Goal: Task Accomplishment & Management: Use online tool/utility

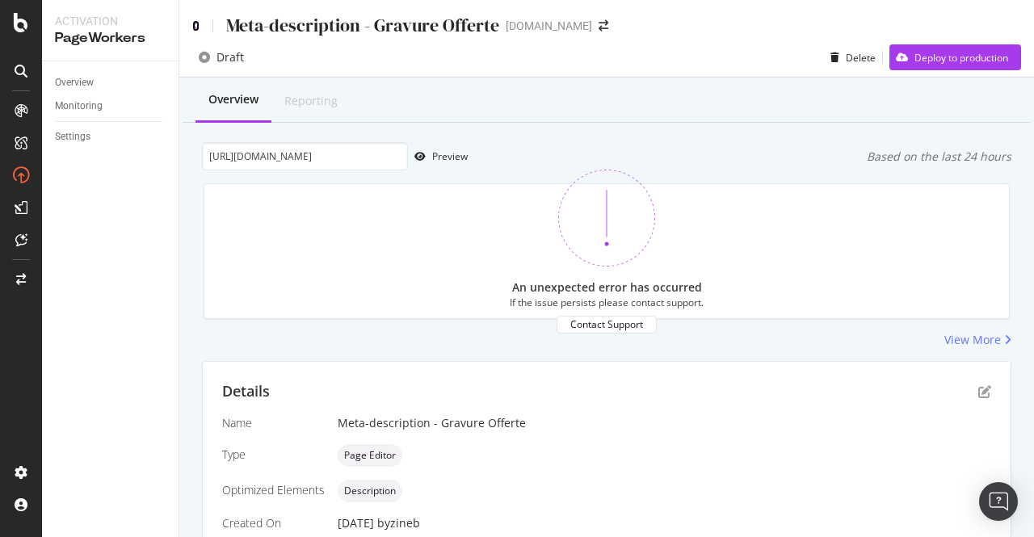
click at [196, 27] on icon at bounding box center [195, 25] width 7 height 11
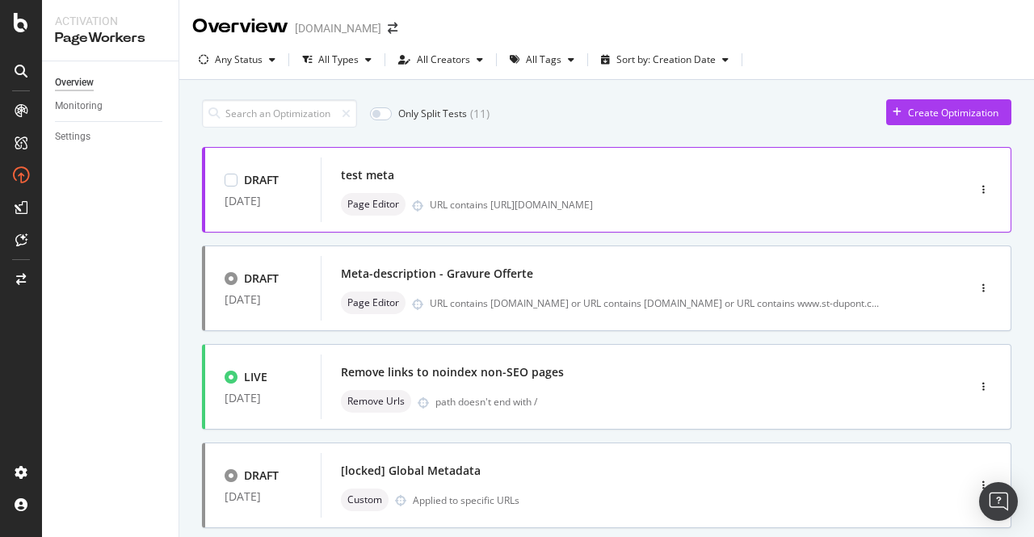
click at [503, 185] on div "test meta" at bounding box center [620, 175] width 558 height 23
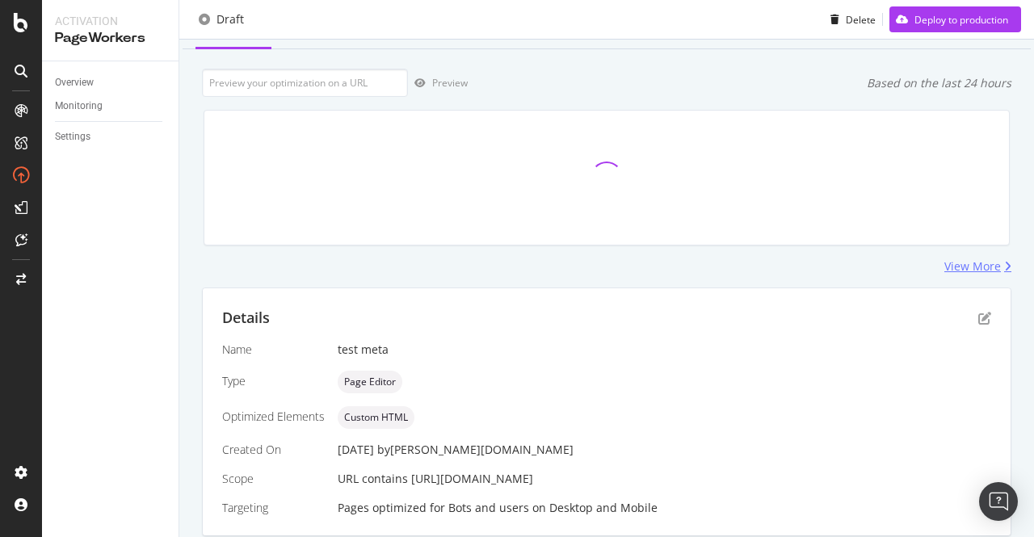
scroll to position [128, 0]
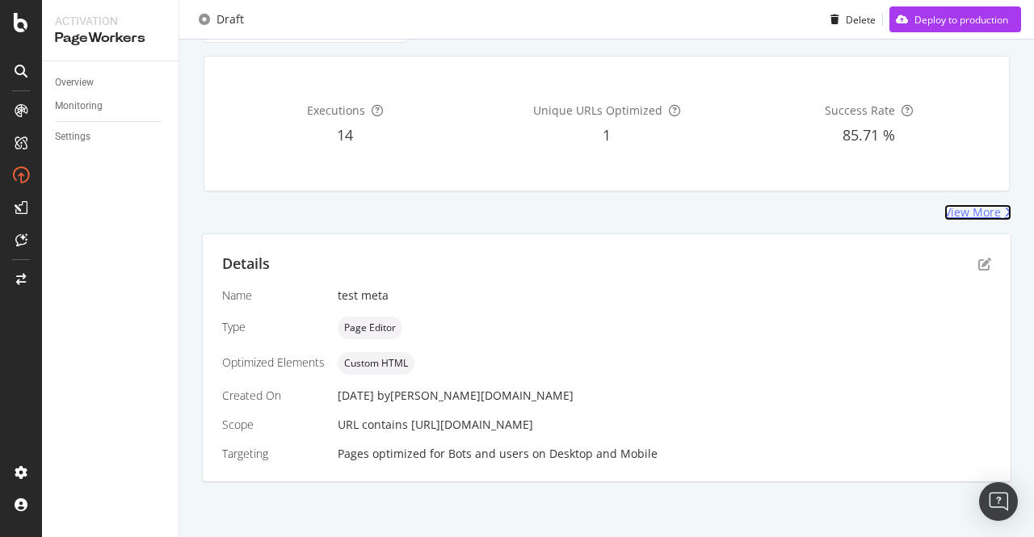
click at [970, 205] on div "View More" at bounding box center [973, 212] width 57 height 16
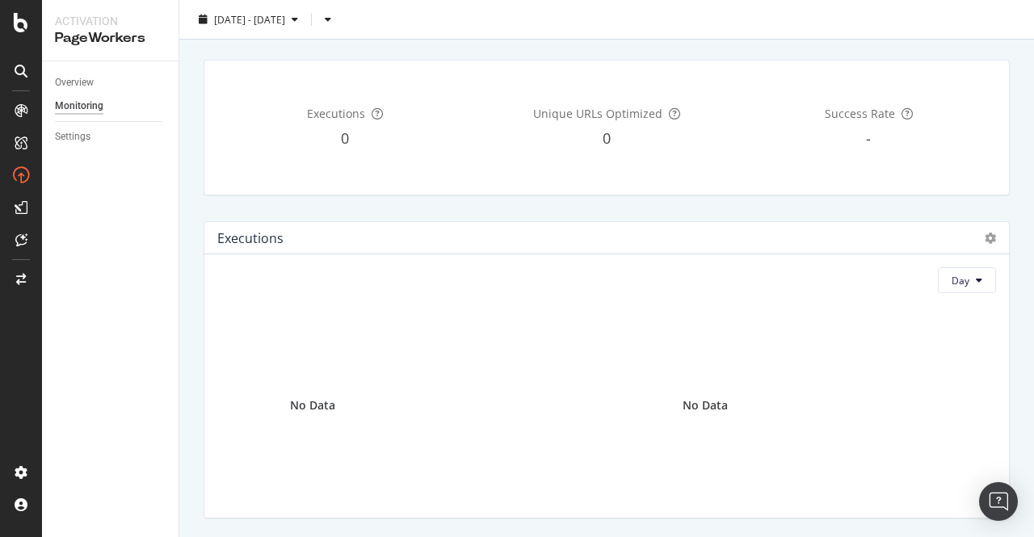
scroll to position [323, 0]
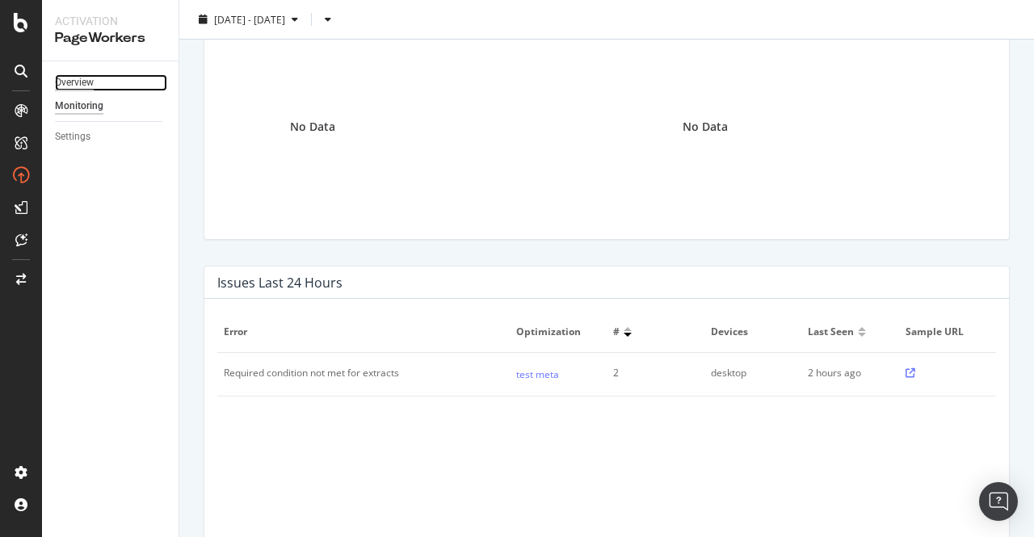
click at [81, 81] on div "Overview" at bounding box center [74, 82] width 39 height 17
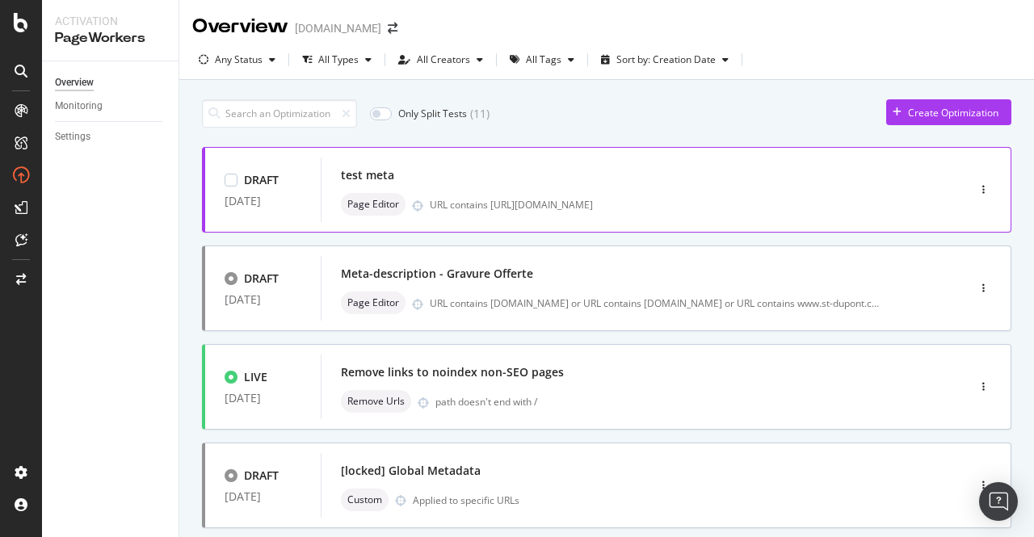
click at [605, 158] on div "test meta Page Editor URL contains [URL][DOMAIN_NAME]" at bounding box center [619, 190] width 597 height 65
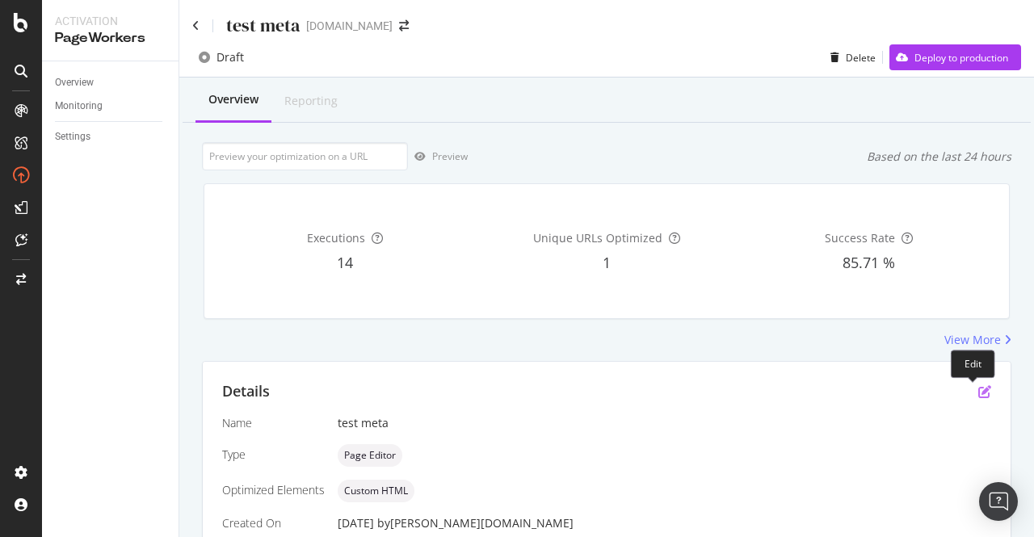
click at [979, 389] on icon "pen-to-square" at bounding box center [985, 391] width 13 height 13
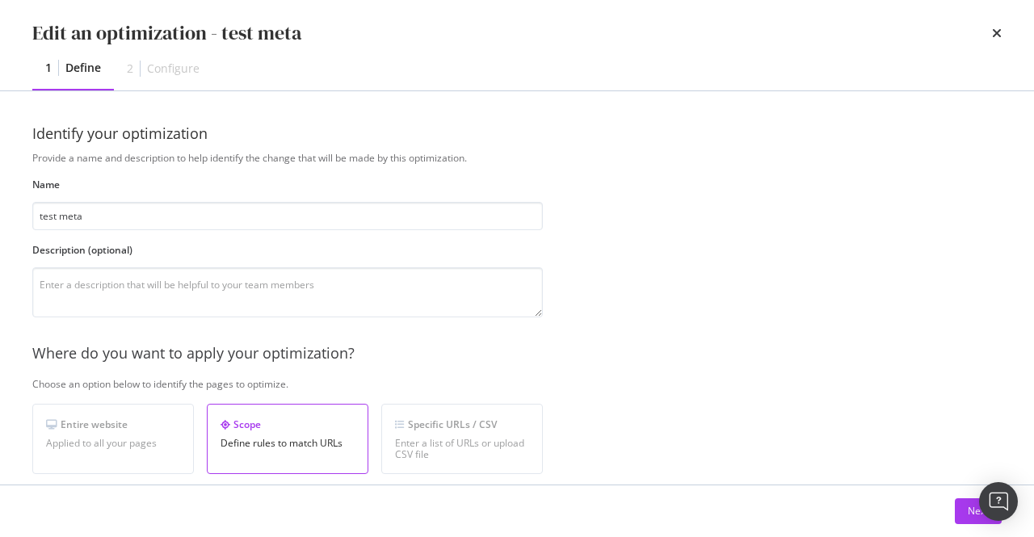
scroll to position [404, 0]
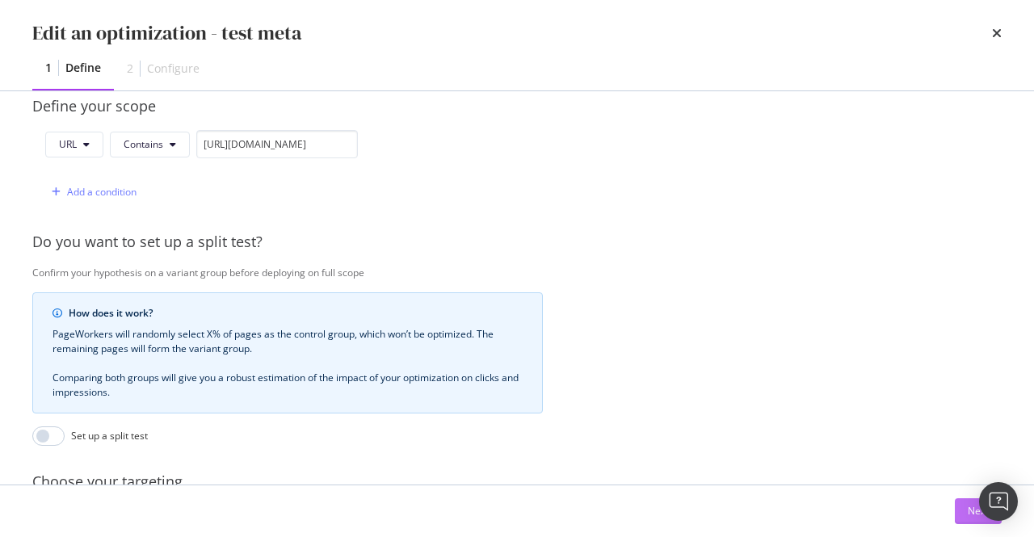
click at [963, 505] on button "Next" at bounding box center [978, 512] width 47 height 26
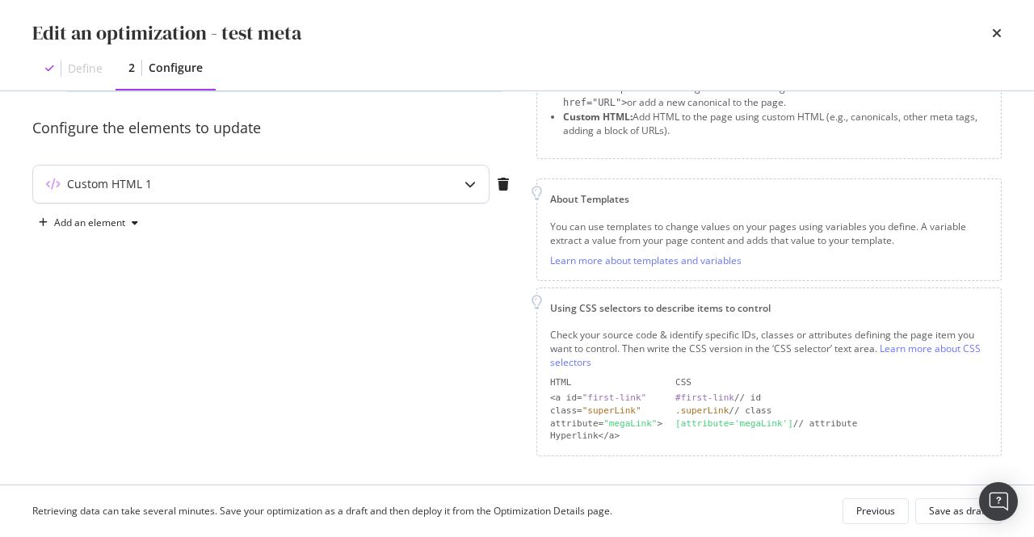
click at [346, 174] on div "Custom HTML 1" at bounding box center [261, 184] width 456 height 37
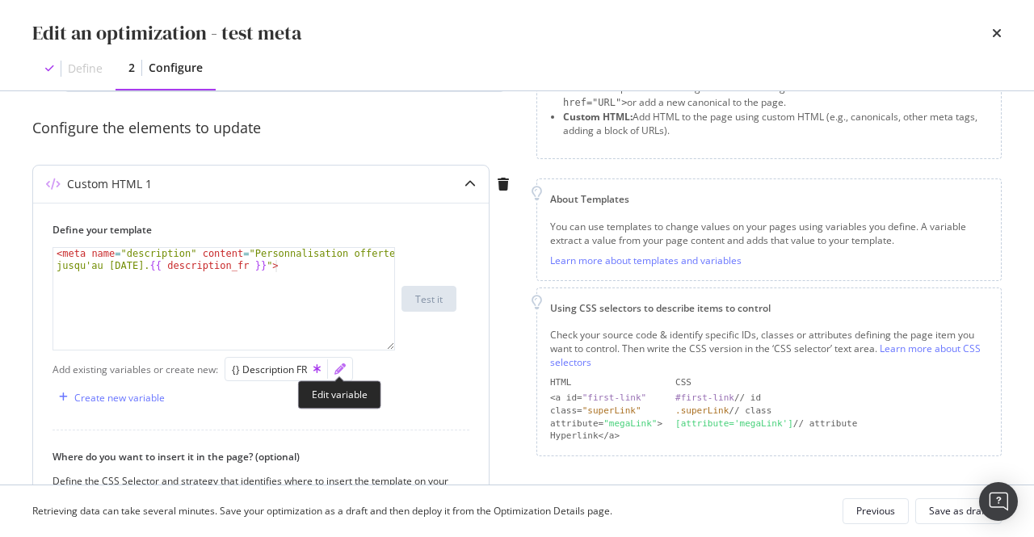
click at [337, 366] on icon "pencil" at bounding box center [340, 369] width 11 height 11
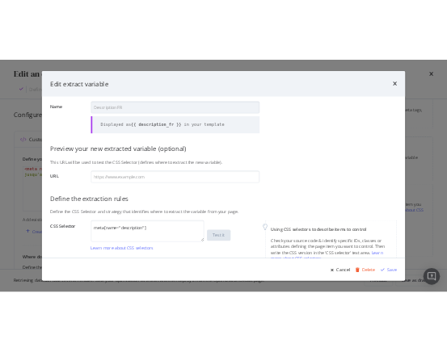
scroll to position [81, 0]
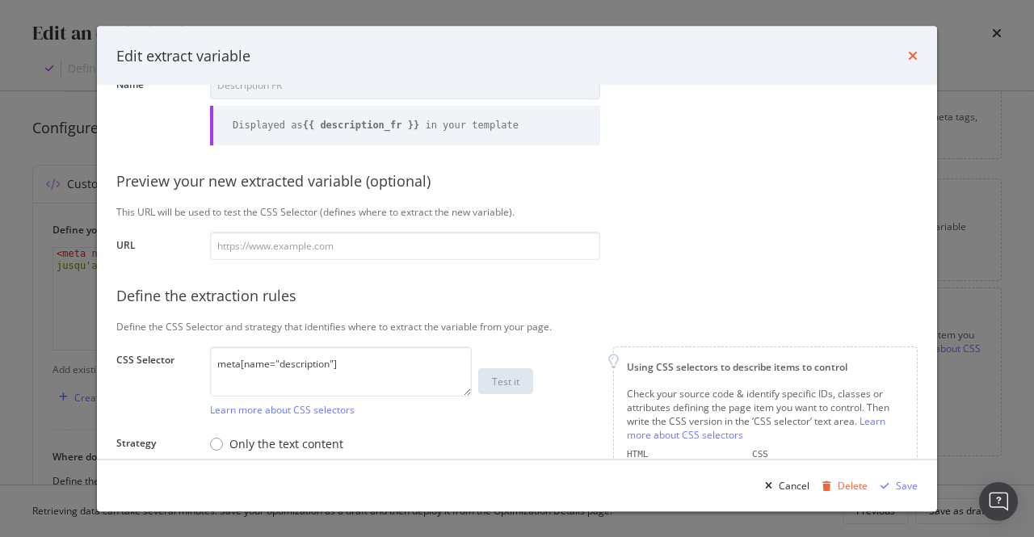
click at [909, 53] on icon "times" at bounding box center [913, 55] width 10 height 13
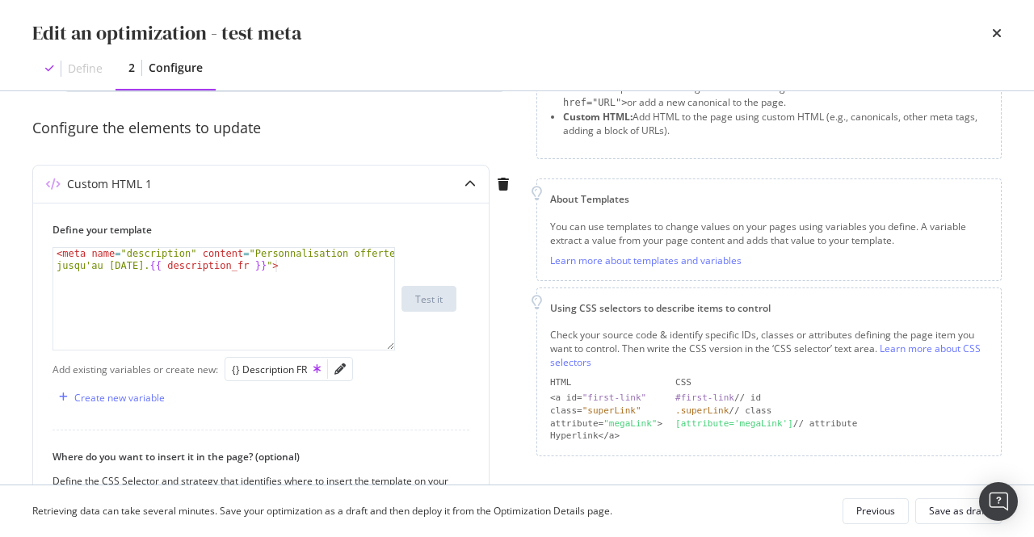
click at [533, 250] on div "Preview your optimization (optional) This URL will be used to test the CSS Sele…" at bounding box center [517, 361] width 970 height 730
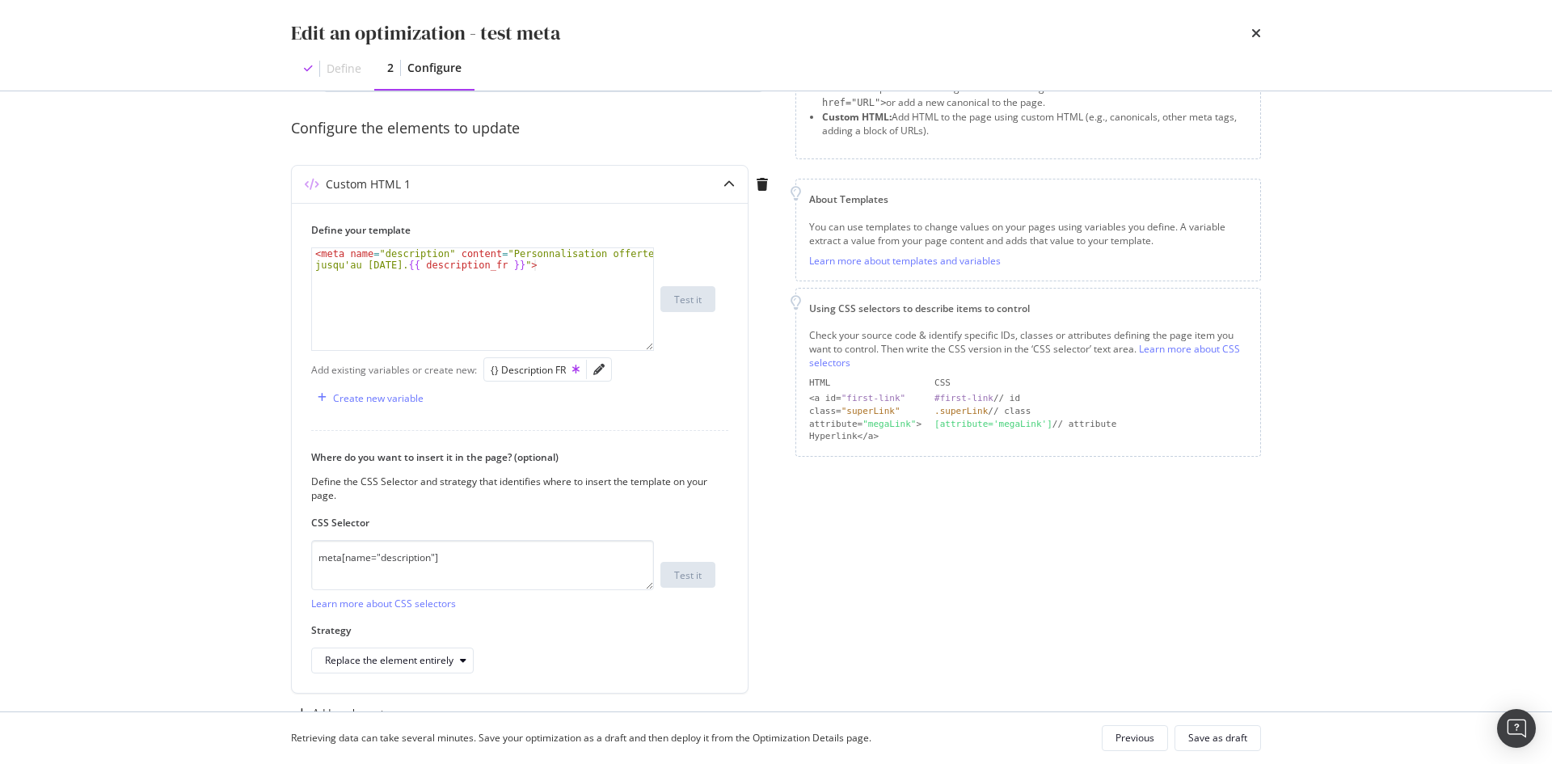
scroll to position [175, 0]
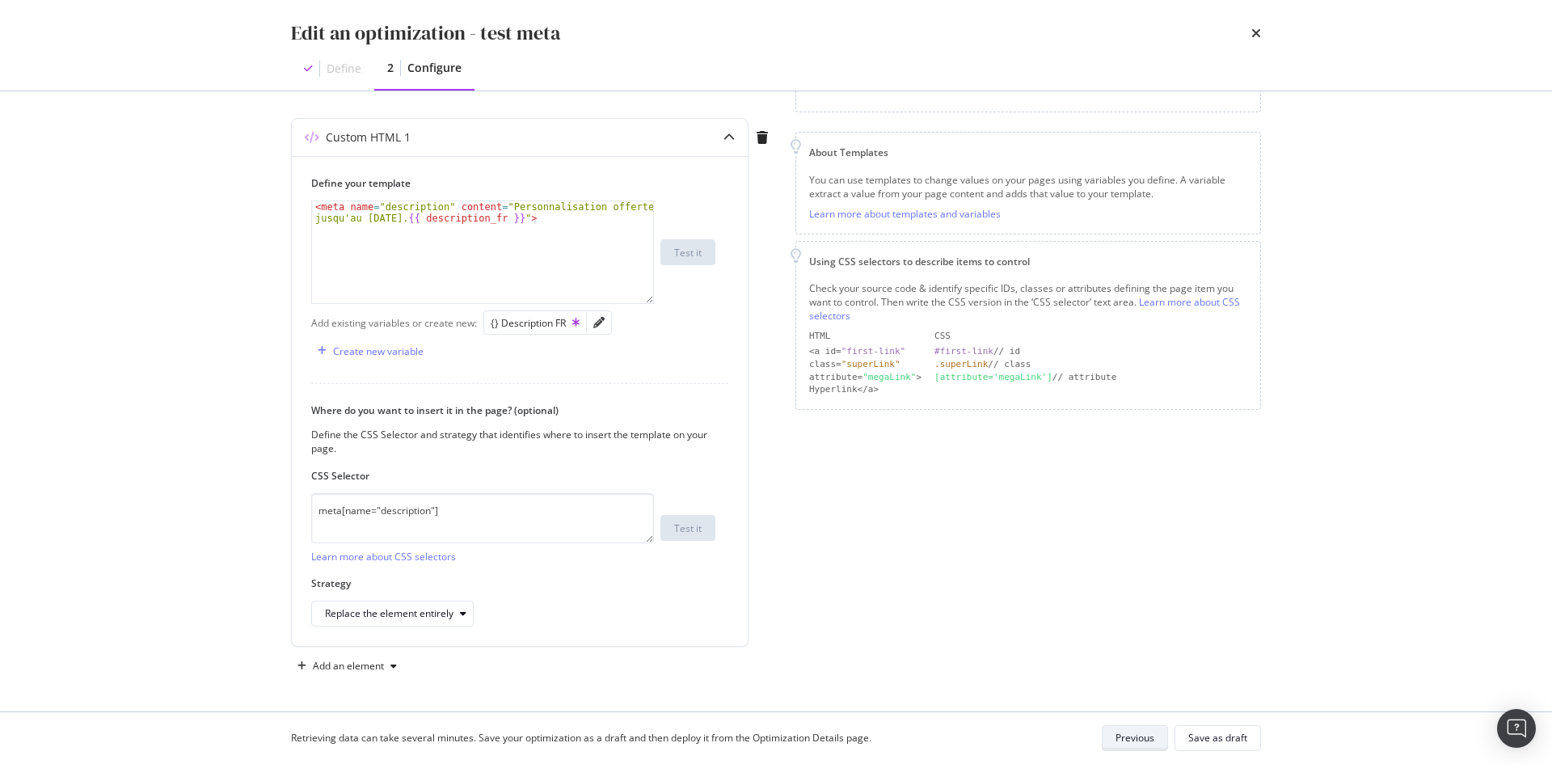
click at [1034, 537] on div "Previous" at bounding box center [1134, 738] width 39 height 14
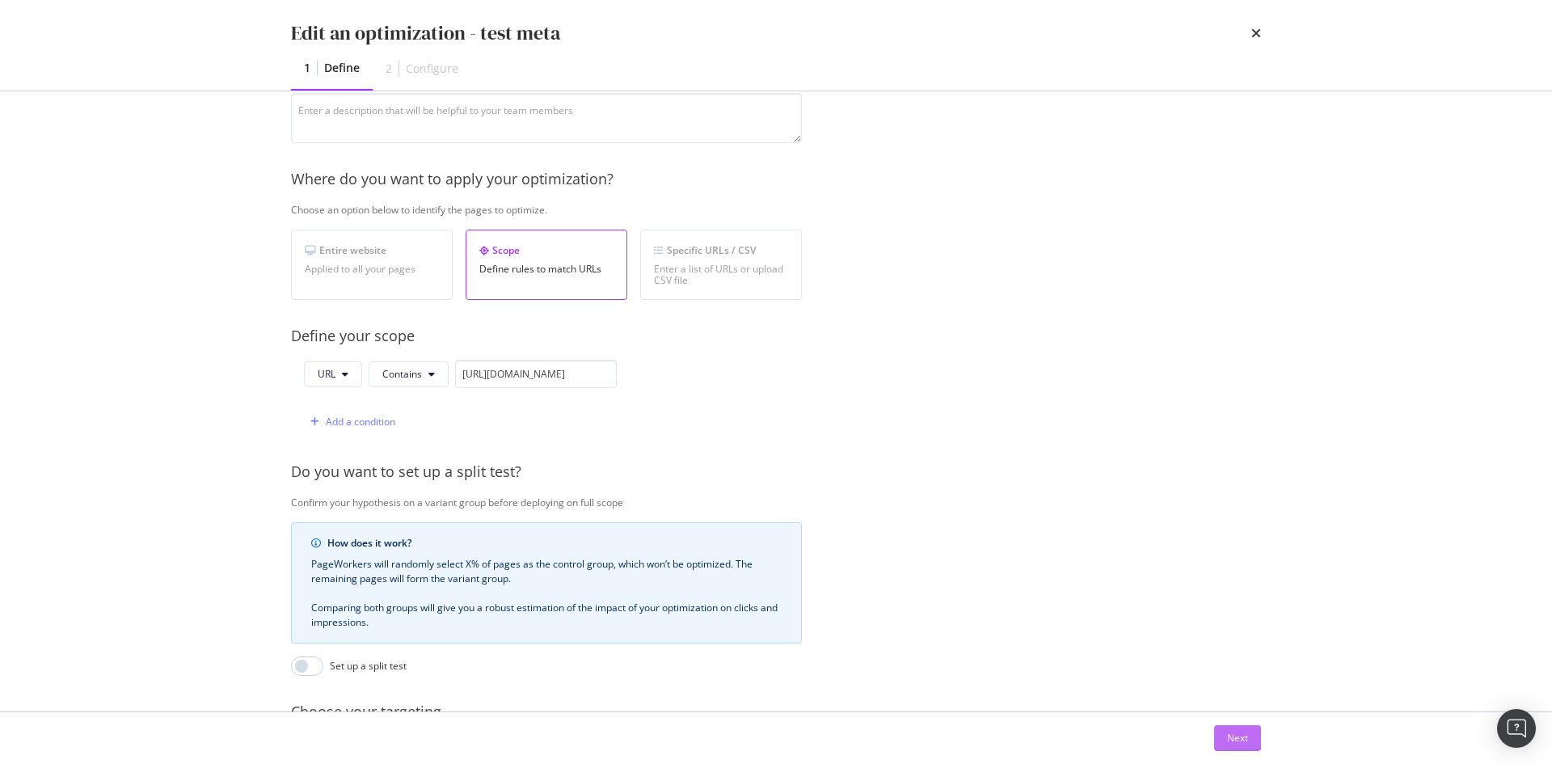
click at [1034, 537] on div "Next" at bounding box center [1237, 738] width 21 height 24
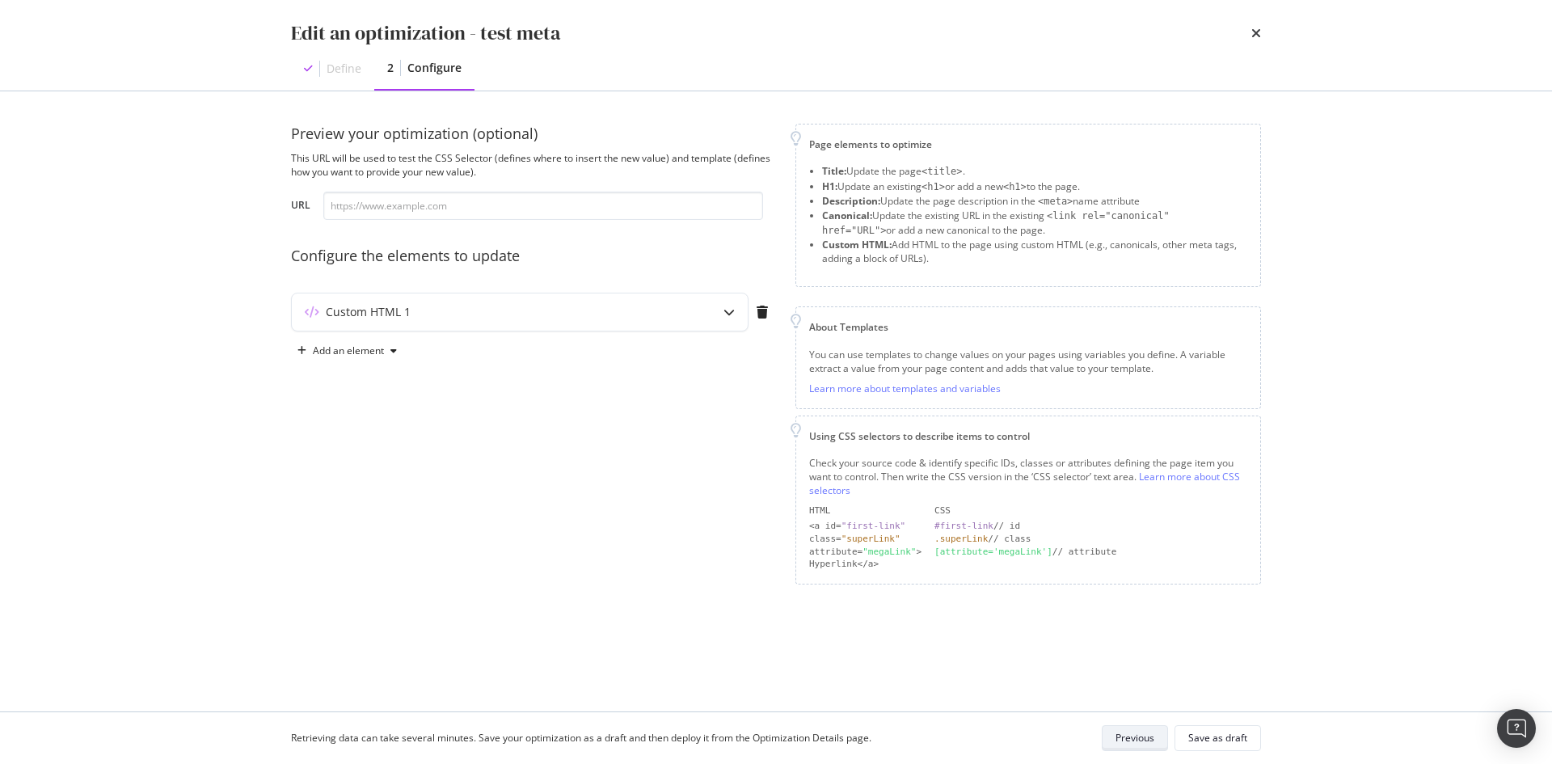
scroll to position [0, 0]
click at [660, 304] on div "Custom HTML 1" at bounding box center [488, 312] width 392 height 16
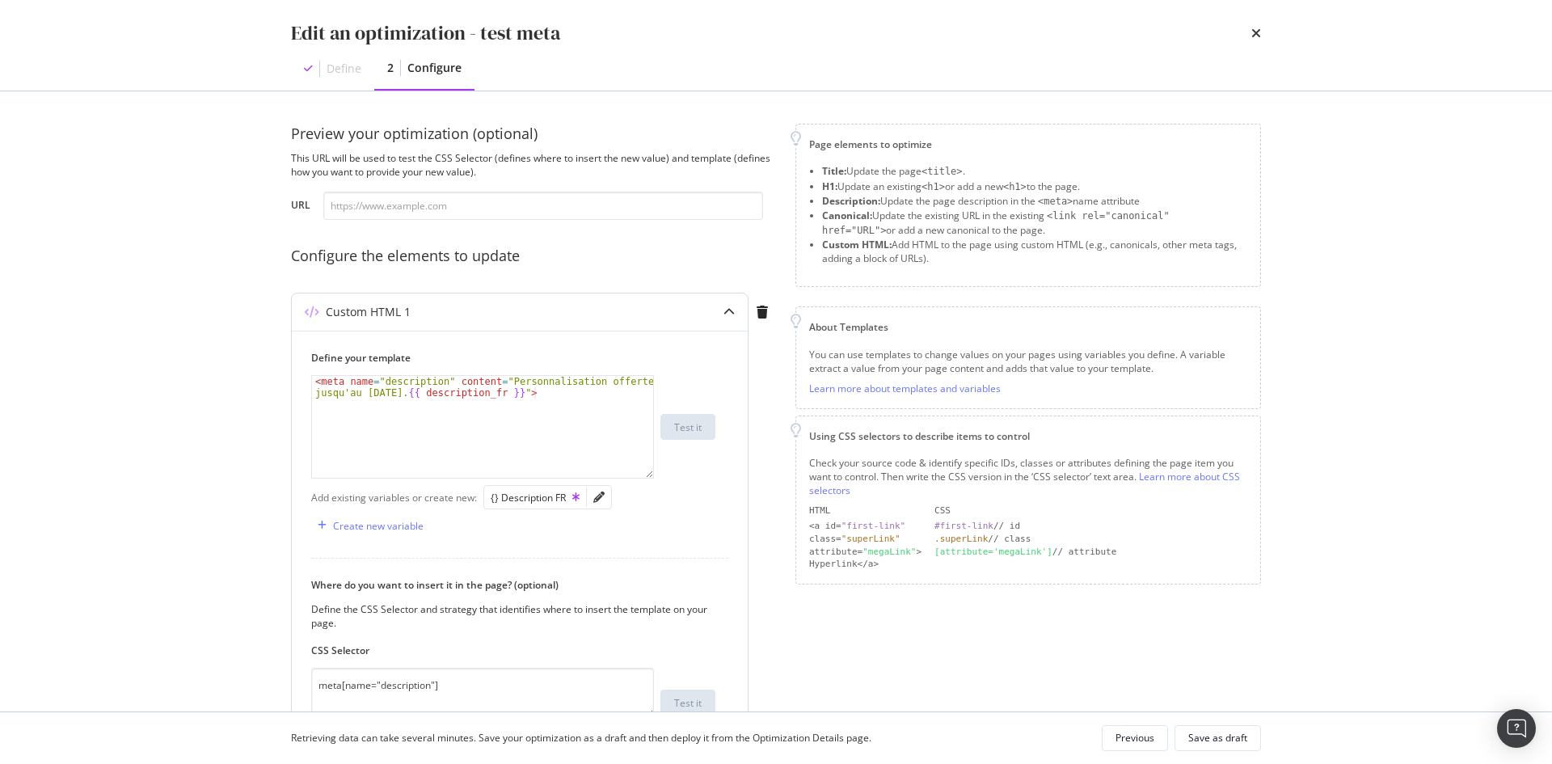
click at [591, 496] on div "modal" at bounding box center [599, 497] width 24 height 23
click at [597, 498] on icon "pencil" at bounding box center [598, 496] width 11 height 11
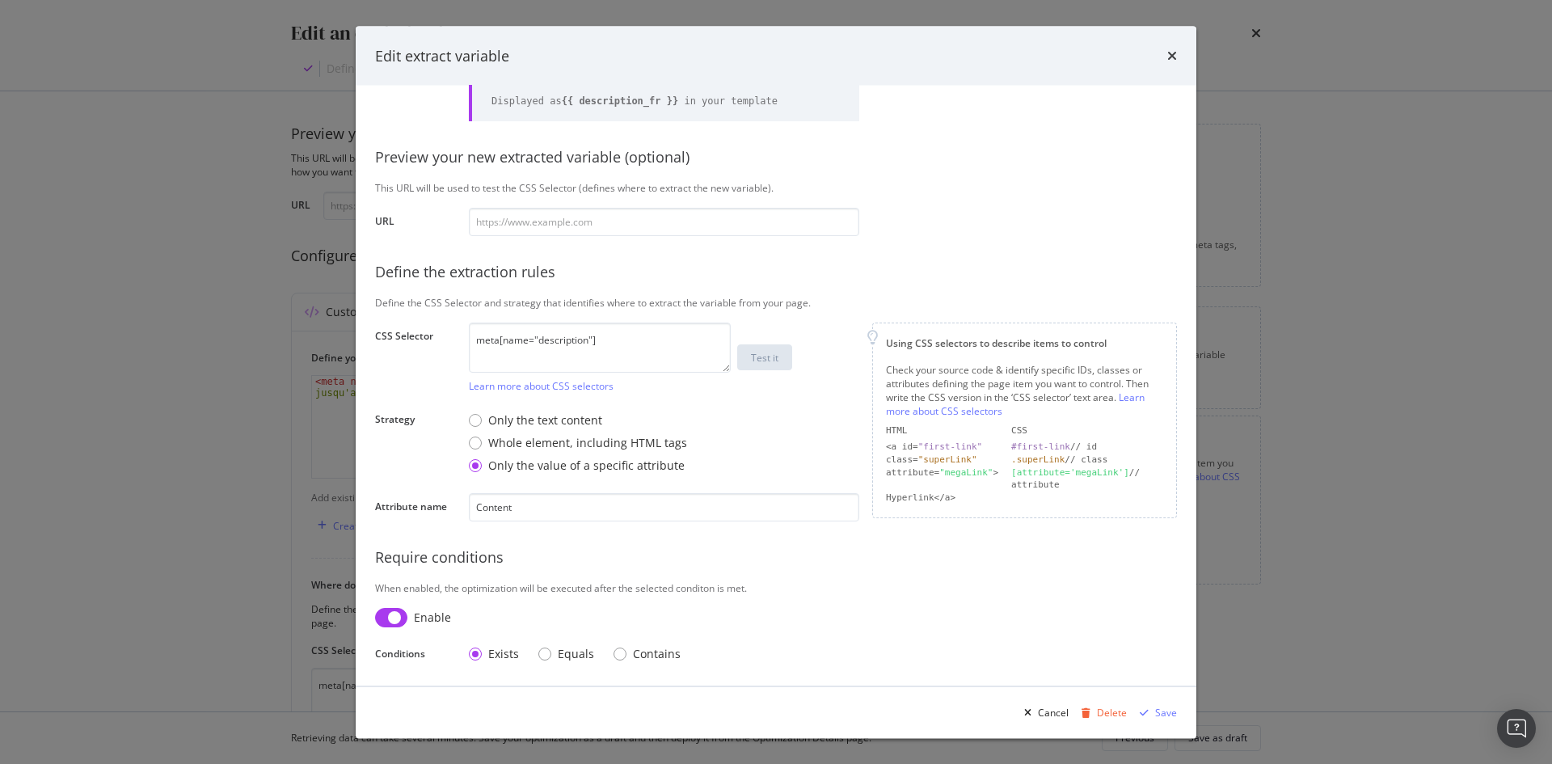
scroll to position [107, 0]
click at [1034, 537] on div "Save" at bounding box center [1166, 712] width 22 height 14
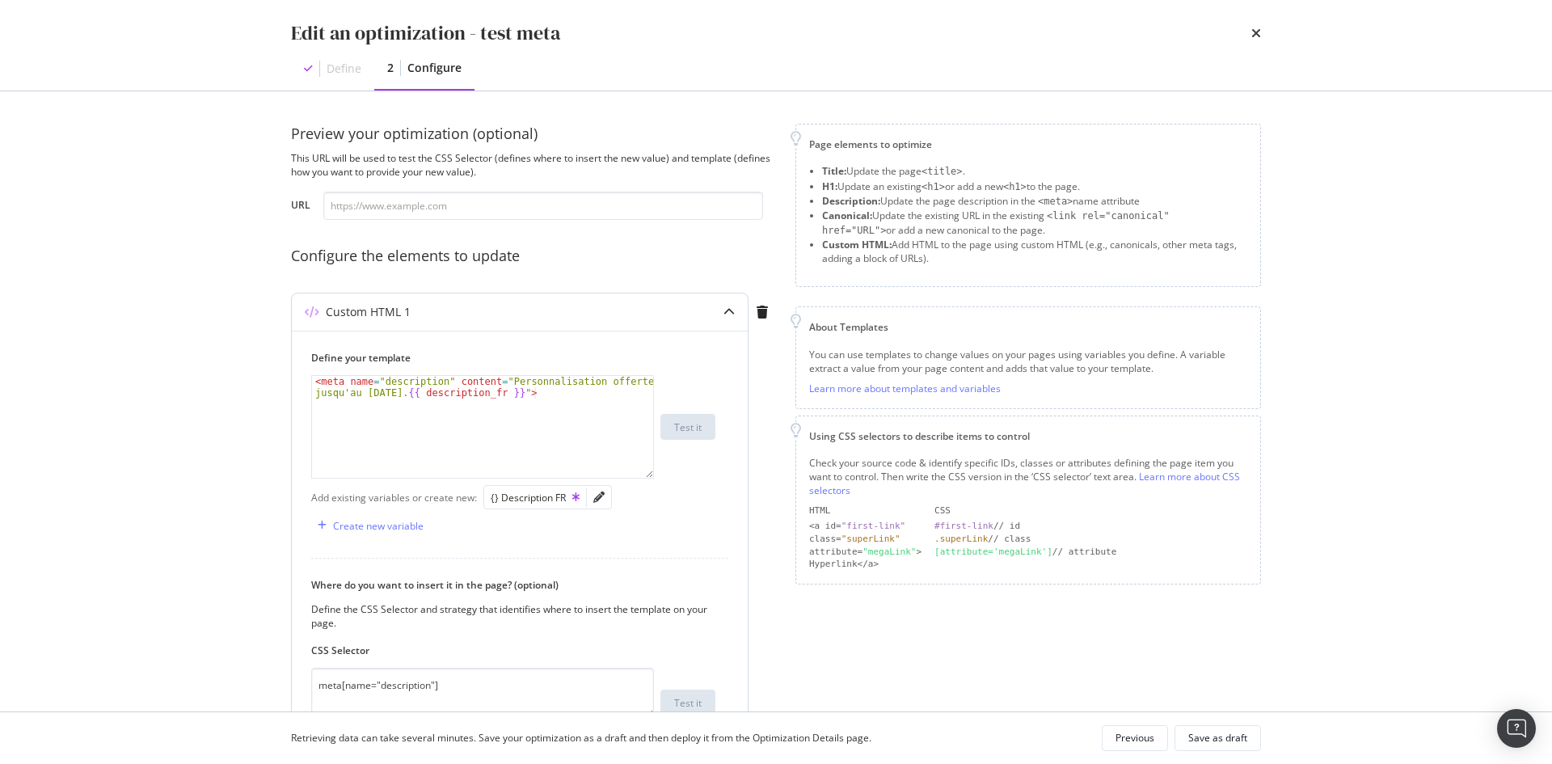
type textarea "<meta name="description" content="Personnalisation offerte jusqu'au 08/09/25. {…"
drag, startPoint x: 578, startPoint y: 400, endPoint x: 184, endPoint y: 343, distance: 397.6
click at [184, 343] on div "Edit an optimization - test meta Define 2 Configure Preview your optimization (…" at bounding box center [776, 382] width 1552 height 764
click at [569, 422] on div "< meta name = "description" content = "Personnalisation offerte jusqu'au 08/09/…" at bounding box center [482, 427] width 341 height 102
click at [1034, 537] on div "Previous" at bounding box center [1134, 738] width 39 height 14
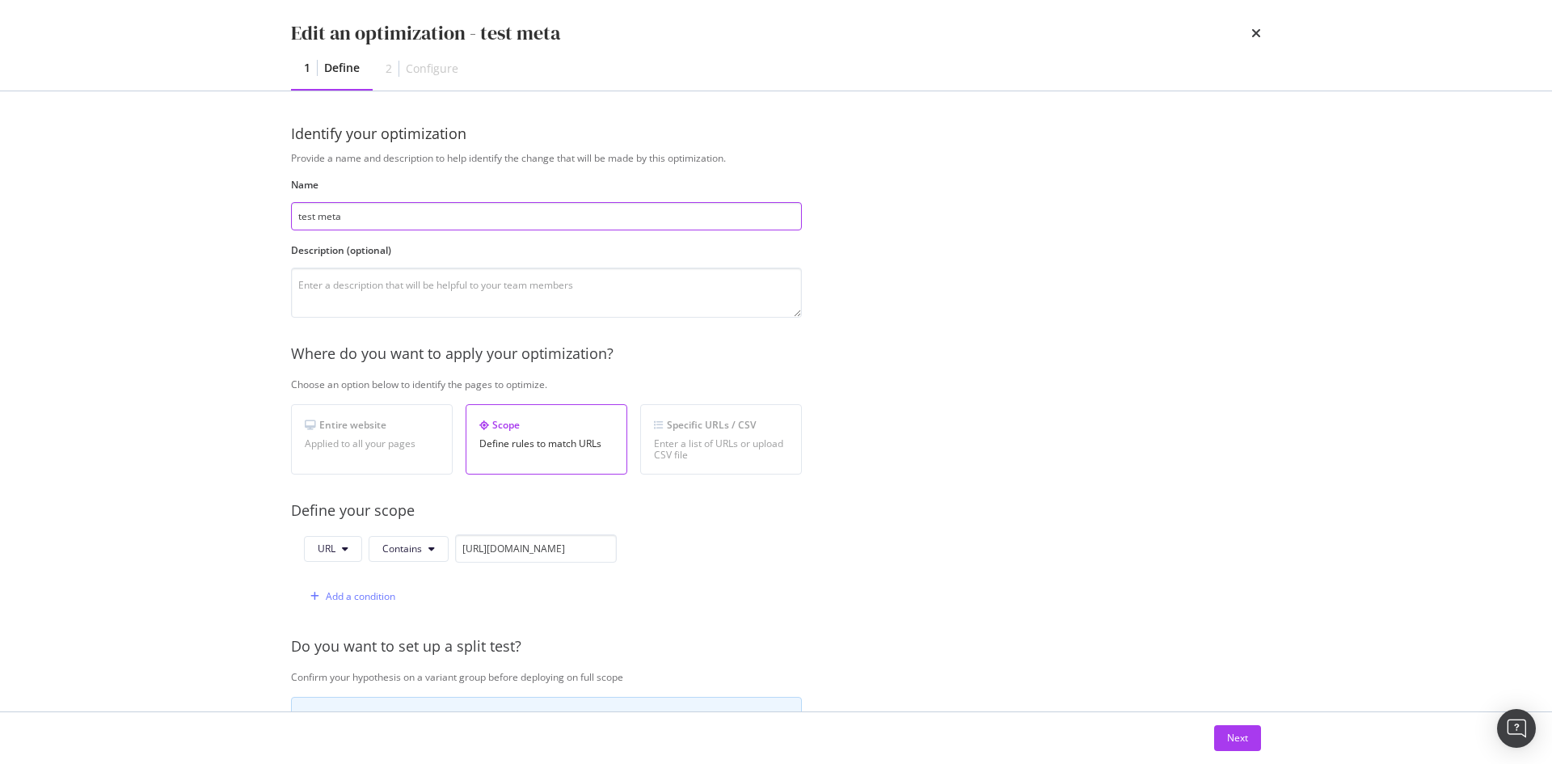
drag, startPoint x: 394, startPoint y: 216, endPoint x: 253, endPoint y: 175, distance: 146.5
click at [256, 180] on div "Edit an optimization - test meta 1 Define 2 Configure Identify your optimizatio…" at bounding box center [776, 382] width 1552 height 764
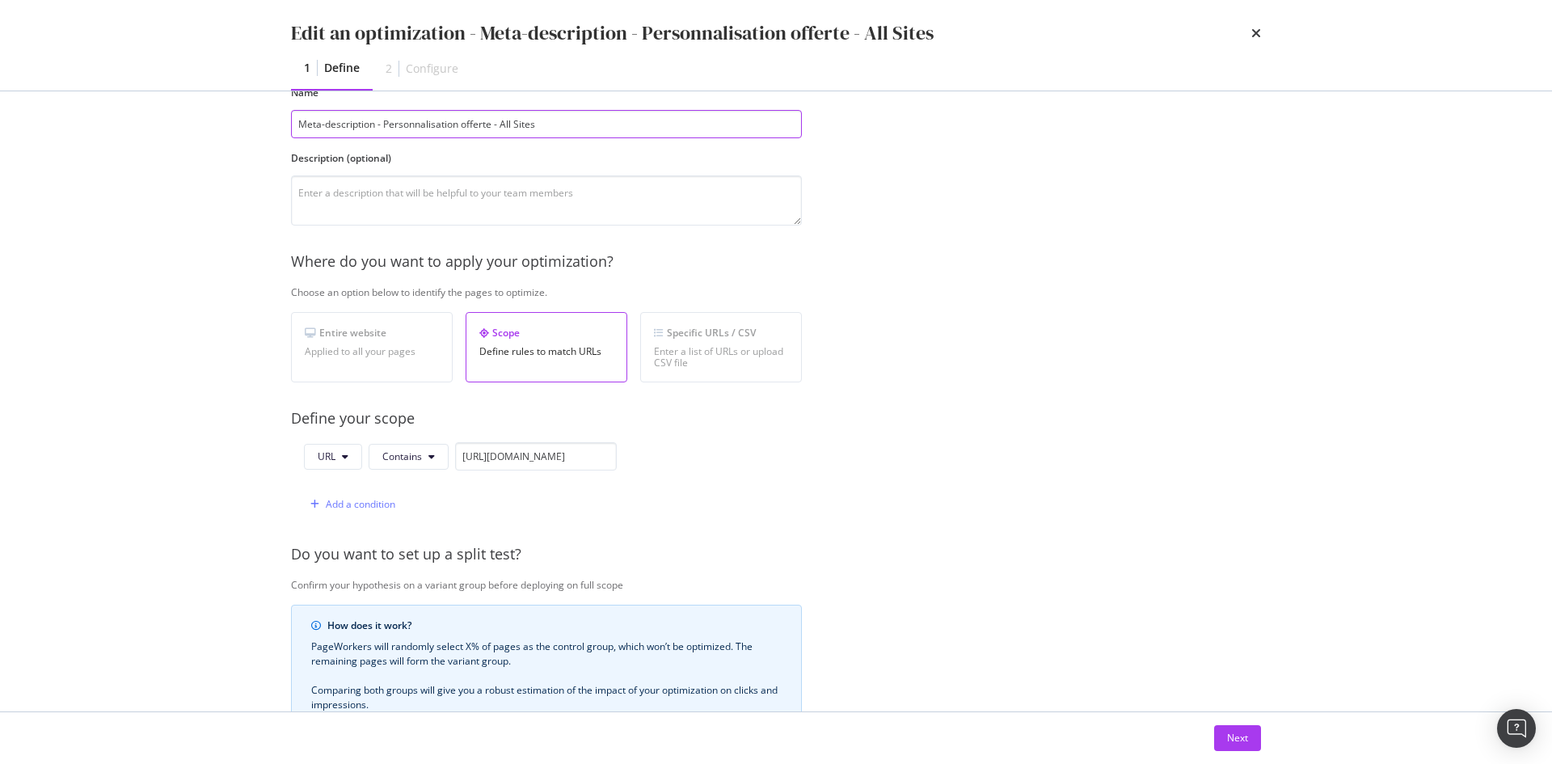
scroll to position [162, 0]
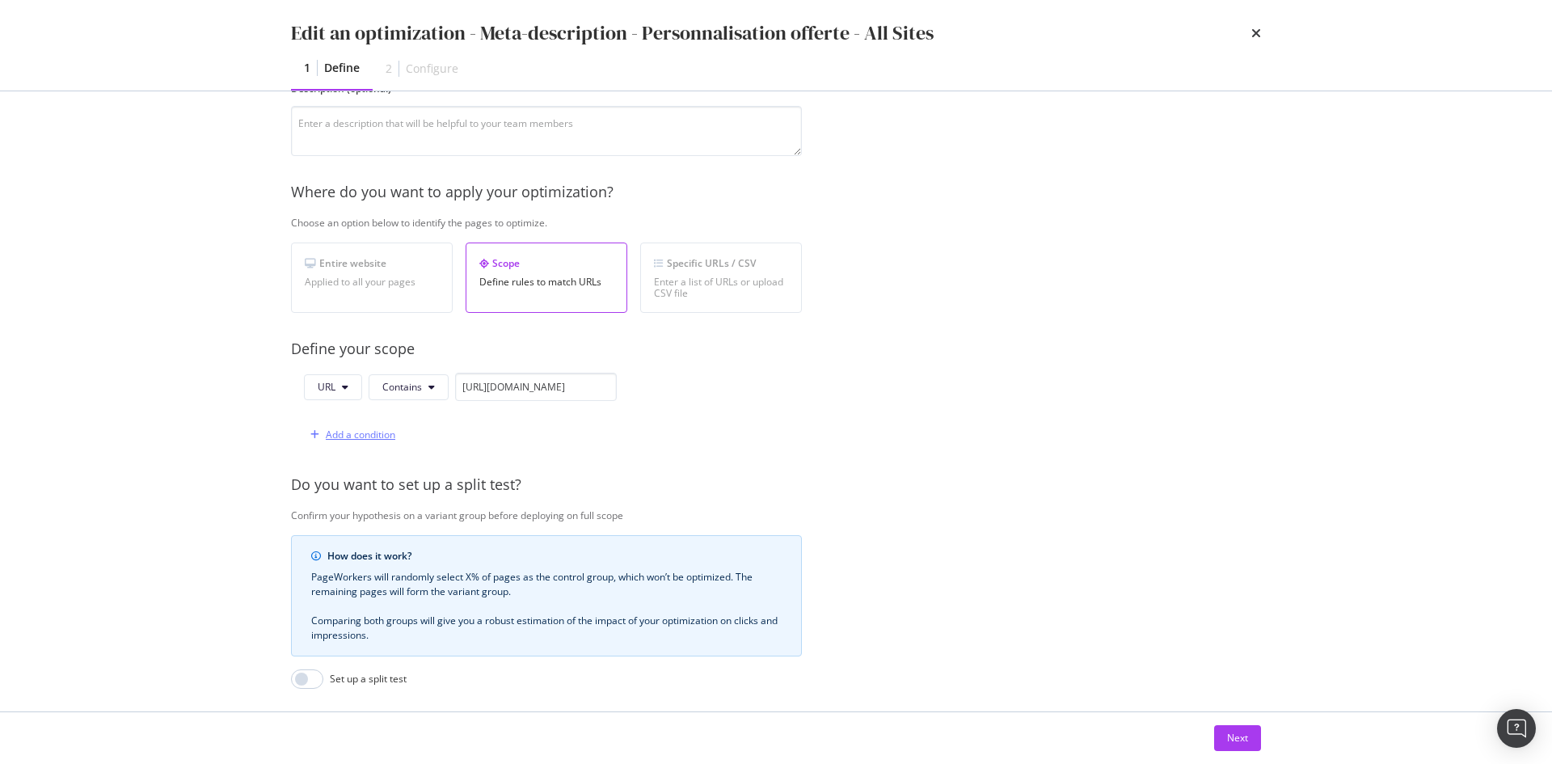
type input "Meta-description - Personnalisation offerte - All Sites"
click at [375, 436] on div "Add a condition" at bounding box center [361, 435] width 70 height 14
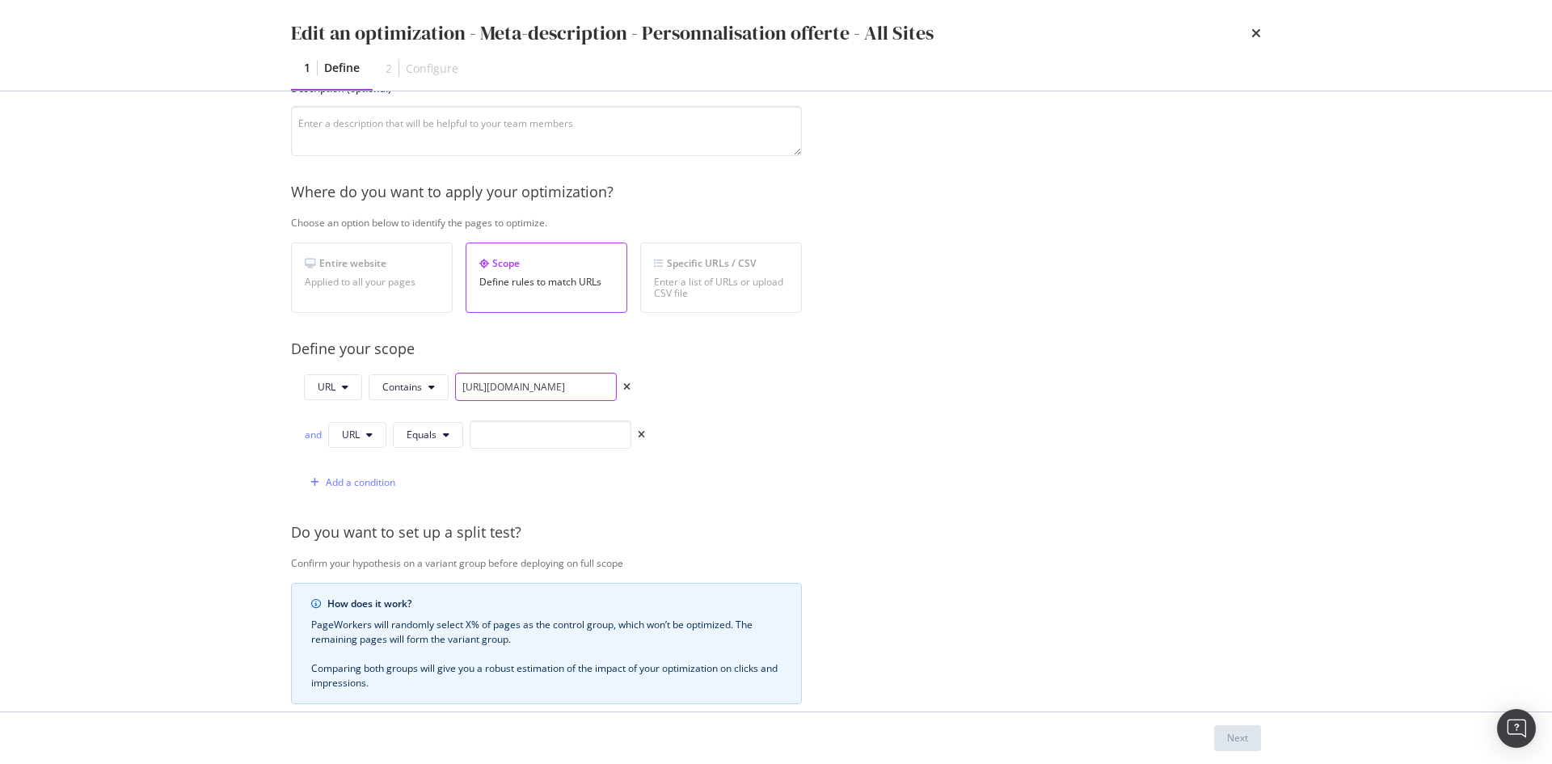
scroll to position [162, 48]
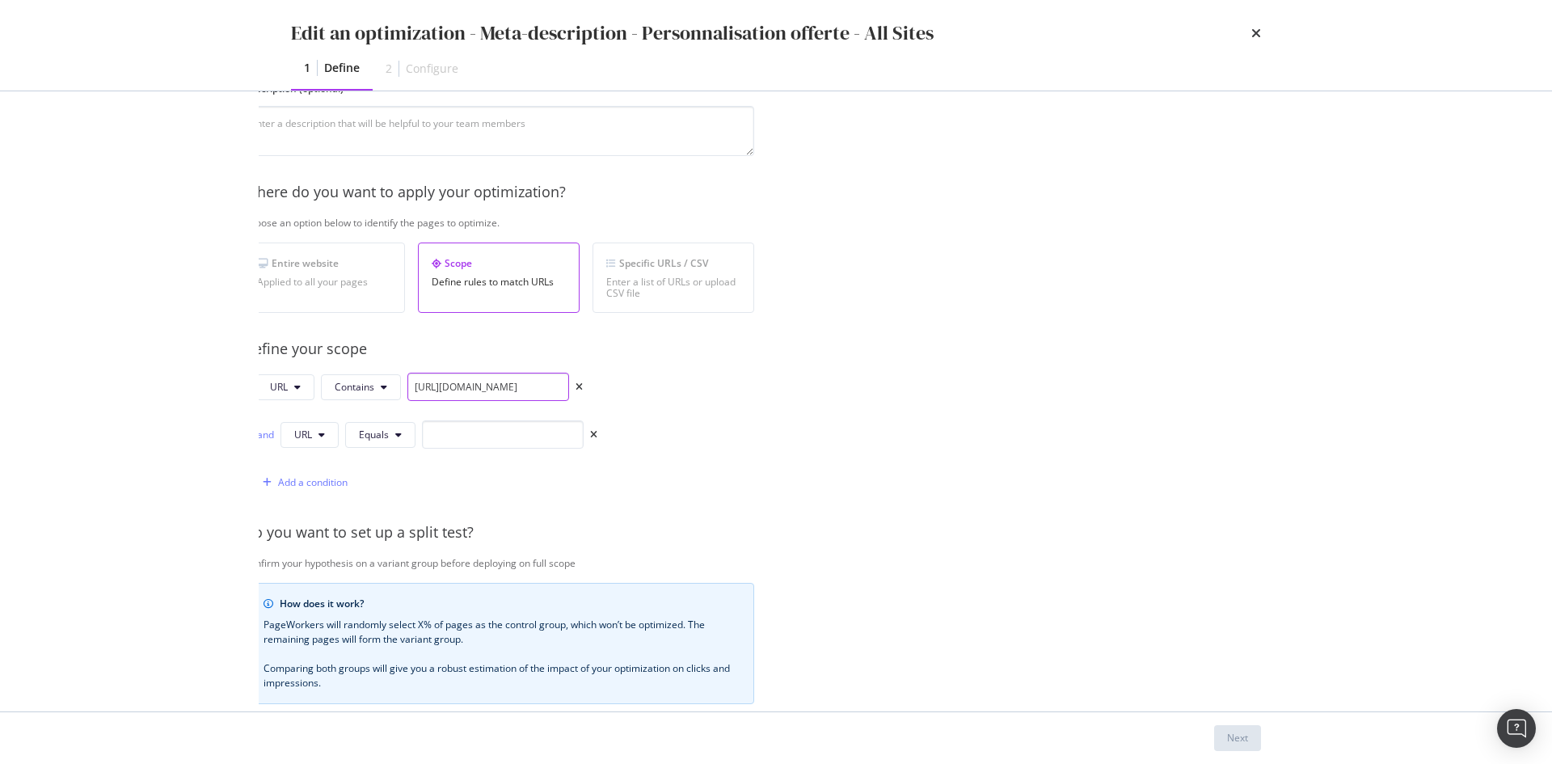
drag, startPoint x: 571, startPoint y: 388, endPoint x: 1284, endPoint y: 415, distance: 714.1
click at [1034, 415] on div "Identify your optimization Provide a name and description to help identify the …" at bounding box center [776, 401] width 1034 height 620
drag, startPoint x: 447, startPoint y: 390, endPoint x: 391, endPoint y: 381, distance: 56.5
click at [391, 381] on div "URL Contains https://fr.st-dupont.com" at bounding box center [419, 387] width 326 height 28
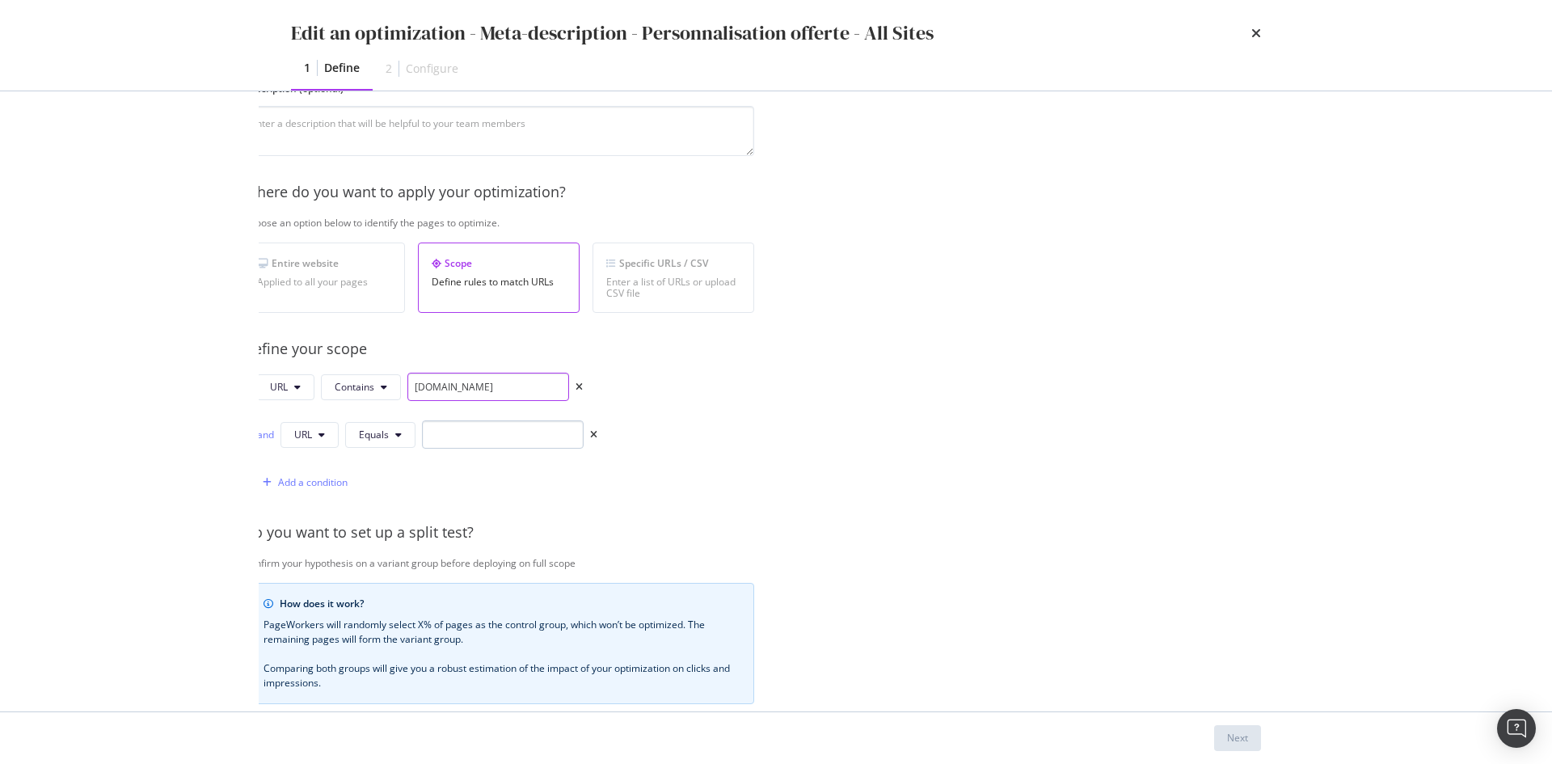
type input "fr.st-dupont.com"
click at [523, 435] on input "modal" at bounding box center [503, 434] width 162 height 28
paste input "fr.st-dupont.com"
type input "fr.st-dupont.com"
click at [385, 445] on button "Equals" at bounding box center [380, 435] width 70 height 26
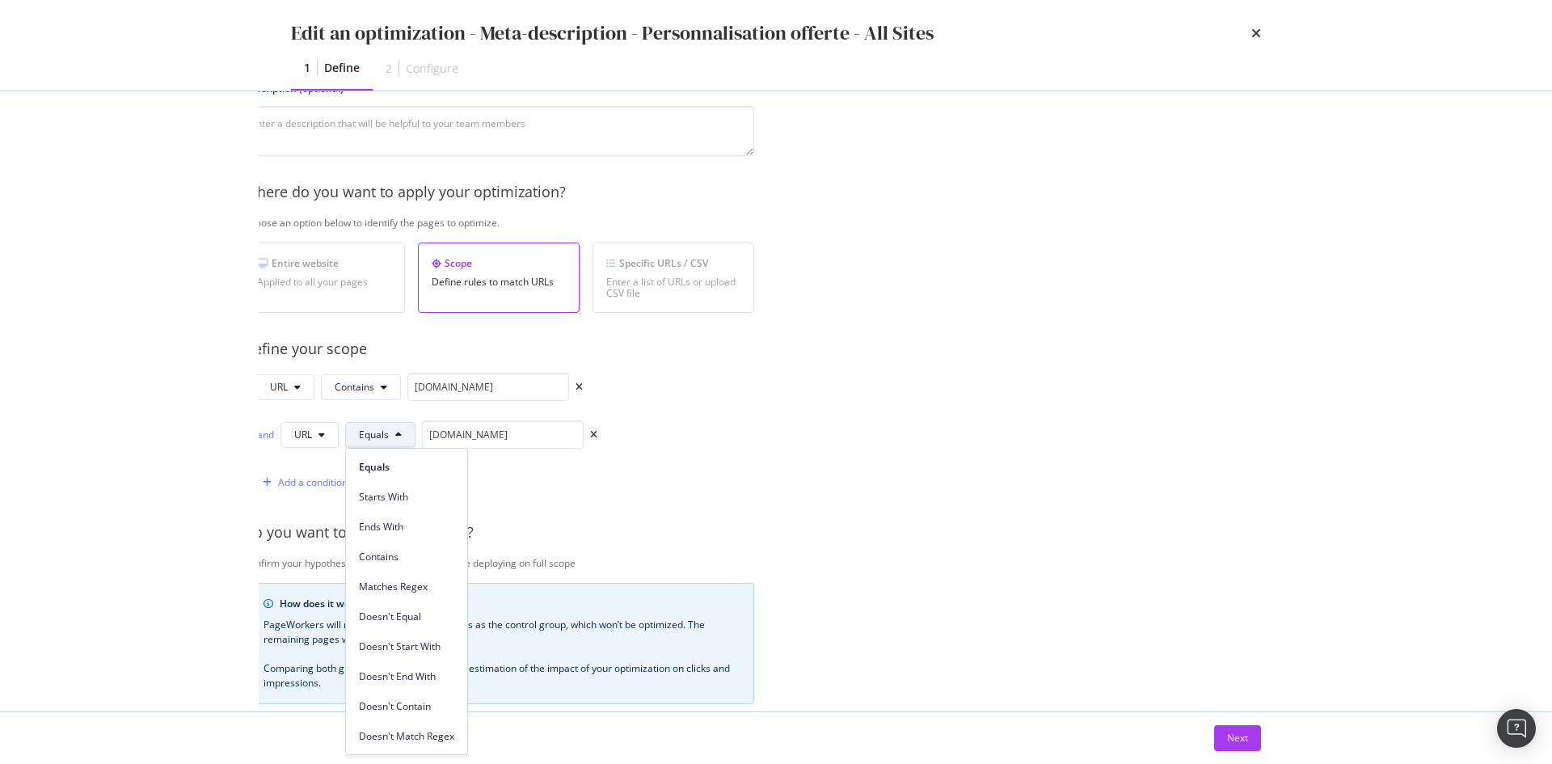
click at [397, 537] on div "Contains" at bounding box center [406, 553] width 121 height 30
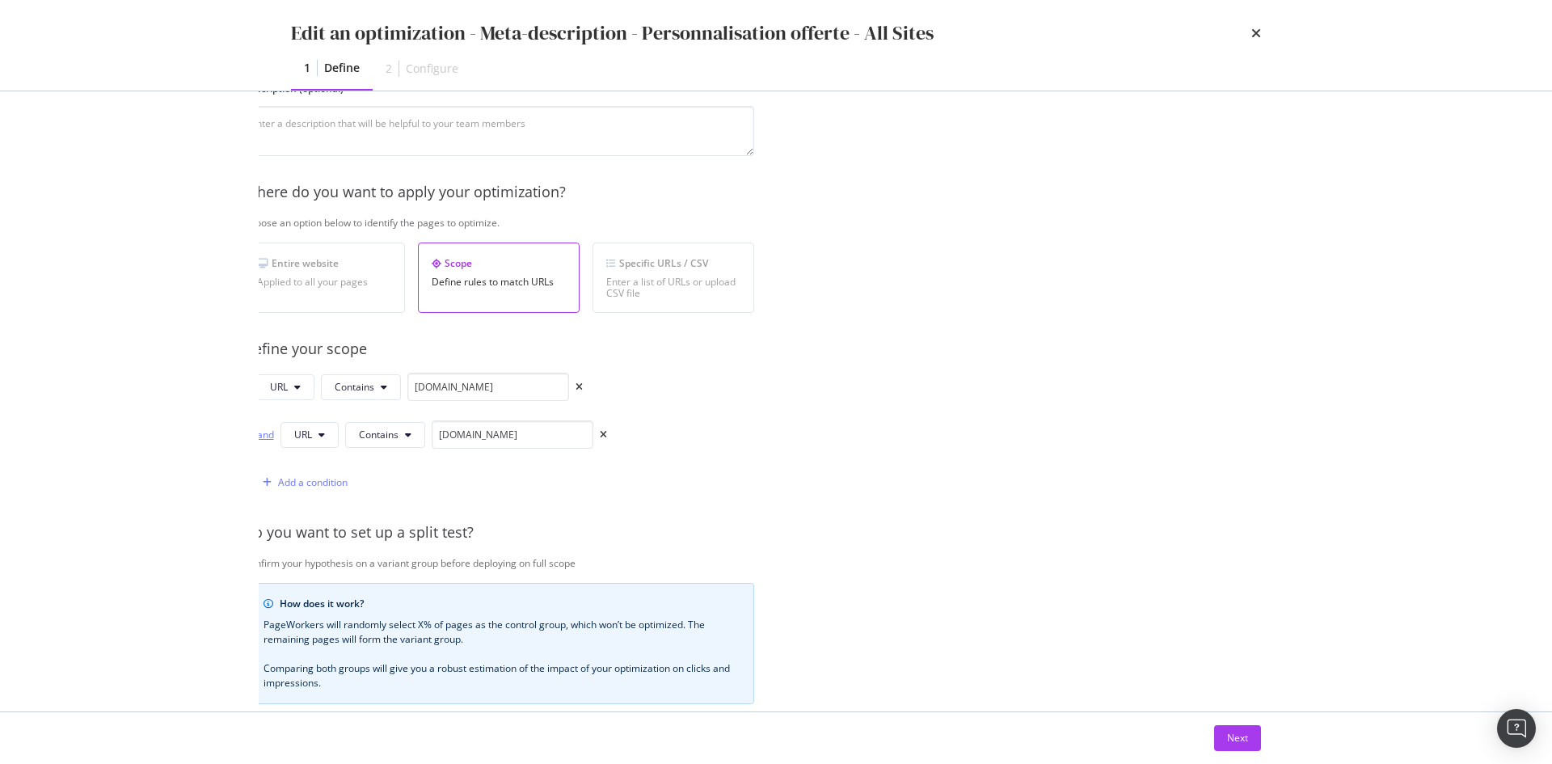
click at [271, 433] on div "and" at bounding box center [265, 435] width 18 height 14
click at [296, 486] on div "Add a condition" at bounding box center [313, 482] width 70 height 14
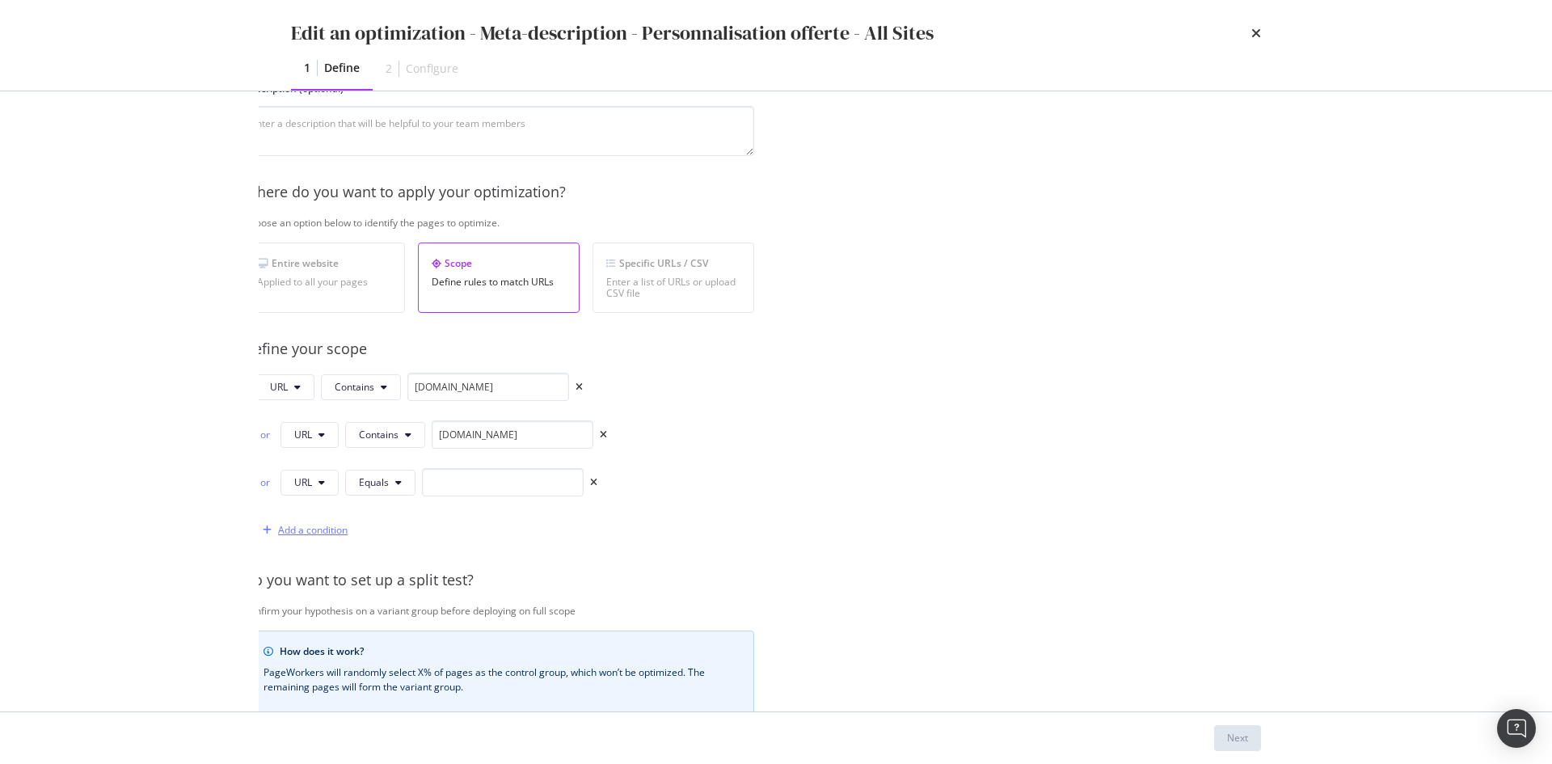
click at [298, 533] on div "Add a condition" at bounding box center [313, 530] width 70 height 14
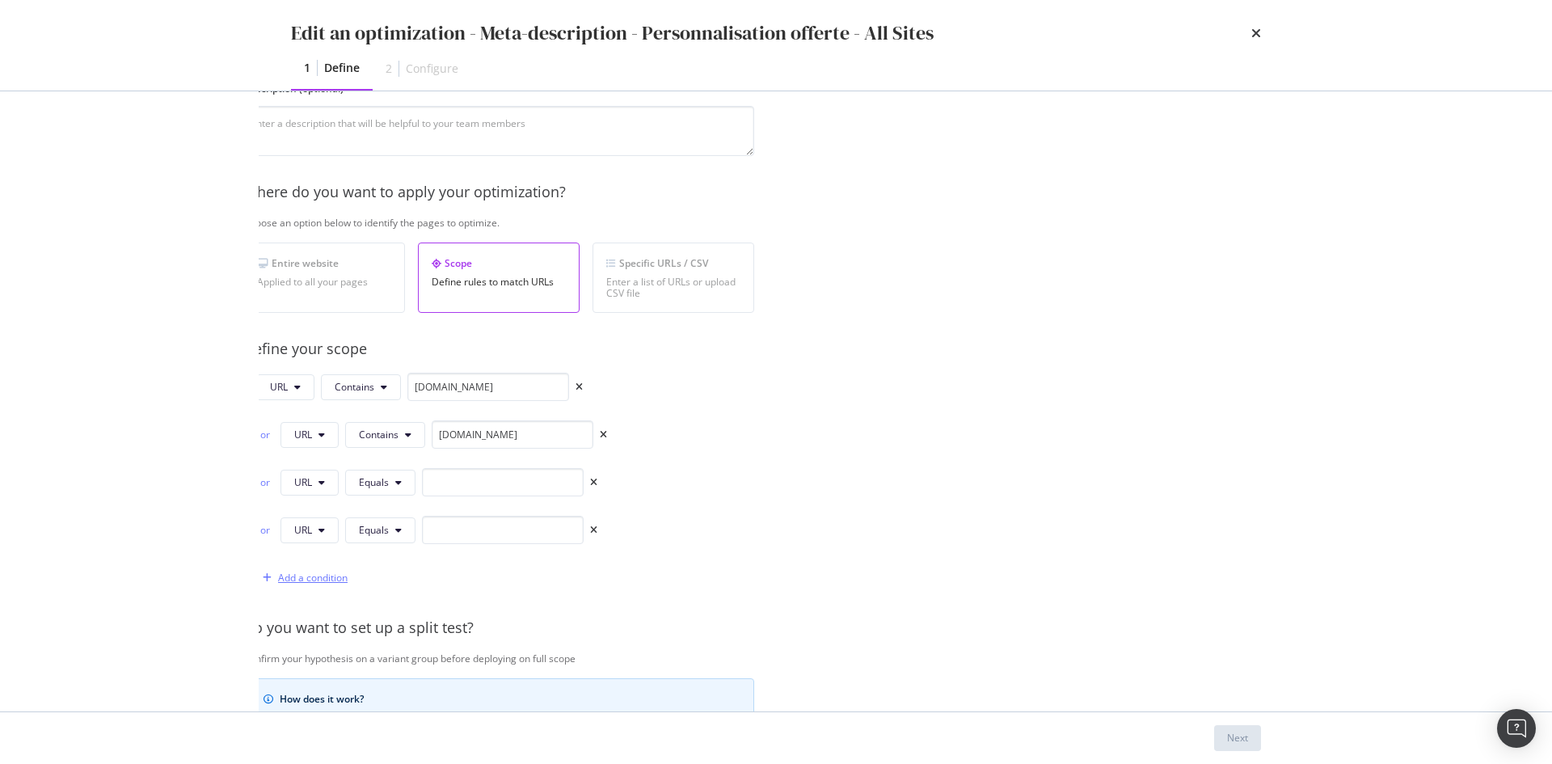
click at [298, 537] on div "Add a condition" at bounding box center [313, 578] width 70 height 14
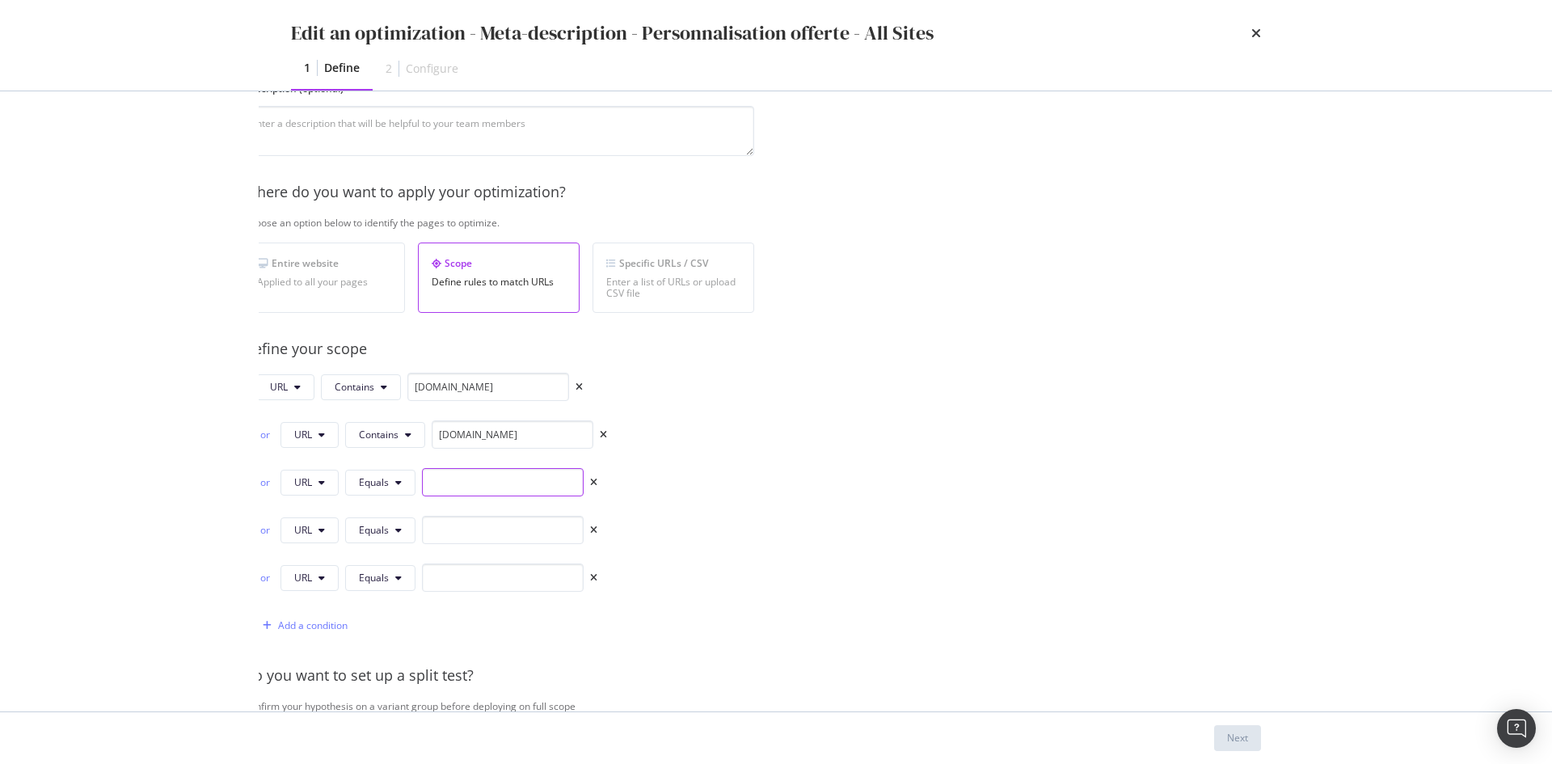
click at [541, 478] on input "modal" at bounding box center [503, 482] width 162 height 28
paste input "fr.st-dupont.com"
type input "fr.st-dupont.com"
click at [479, 537] on input "modal" at bounding box center [503, 530] width 162 height 28
paste input "fr.st-dupont.com"
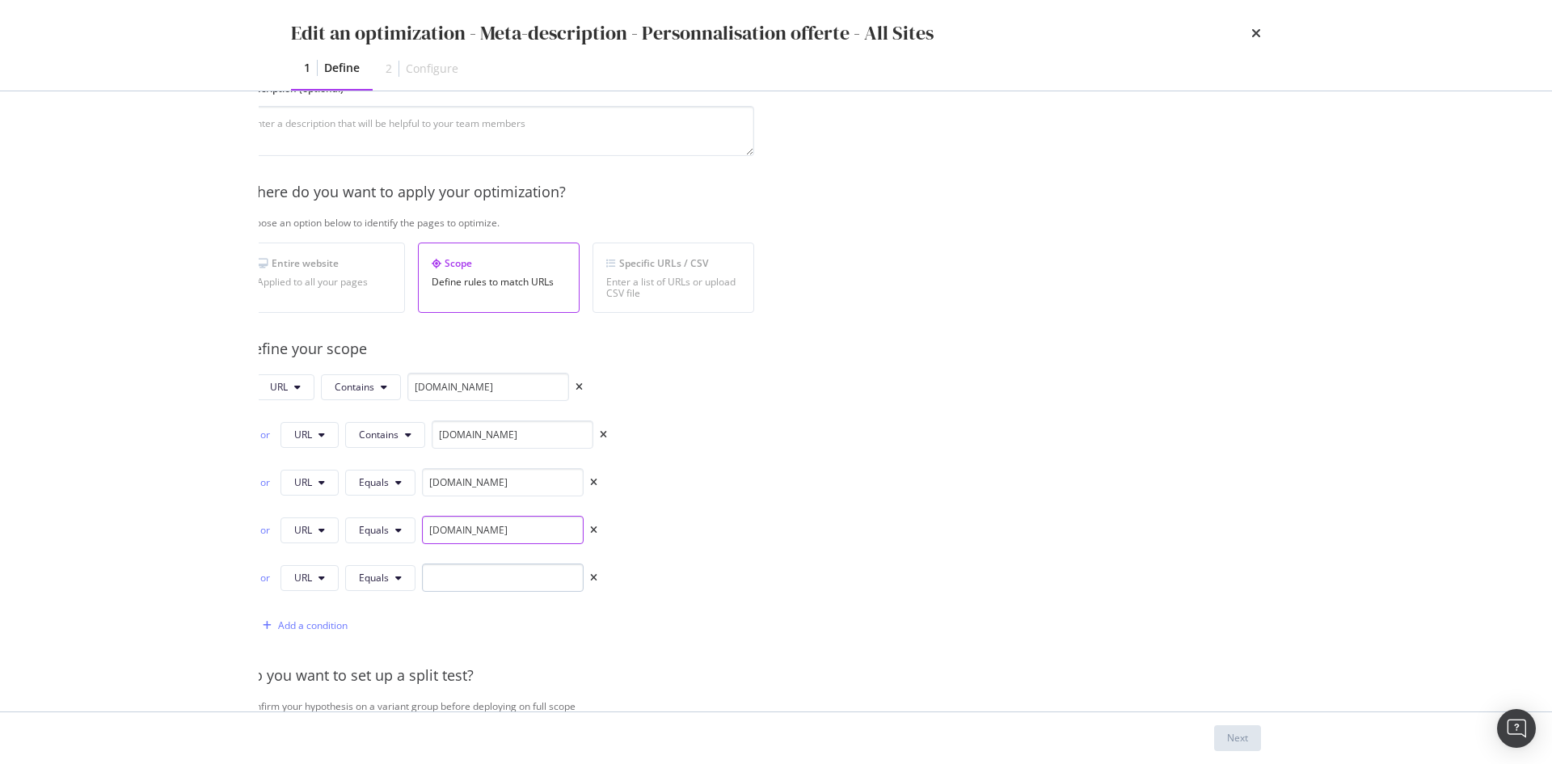
type input "fr.st-dupont.com"
paste input "fr.st-dupont.com"
click at [476, 537] on input "fr.st-dupont.com" at bounding box center [503, 577] width 162 height 28
type input "fr.st-dupont.com"
click at [445, 437] on input "fr.st-dupont.com" at bounding box center [513, 434] width 162 height 28
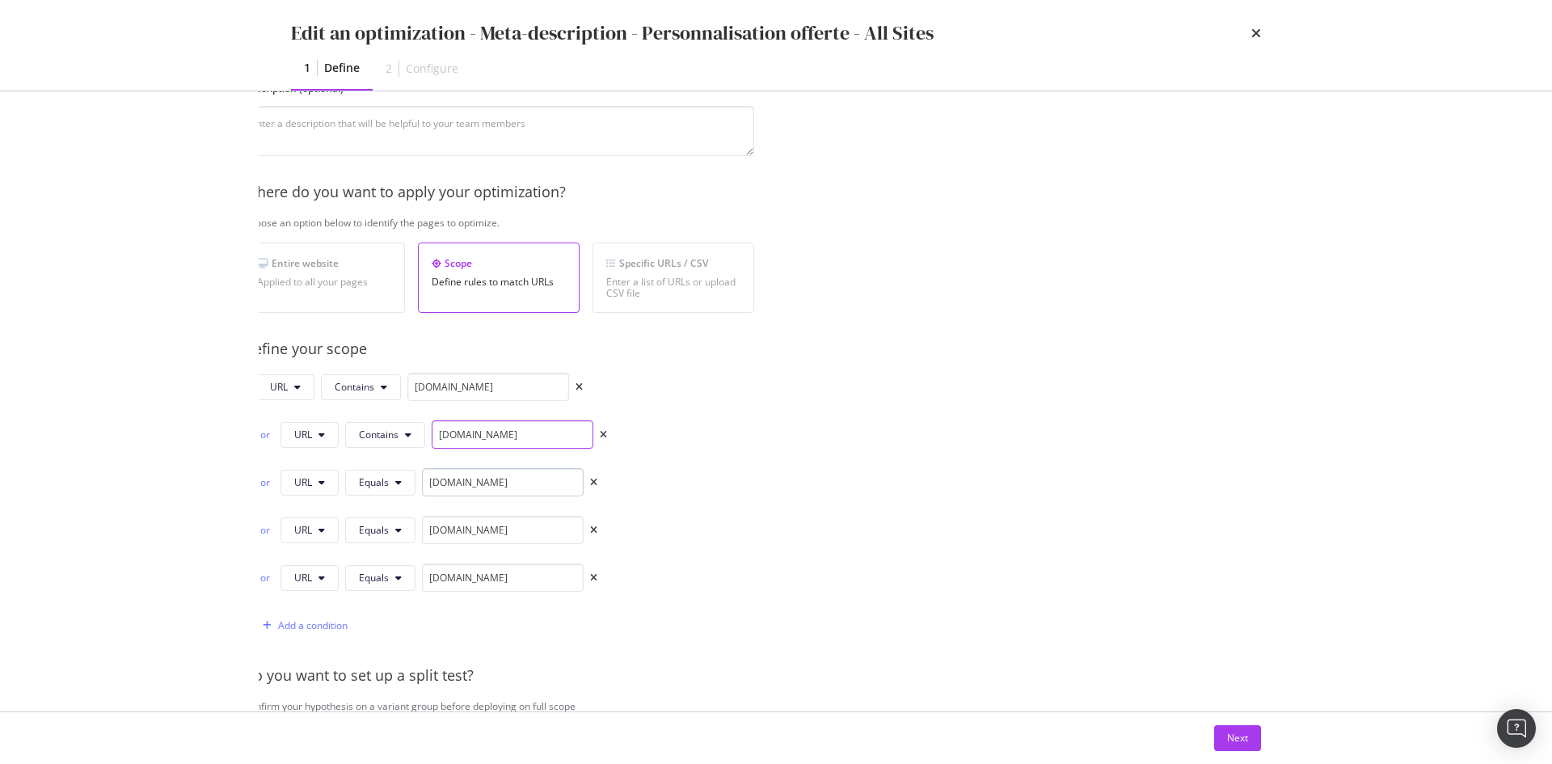
type input "de.st-dupont.com"
drag, startPoint x: 428, startPoint y: 483, endPoint x: 435, endPoint y: 487, distance: 8.3
click at [435, 487] on input "fr.st-dupont.com" at bounding box center [503, 482] width 162 height 28
type input "uk.st-dupont.com"
drag, startPoint x: 433, startPoint y: 536, endPoint x: 419, endPoint y: 533, distance: 14.7
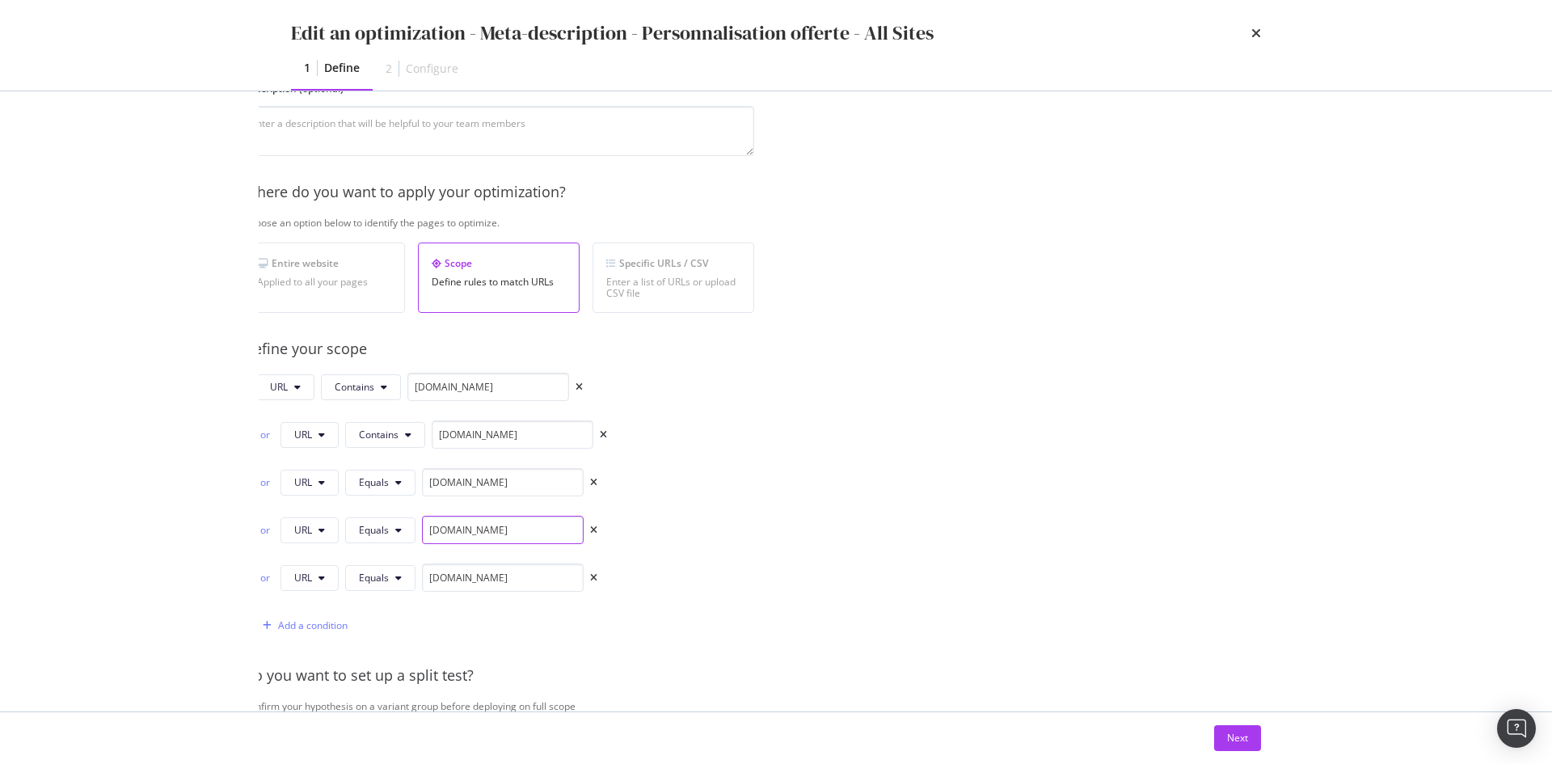
click at [419, 533] on div "or URL Equals fr.st-dupont.com" at bounding box center [426, 530] width 341 height 28
type input "it.st-dupont.com"
drag, startPoint x: 435, startPoint y: 579, endPoint x: 419, endPoint y: 576, distance: 16.3
click at [419, 537] on div "or URL Equals fr.st-dupont.com" at bounding box center [426, 577] width 341 height 28
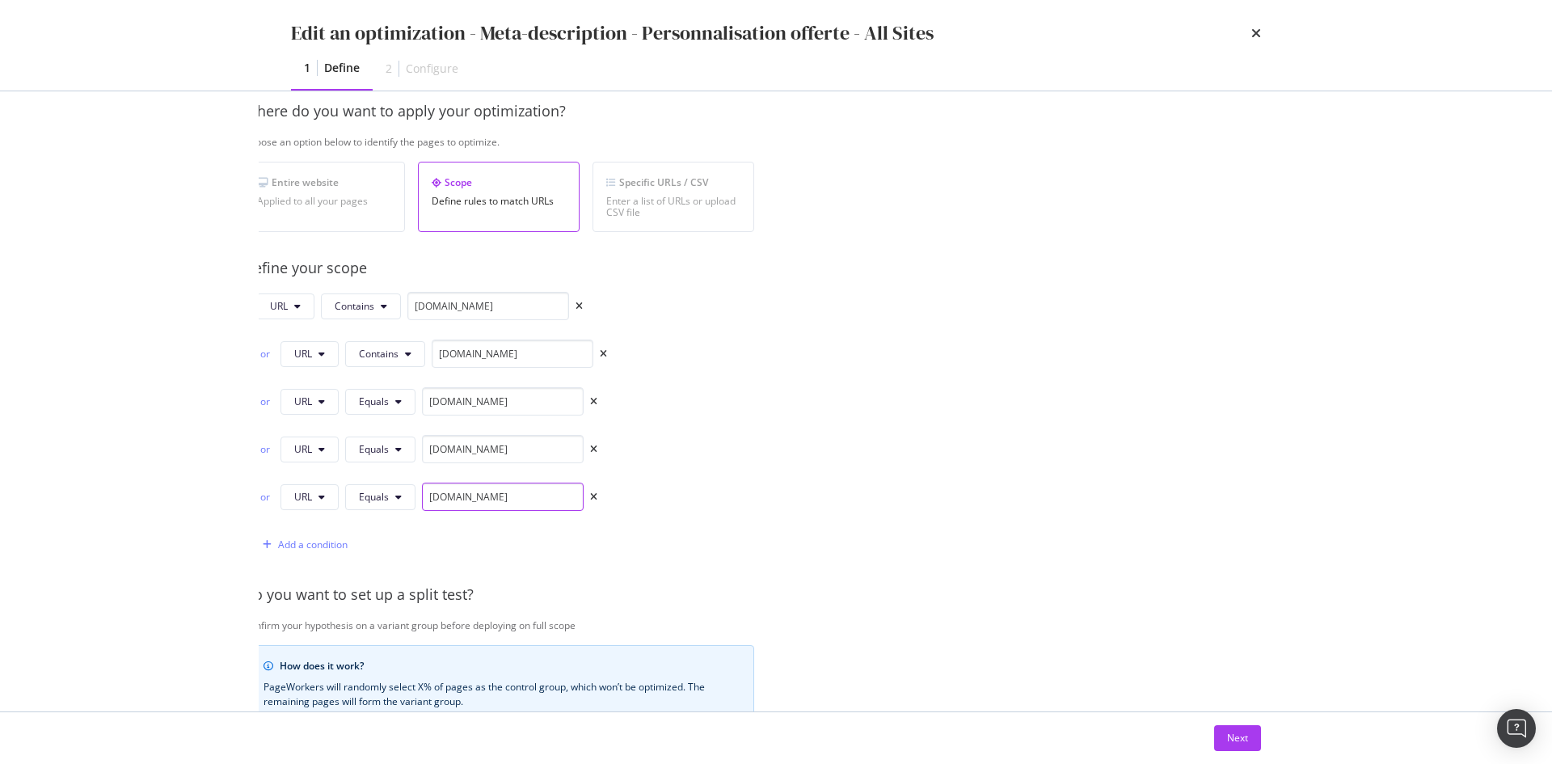
scroll to position [485, 48]
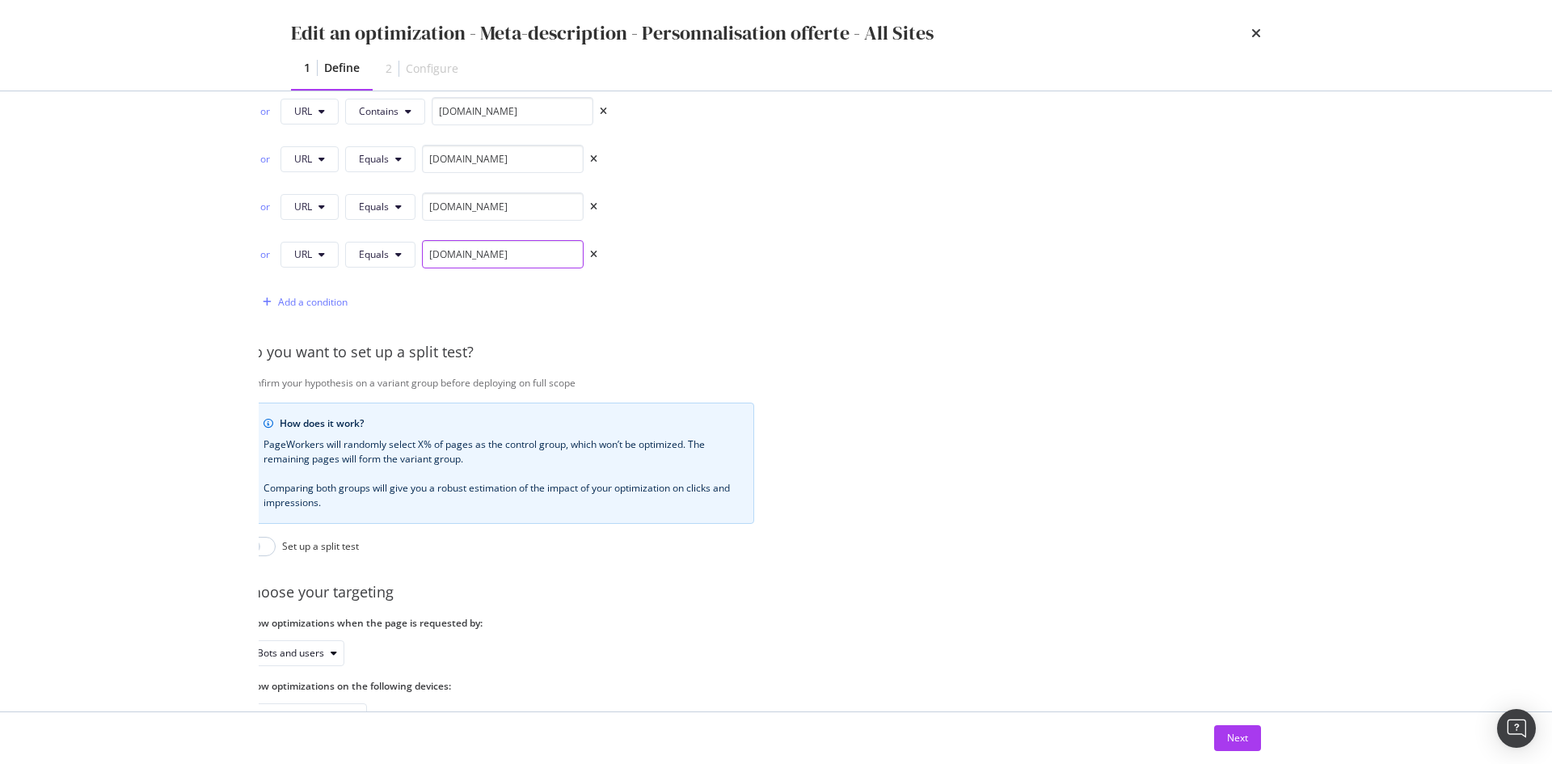
type input "www.st-dupont.com"
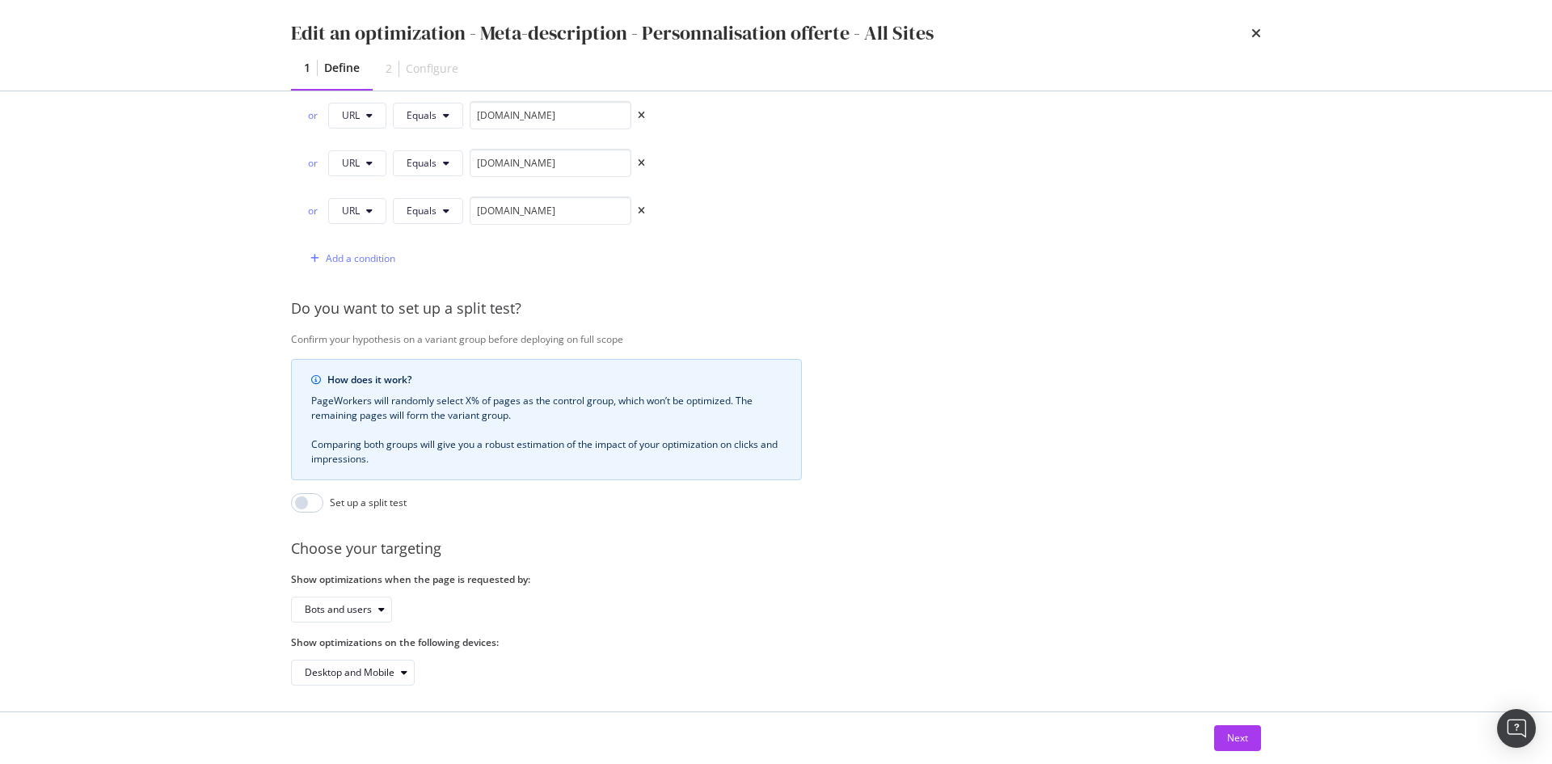
scroll to position [547, 0]
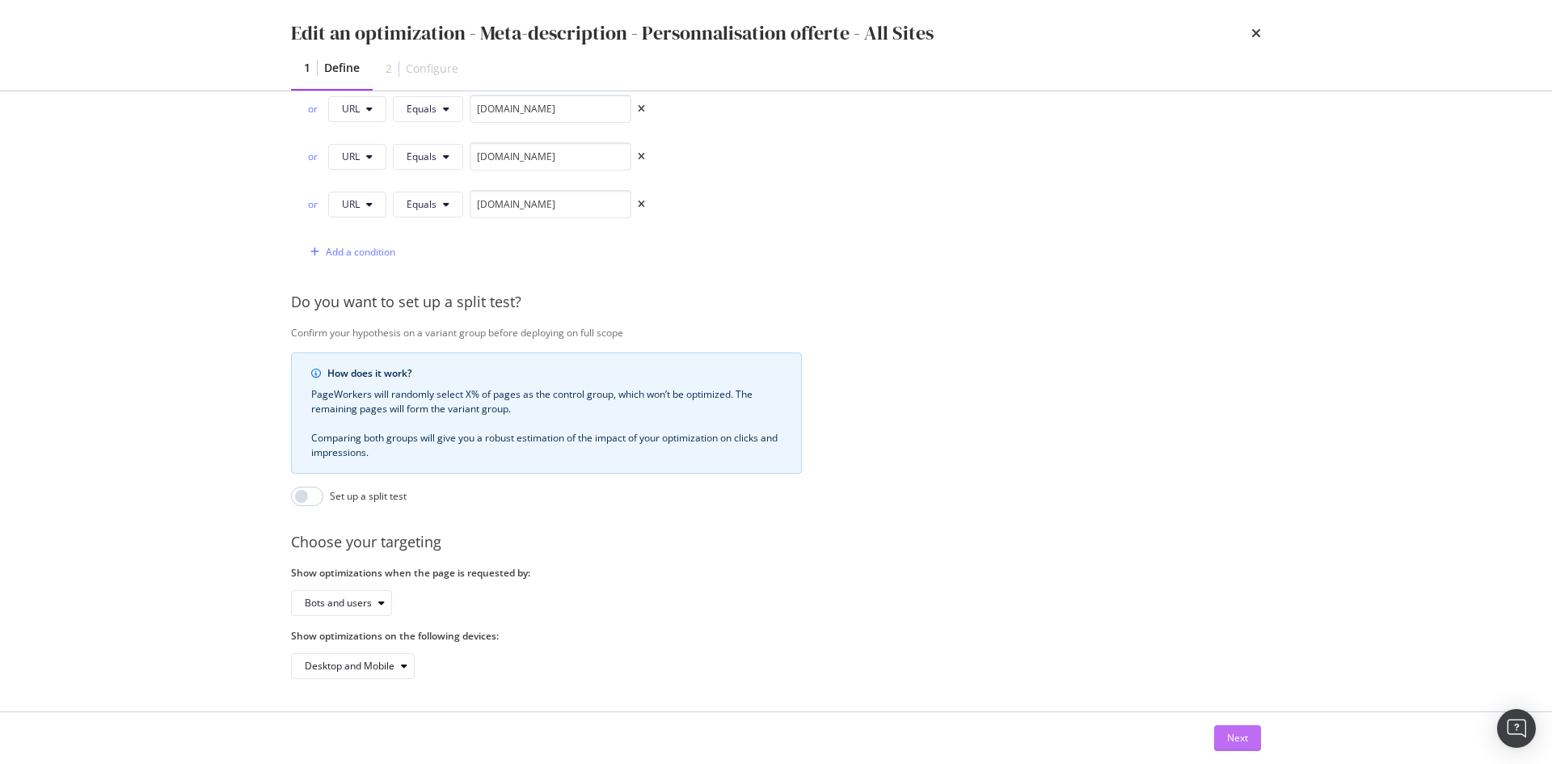
click at [1034, 537] on div "Next" at bounding box center [1237, 738] width 21 height 14
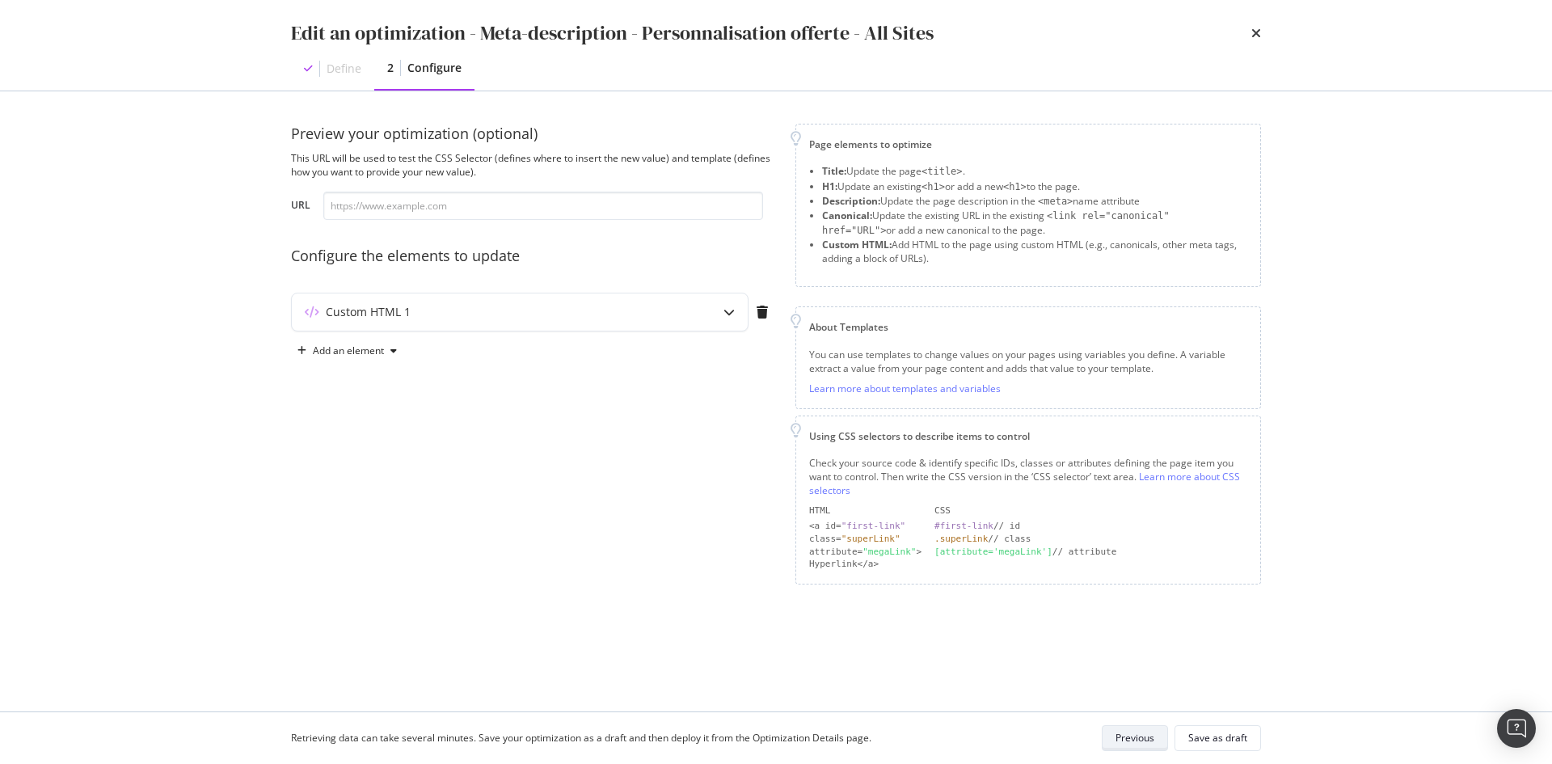
click at [1034, 537] on div "Previous" at bounding box center [1134, 738] width 39 height 23
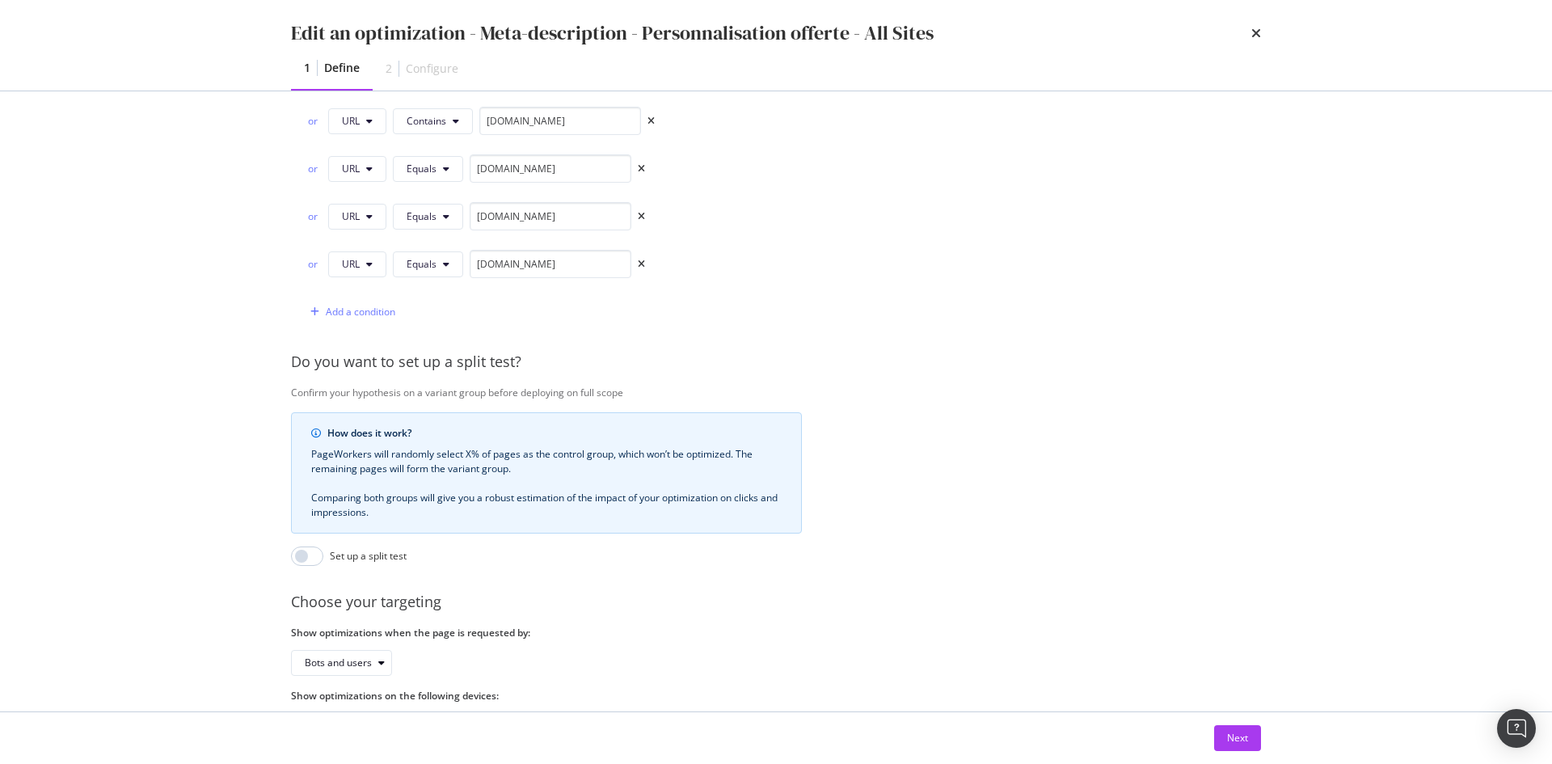
scroll to position [547, 0]
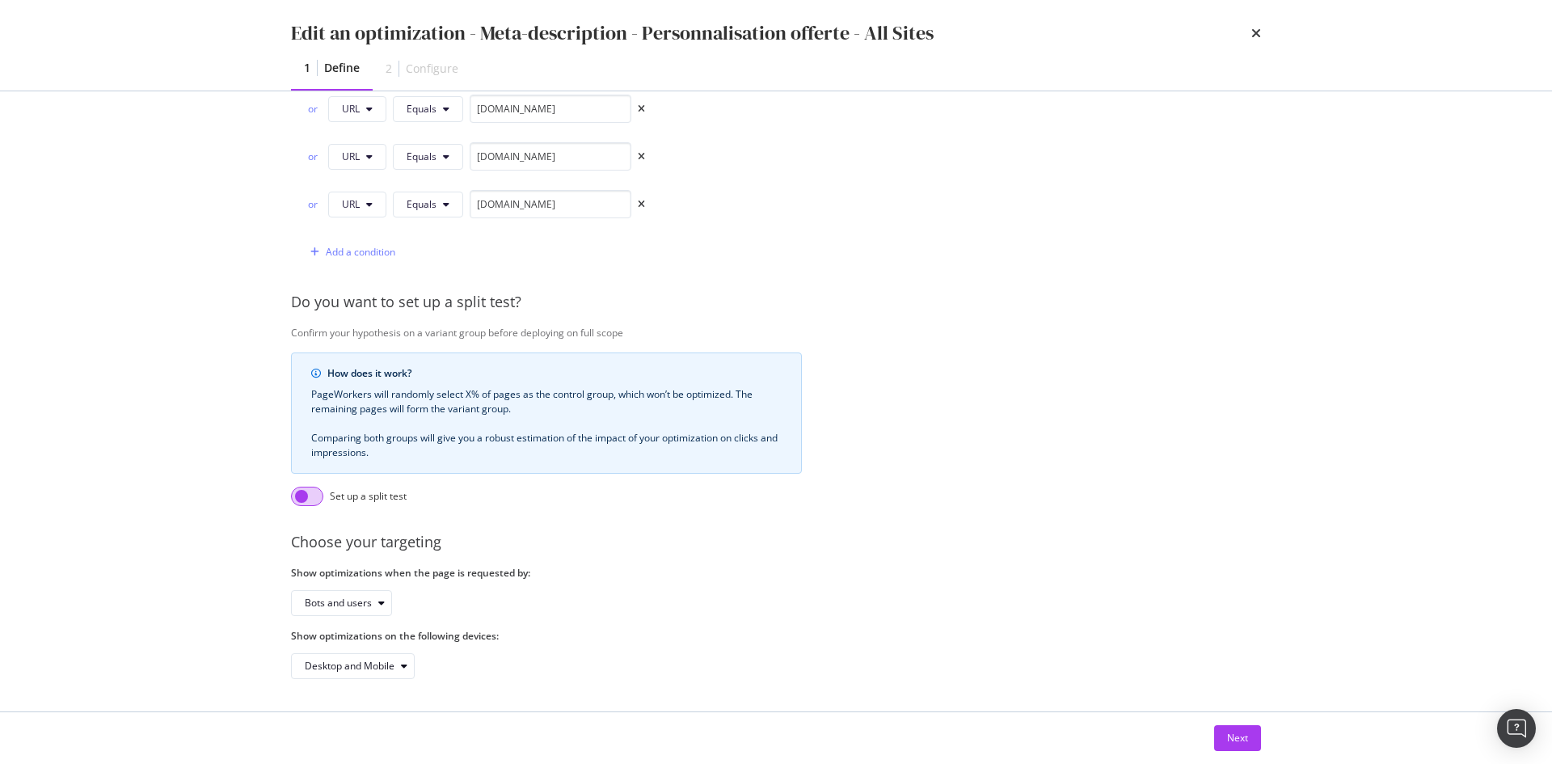
click at [317, 487] on input "modal" at bounding box center [307, 496] width 32 height 19
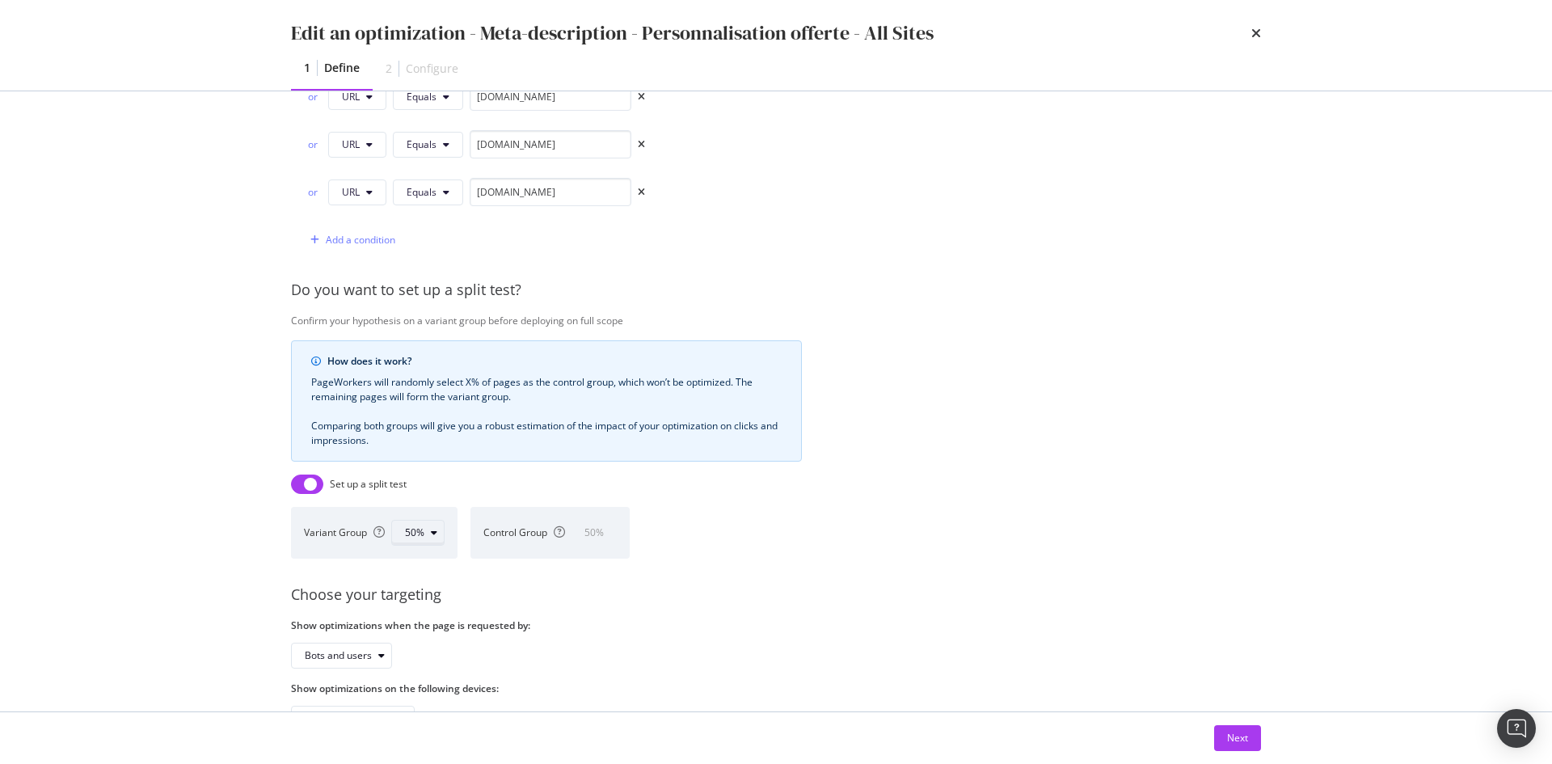
click at [425, 533] on div "modal" at bounding box center [433, 533] width 19 height 10
click at [426, 537] on div "80%" at bounding box center [421, 613] width 19 height 14
click at [842, 534] on div "Provide a name and description to help identify the change that will be made by…" at bounding box center [776, 167] width 970 height 1127
click at [443, 536] on div "modal" at bounding box center [433, 533] width 19 height 10
click at [413, 537] on div "80%" at bounding box center [422, 613] width 20 height 14
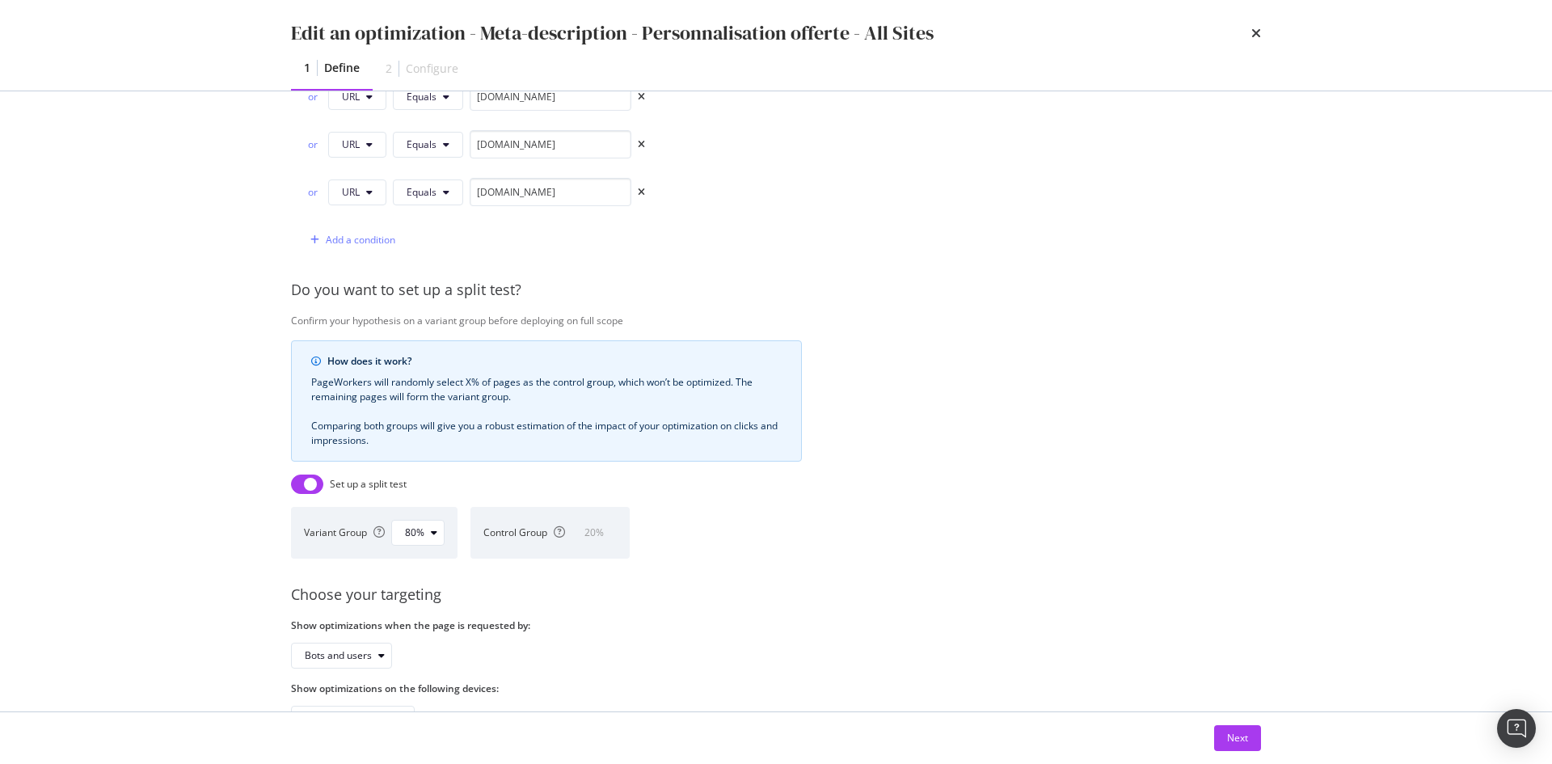
click at [698, 537] on div "Show optimizations when the page is requested by: Bots and users" at bounding box center [546, 643] width 511 height 50
click at [322, 489] on input "modal" at bounding box center [307, 483] width 32 height 19
checkbox input "false"
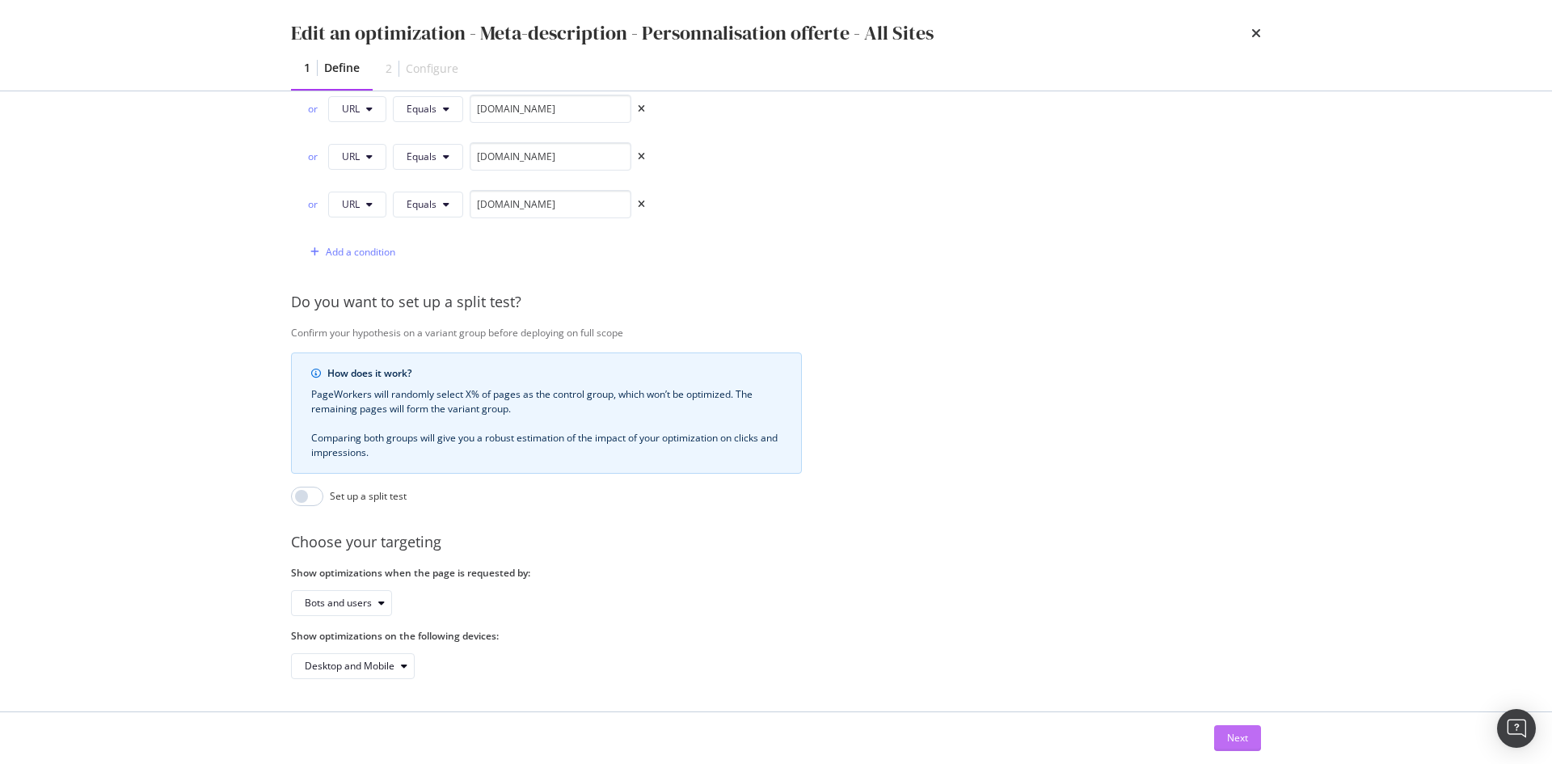
click at [1034, 537] on div "Next" at bounding box center [1237, 738] width 21 height 14
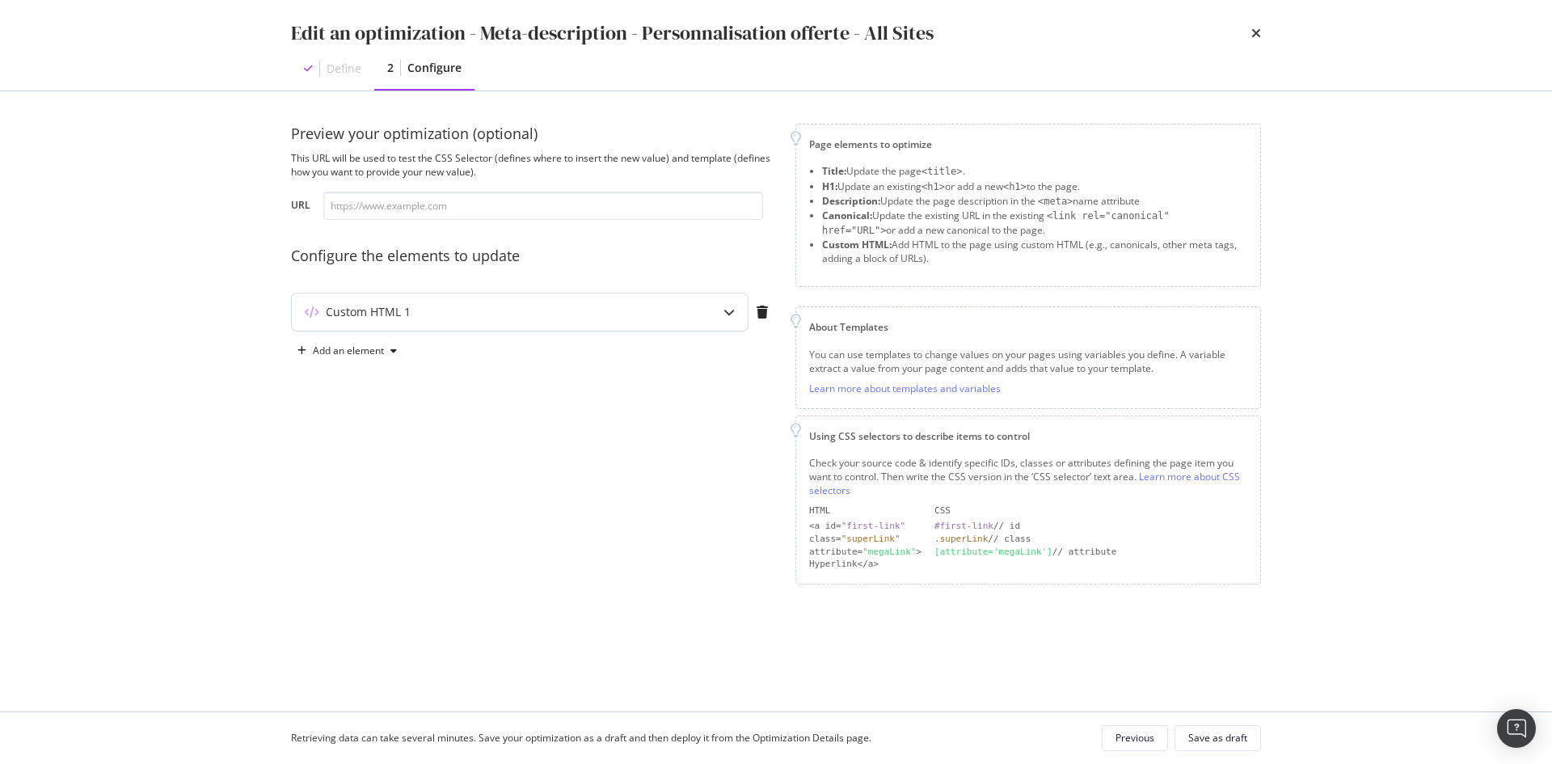
click at [429, 307] on div "Custom HTML 1" at bounding box center [488, 312] width 392 height 16
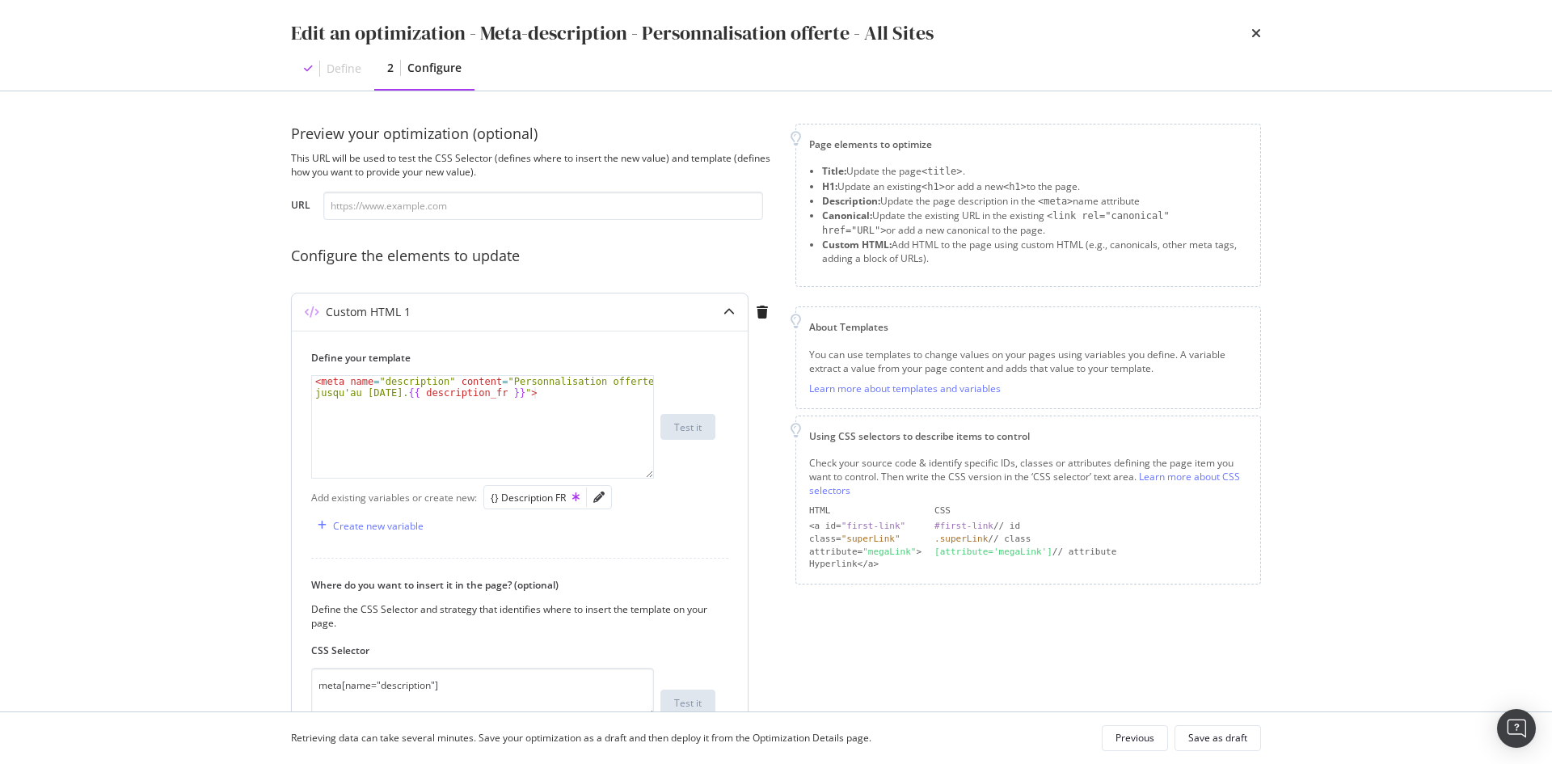
type textarea "<meta name="description" content="Personnalisation offerte jusqu'au 08/09/25. {…"
click at [570, 440] on div "< meta name = "description" content = "Personnalisation offerte jusqu'au 08/09/…" at bounding box center [482, 449] width 341 height 147
paste textarea "{% endif %}"
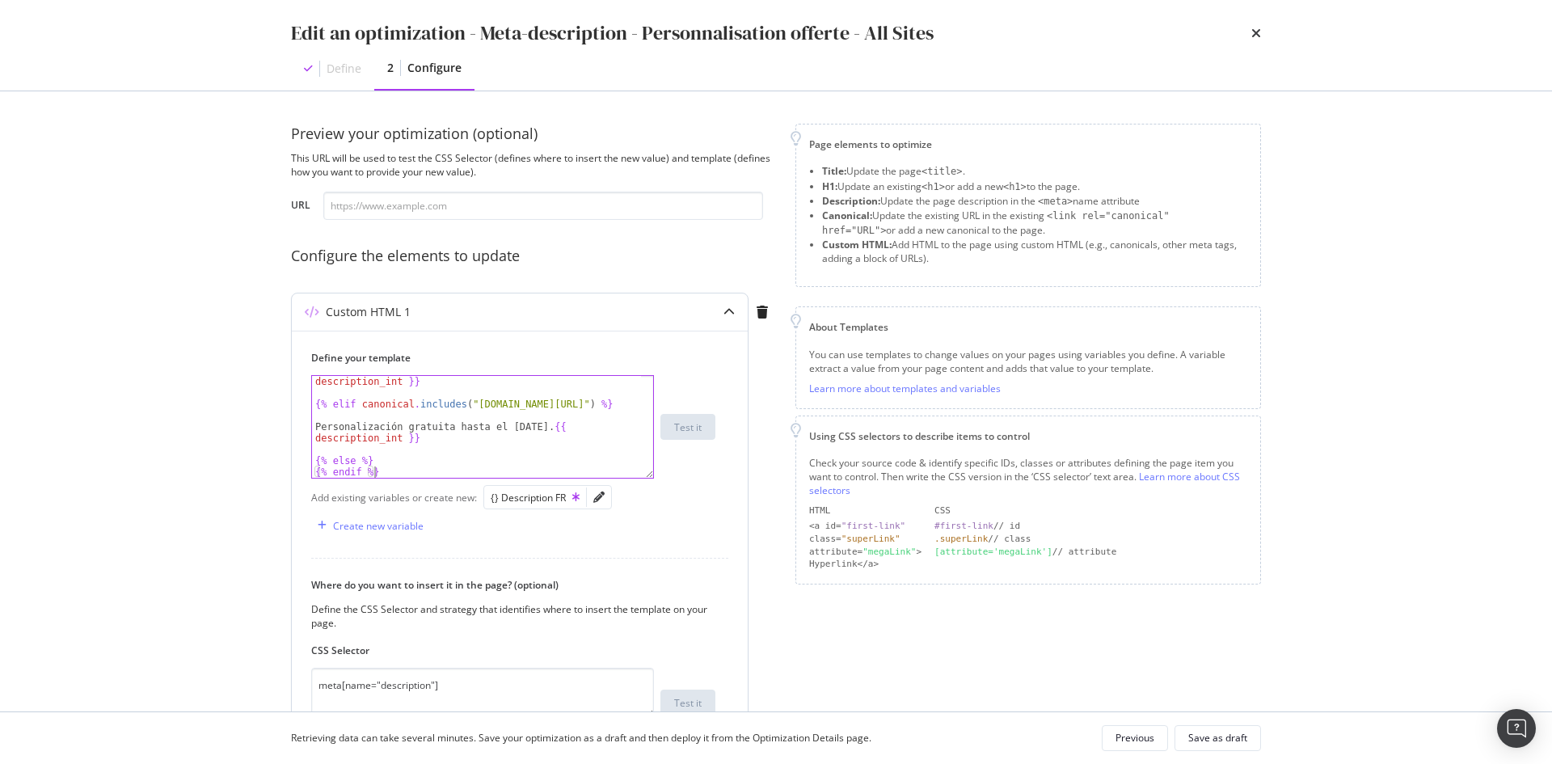
scroll to position [294, 0]
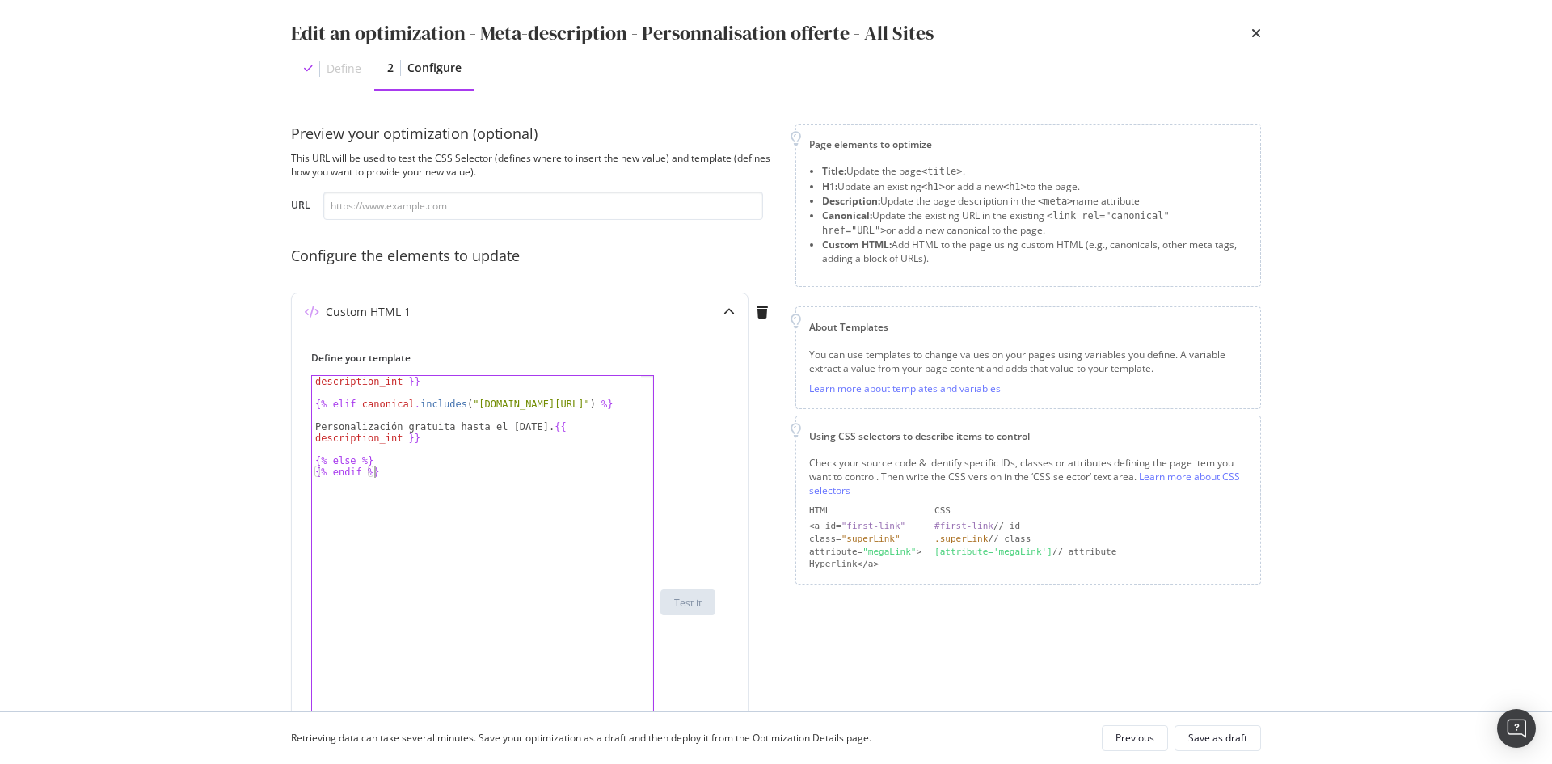
drag, startPoint x: 651, startPoint y: 476, endPoint x: 953, endPoint y: 827, distance: 463.0
click at [953, 537] on html "Activation PageWorkers Overview Monitoring Settings test meta st-dupont.com Dra…" at bounding box center [776, 382] width 1552 height 764
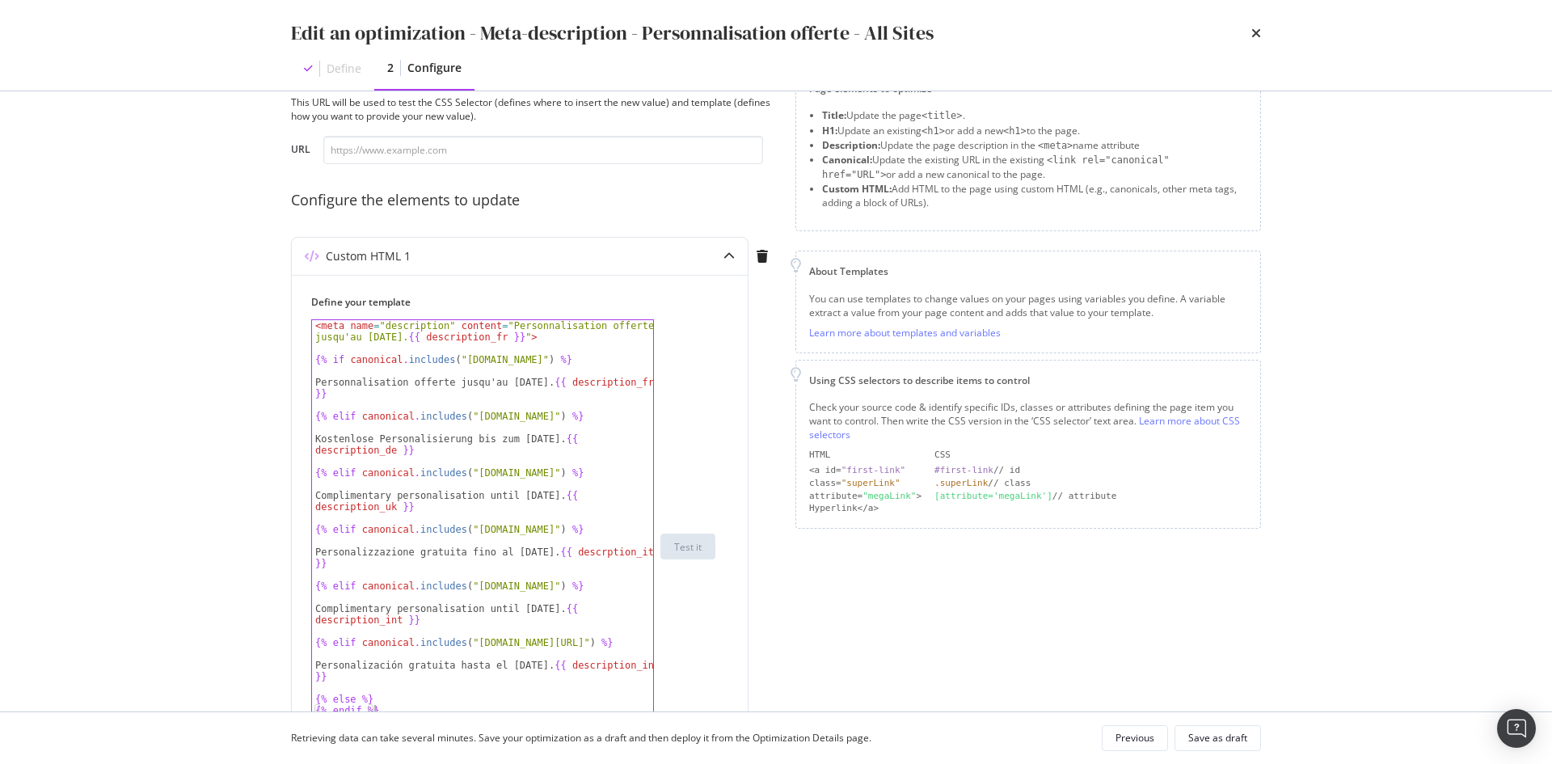
scroll to position [81, 0]
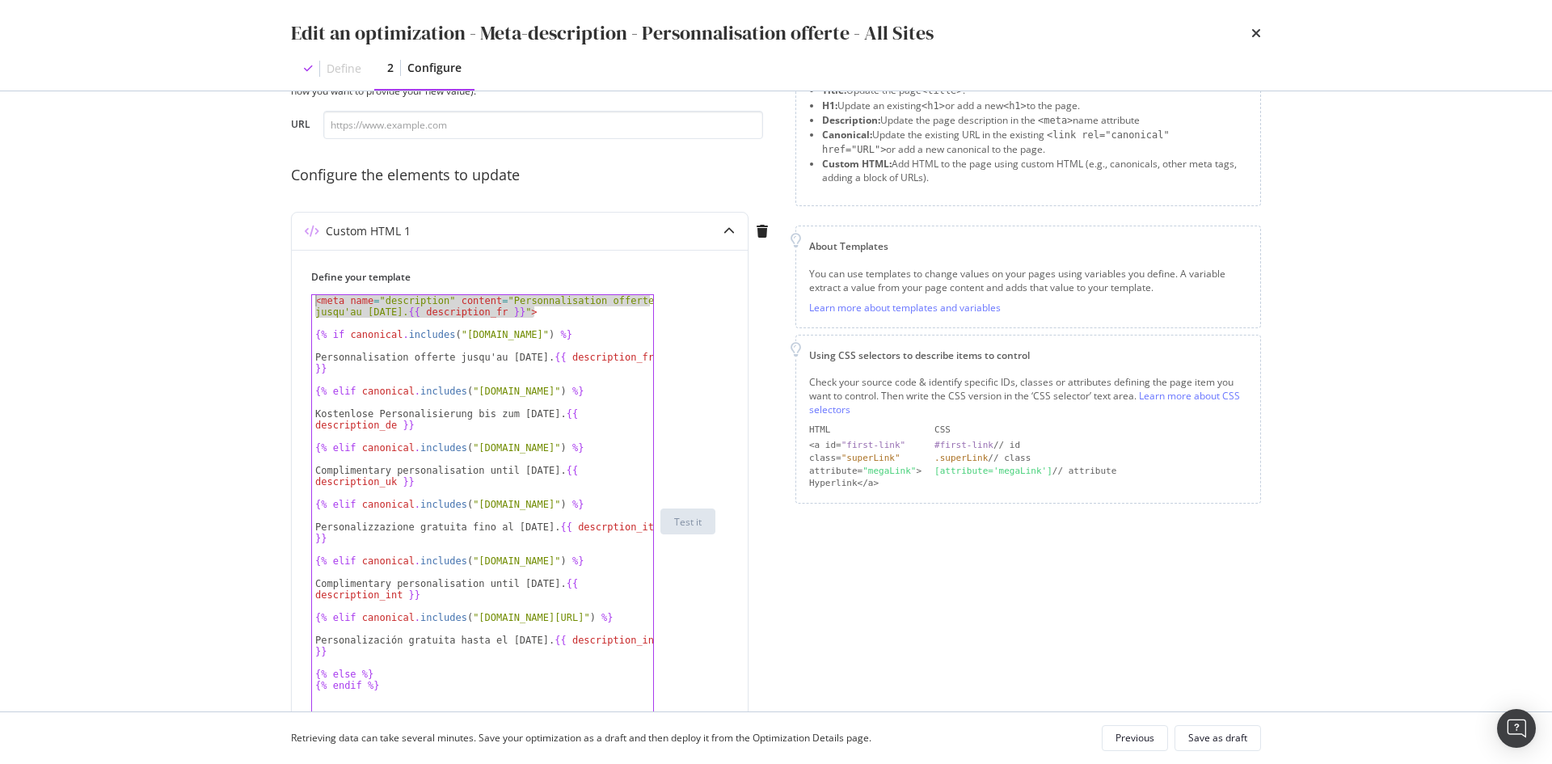
drag, startPoint x: 546, startPoint y: 313, endPoint x: 234, endPoint y: 262, distance: 315.3
click at [234, 262] on div "Edit an optimization - Meta-description - Personnalisation offerte - All Sites …" at bounding box center [776, 382] width 1552 height 764
type textarea "<meta name="description" content="Personnalisation offerte jusqu'au 08/09/25. {…"
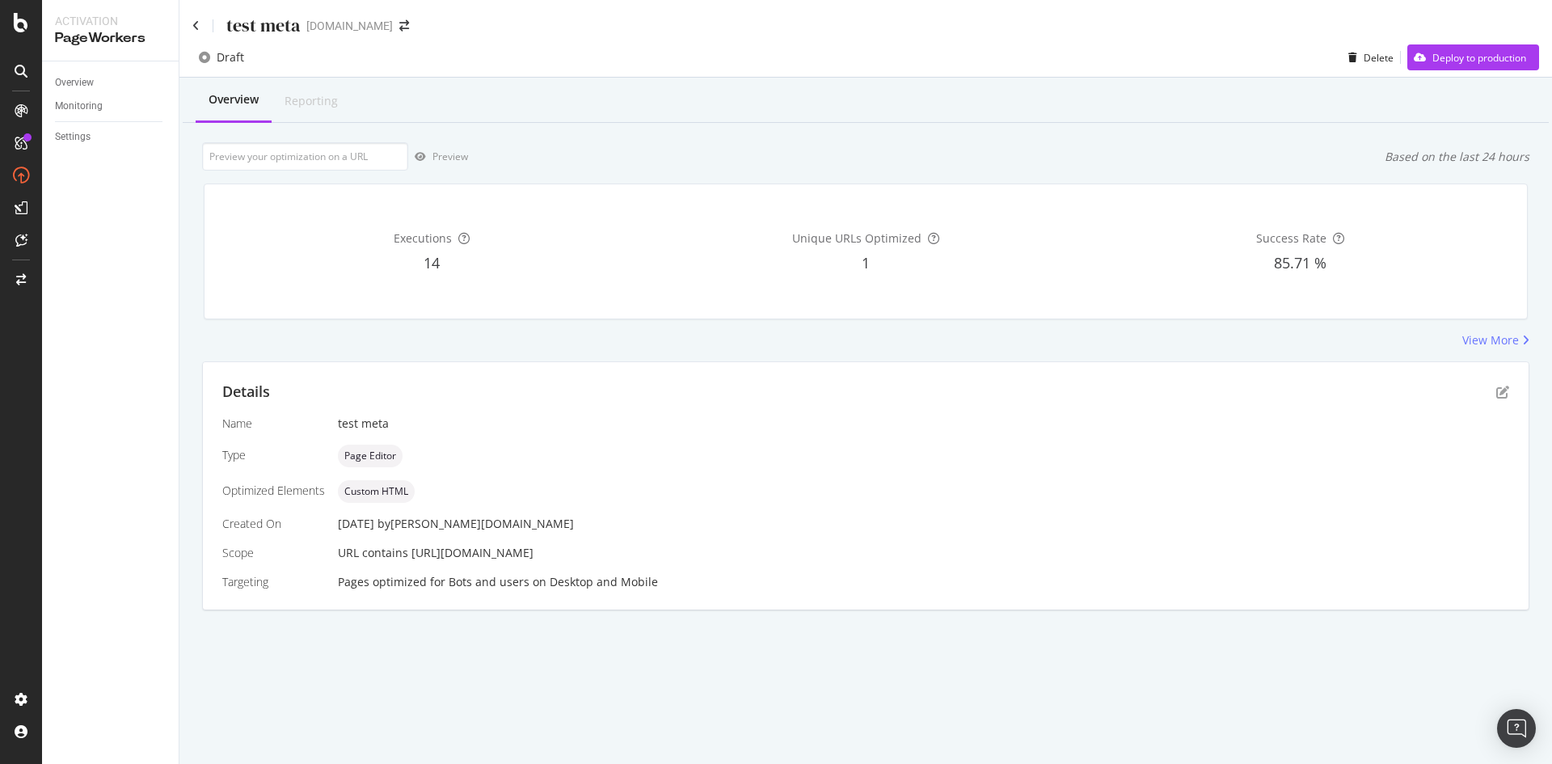
click at [1515, 389] on div "Details Name test meta Type Page Editor Optimized Elements Custom HTML Created …" at bounding box center [865, 485] width 1325 height 247
click at [1503, 394] on icon "pen-to-square" at bounding box center [1502, 391] width 13 height 13
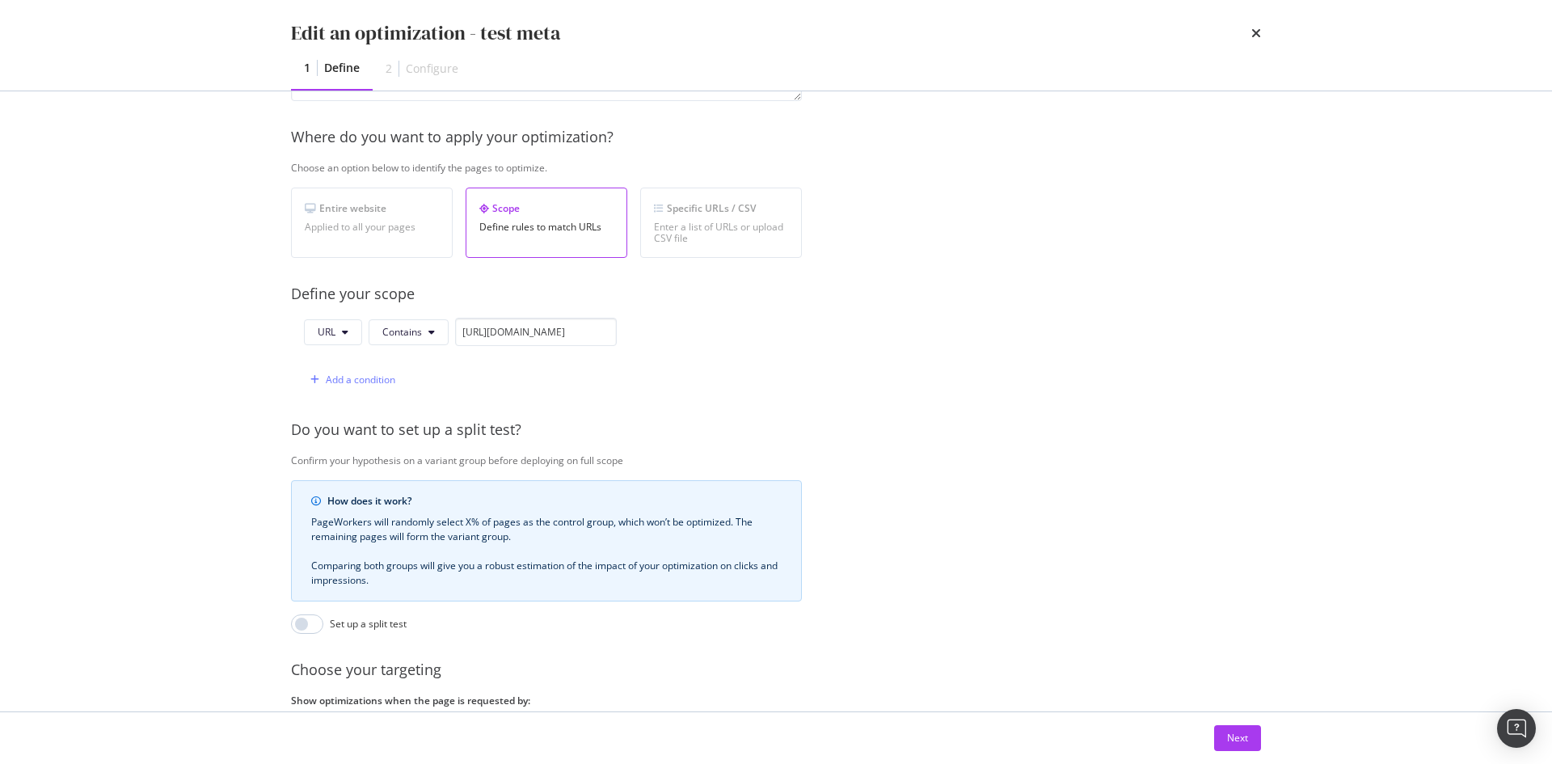
scroll to position [242, 0]
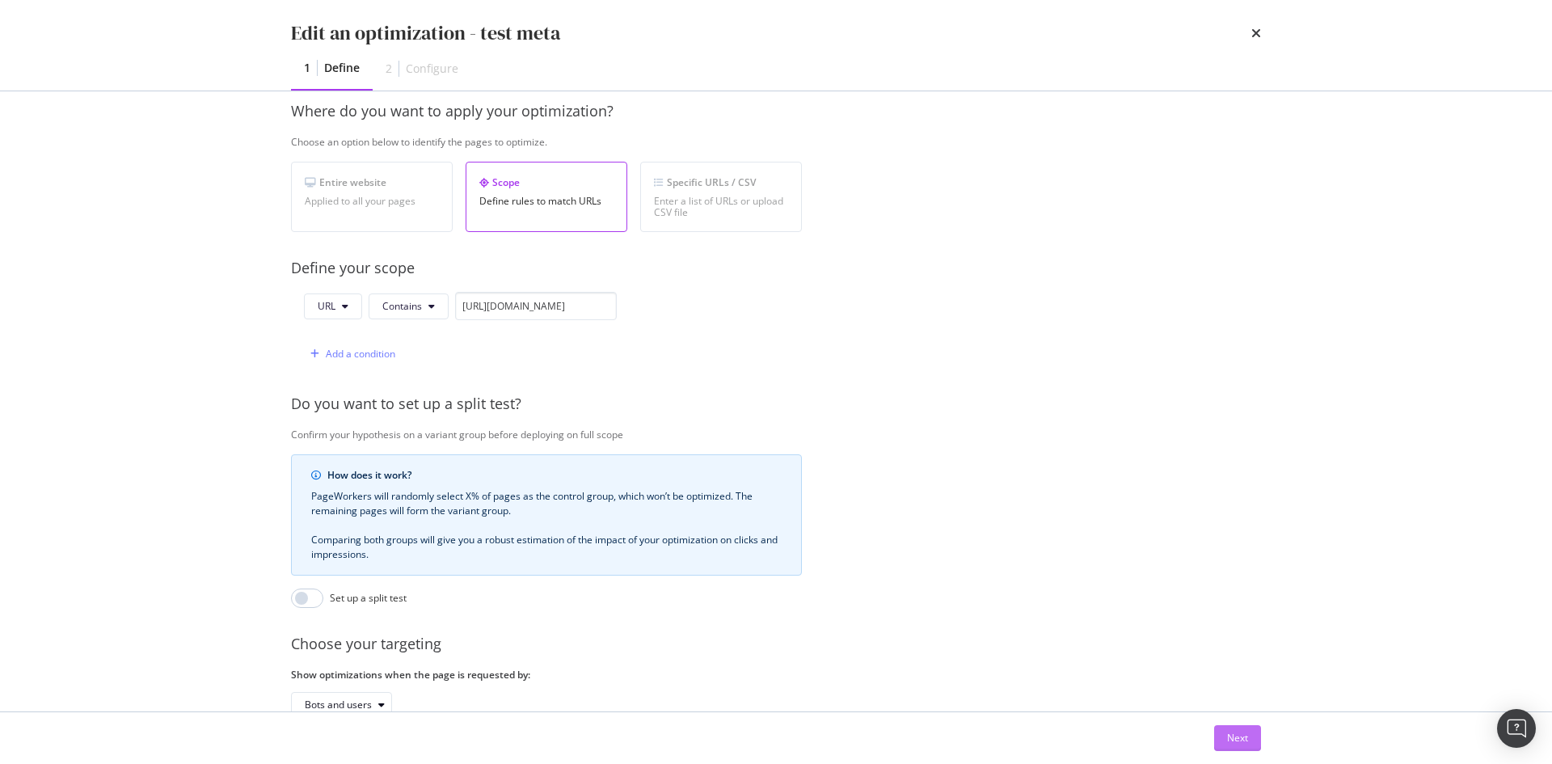
click at [1245, 741] on div "Next" at bounding box center [1237, 738] width 21 height 14
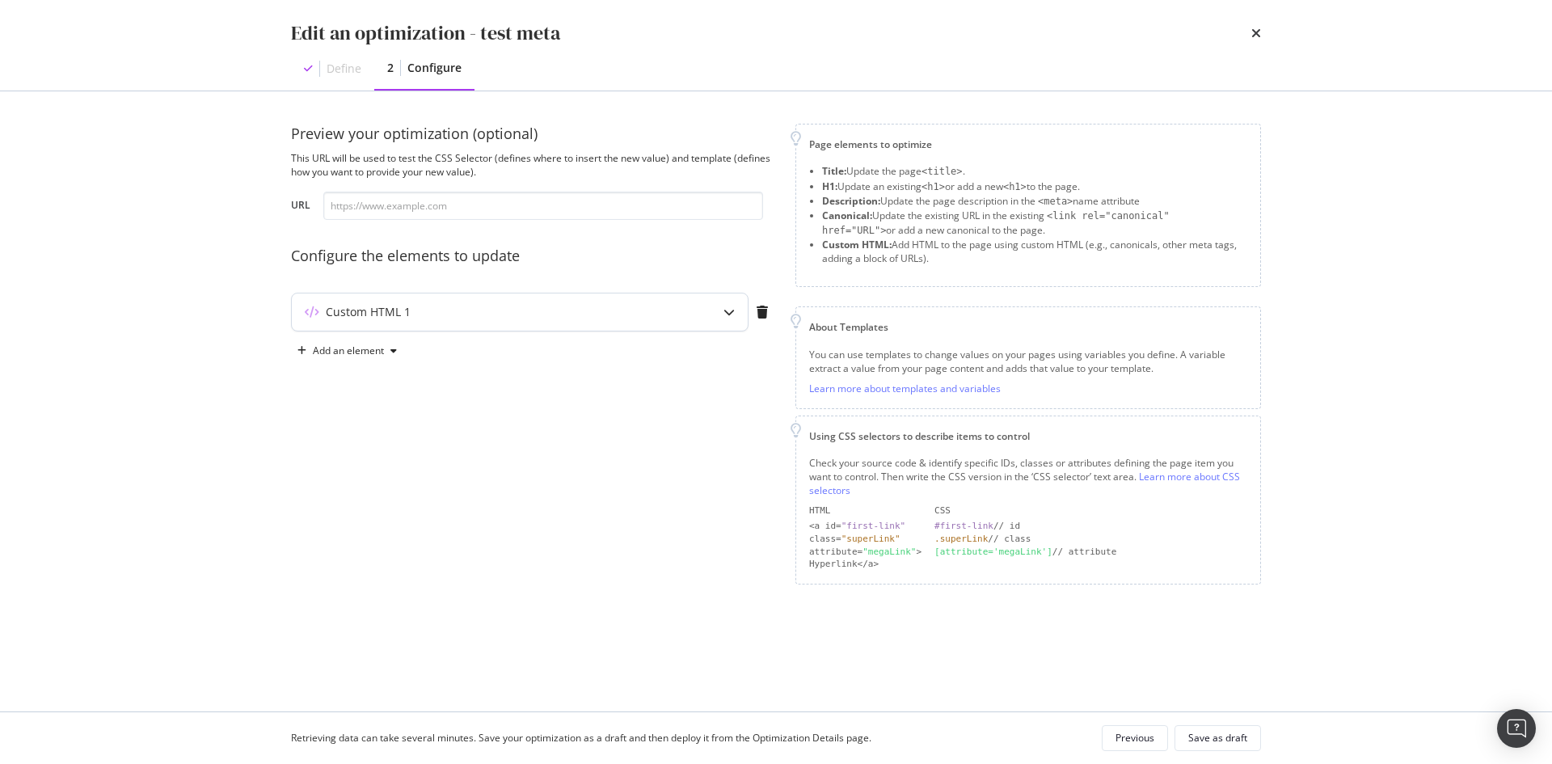
click at [545, 301] on div "Custom HTML 1" at bounding box center [520, 311] width 456 height 37
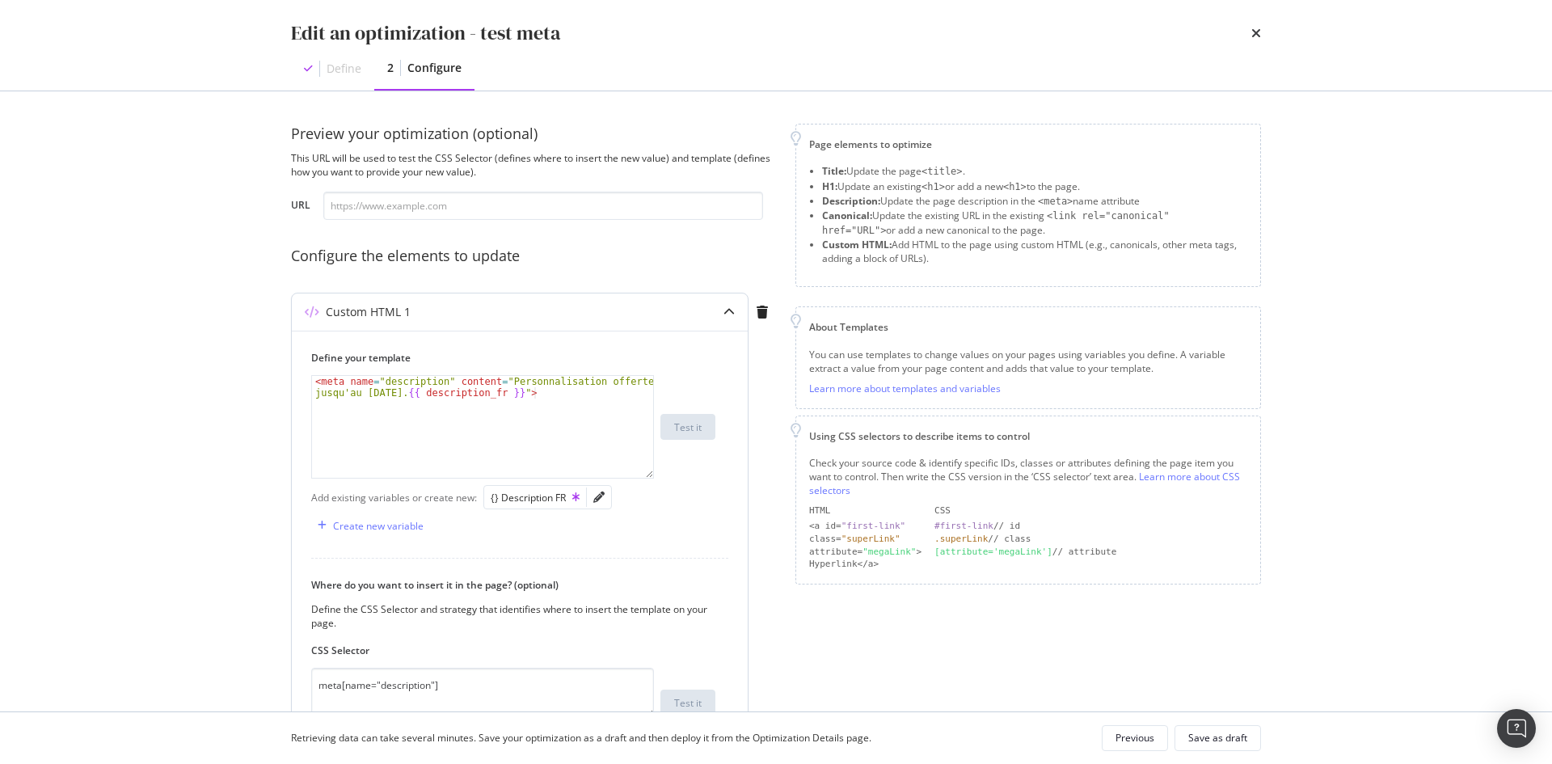
scroll to position [162, 0]
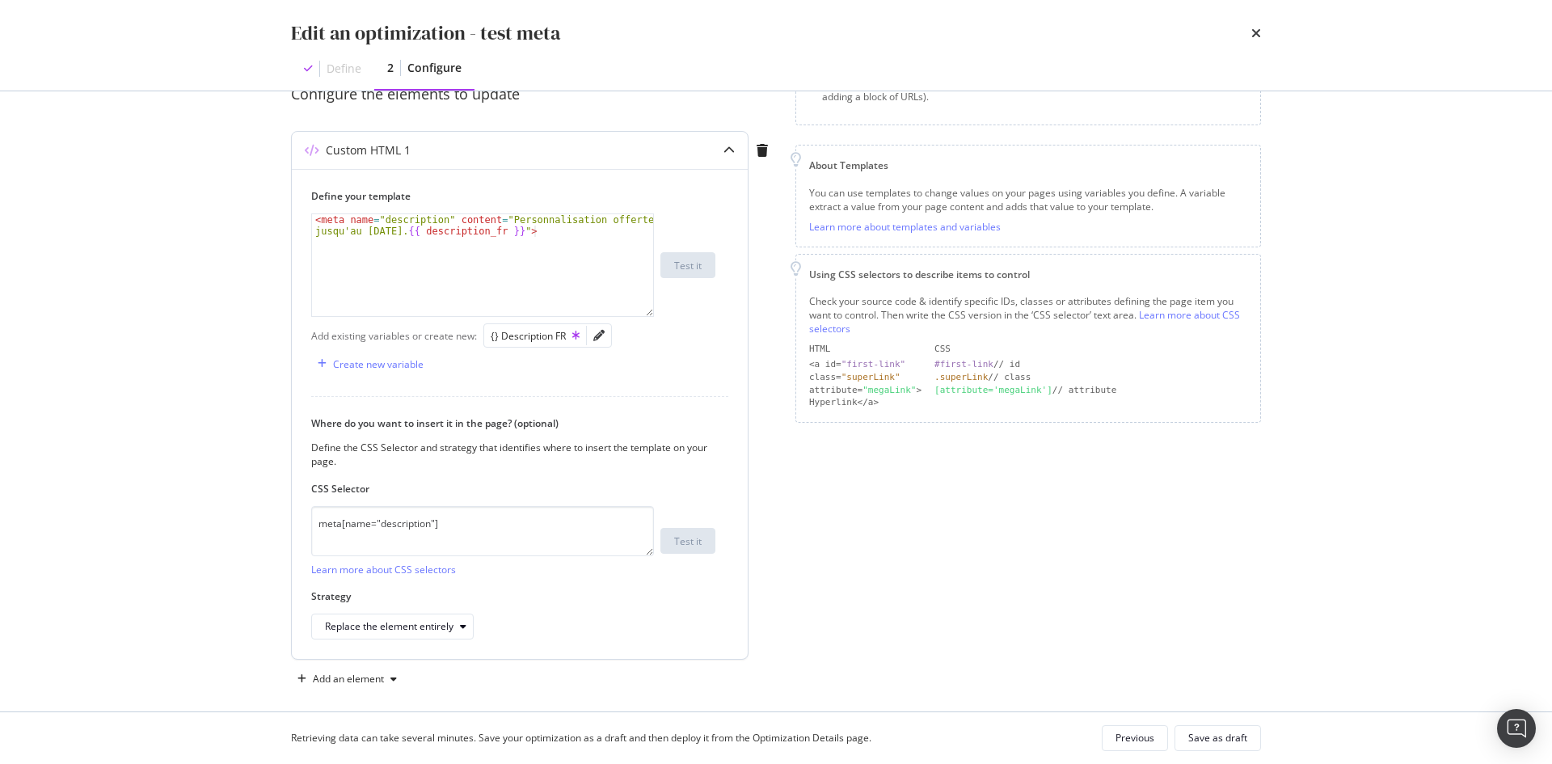
type textarea "<meta name="description" content="Personnalisation offerte jusqu'au [DATE]. {{ …"
click at [537, 250] on div "< meta name = "description" content = "Personnalisation offerte jusqu'au [DATE]…" at bounding box center [482, 287] width 341 height 147
click at [1259, 37] on icon "times" at bounding box center [1256, 33] width 10 height 13
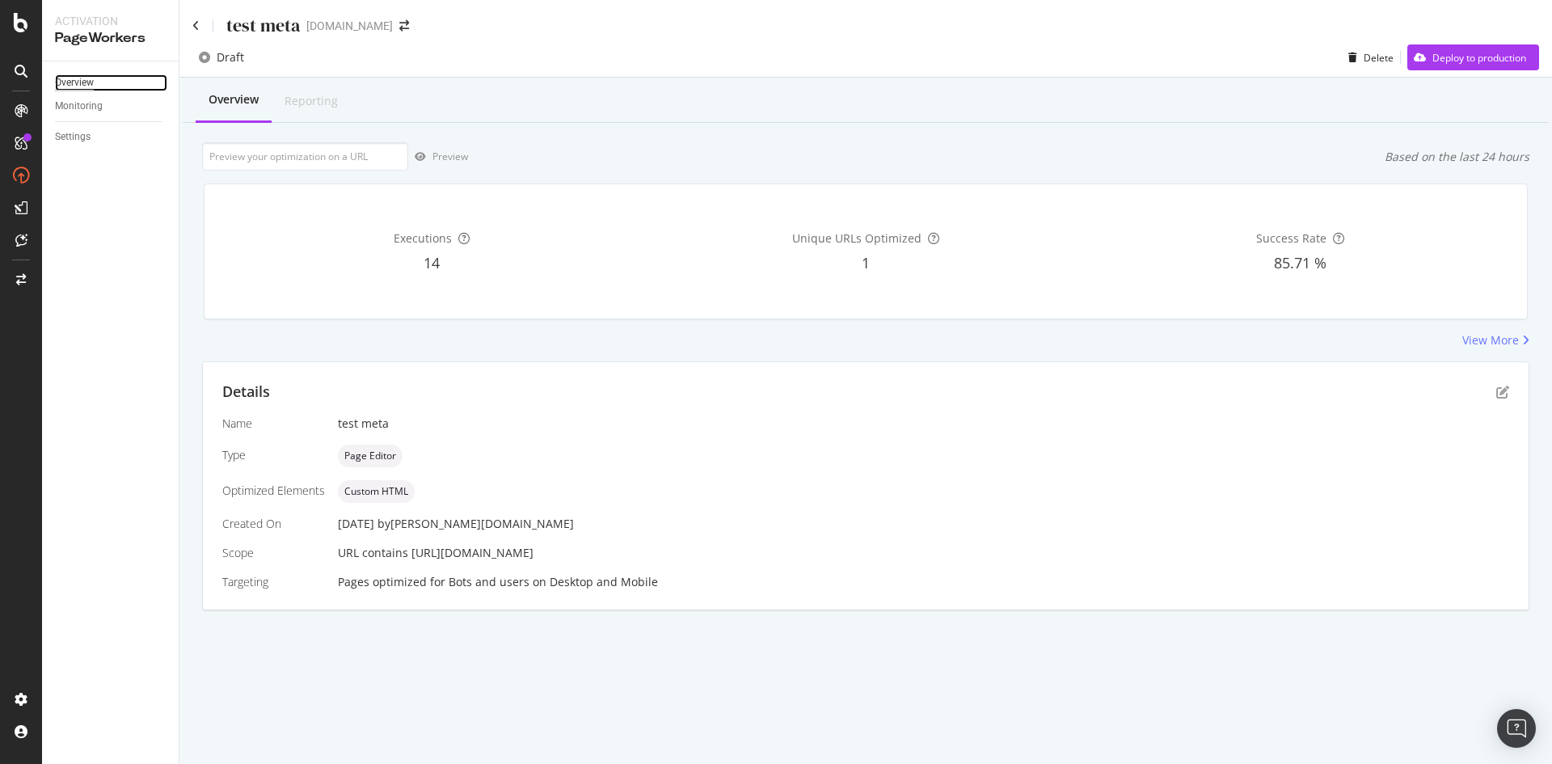
click at [85, 82] on div "Overview" at bounding box center [74, 82] width 39 height 17
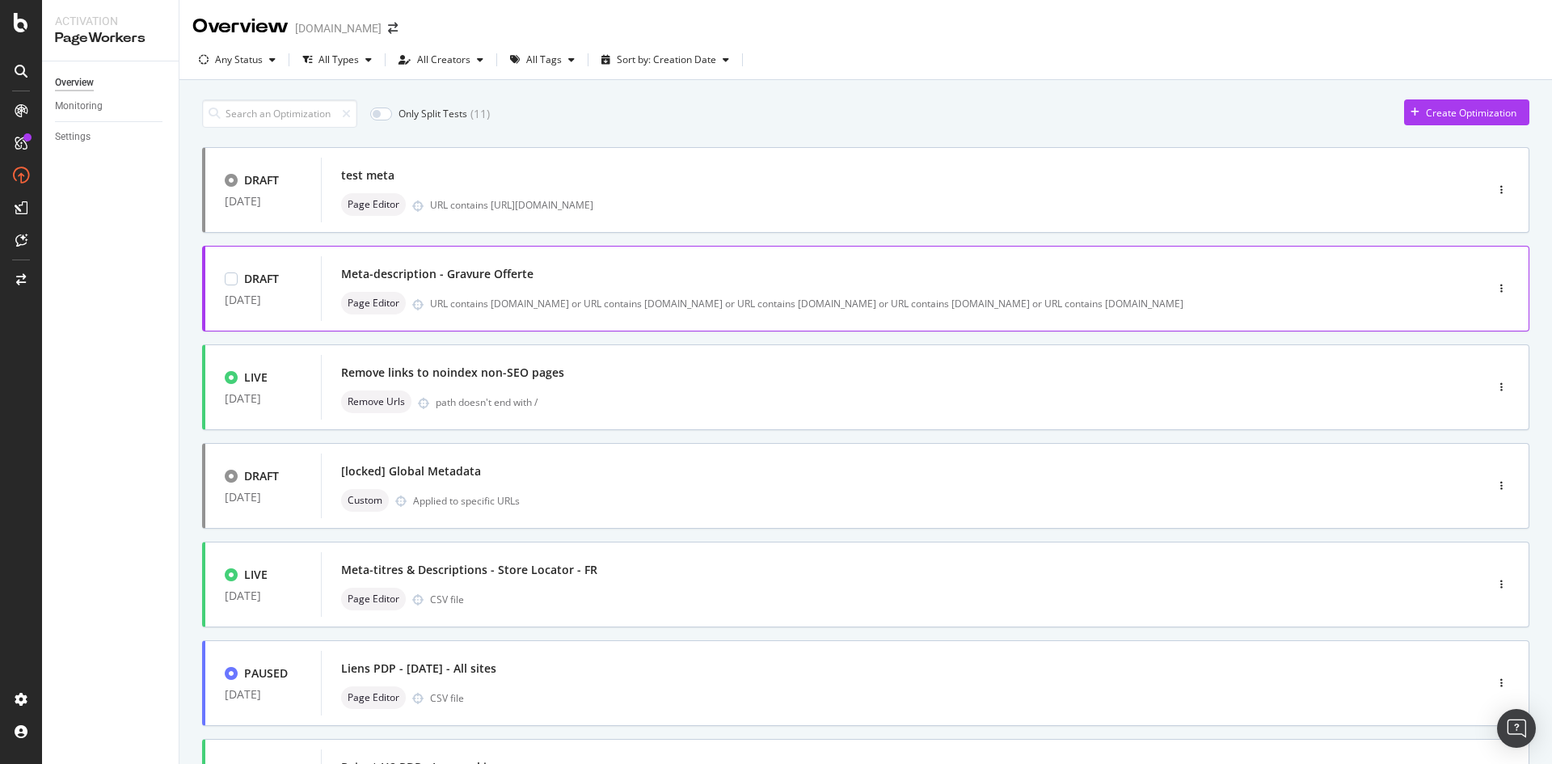
click at [584, 301] on div "URL contains fr.st-dupont.com or URL contains uk.st-dupont.com or URL contains …" at bounding box center [923, 304] width 986 height 14
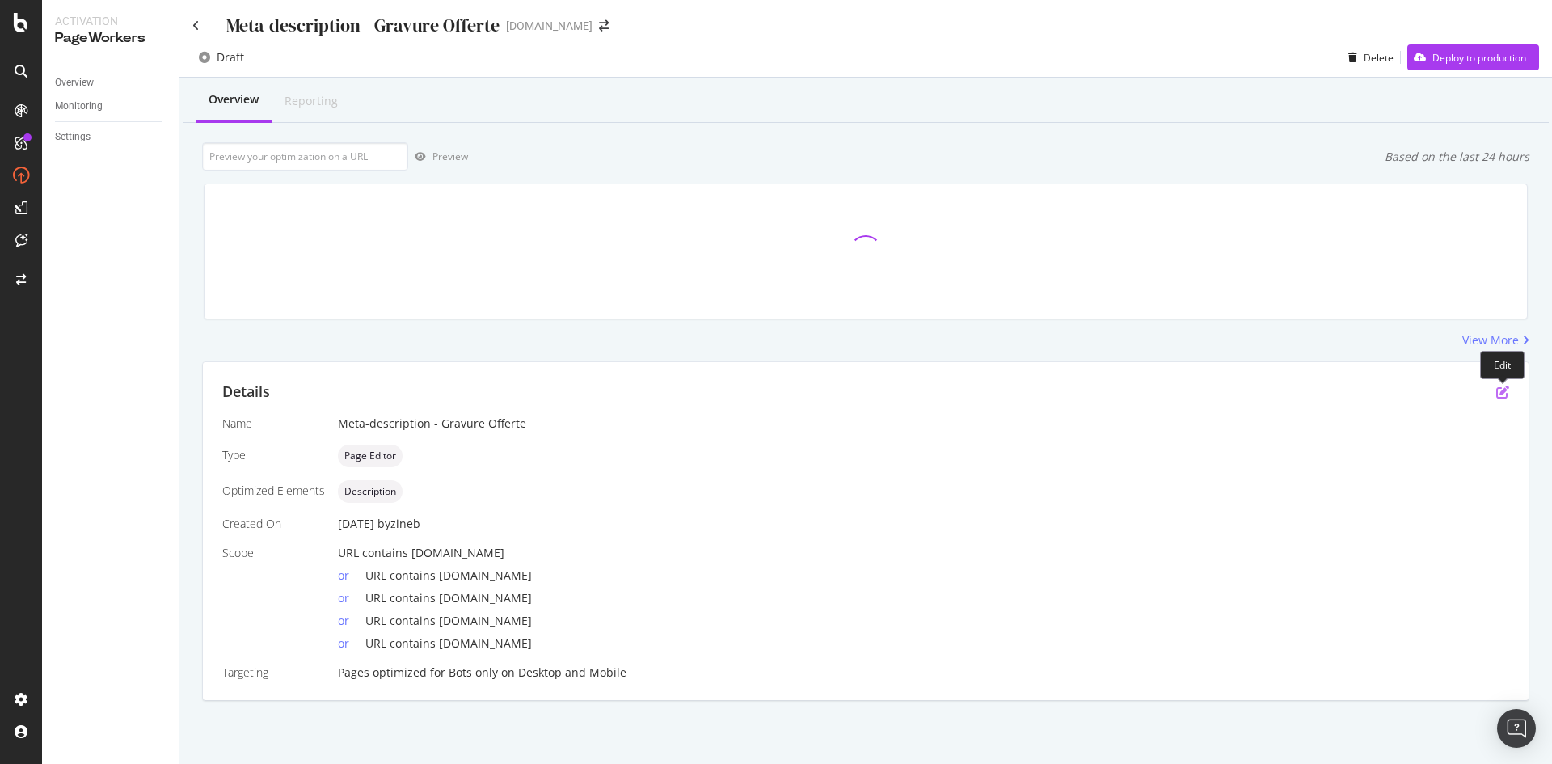
click at [1498, 394] on icon "pen-to-square" at bounding box center [1502, 391] width 13 height 13
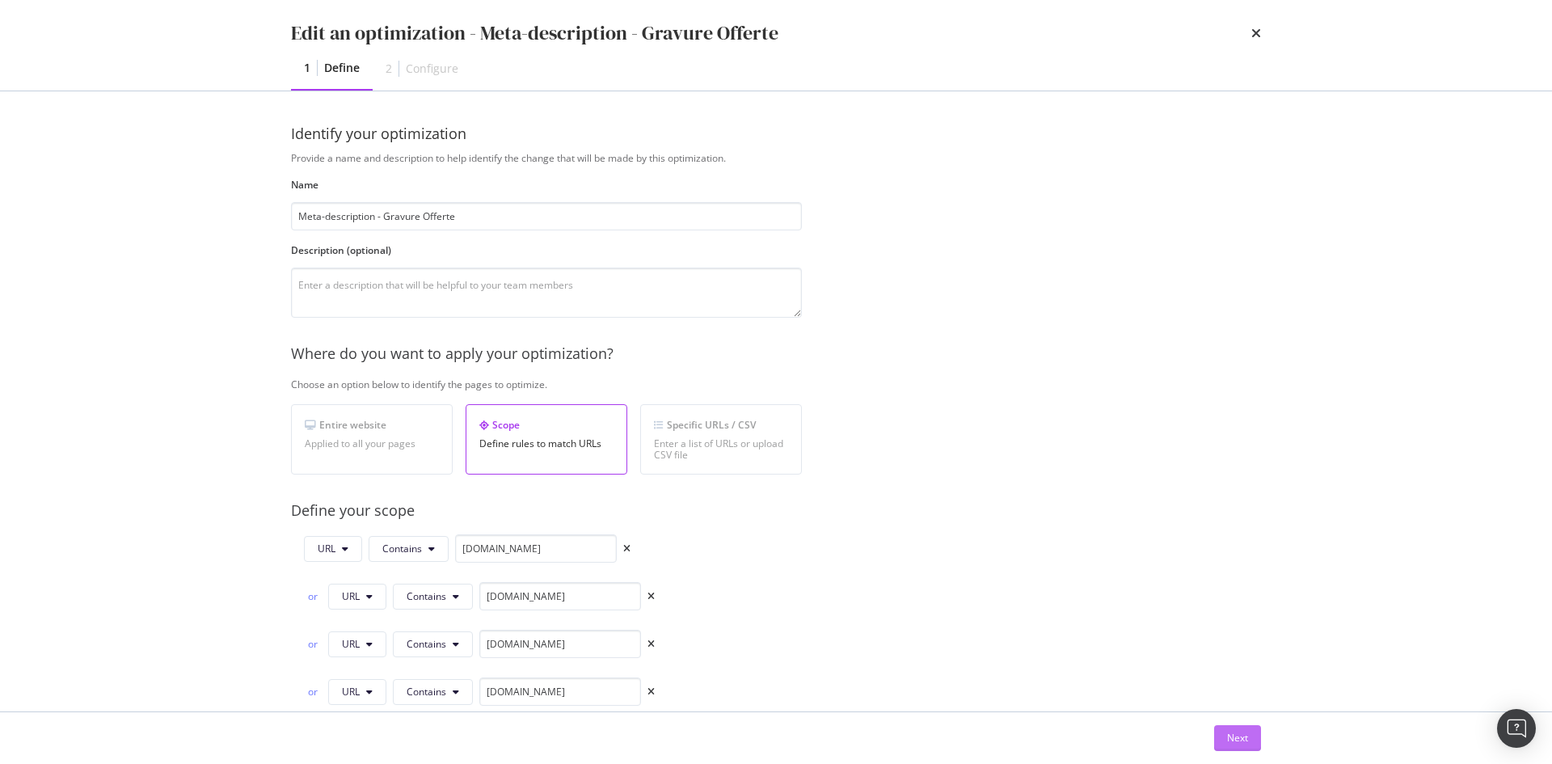
click at [1253, 733] on button "Next" at bounding box center [1237, 738] width 47 height 26
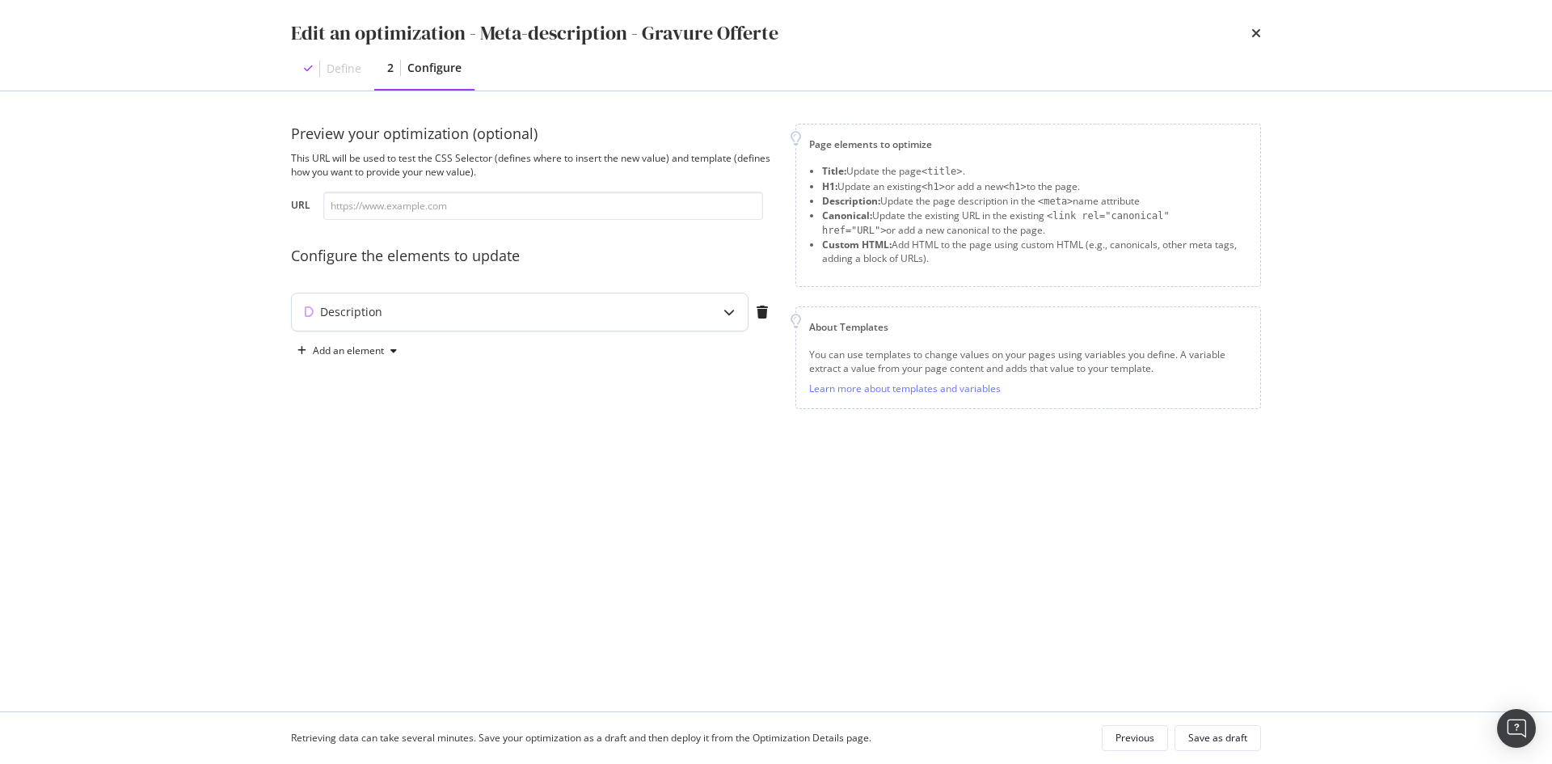
click at [511, 312] on div "Description" at bounding box center [488, 312] width 392 height 16
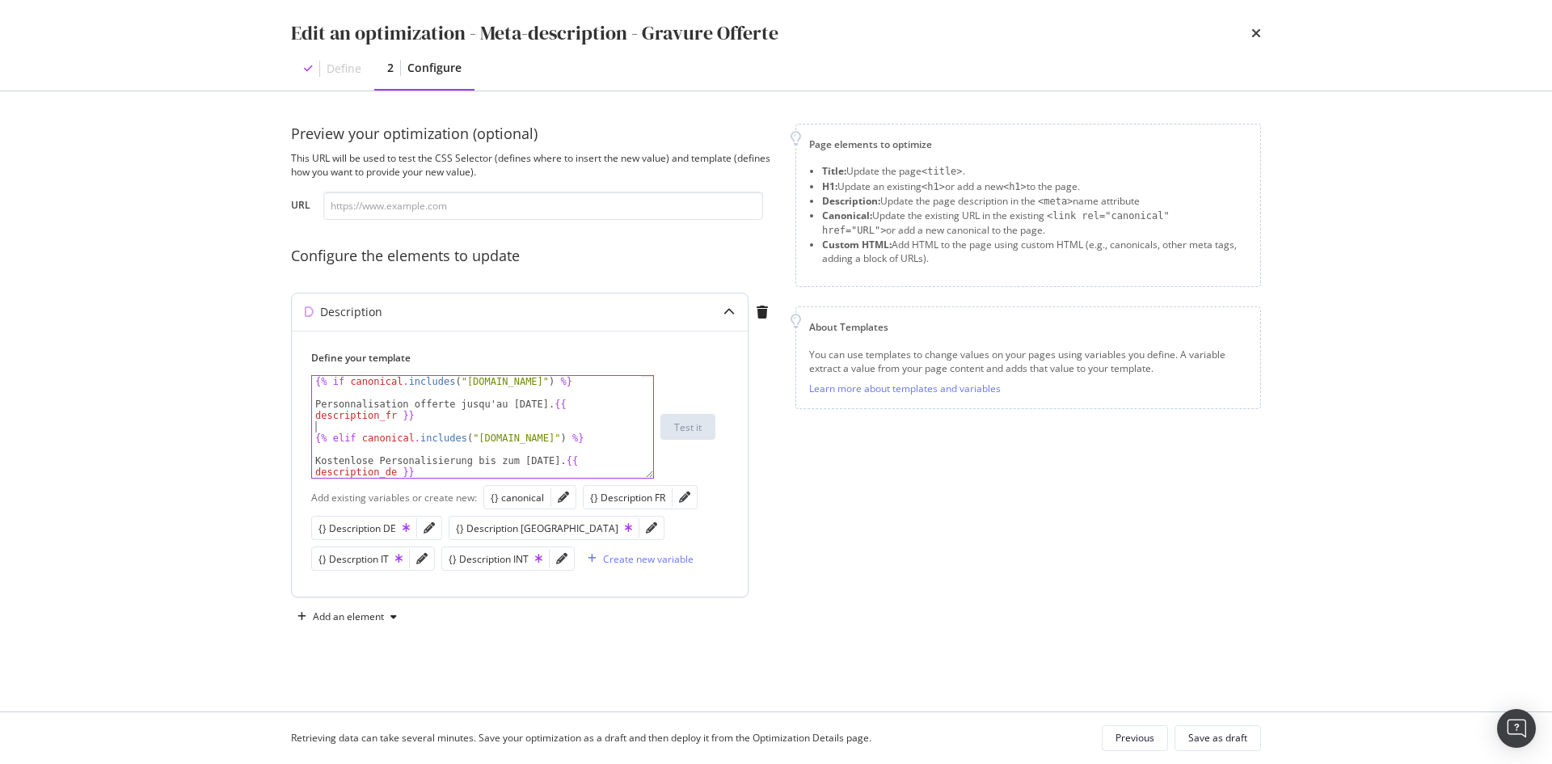
click at [538, 425] on div "{% if canonical . includes ( "fr.st-dupont.com" ) %} Personnalisation offerte j…" at bounding box center [476, 438] width 329 height 124
type textarea "{% else %} {% endif %}"
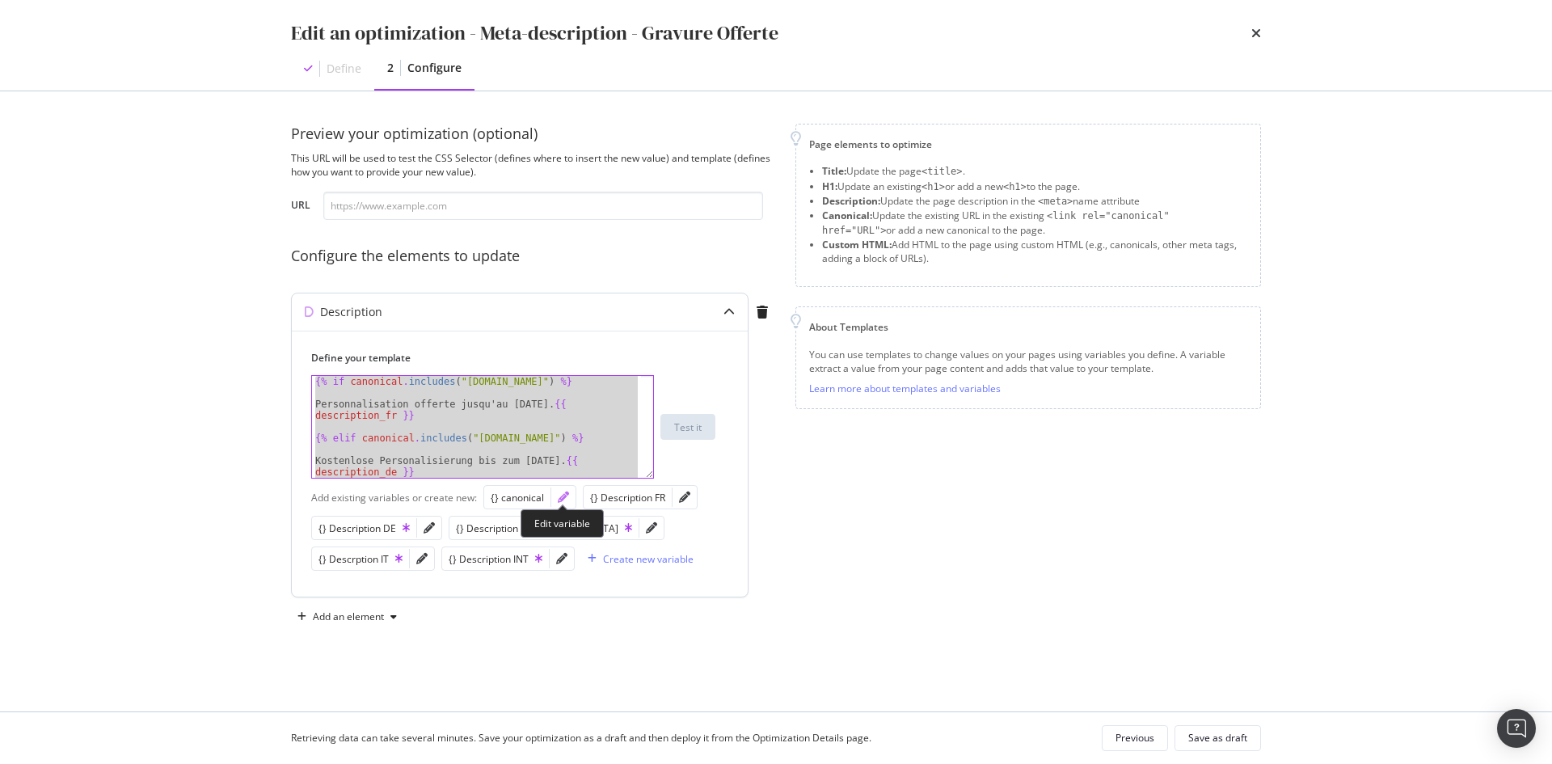
click at [559, 499] on icon "pencil" at bounding box center [563, 496] width 11 height 11
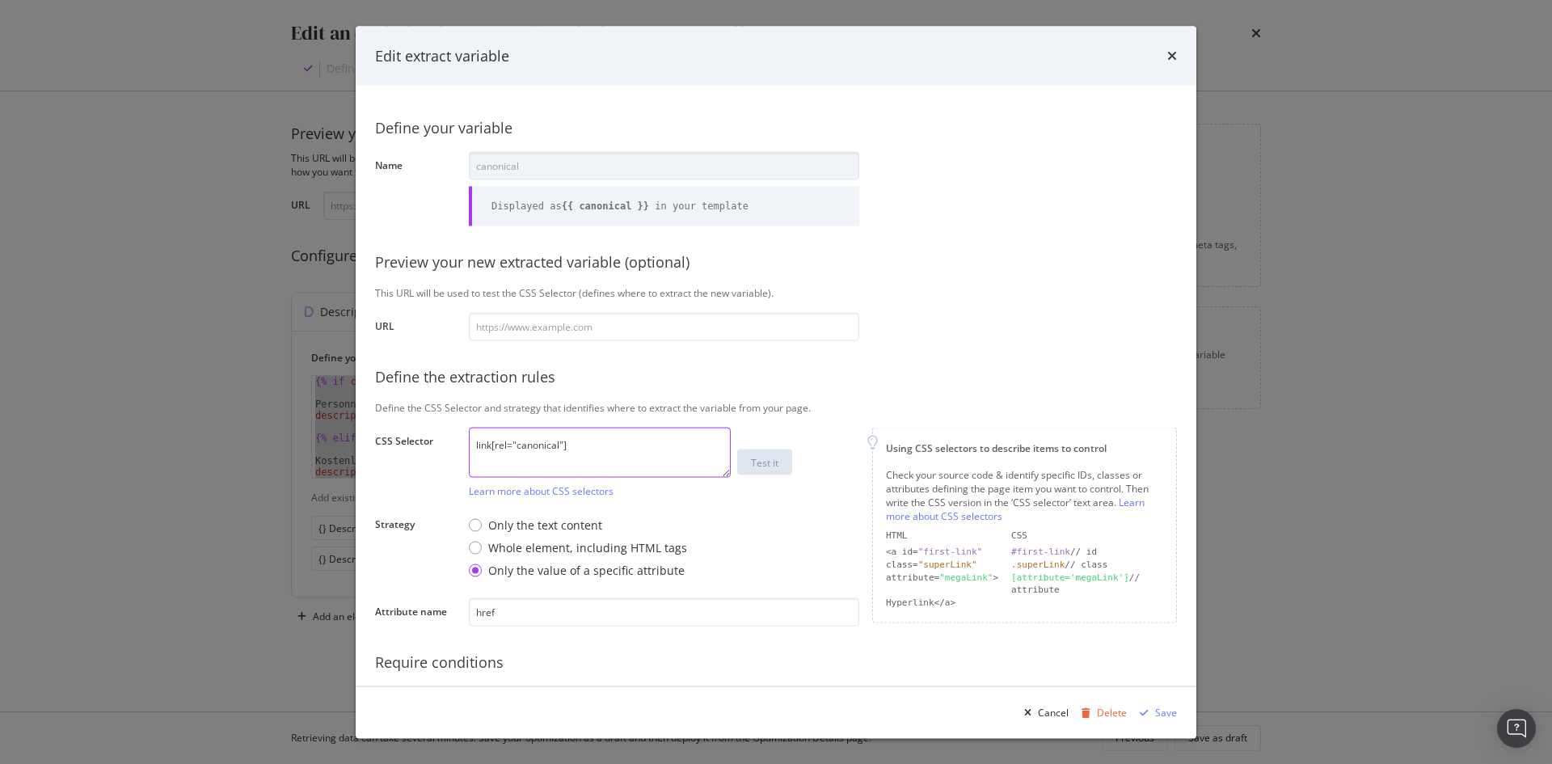
click at [607, 445] on textarea "link[rel="canonical"]" at bounding box center [600, 452] width 262 height 50
drag, startPoint x: 665, startPoint y: 612, endPoint x: 358, endPoint y: 613, distance: 307.1
click at [358, 613] on div "Define your variable Name canonical Displayed as {{ canonical }} in your templa…" at bounding box center [776, 386] width 840 height 600
click at [191, 162] on div "Edit extract variable Define your variable Name canonical Displayed as {{ canon…" at bounding box center [776, 382] width 1552 height 764
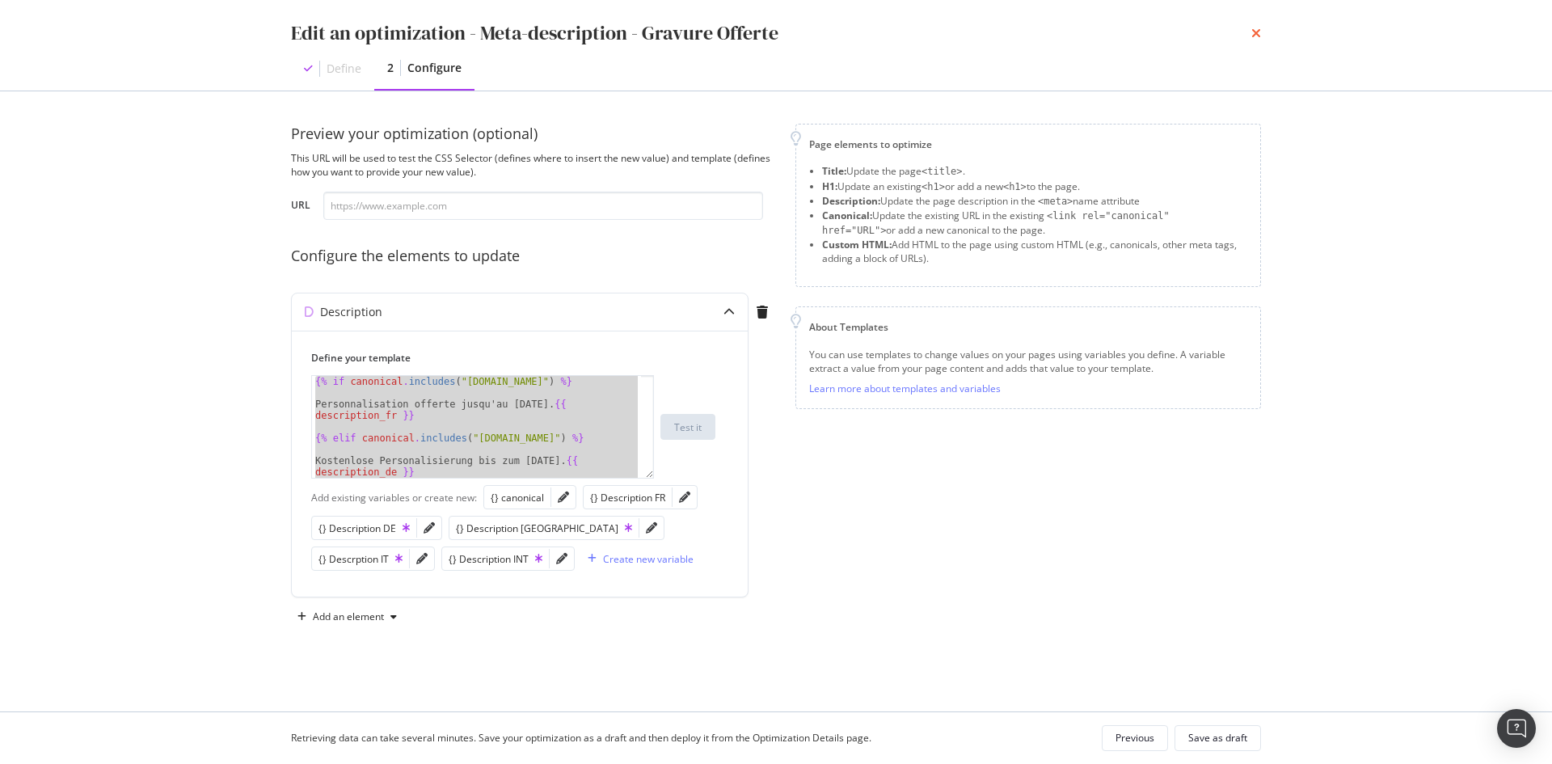
click at [1257, 31] on icon "times" at bounding box center [1256, 33] width 10 height 13
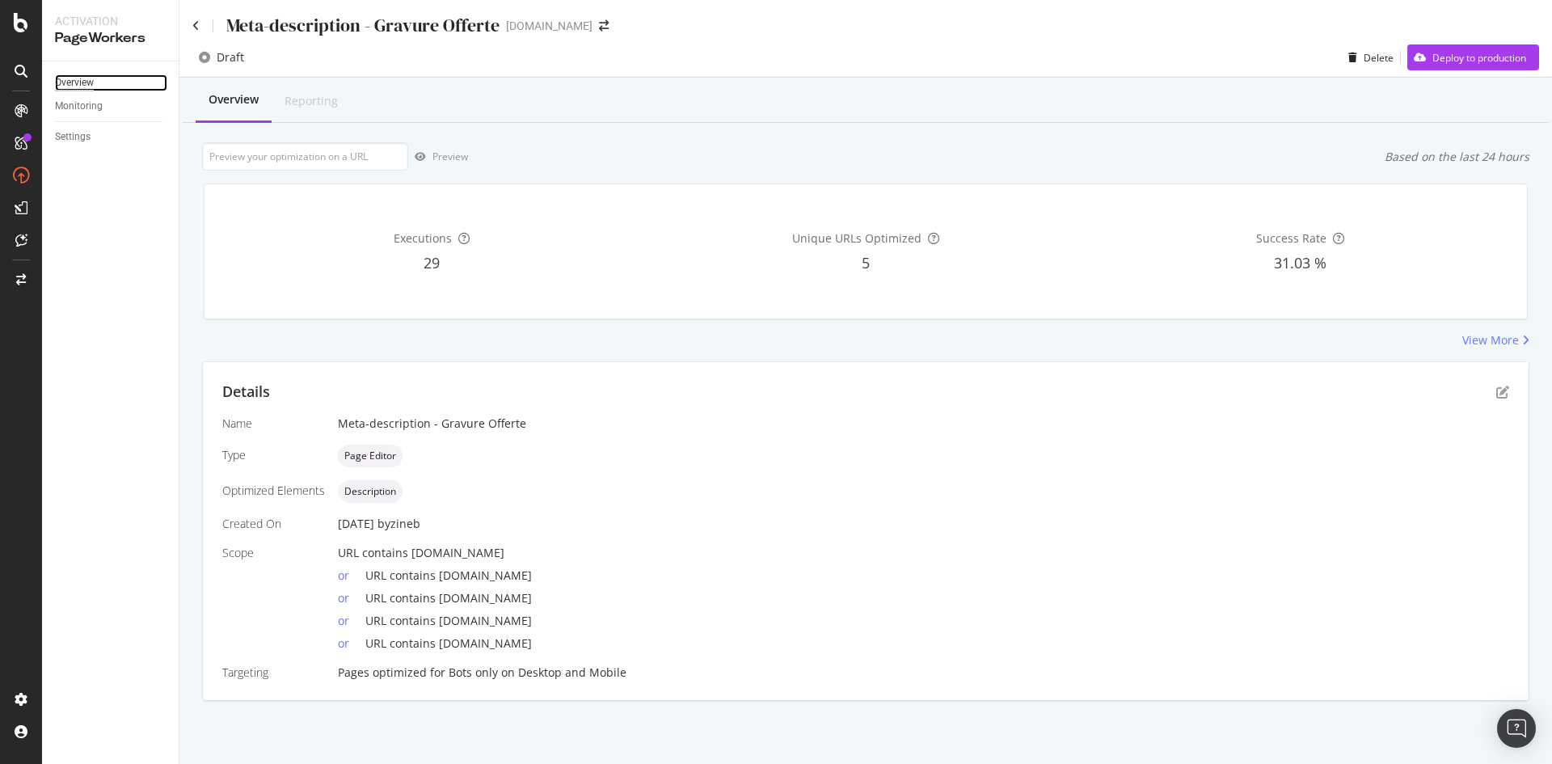
click at [83, 82] on div "Overview" at bounding box center [74, 82] width 39 height 17
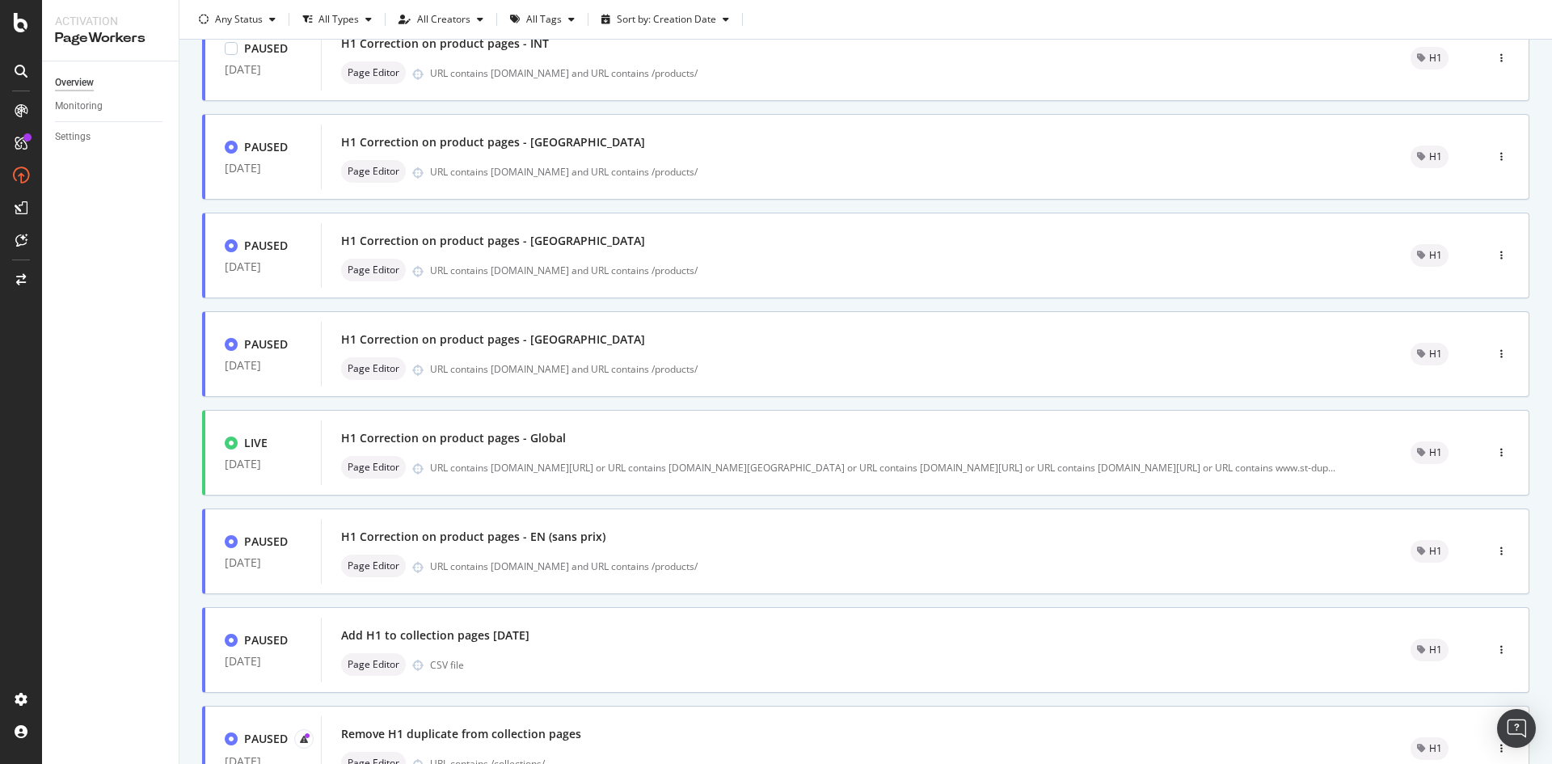
scroll to position [461, 0]
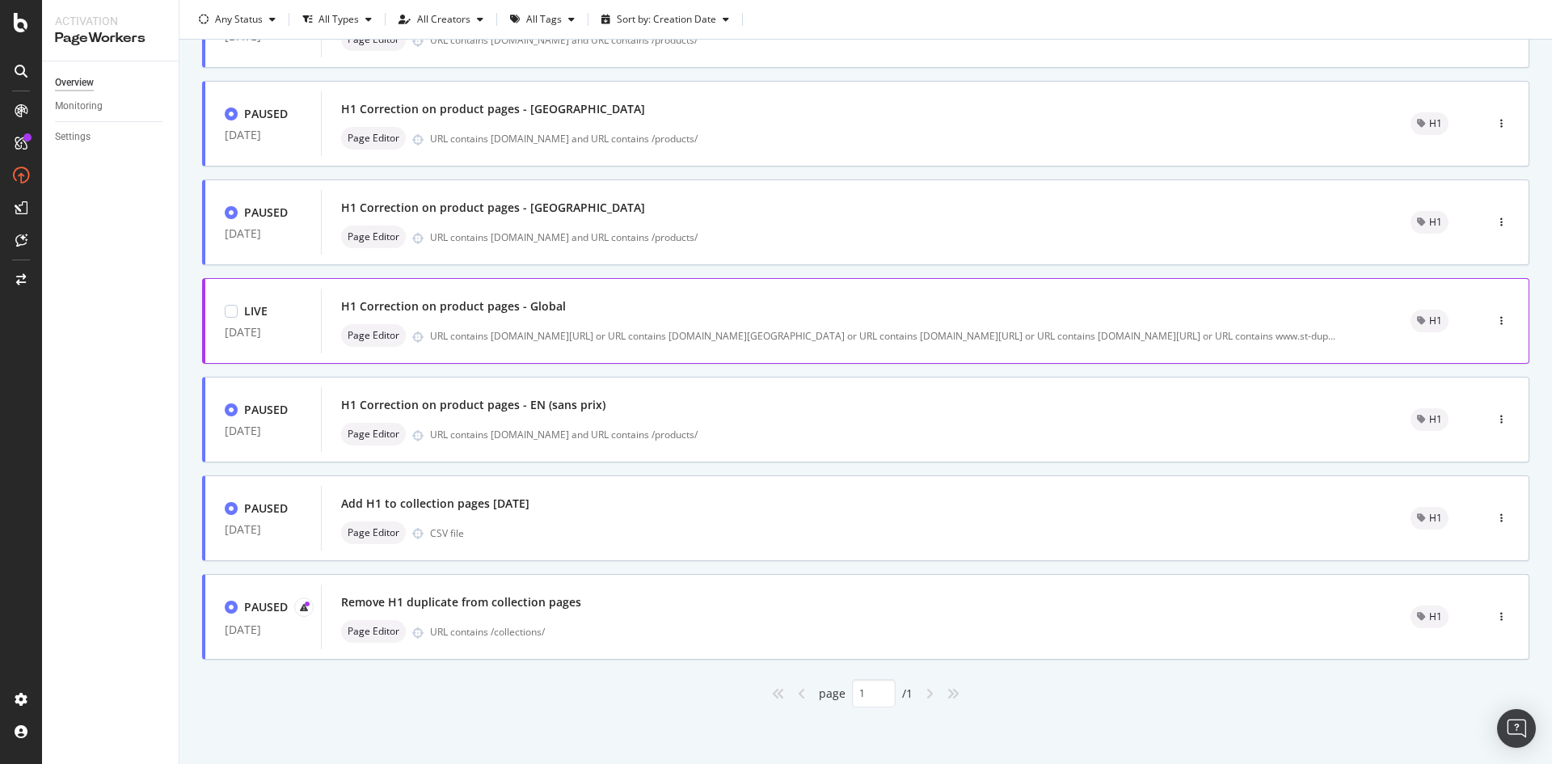
click at [607, 317] on div "H1 Correction on product pages - Global" at bounding box center [856, 306] width 1030 height 23
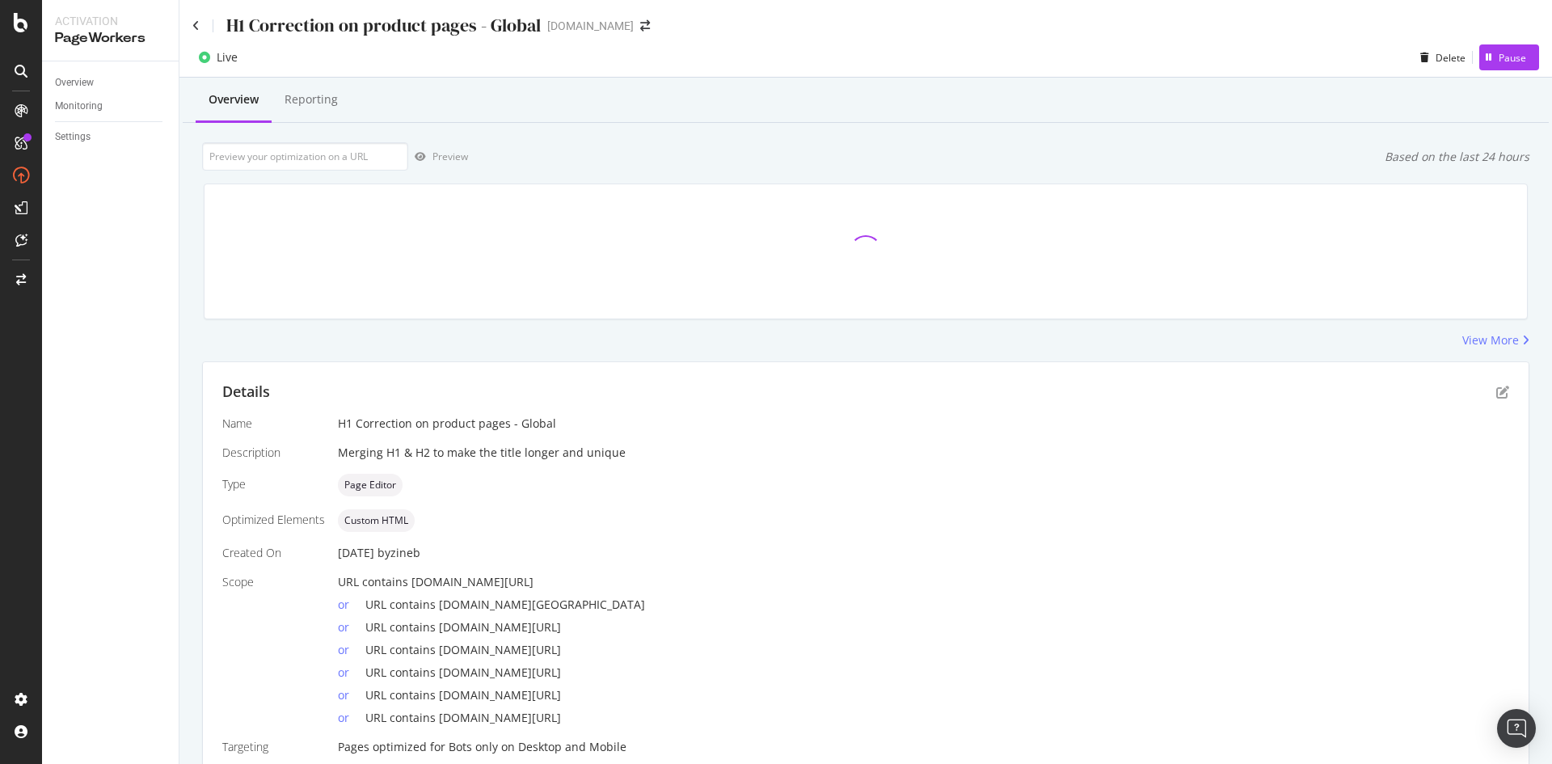
scroll to position [68, 0]
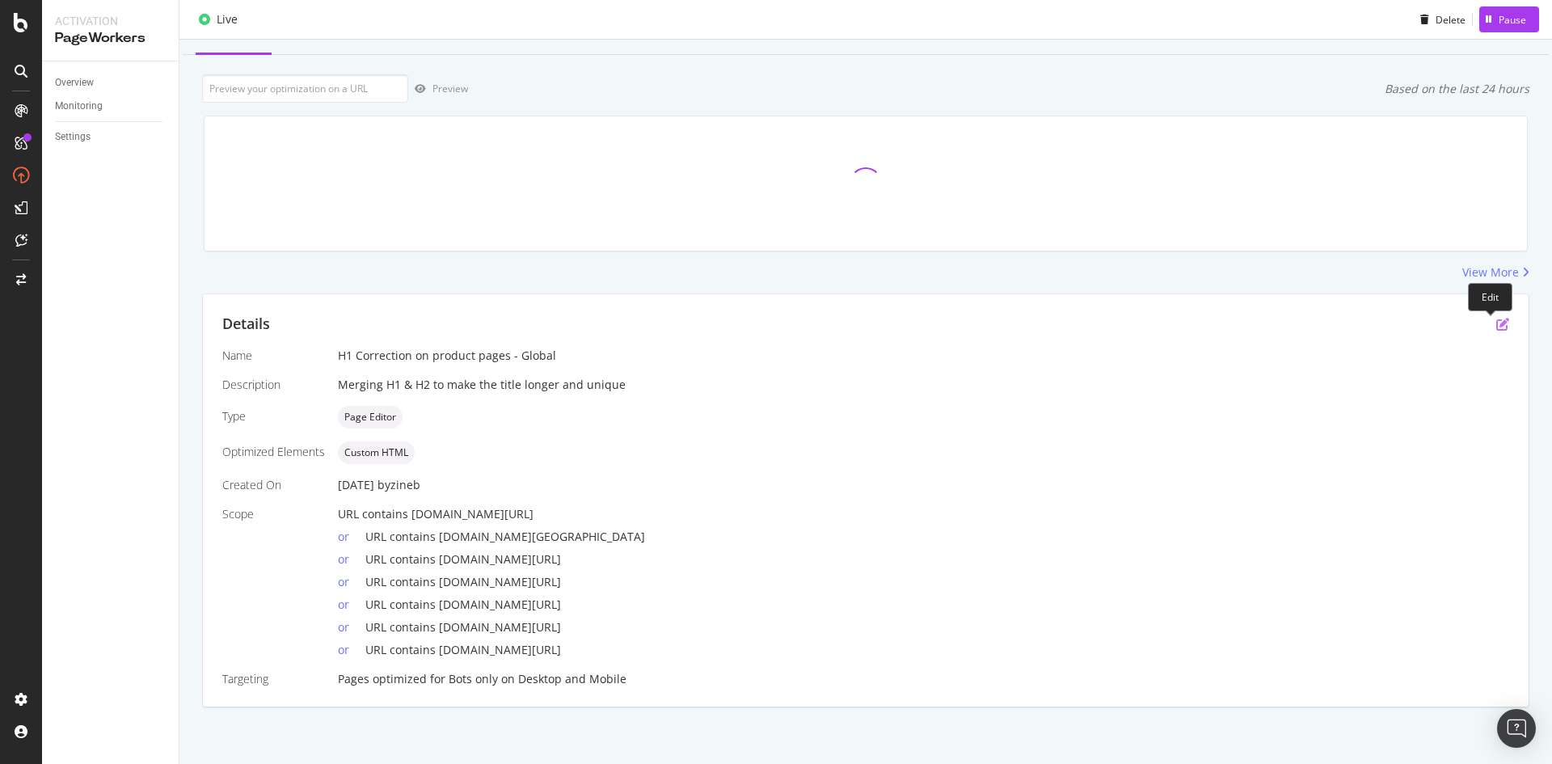
click at [1496, 326] on icon "pen-to-square" at bounding box center [1502, 324] width 13 height 13
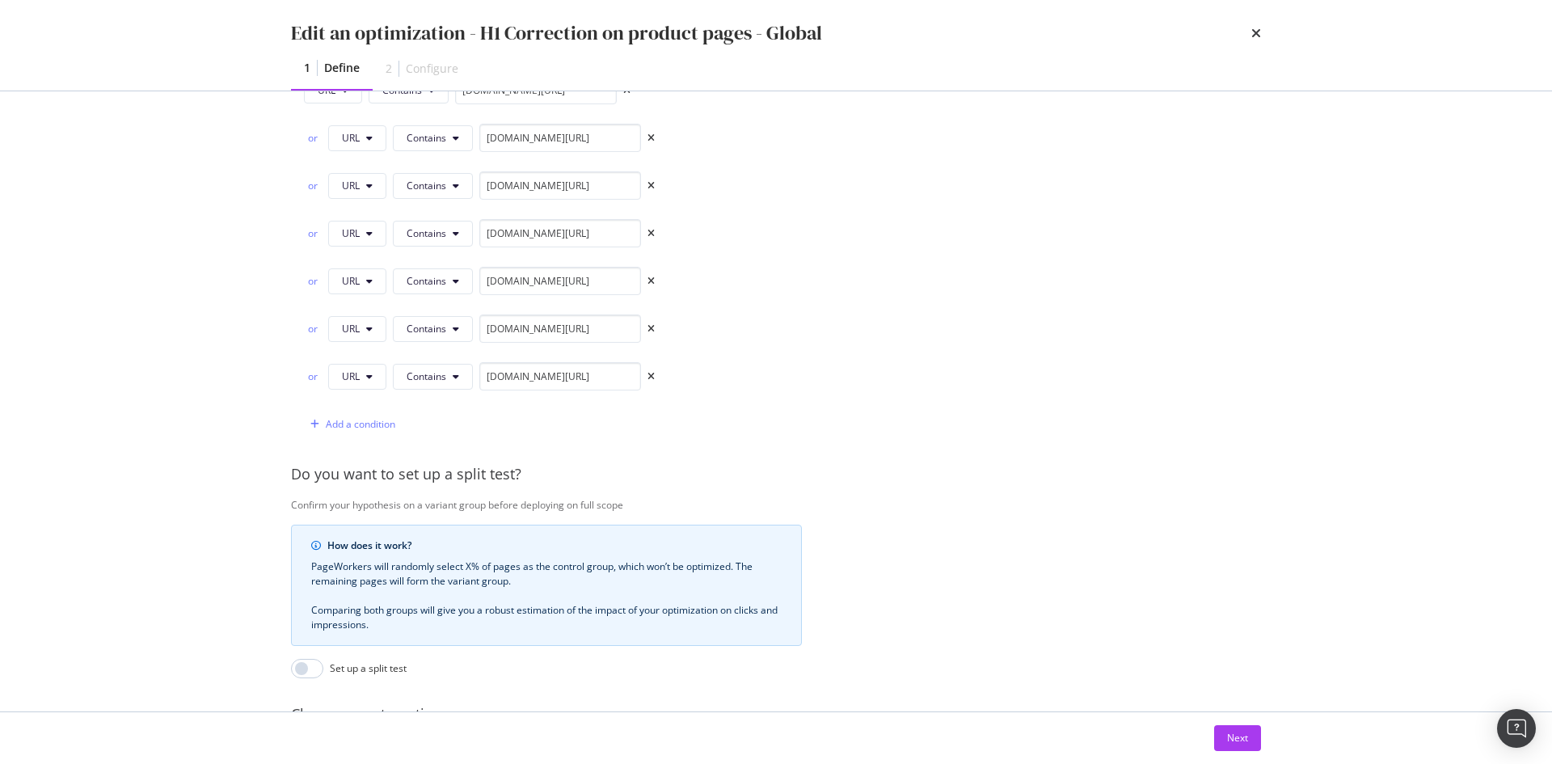
scroll to position [642, 0]
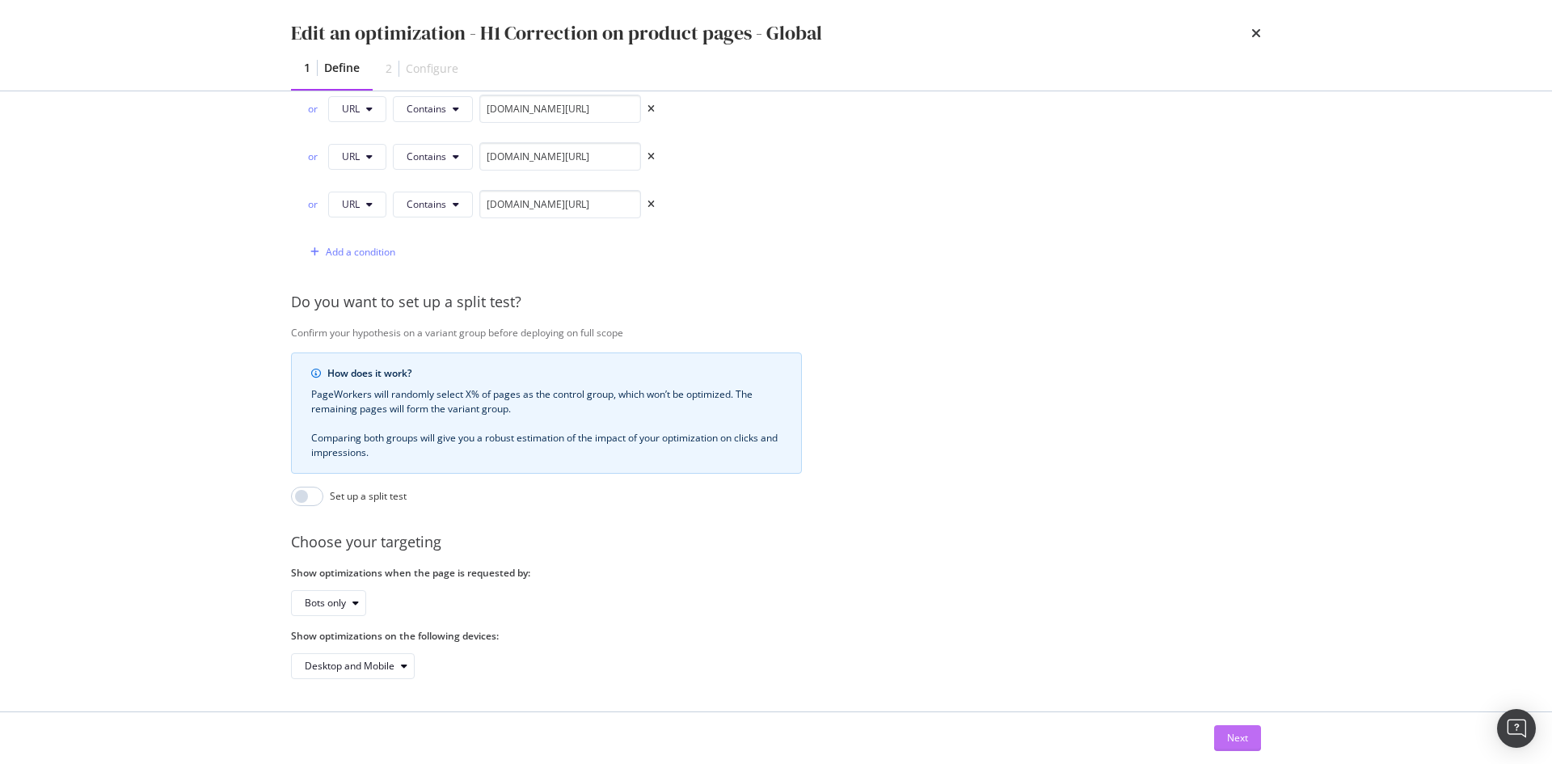
click at [1242, 744] on div "Next" at bounding box center [1237, 738] width 21 height 14
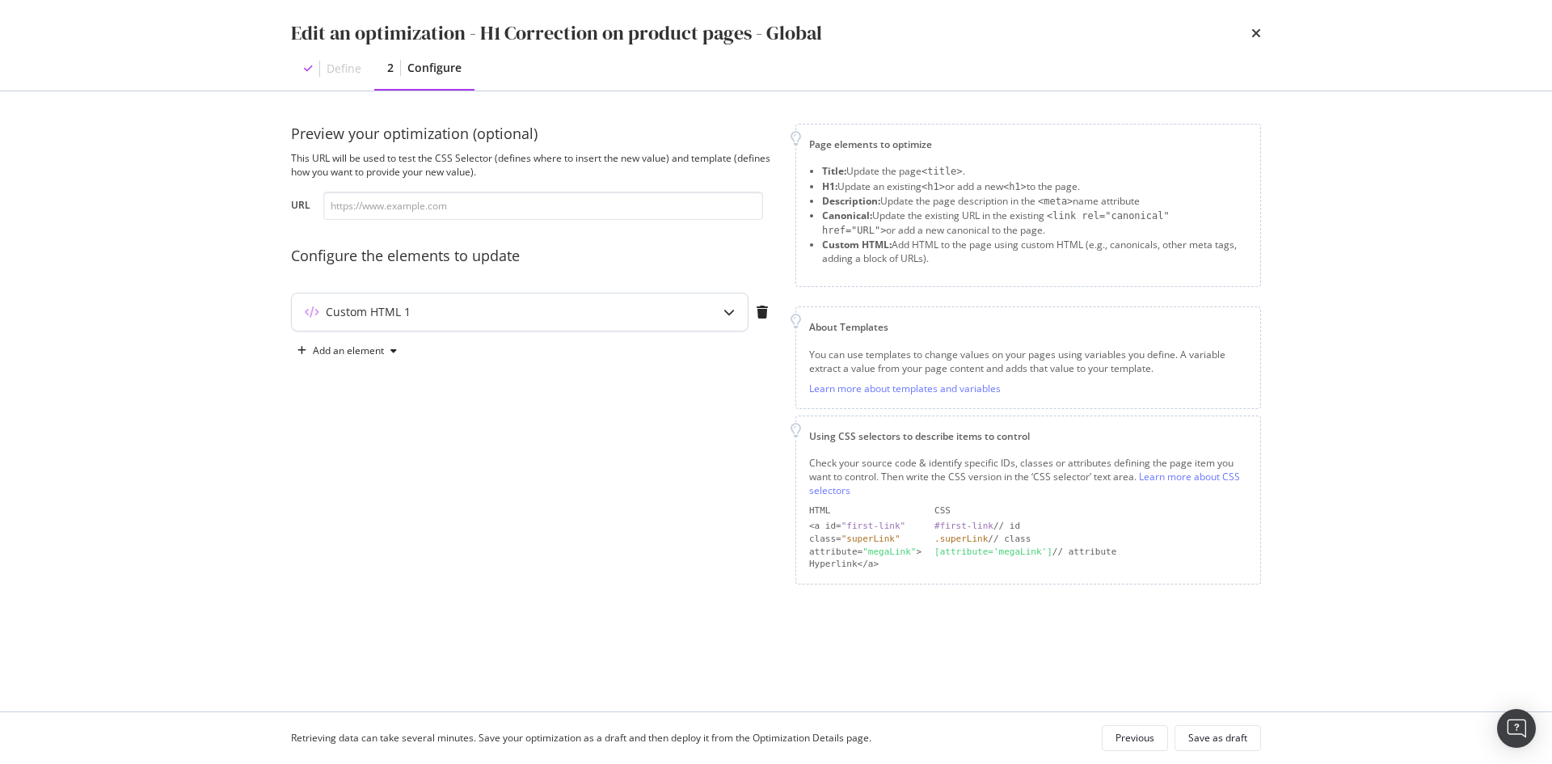
click at [527, 295] on div "Custom HTML 1" at bounding box center [520, 311] width 456 height 37
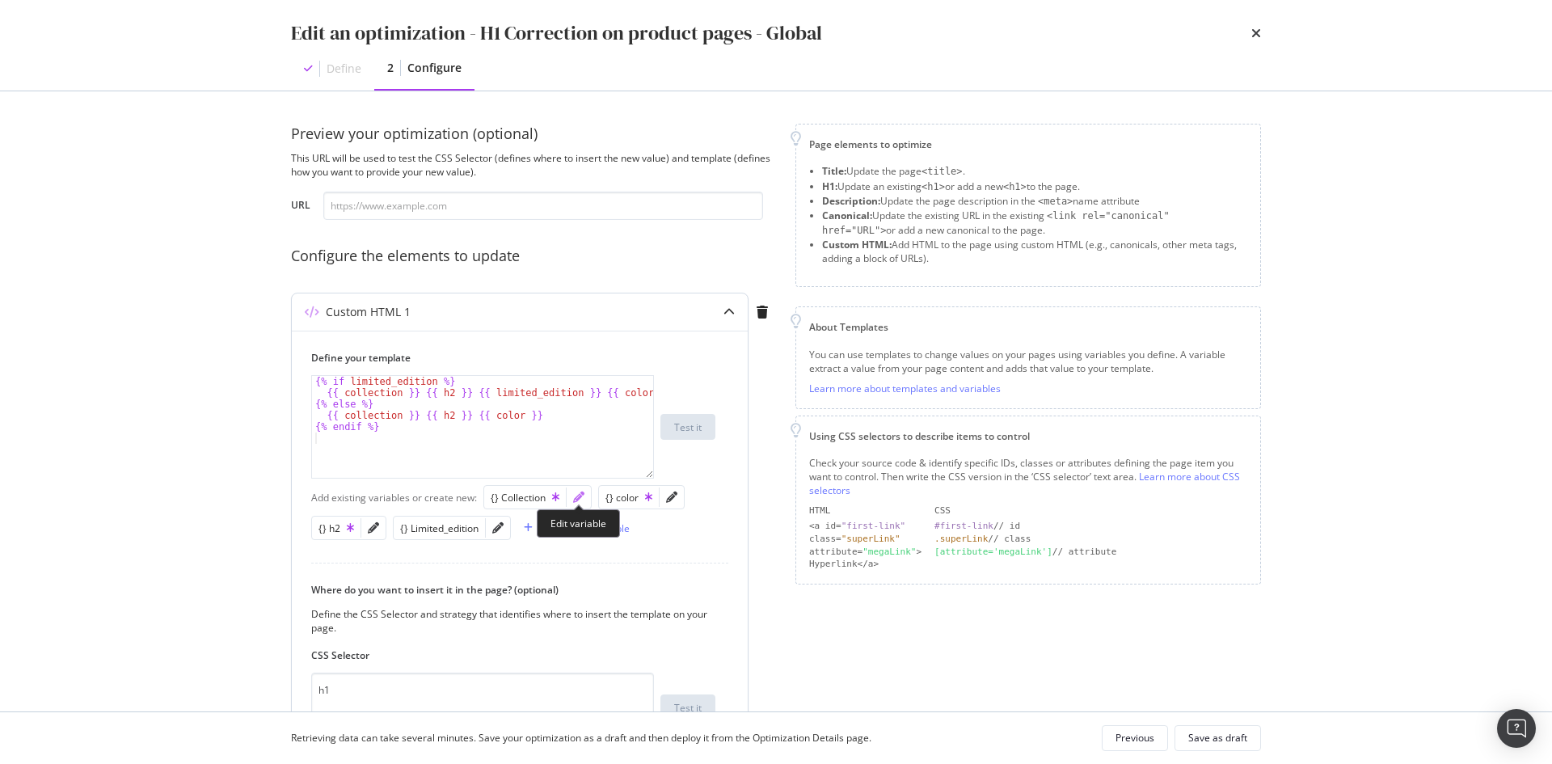
click at [577, 500] on icon "pencil" at bounding box center [578, 496] width 11 height 11
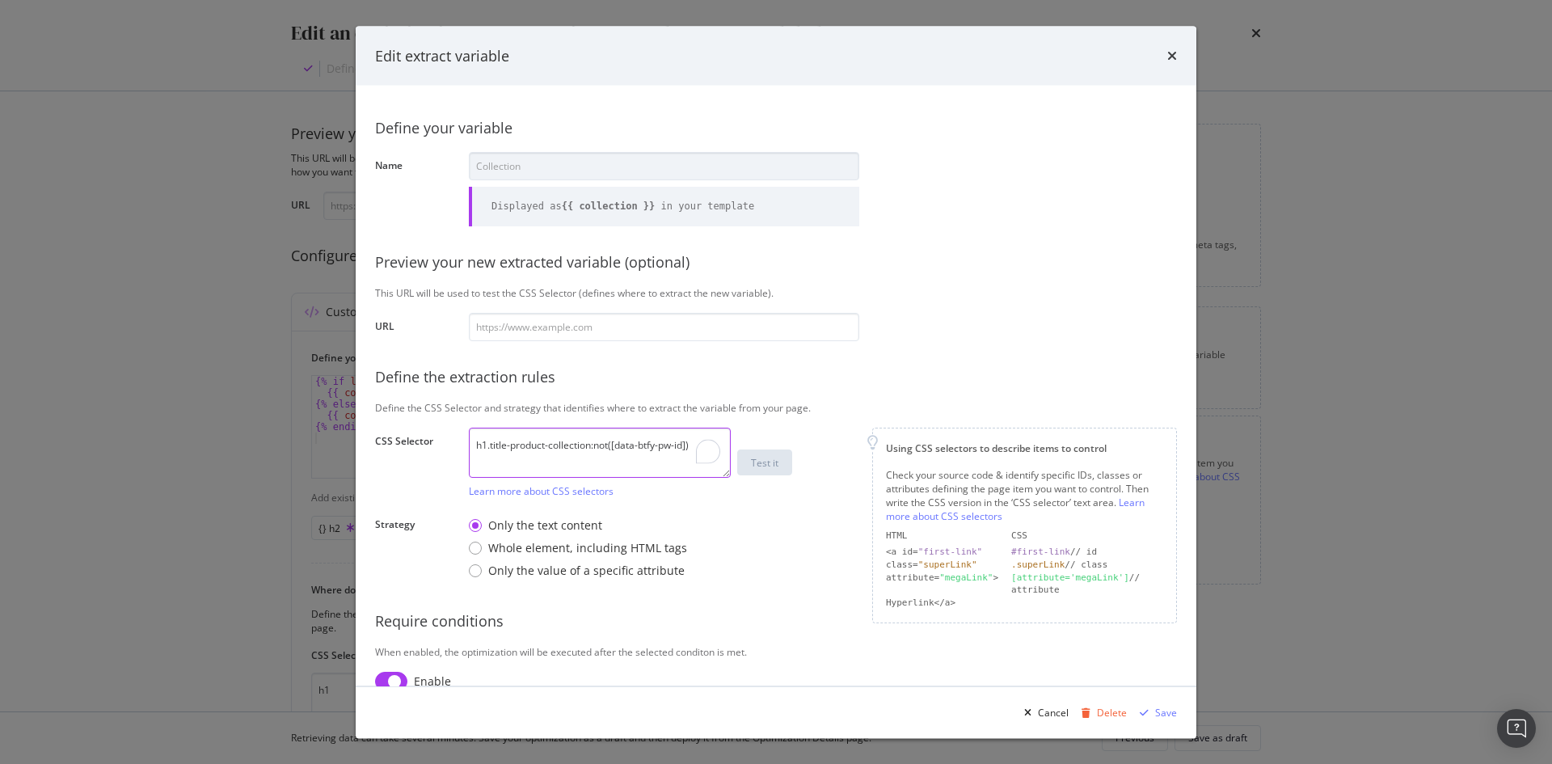
drag, startPoint x: 592, startPoint y: 446, endPoint x: 710, endPoint y: 435, distance: 119.3
click at [710, 435] on textarea "h1.title-product-collection:not([data-btfy-pw-id])" at bounding box center [600, 452] width 262 height 50
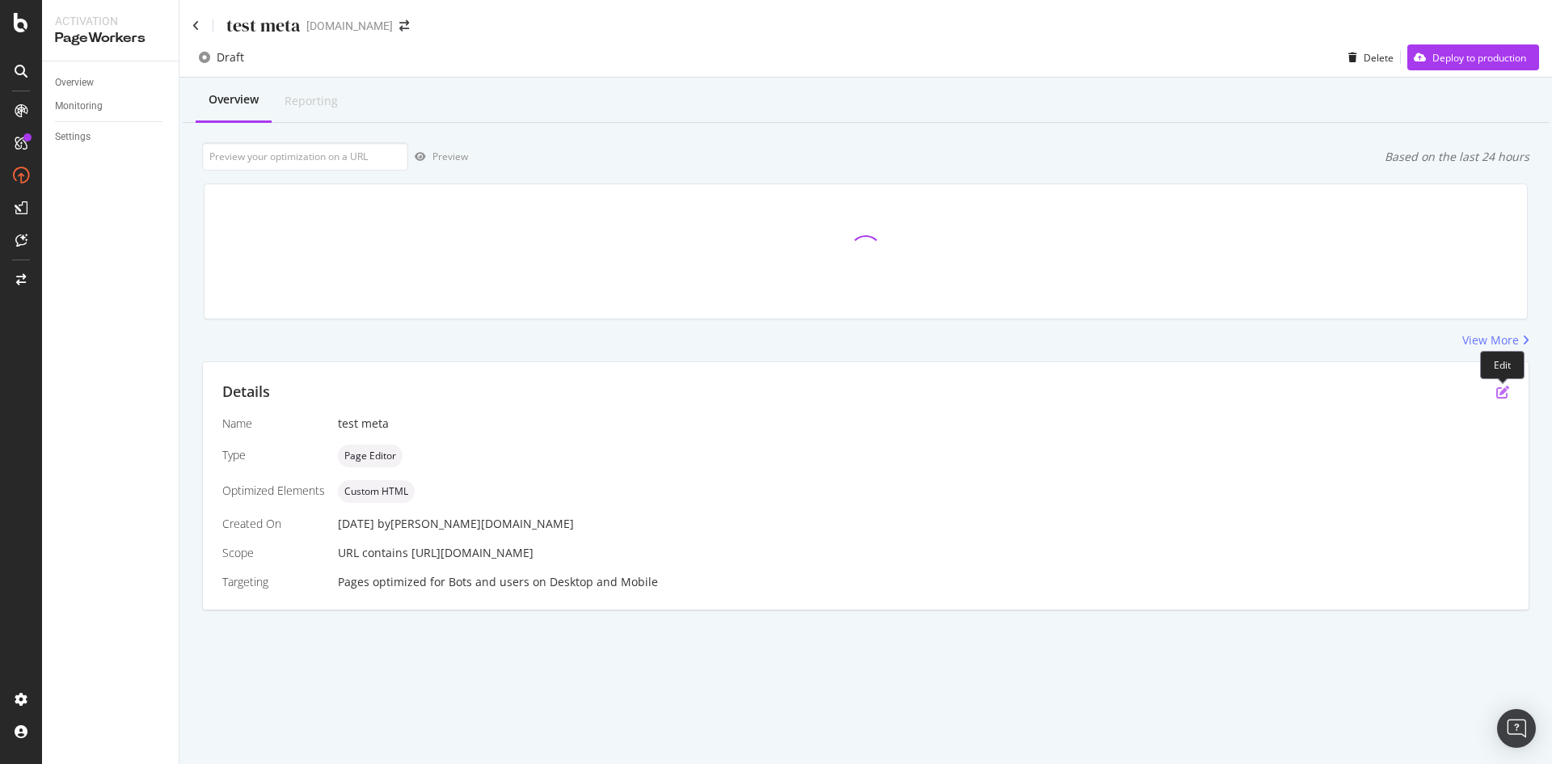
click at [1498, 393] on icon "pen-to-square" at bounding box center [1502, 391] width 13 height 13
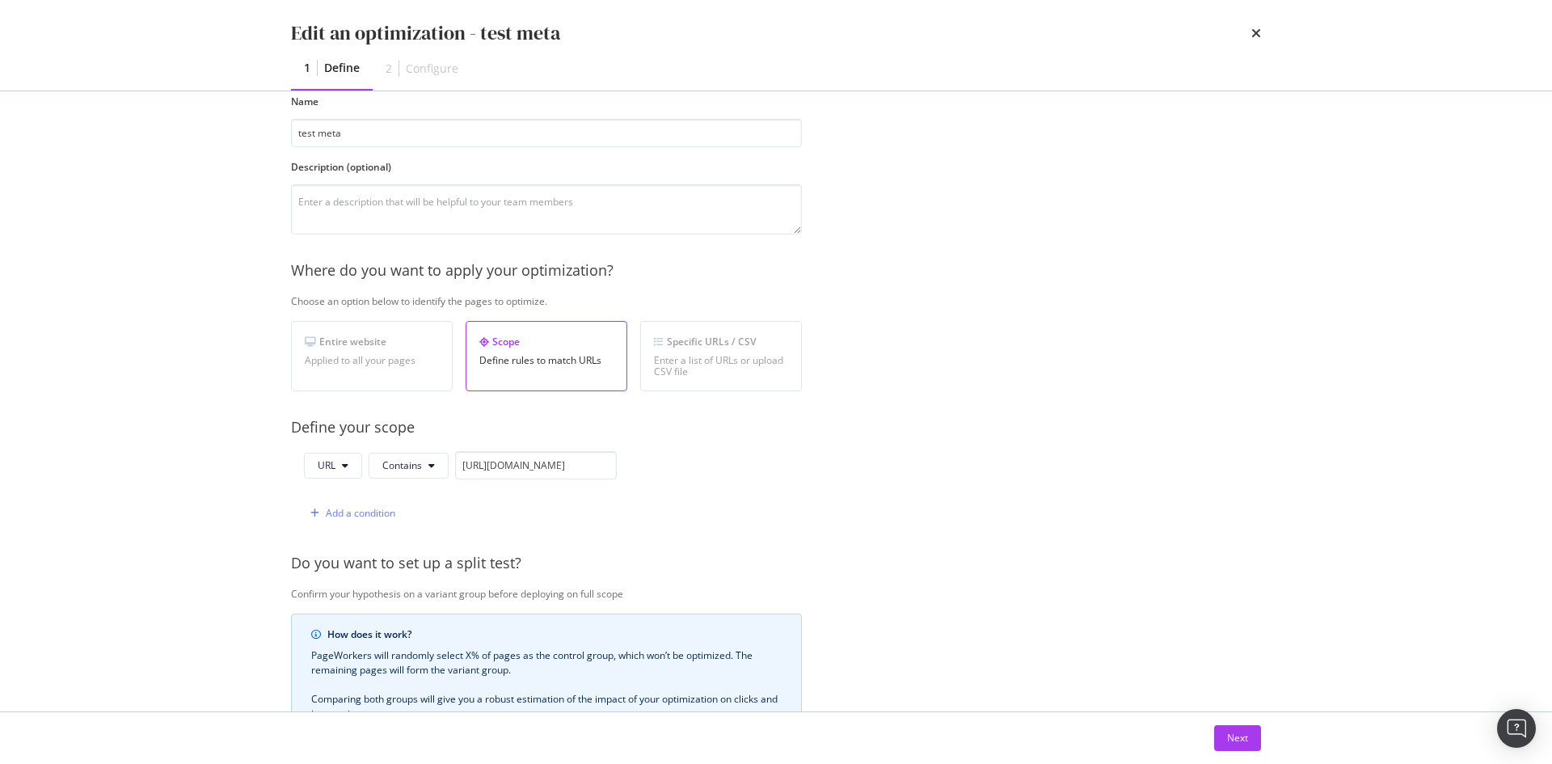
scroll to position [162, 0]
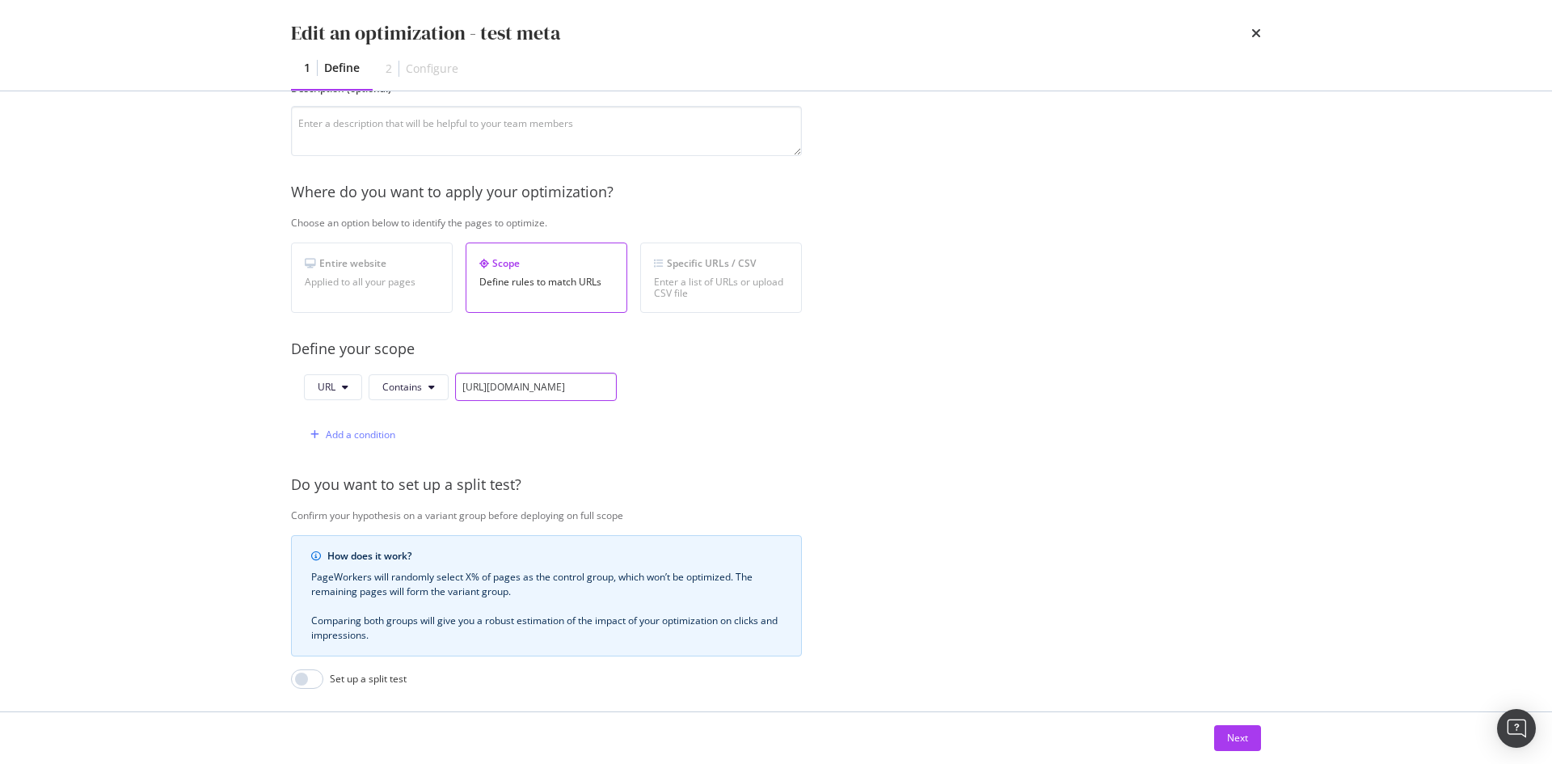
drag, startPoint x: 495, startPoint y: 384, endPoint x: 404, endPoint y: 360, distance: 94.5
click at [404, 360] on div "Provide a name and description to help identify the change that will be made by…" at bounding box center [776, 425] width 970 height 872
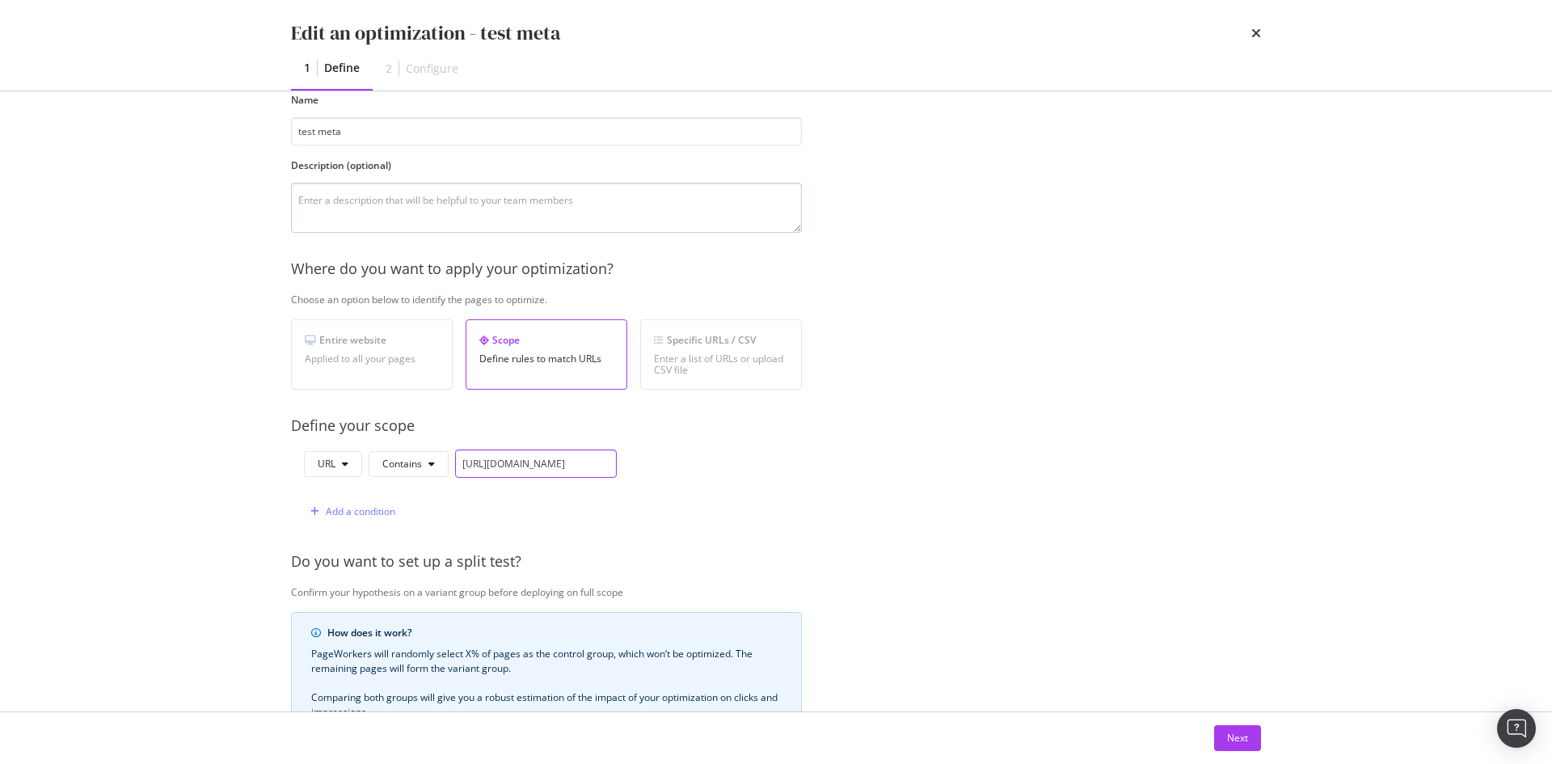
scroll to position [0, 0]
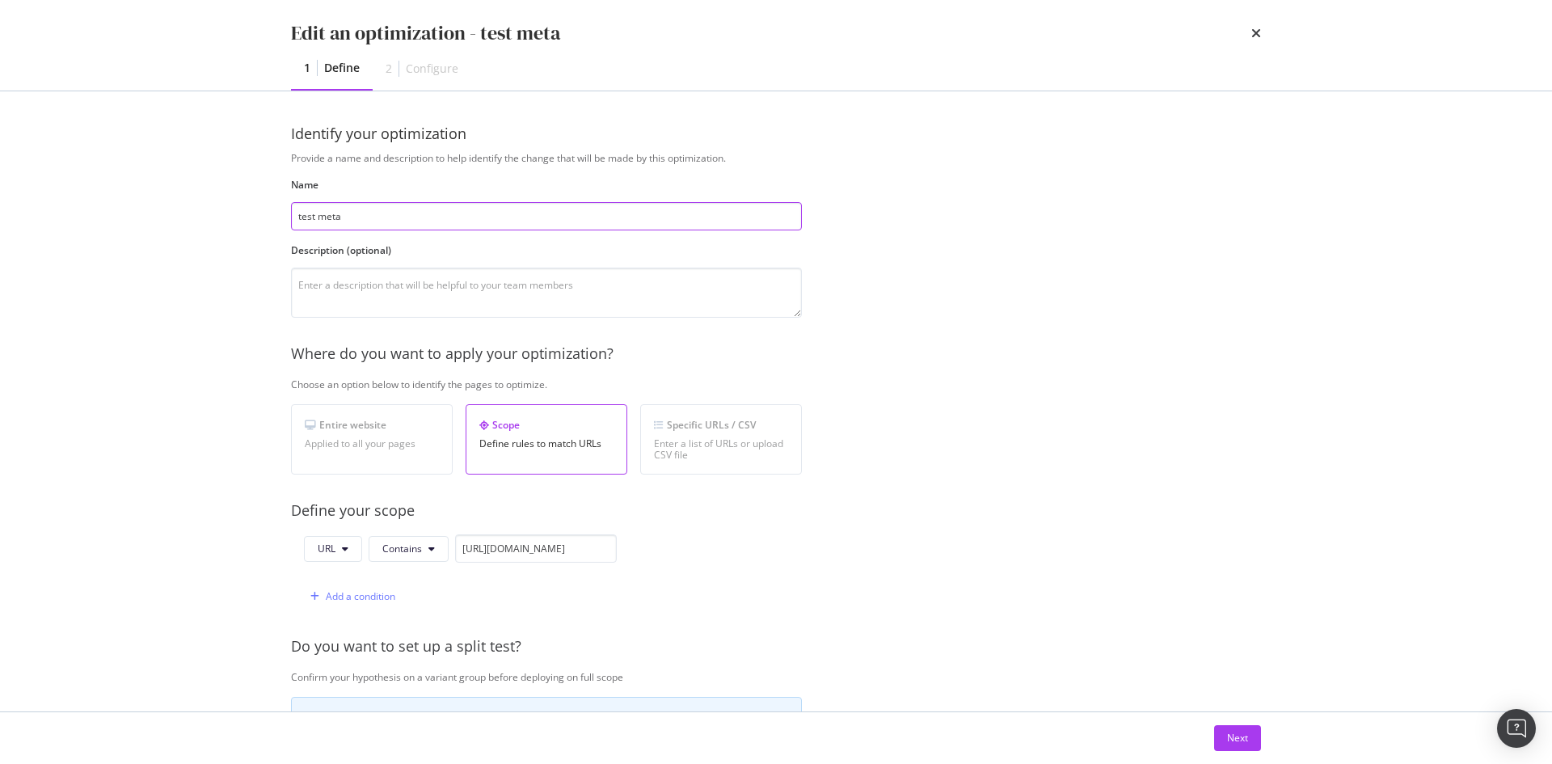
click at [453, 214] on input "test meta" at bounding box center [546, 216] width 511 height 28
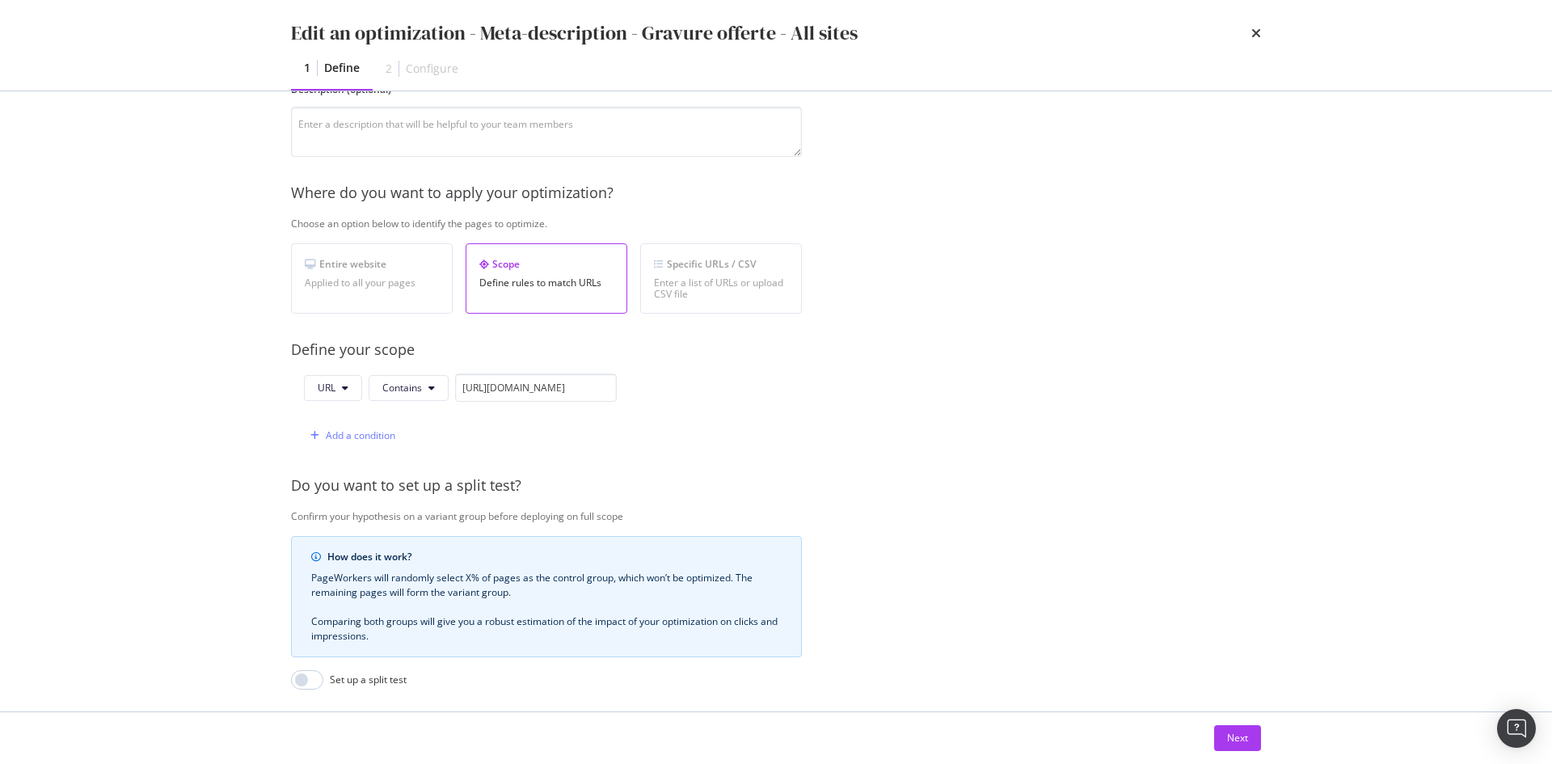
scroll to position [162, 0]
type input "Meta-description - Gravure offerte - All sites"
drag, startPoint x: 491, startPoint y: 394, endPoint x: 436, endPoint y: 381, distance: 56.3
click at [436, 381] on div "URL Contains https://fr.st-dupont.com/products/sac-moyen-1rv262be1" at bounding box center [460, 387] width 313 height 28
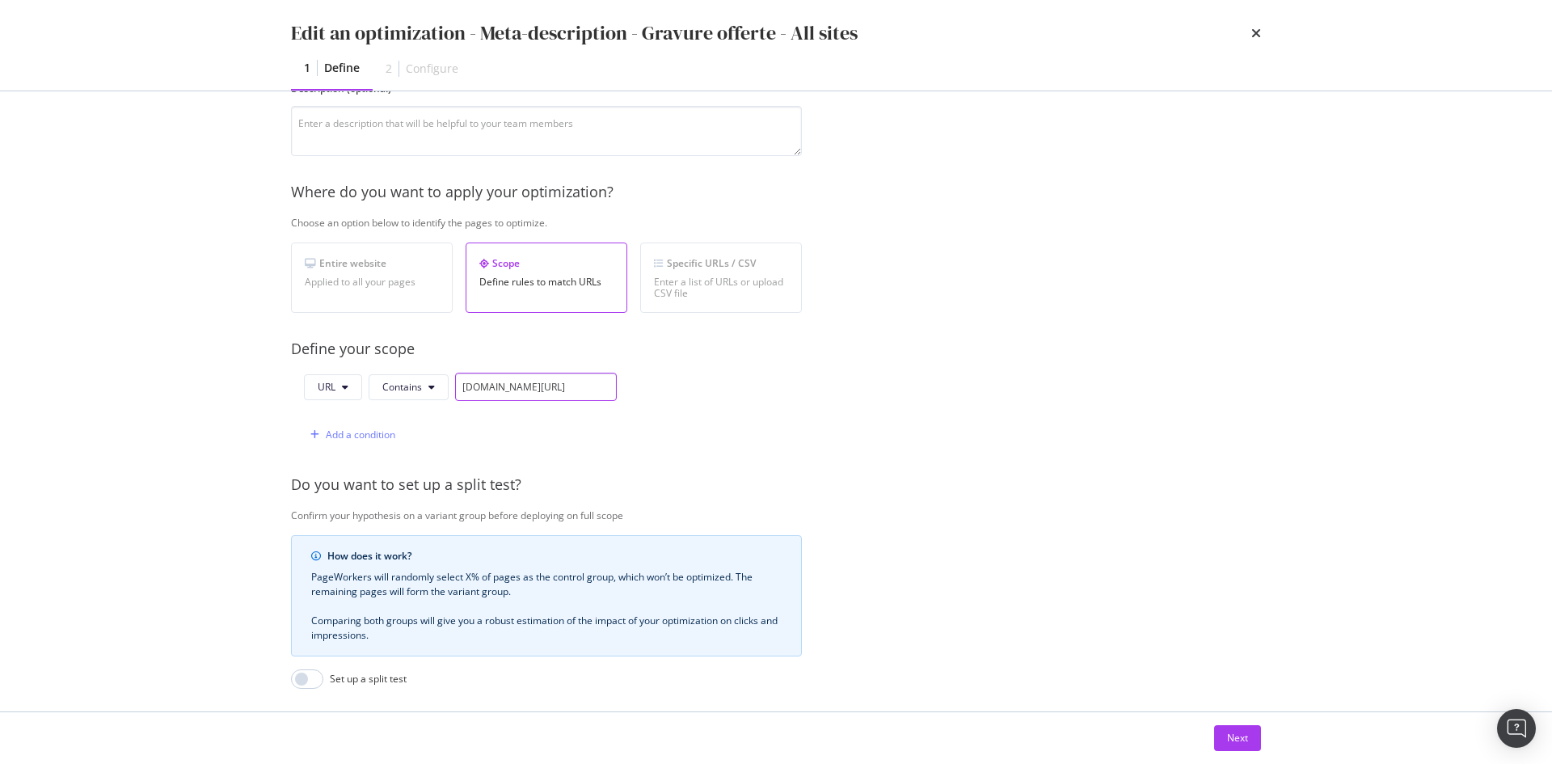
drag, startPoint x: 537, startPoint y: 382, endPoint x: 775, endPoint y: 394, distance: 238.7
click at [775, 394] on div "URL Contains fr.st-dupont.com/products/sac-moyen-1rv262be1 Add a condition" at bounding box center [546, 411] width 511 height 76
type input "[DOMAIN_NAME]"
click at [379, 440] on div "Add a condition" at bounding box center [361, 435] width 70 height 14
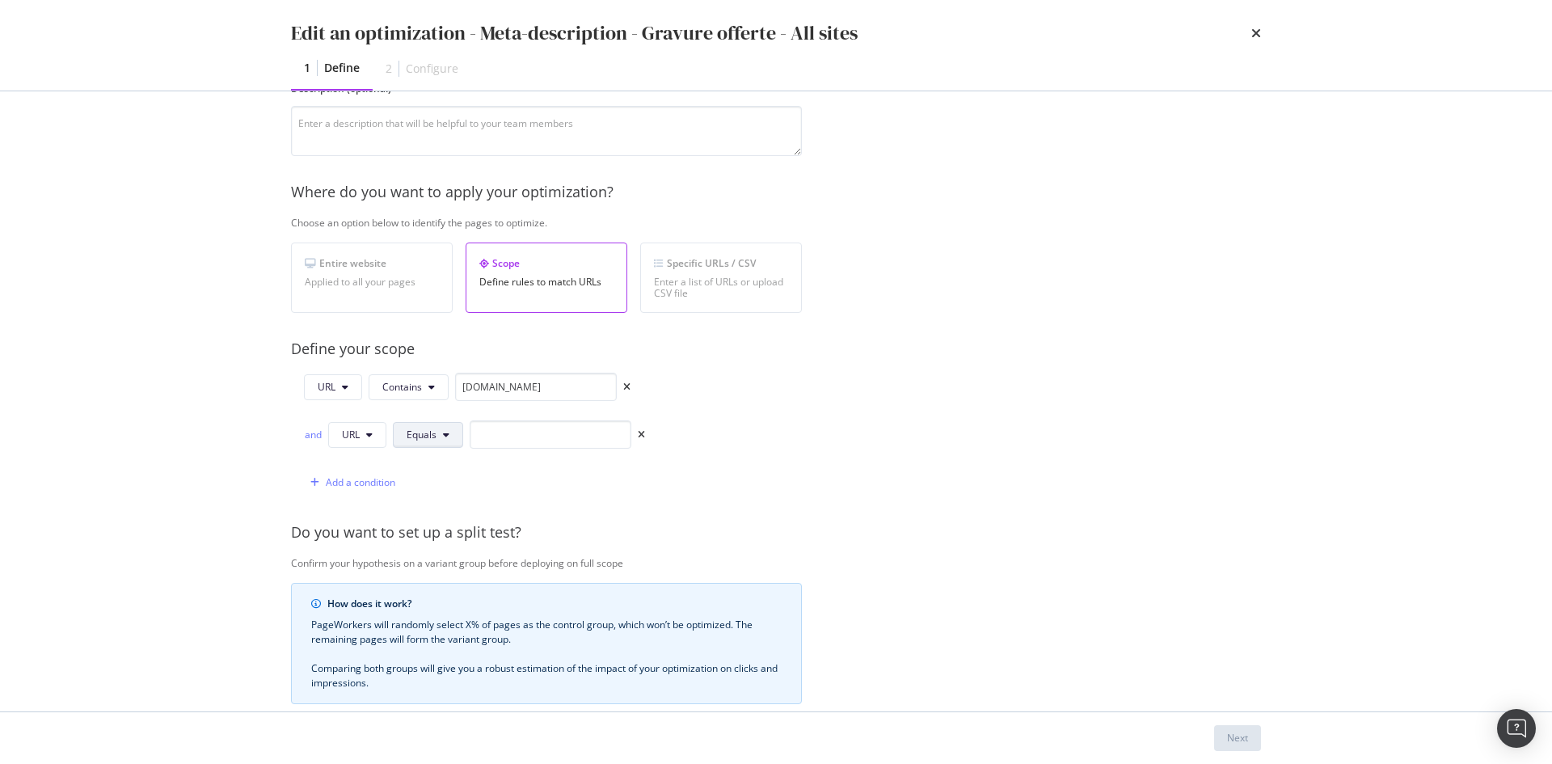
click at [415, 439] on span "Equals" at bounding box center [422, 435] width 30 height 14
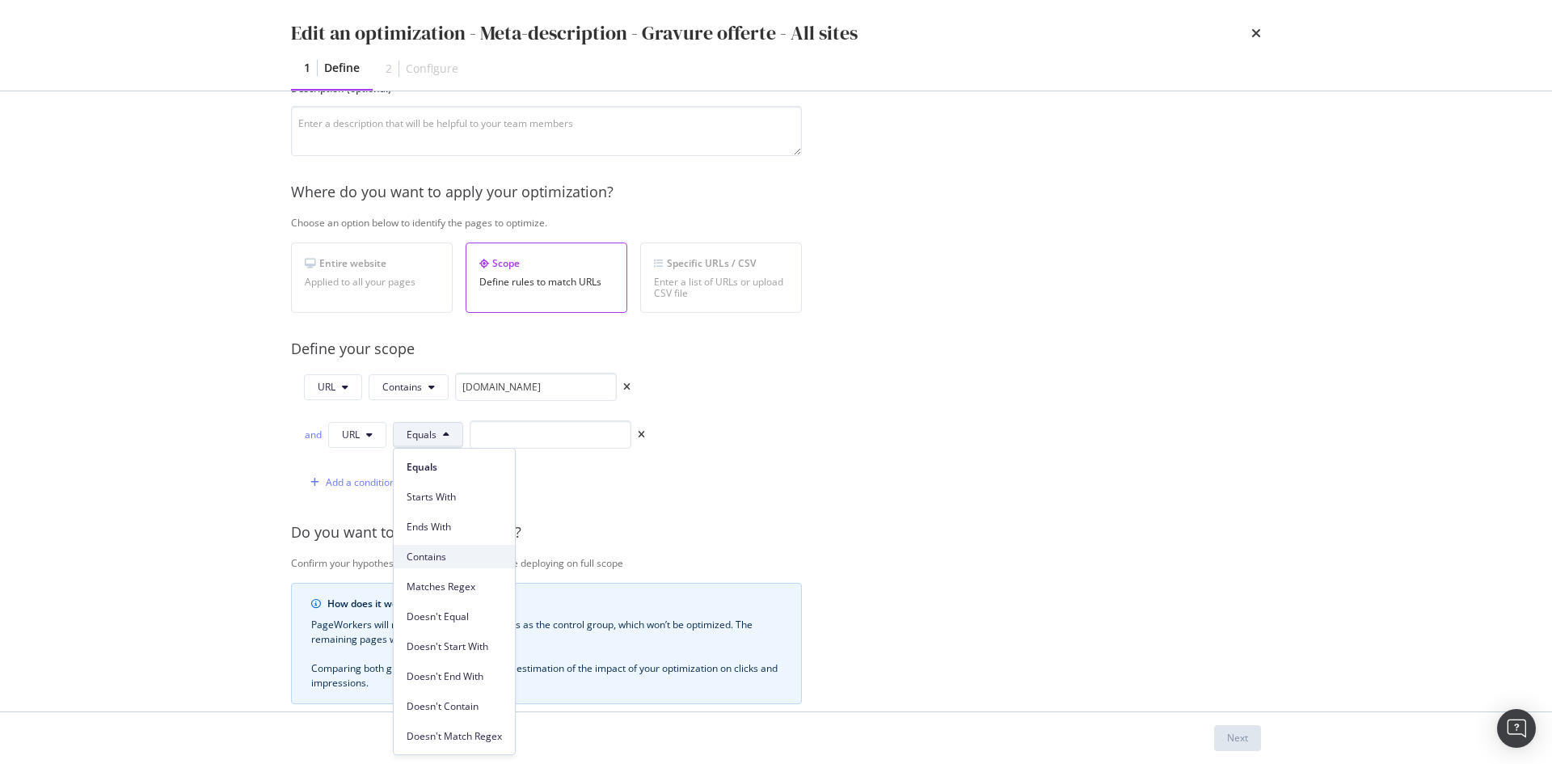
click at [447, 558] on span "Contains" at bounding box center [454, 557] width 95 height 15
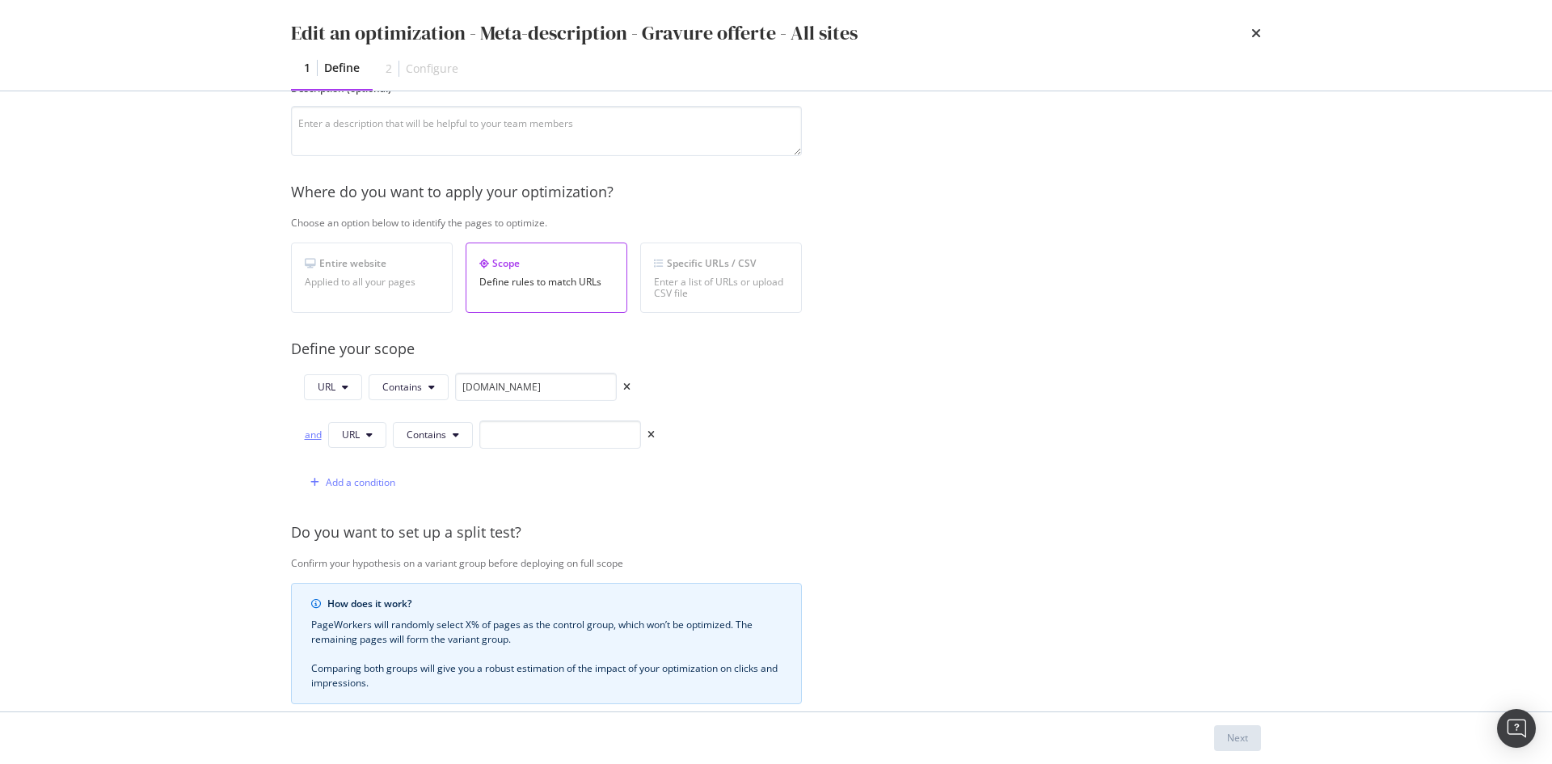
click at [305, 439] on div "and" at bounding box center [313, 435] width 18 height 14
click at [367, 480] on div "Add a condition" at bounding box center [361, 482] width 70 height 14
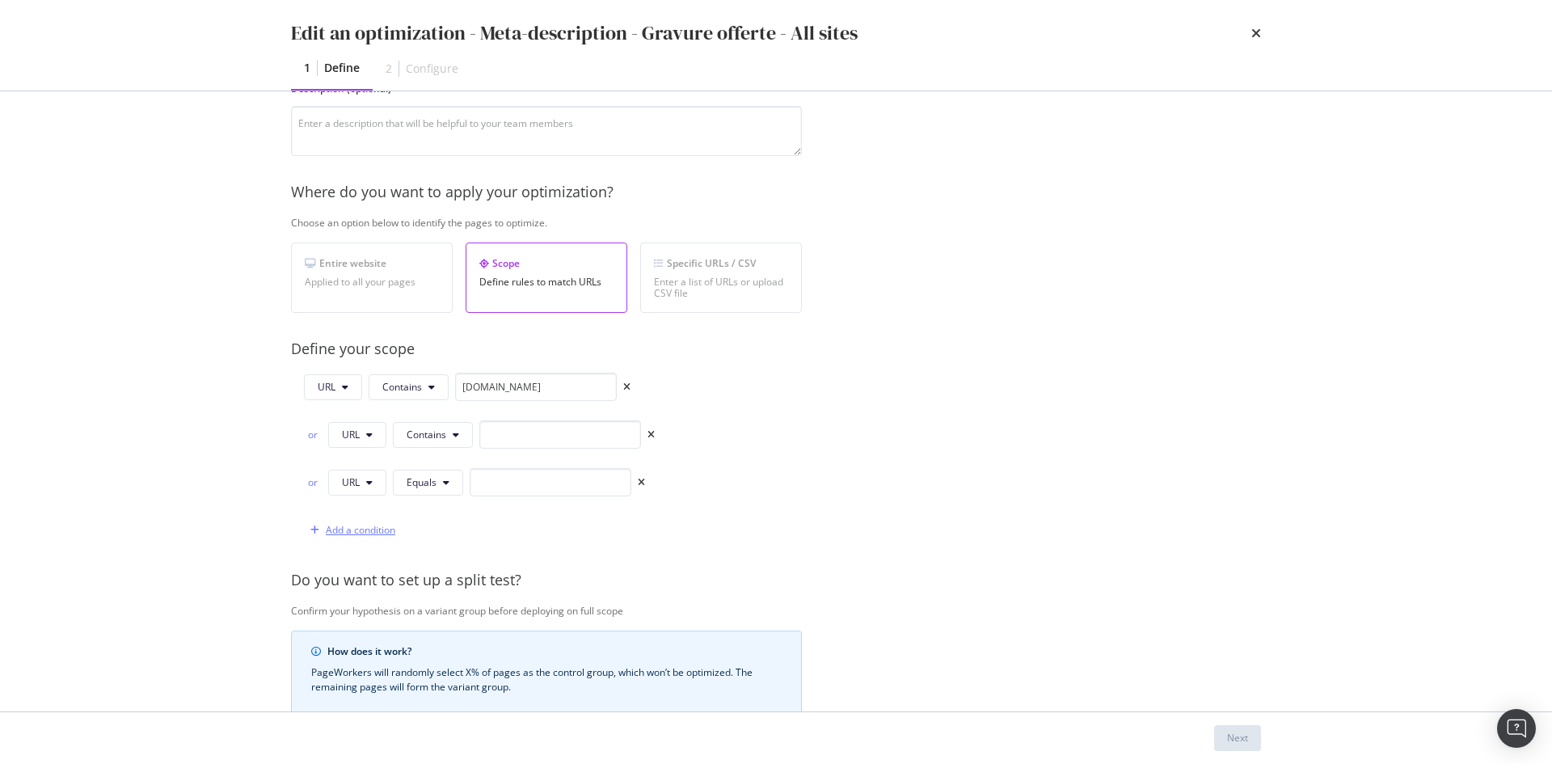
click at [360, 531] on div "Add a condition" at bounding box center [361, 530] width 70 height 14
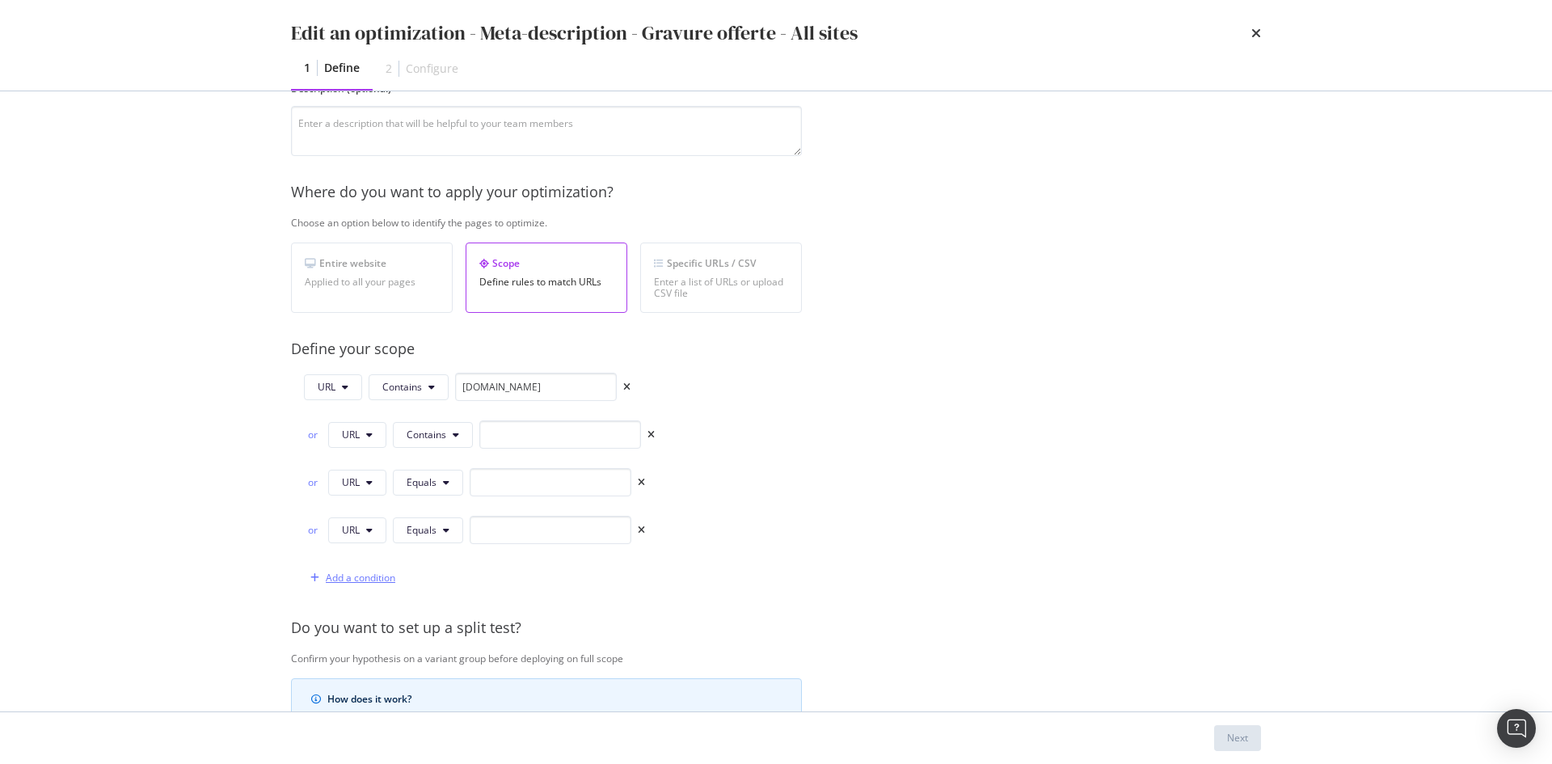
click at [356, 575] on div "Add a condition" at bounding box center [361, 578] width 70 height 14
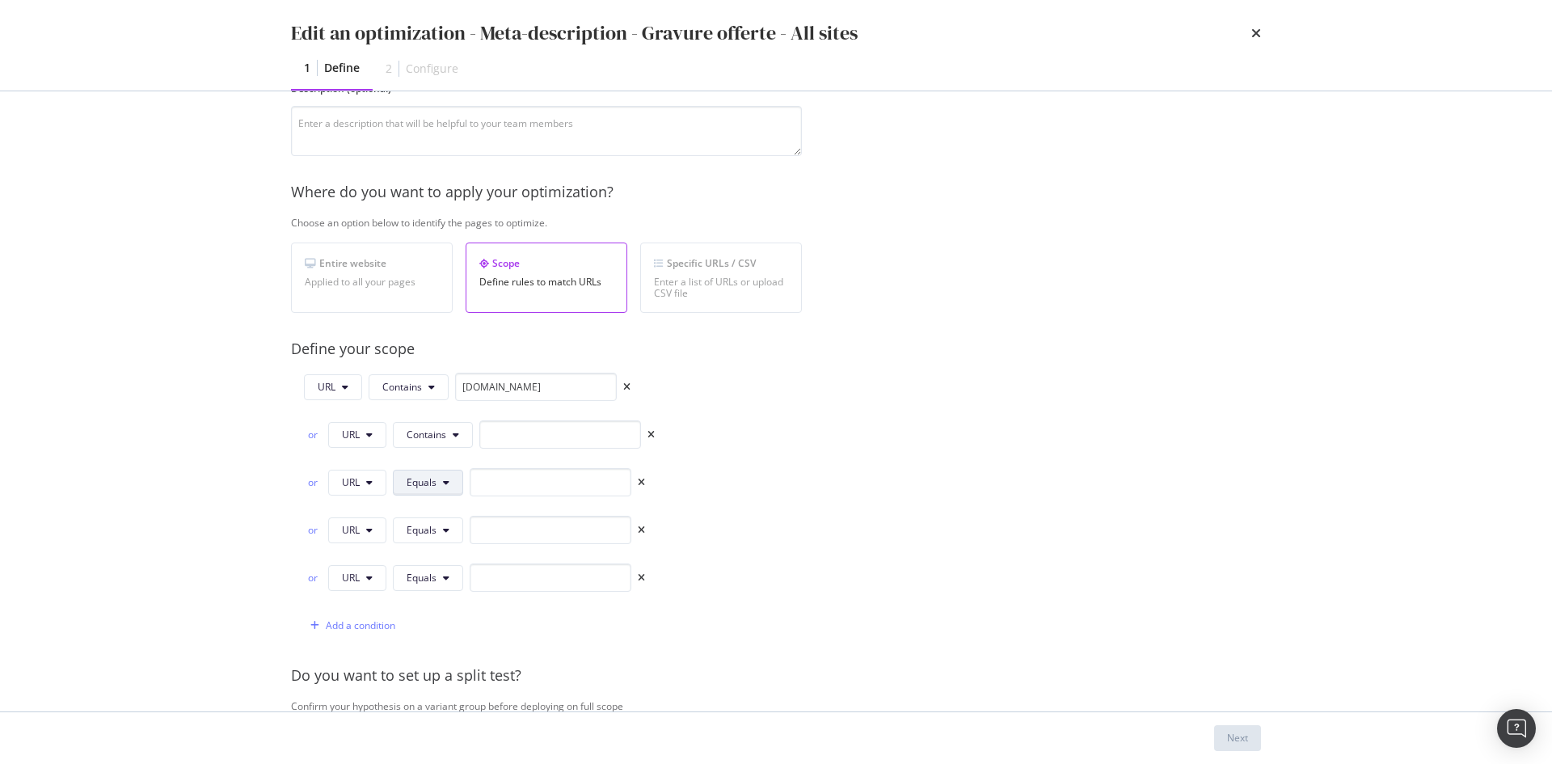
click at [414, 488] on span "Equals" at bounding box center [422, 482] width 30 height 14
click at [461, 276] on span "Contains" at bounding box center [454, 271] width 95 height 15
click at [440, 533] on button "Equals" at bounding box center [428, 530] width 70 height 26
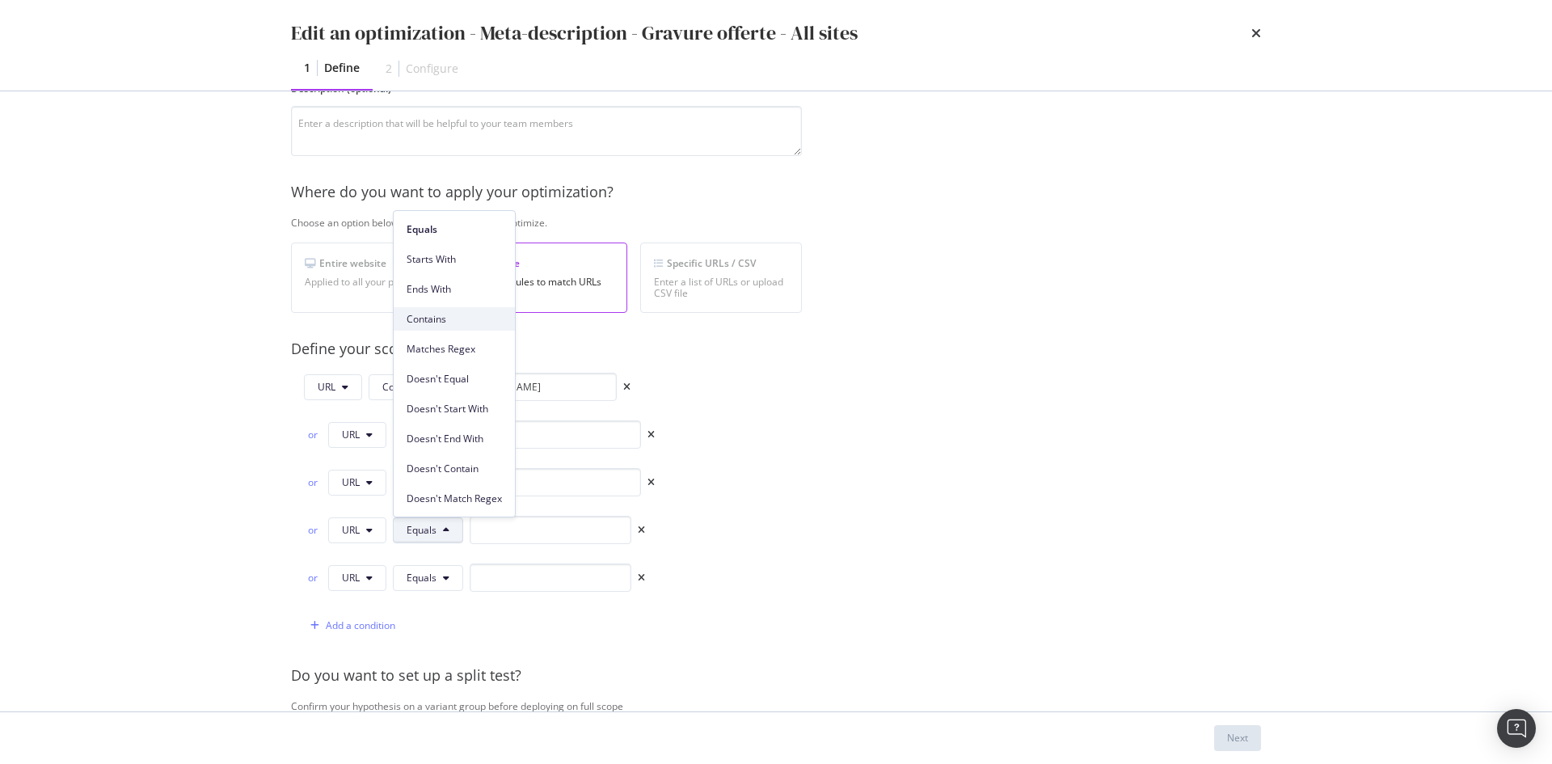
click at [468, 315] on span "Contains" at bounding box center [454, 319] width 95 height 15
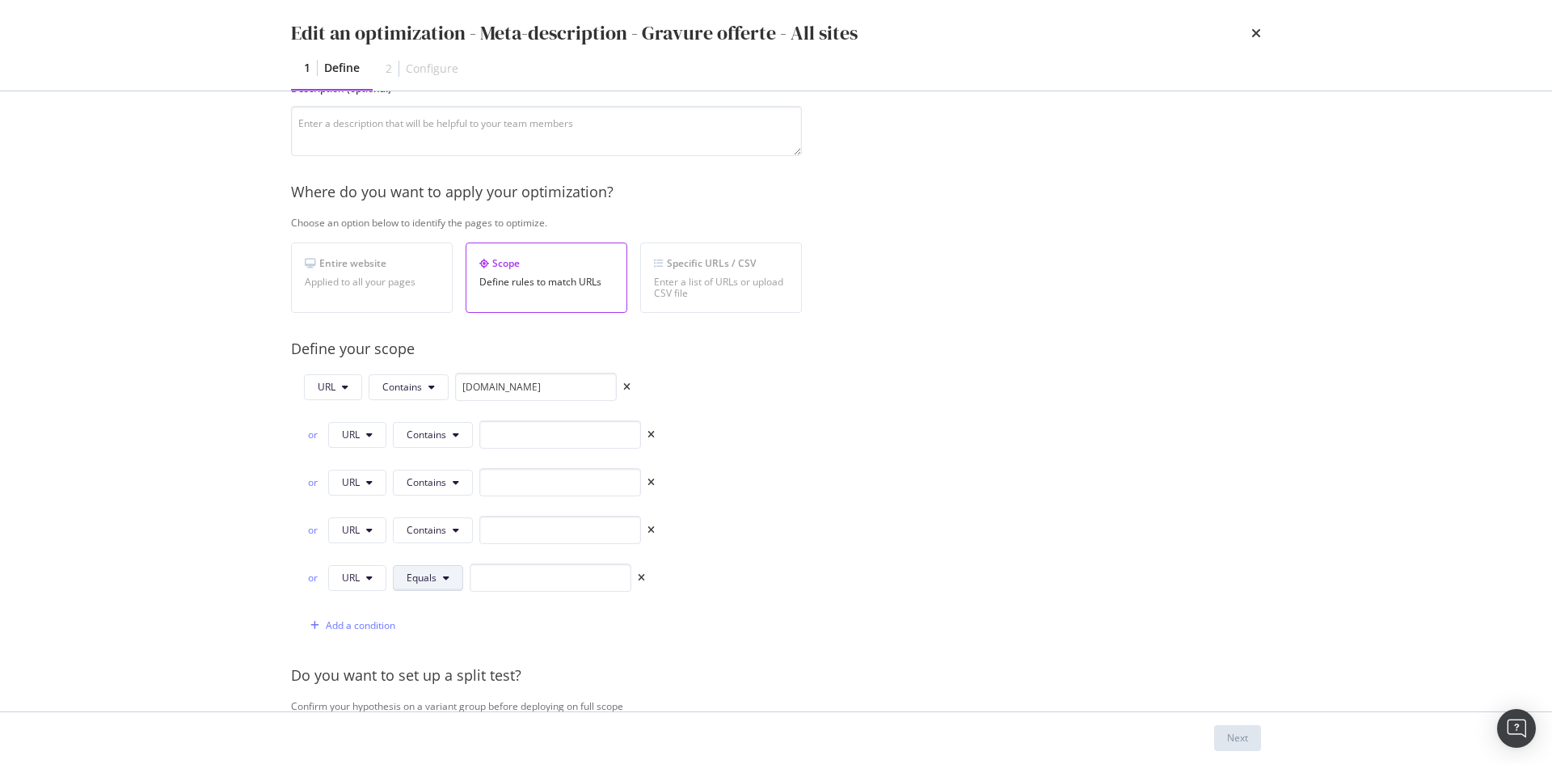
click at [430, 579] on span "Equals" at bounding box center [422, 578] width 30 height 14
click at [447, 378] on div "Matches Regex" at bounding box center [454, 393] width 121 height 30
click at [451, 588] on button "Matches Regex" at bounding box center [447, 578] width 109 height 26
click at [416, 360] on span "Contains" at bounding box center [454, 367] width 95 height 15
drag, startPoint x: 562, startPoint y: 392, endPoint x: 406, endPoint y: 363, distance: 159.5
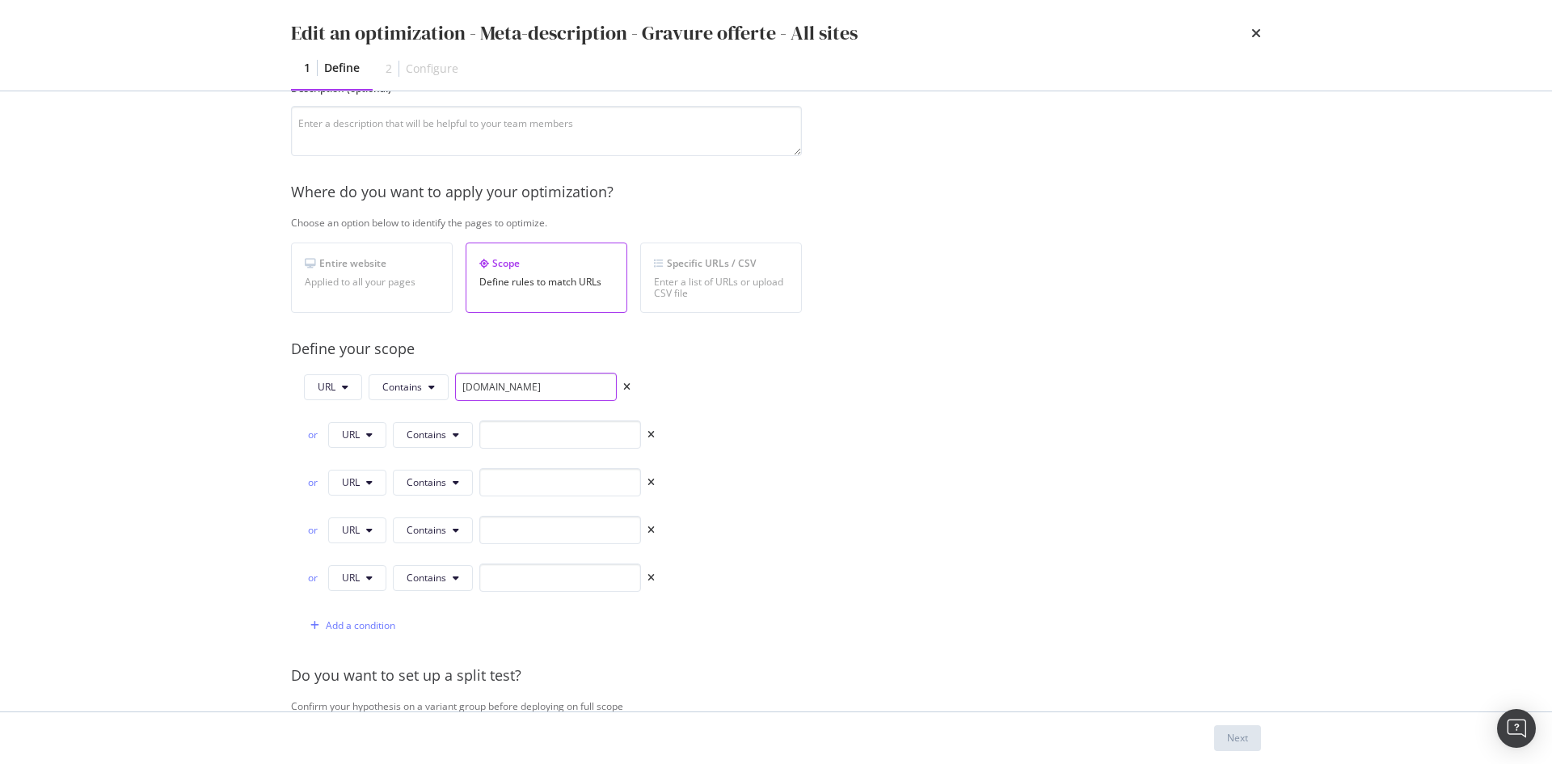
click at [406, 363] on div "Provide a name and description to help identify the change that will be made by…" at bounding box center [776, 520] width 970 height 1063
click at [561, 428] on input "modal" at bounding box center [560, 434] width 162 height 28
paste input "fr.st-dupont.com"
type input "fr.st-dupont.com"
click at [556, 494] on input "modal" at bounding box center [560, 482] width 162 height 28
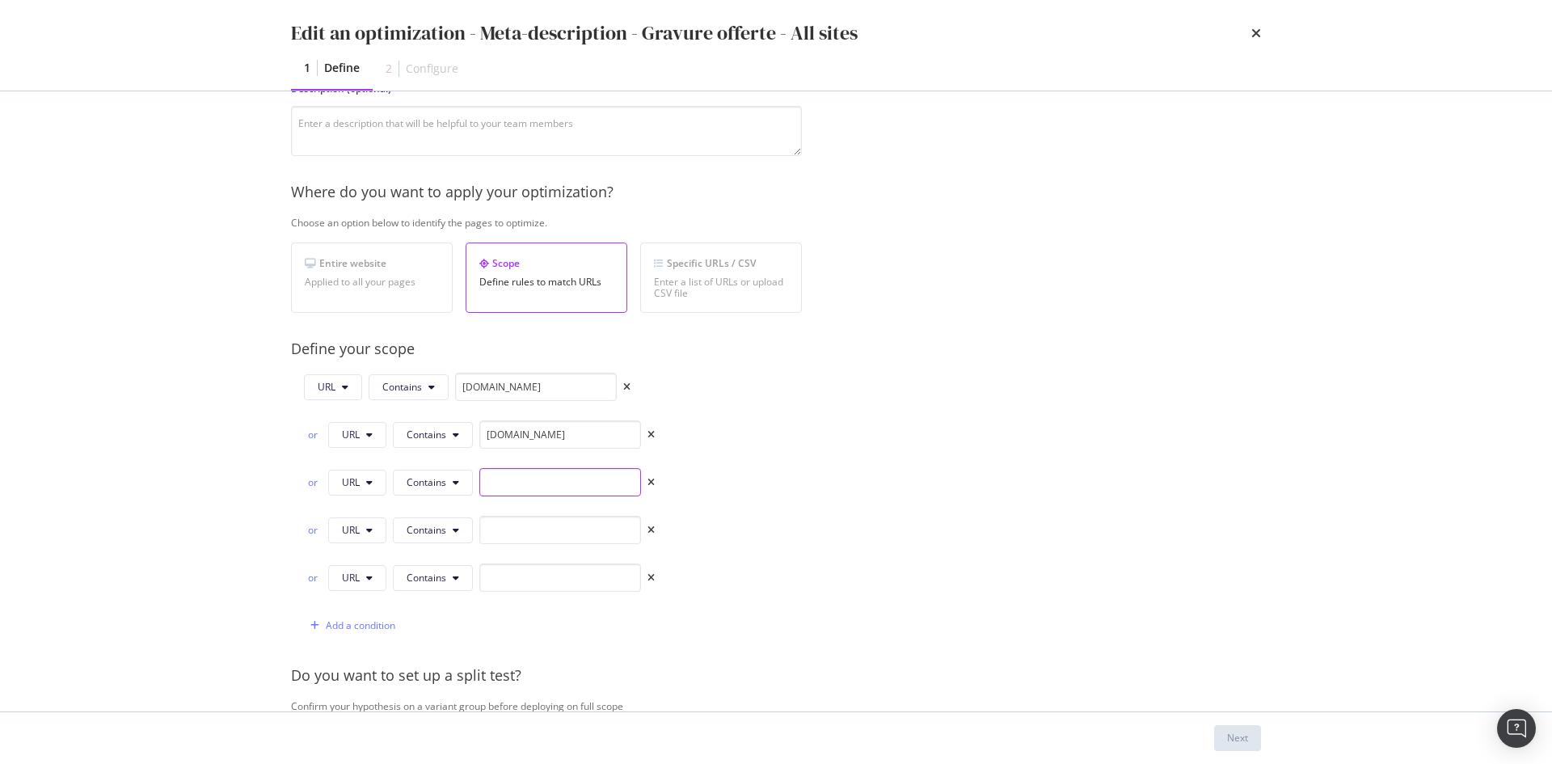
paste input "fr.st-dupont.com"
type input "fr.st-dupont.com"
click at [555, 516] on input "modal" at bounding box center [560, 530] width 162 height 28
paste input "fr.st-dupont.com"
type input "fr.st-dupont.com"
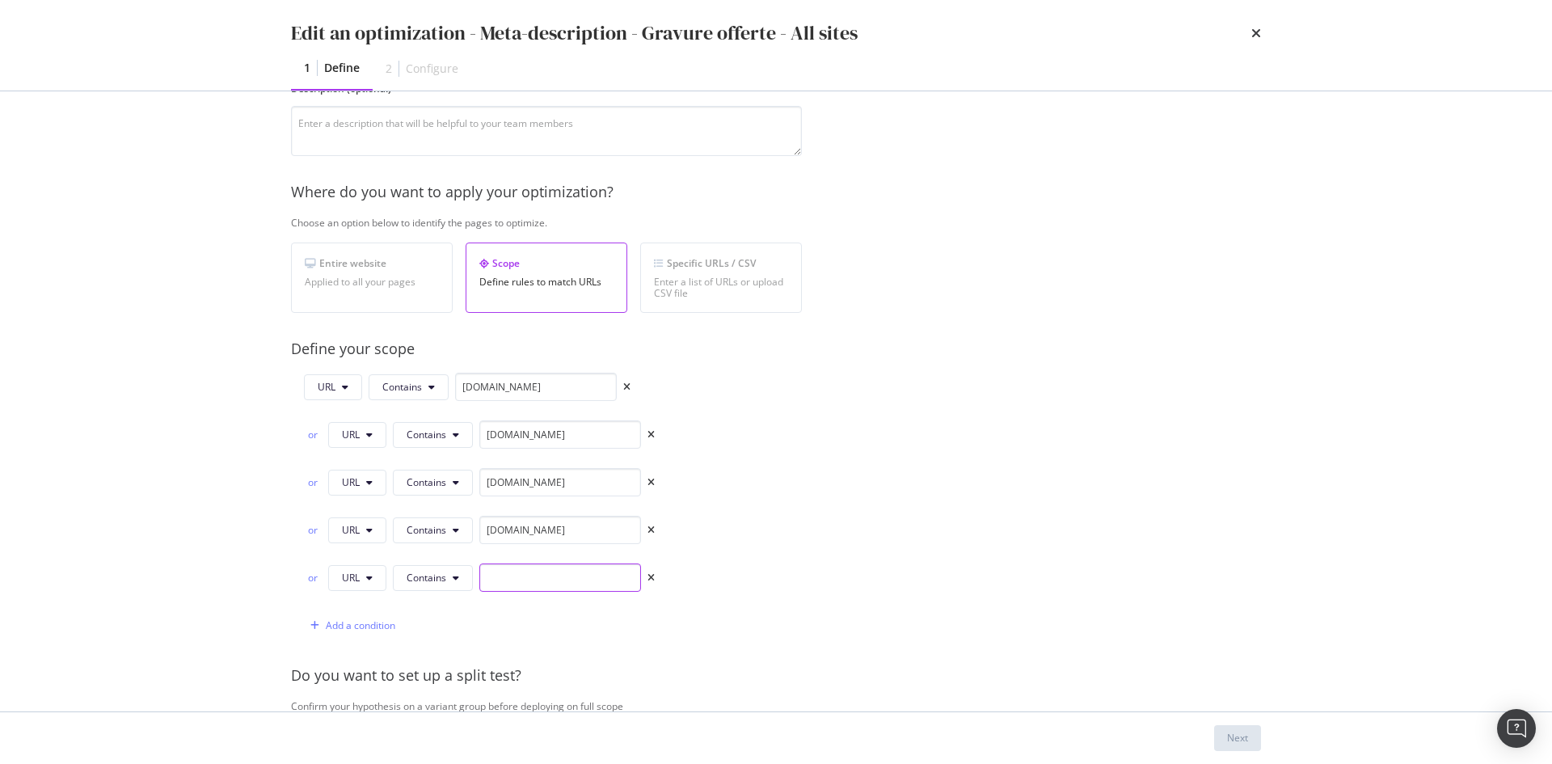
paste input "fr.st-dupont.com"
click at [523, 576] on input "fr.st-dupont.com" at bounding box center [560, 577] width 162 height 28
type input "fr.st-dupont.com"
click at [494, 437] on input "fr.st-dupont.com" at bounding box center [560, 434] width 162 height 28
type input "it.st-dupont.com"
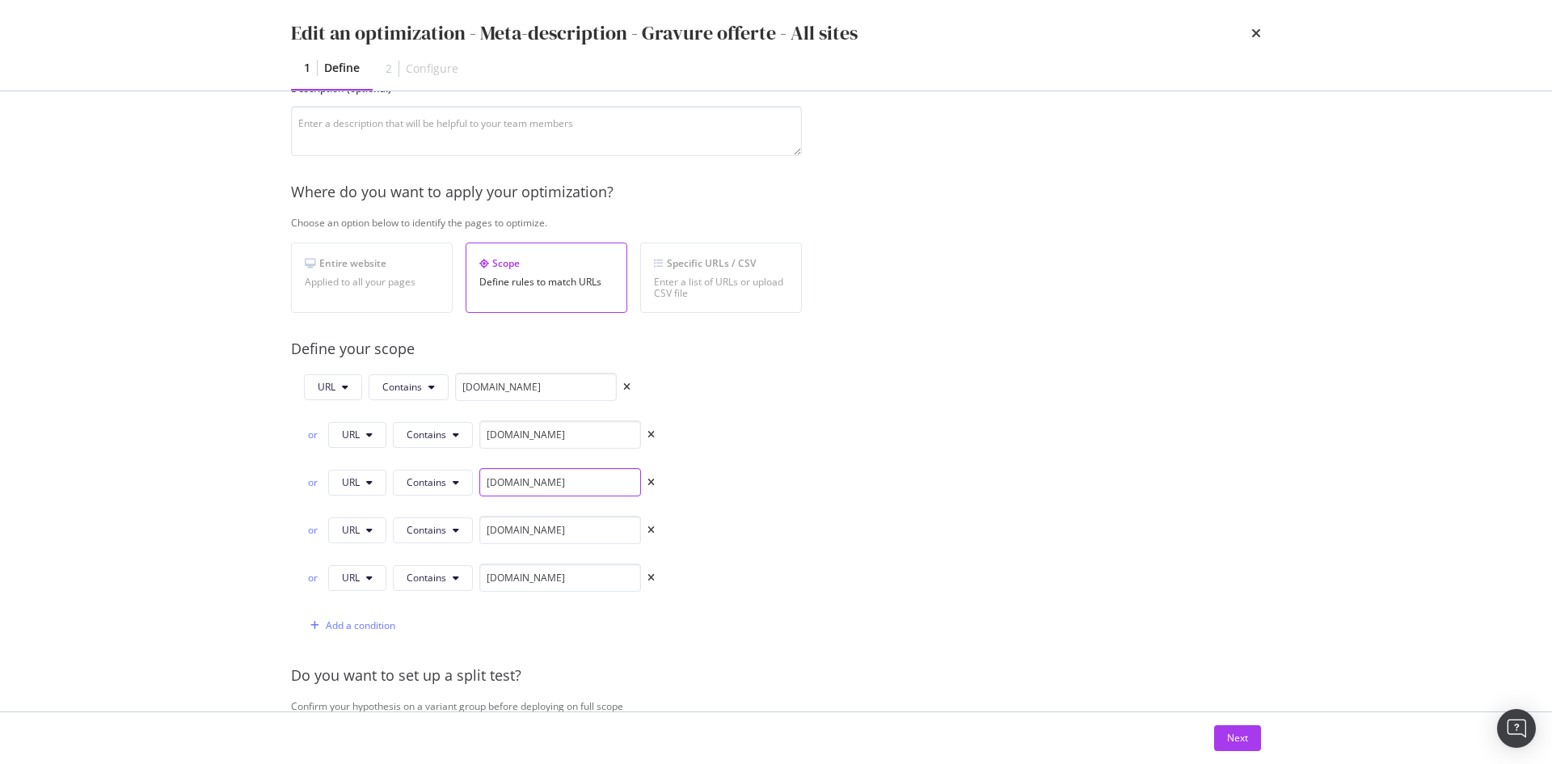
click at [493, 481] on input "fr.st-dupont.com" at bounding box center [560, 482] width 162 height 28
type input "de.st-dupont.com"
drag, startPoint x: 481, startPoint y: 529, endPoint x: 492, endPoint y: 531, distance: 11.4
click at [492, 531] on input "fr.st-dupont.com" at bounding box center [560, 530] width 162 height 28
type input "uk.st-dupont.com"
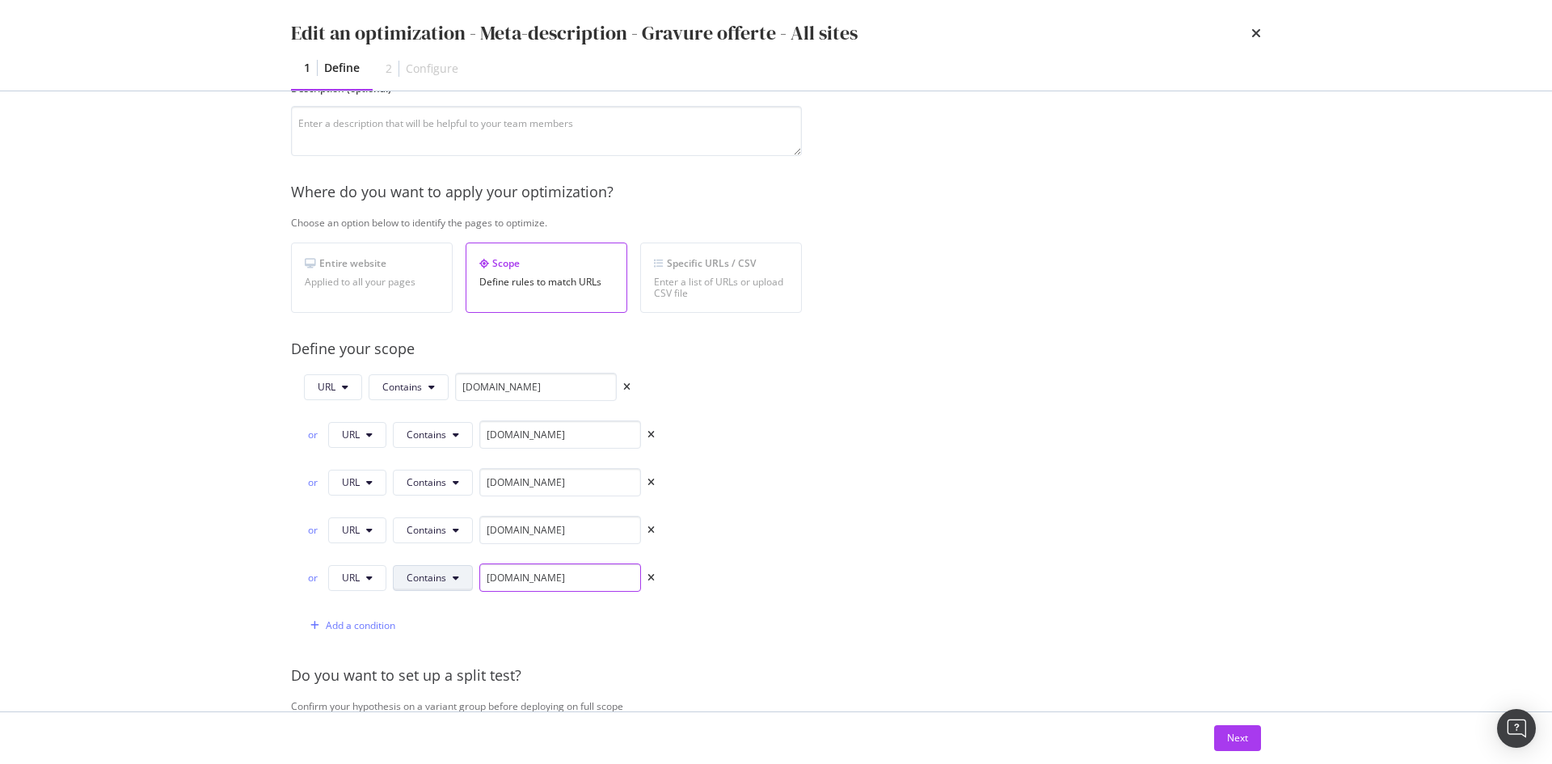
drag, startPoint x: 492, startPoint y: 586, endPoint x: 470, endPoint y: 579, distance: 23.8
click at [471, 579] on div "or URL Contains fr.st-dupont.com" at bounding box center [479, 577] width 351 height 28
type input "www.st-dupont.com"
click at [902, 483] on div "Provide a name and description to help identify the change that will be made by…" at bounding box center [776, 520] width 970 height 1063
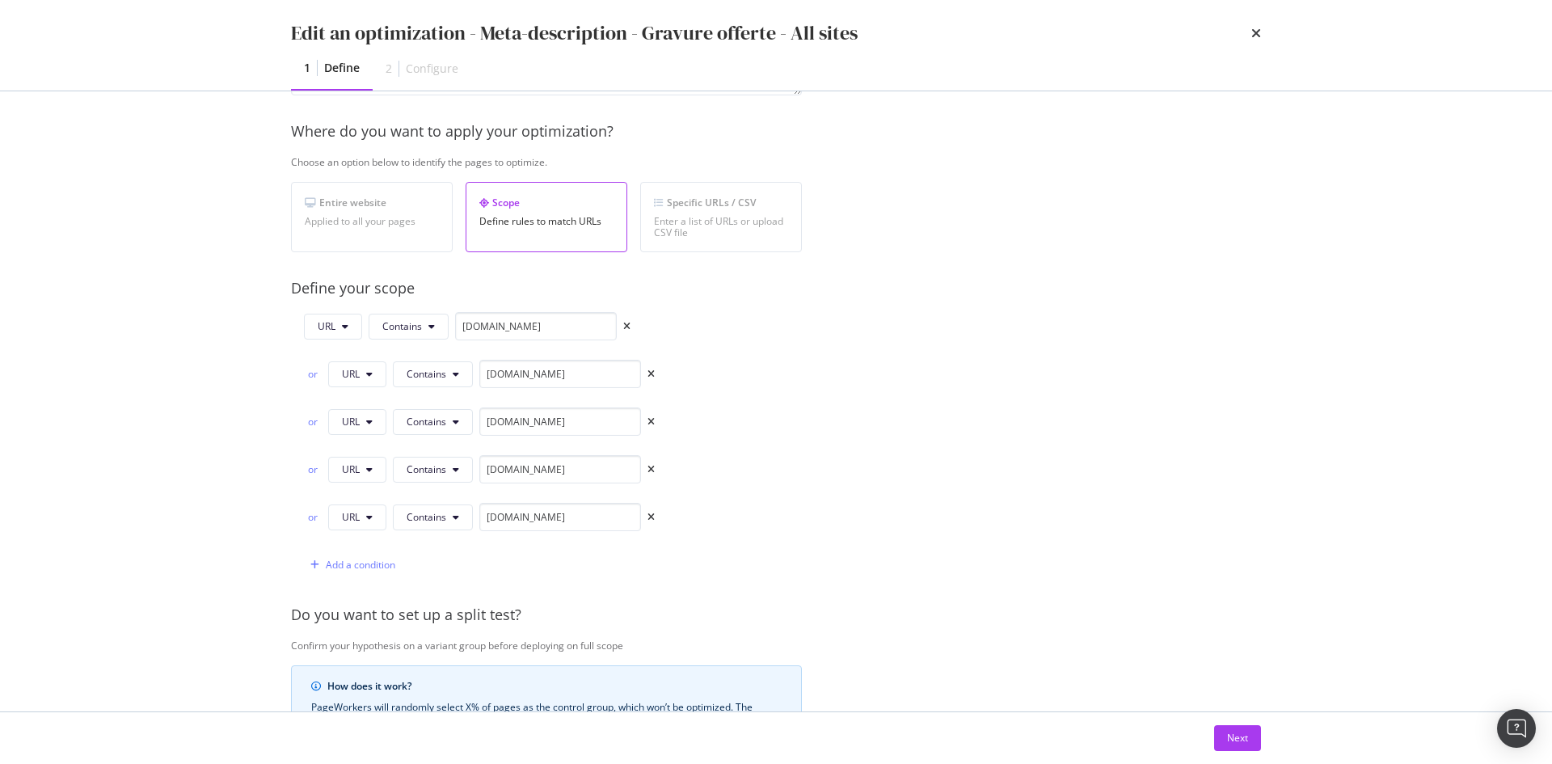
scroll to position [242, 0]
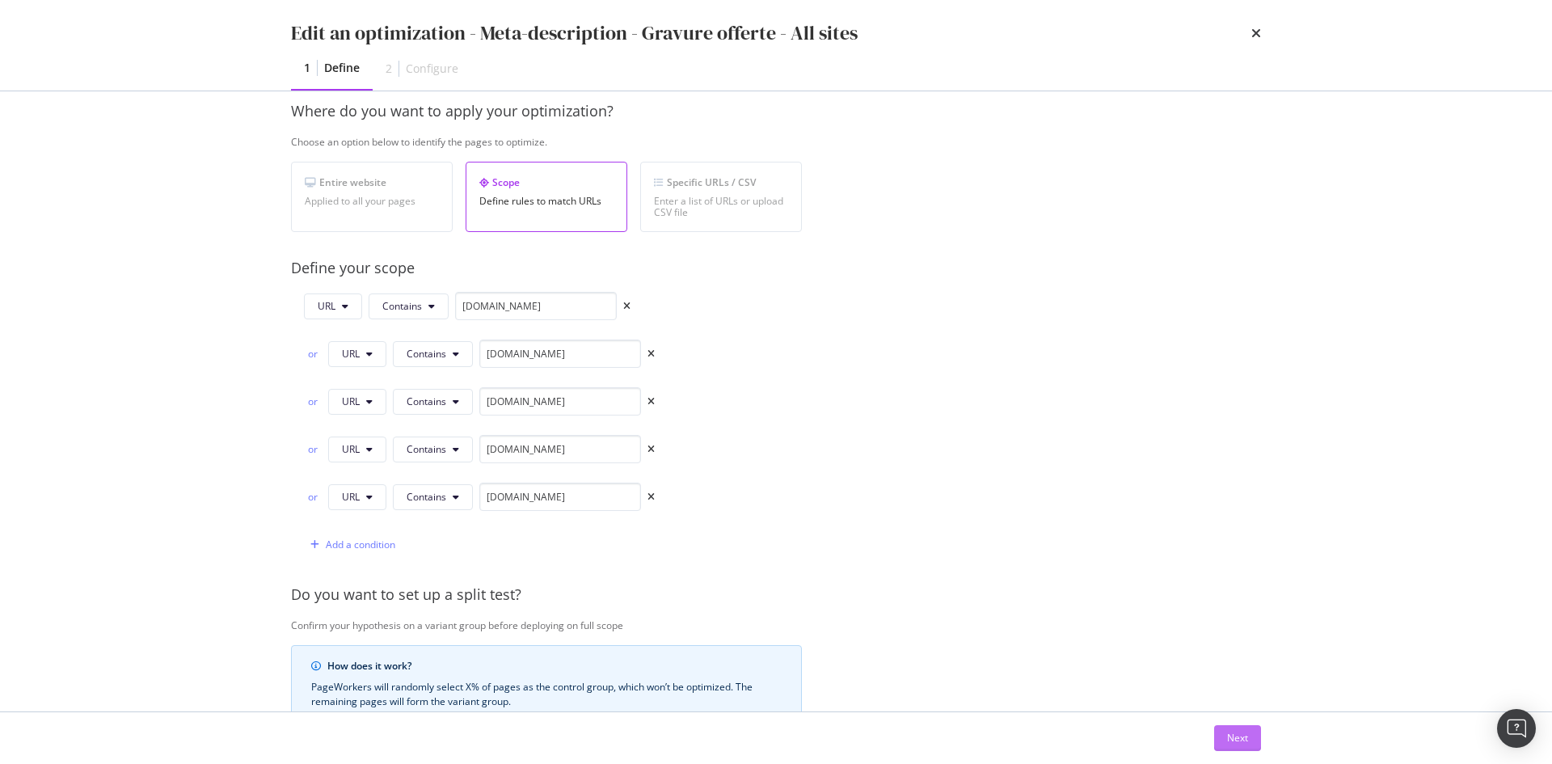
click at [1232, 737] on div "Next" at bounding box center [1237, 738] width 21 height 14
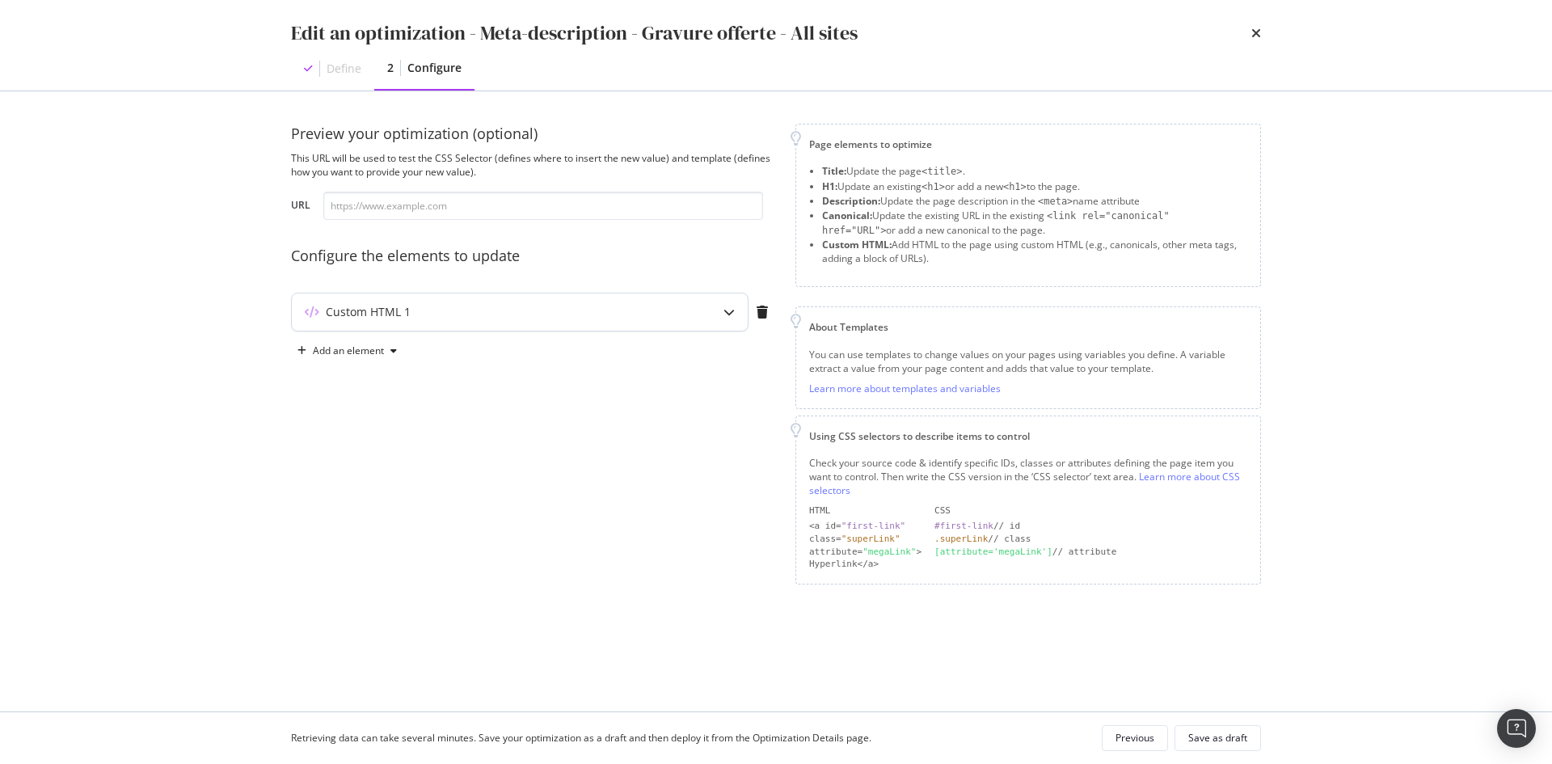
click at [526, 331] on div "Custom HTML 1" at bounding box center [519, 312] width 457 height 39
click at [735, 315] on div "modal" at bounding box center [728, 311] width 37 height 37
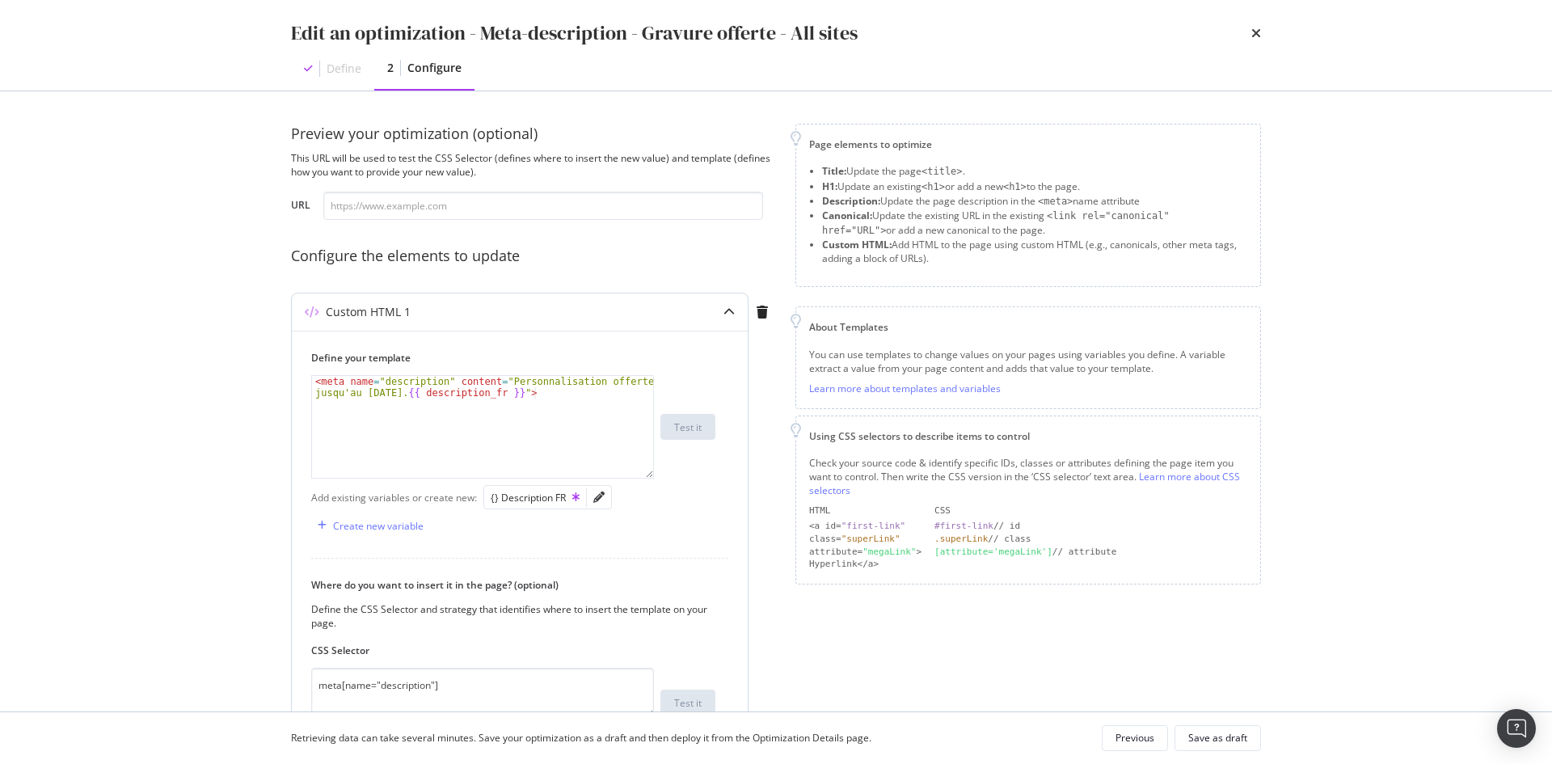
type textarea "<meta name="description" content="Personnalisation offerte jusqu'au 08/09/25. {…"
click at [453, 421] on div "< meta name = "description" content = "Personnalisation offerte jusqu'au 08/09/…" at bounding box center [482, 449] width 341 height 147
click at [379, 432] on div "< meta name = "description" content = "Personnalisation offerte jusqu'au 08/09/…" at bounding box center [482, 444] width 341 height 136
paste textarea "{% endif %}"
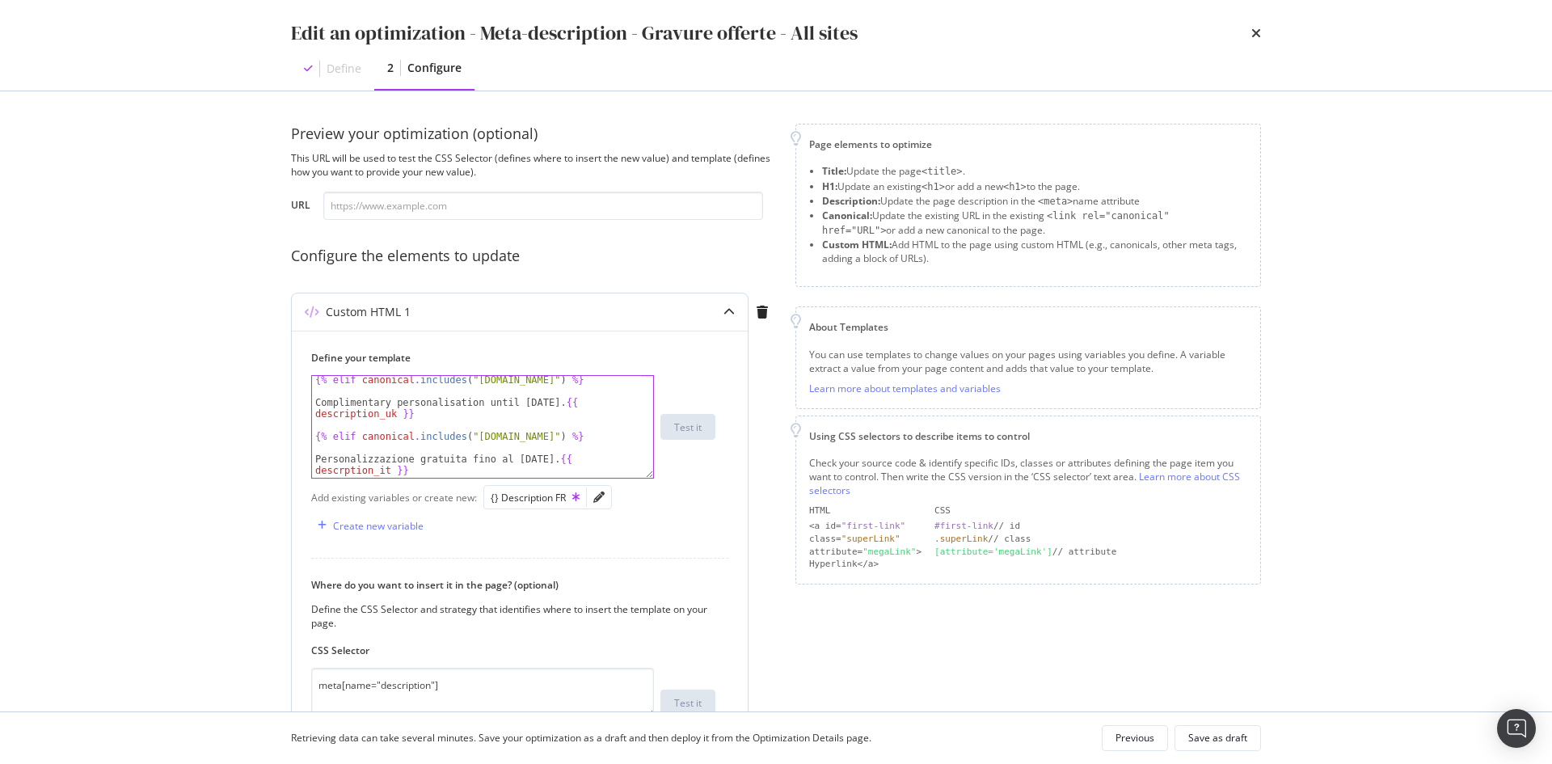
scroll to position [100, 0]
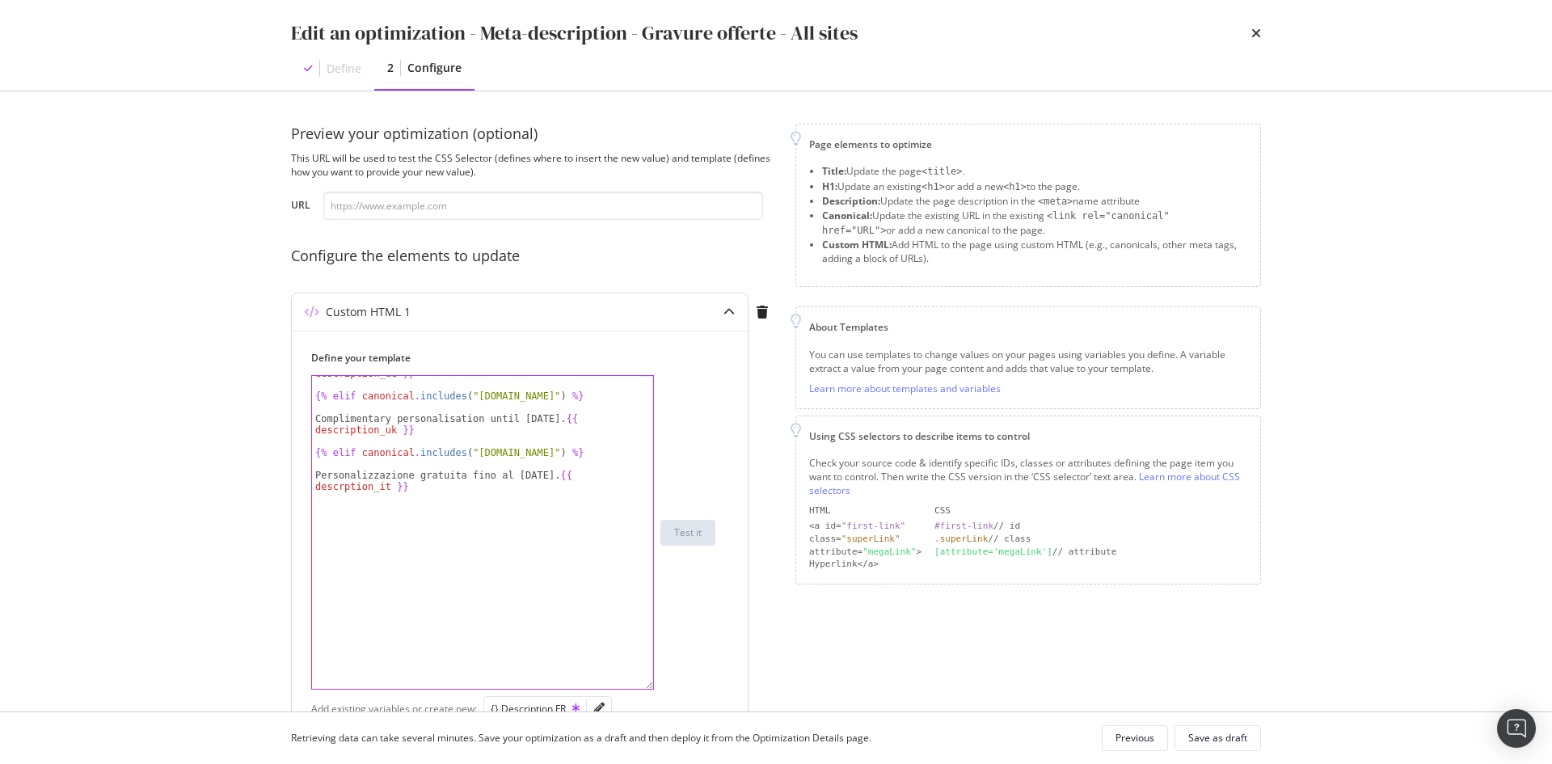
drag, startPoint x: 651, startPoint y: 477, endPoint x: 653, endPoint y: 693, distance: 216.6
click at [653, 689] on div "{% endif %} Kostenlose Personalisierung bis zum 08.09.25. {{ description_de }} …" at bounding box center [482, 532] width 343 height 314
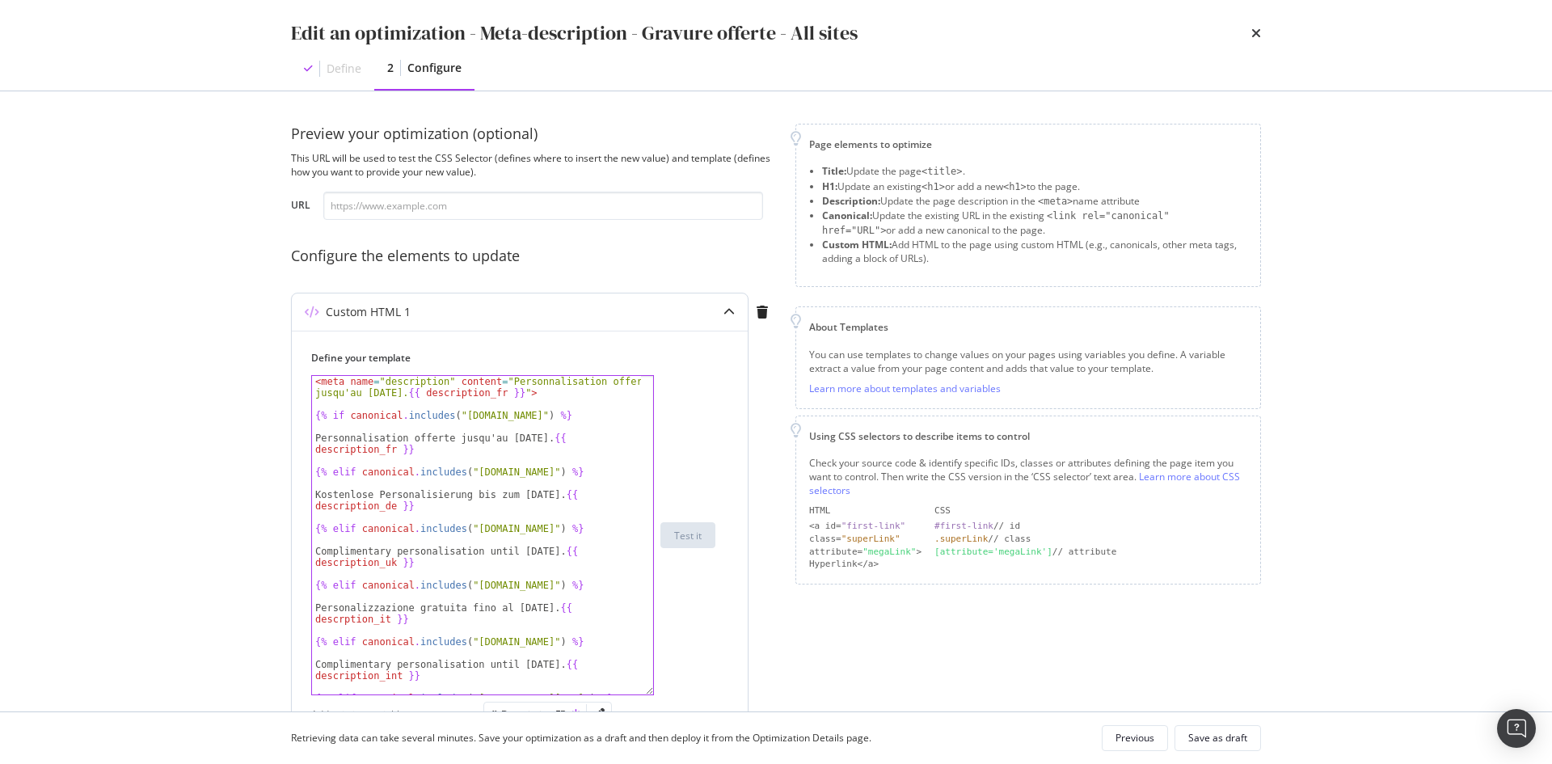
scroll to position [0, 0]
drag, startPoint x: 560, startPoint y: 390, endPoint x: 299, endPoint y: 364, distance: 262.4
click at [299, 364] on div "Define your template {% endif %} < meta name = "description" content = "Personn…" at bounding box center [520, 684] width 456 height 706
type textarea "<meta name="description" content="Personnalisation offerte jusqu'au 08/09/25. {…"
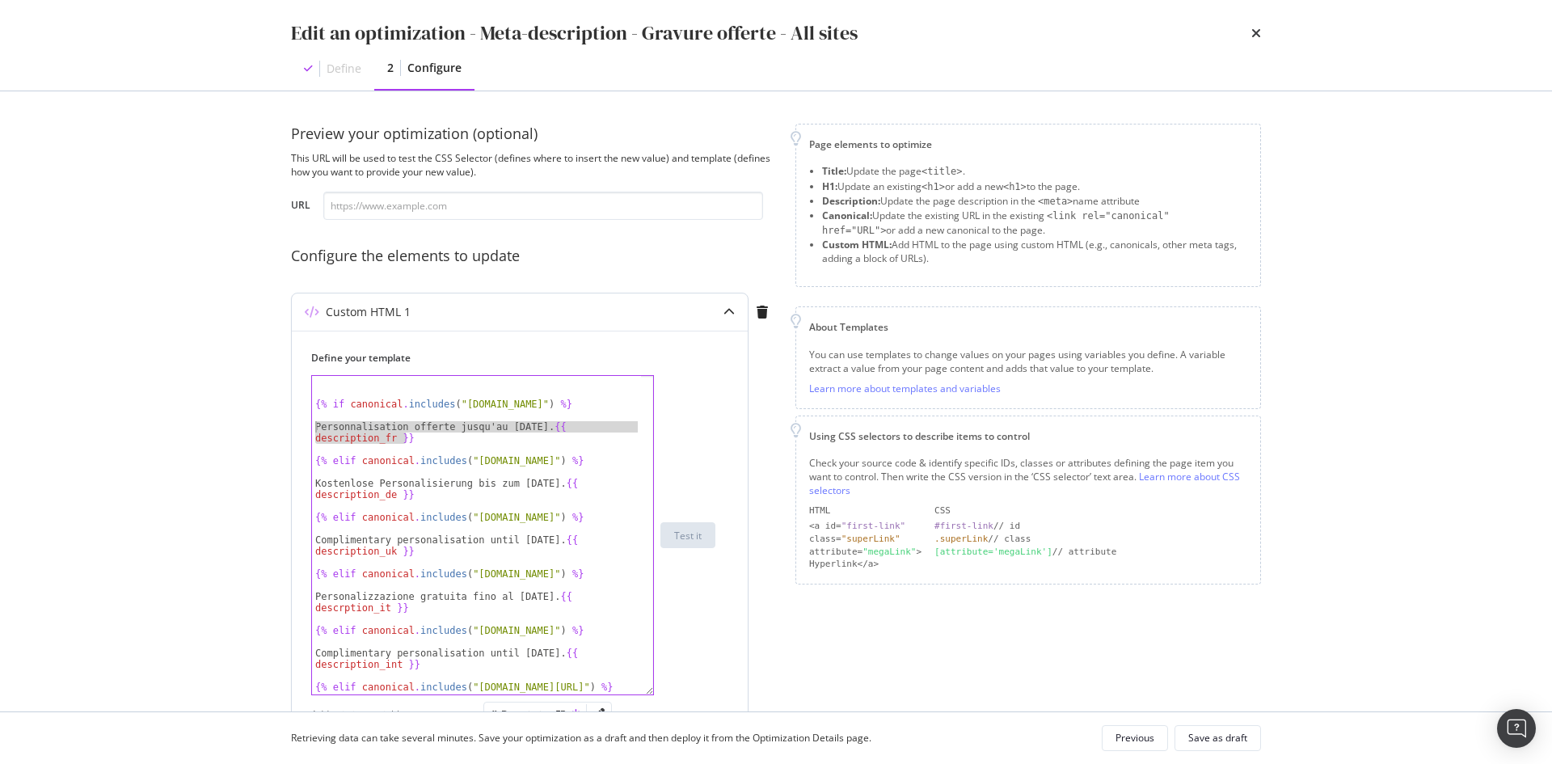
drag, startPoint x: 428, startPoint y: 439, endPoint x: 291, endPoint y: 432, distance: 136.8
click at [291, 432] on div "Custom HTML 1 Define your template {% if canonical . includes ( "fr.st-dupont.c…" at bounding box center [519, 665] width 457 height 745
paste textarea "<meta name="description" content="Personnalisation offerte jusqu'au 08/09/25. {…"
click at [414, 439] on div "{% if canonical . includes ( "fr.st-dupont.com" ) %} < meta name = "description…" at bounding box center [476, 552] width 329 height 352
type textarea "<meta name="description" content="Personnalisation offerte jusqu'au 08/09/25. {…"
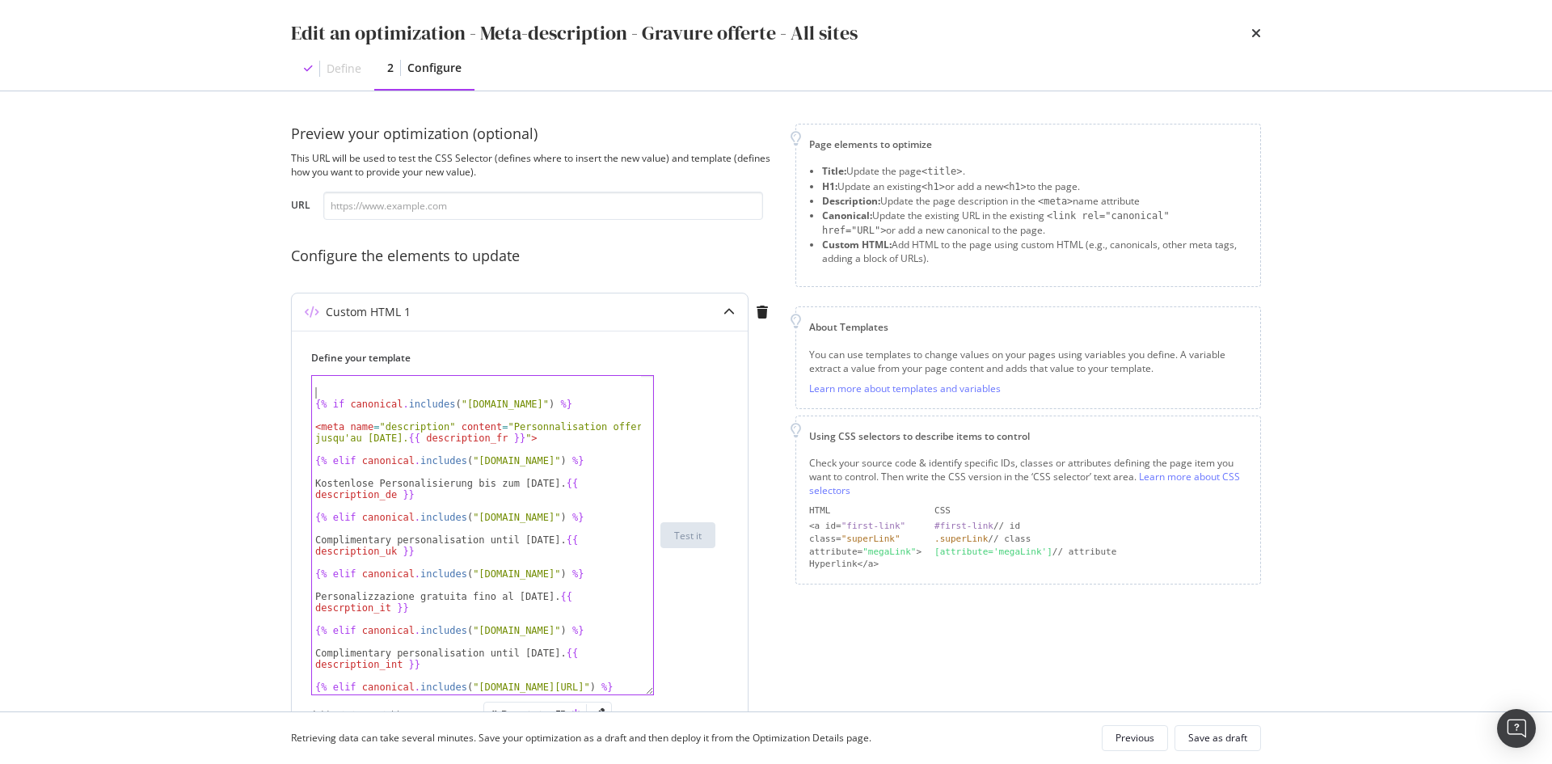
click at [558, 390] on div "{% if canonical . includes ( "fr.st-dupont.com" ) %} < meta name = "description…" at bounding box center [476, 552] width 329 height 352
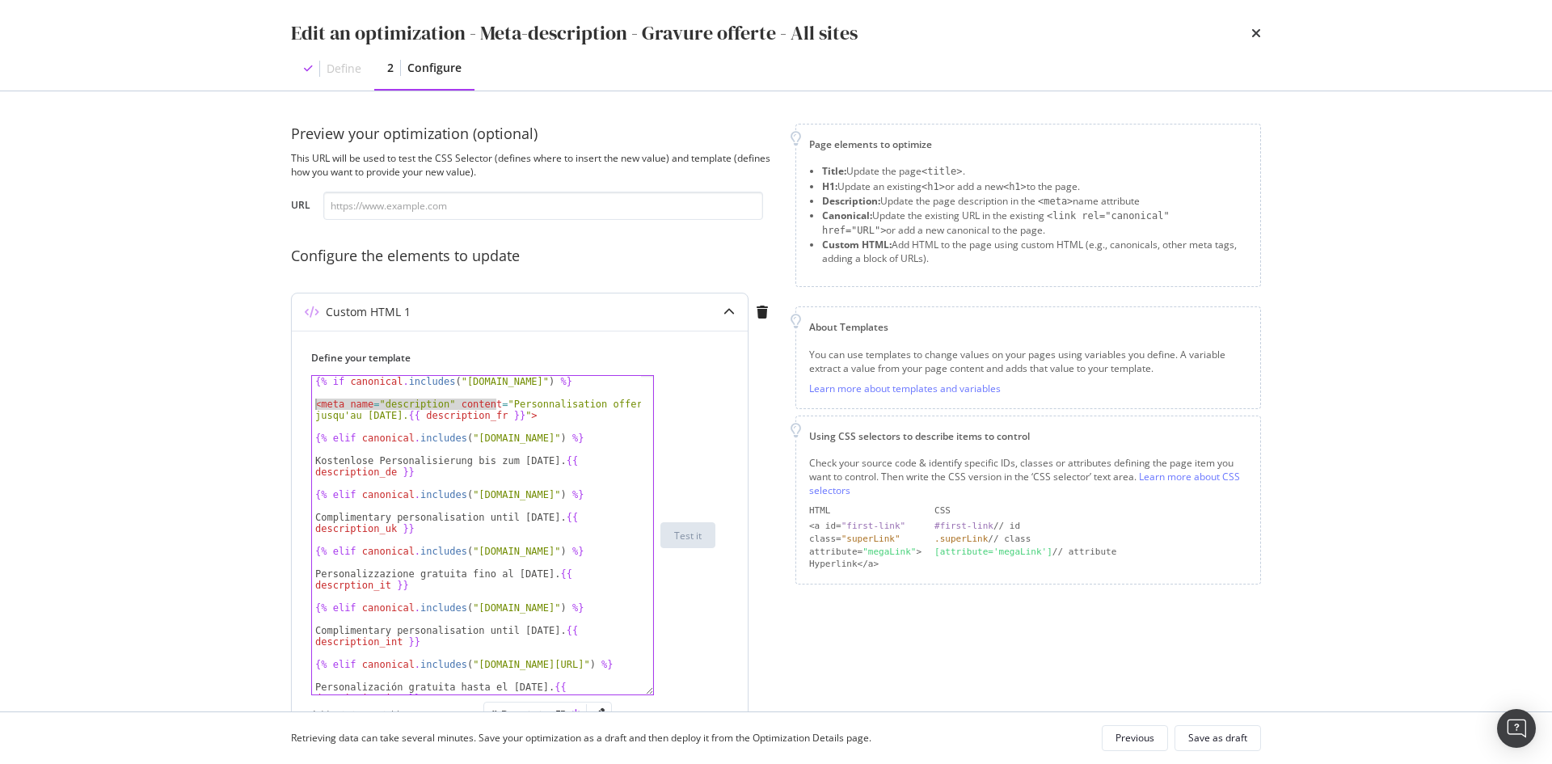
drag, startPoint x: 496, startPoint y: 409, endPoint x: 312, endPoint y: 399, distance: 184.5
click at [312, 399] on div "{% if canonical . includes ( "fr.st-dupont.com" ) %} < meta name = "description…" at bounding box center [476, 546] width 329 height 341
click at [318, 459] on div "{% if canonical . includes ( "fr.st-dupont.com" ) %} < meta name = "description…" at bounding box center [476, 546] width 329 height 341
paste textarea "<meta name="description" content=""
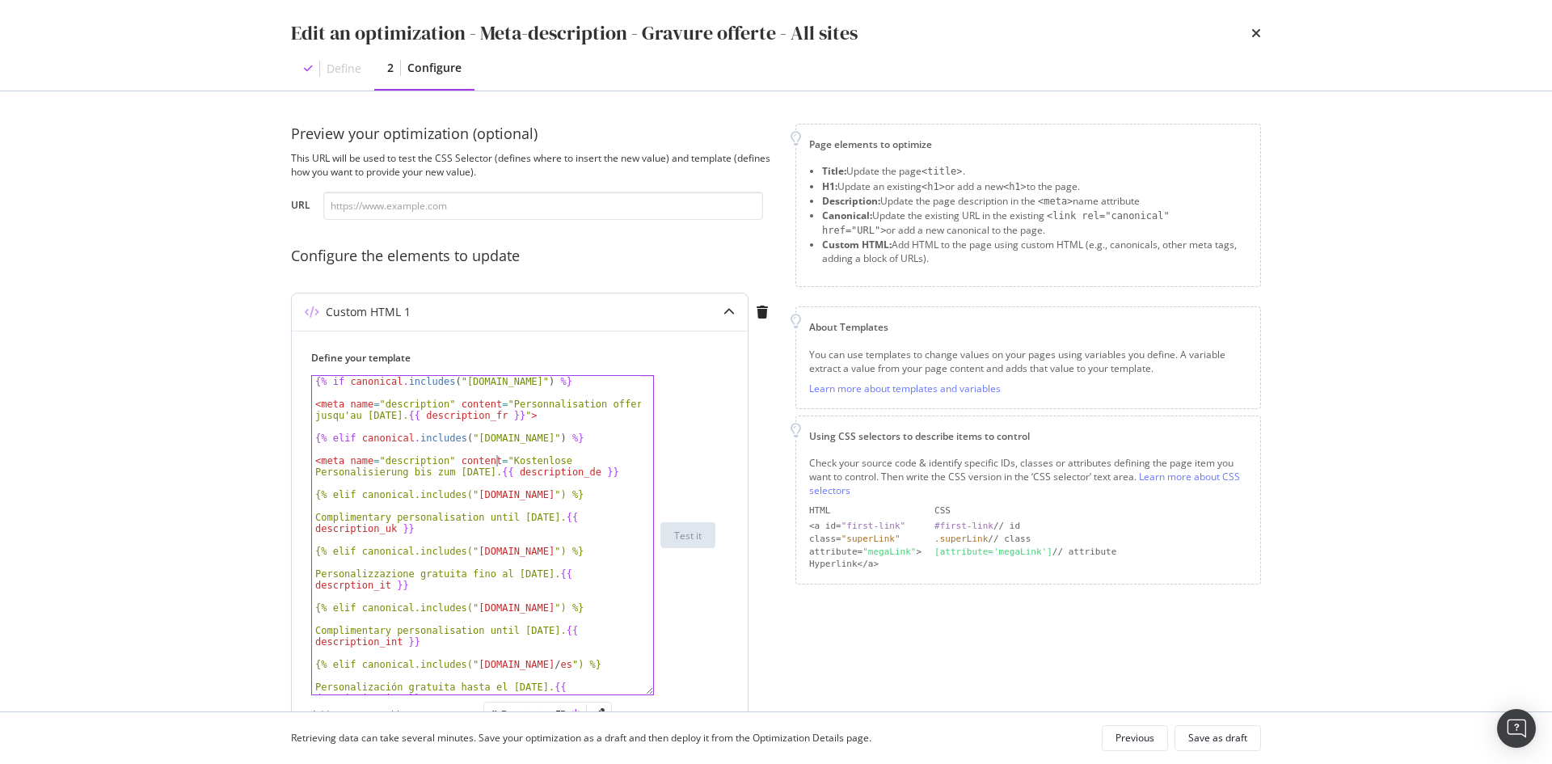
click at [315, 515] on div "{% if canonical . includes ( "fr.st-dupont.com" ) %} < meta name = "description…" at bounding box center [476, 546] width 329 height 341
paste textarea "<meta name="description" content=""
click at [316, 572] on div "{% if canonical . includes ( "fr.st-dupont.com" ) %} < meta name = "description…" at bounding box center [476, 546] width 329 height 341
paste textarea "<meta name="description" content=""
click at [314, 630] on div "{% if canonical . includes ( "fr.st-dupont.com" ) %} < meta name = "description…" at bounding box center [476, 546] width 329 height 341
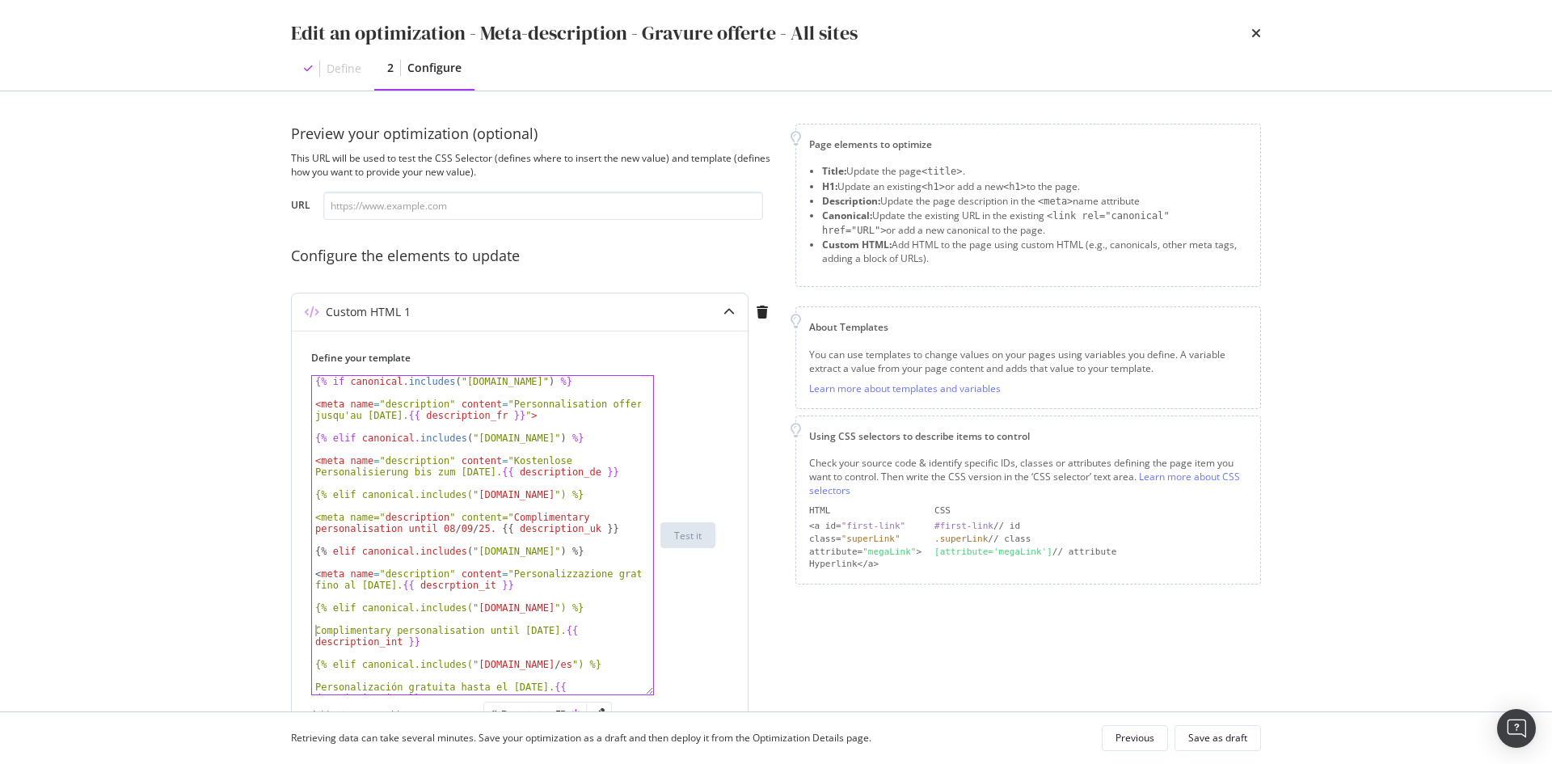
paste textarea "<meta name="description" content=""
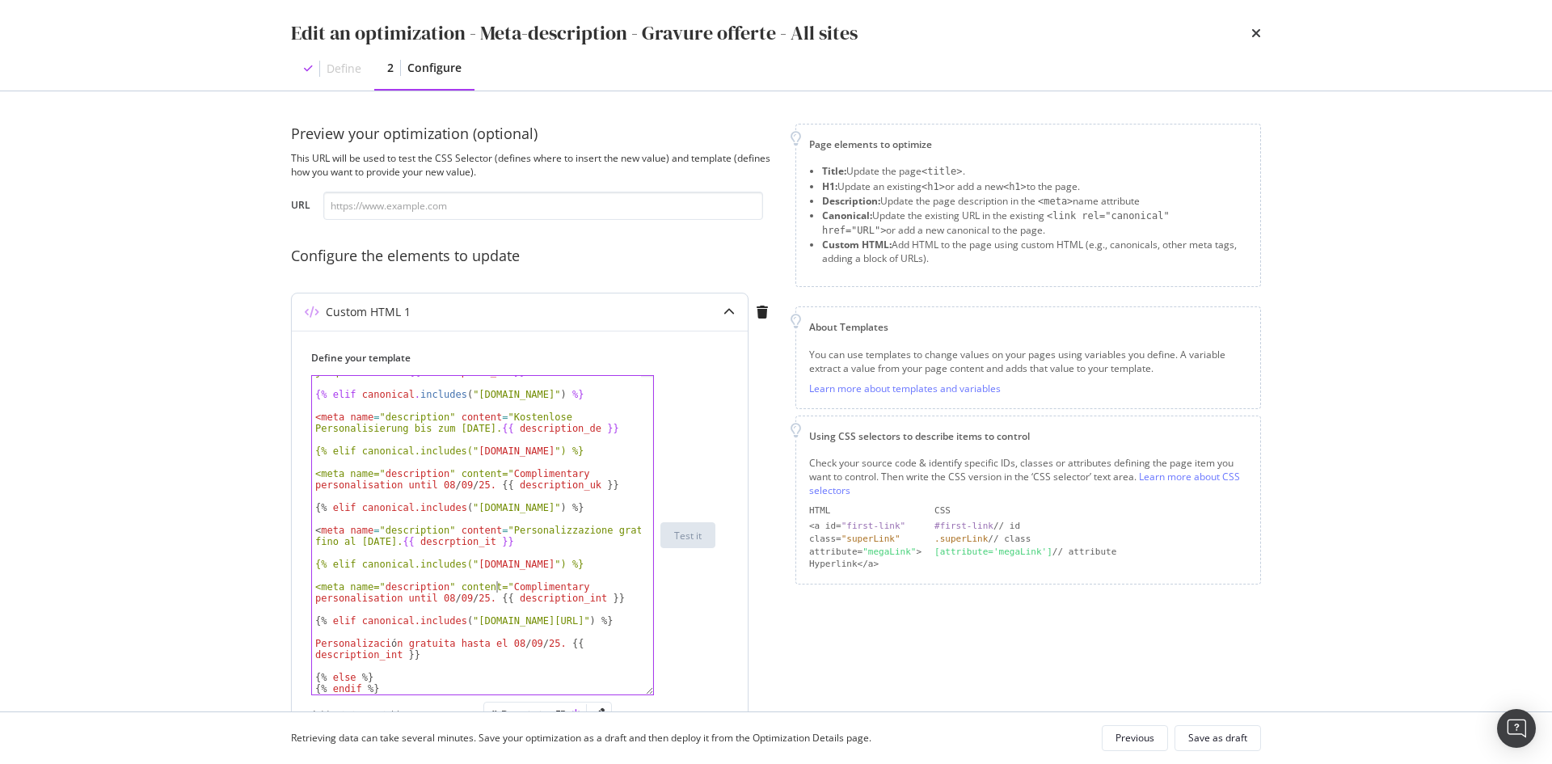
click at [318, 639] on div "< meta name = "description" content = "Personnalisation offerte jusqu'au 08/09/…" at bounding box center [476, 531] width 329 height 352
paste textarea "<meta name="description" content=""
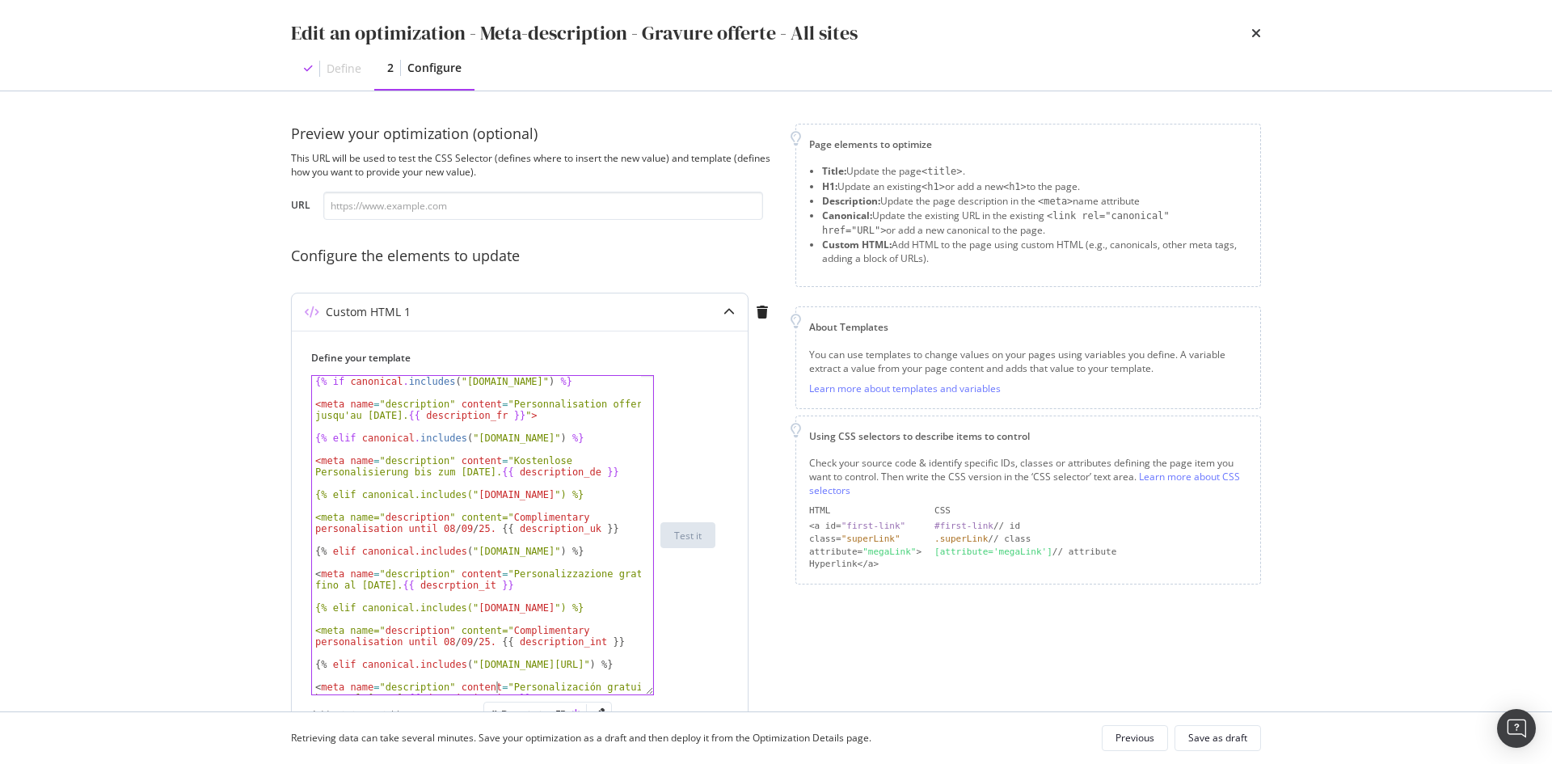
scroll to position [0, 0]
drag, startPoint x: 418, startPoint y: 417, endPoint x: 545, endPoint y: 419, distance: 126.9
click at [545, 419] on div "{% if canonical . includes ( "fr.st-dupont.com" ) %} < meta name = "description…" at bounding box center [476, 546] width 329 height 341
drag, startPoint x: 503, startPoint y: 470, endPoint x: 630, endPoint y: 476, distance: 126.2
click at [630, 476] on div "{% if canonical . includes ( "fr.st-dupont.com" ) %} < meta name = "description…" at bounding box center [476, 546] width 329 height 341
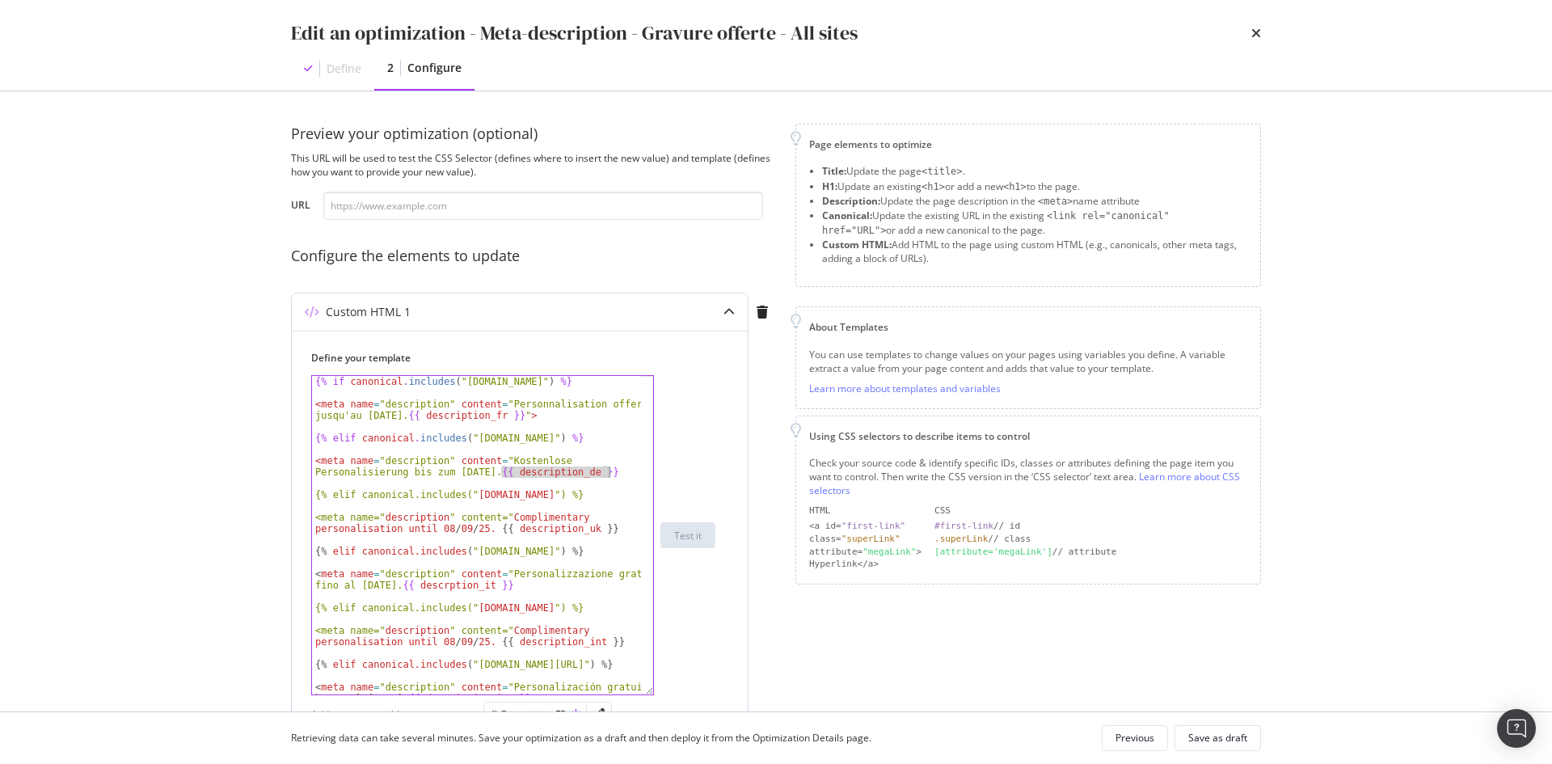
paste textarea "fr }}">"
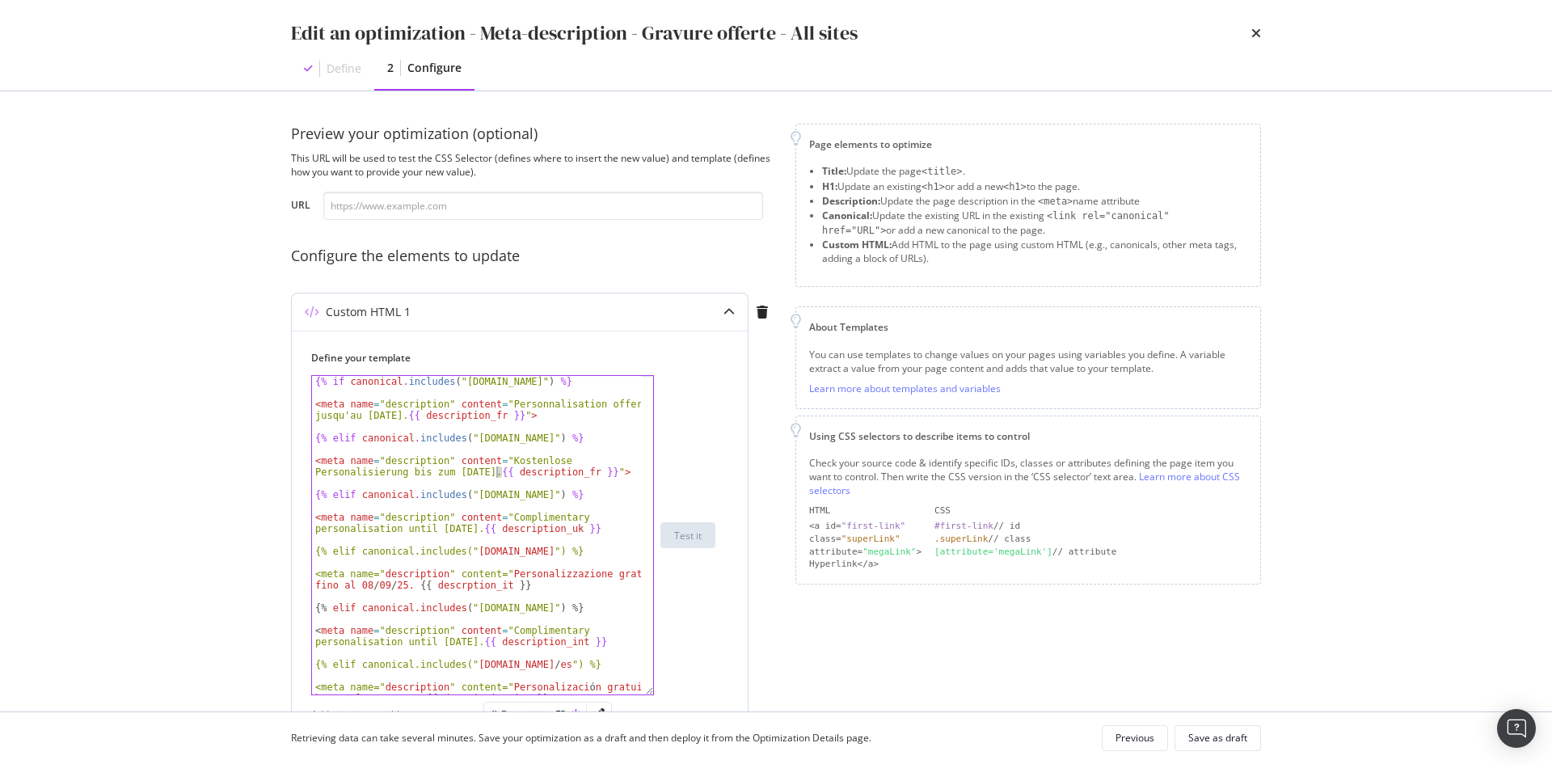
click at [496, 476] on div "{% if canonical . includes ( "fr.st-dupont.com" ) %} < meta name = "description…" at bounding box center [476, 546] width 329 height 341
drag, startPoint x: 602, startPoint y: 535, endPoint x: 480, endPoint y: 527, distance: 122.3
click at [480, 527] on div "{% if canonical . includes ( "fr.st-dupont.com" ) %} < meta name = "description…" at bounding box center [476, 546] width 329 height 341
paste textarea "{{ description_fr }}">"
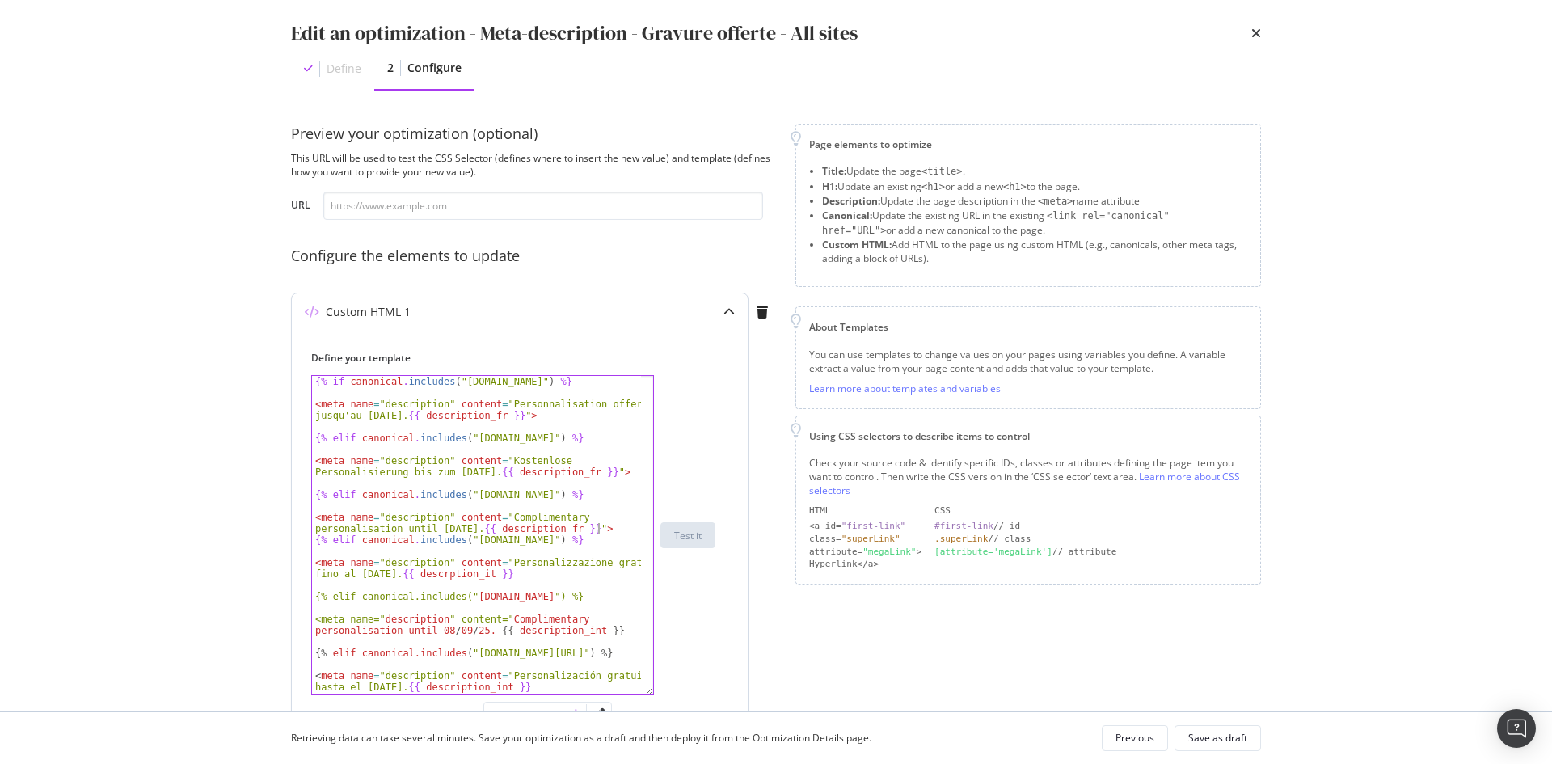
click at [481, 526] on div "{% if canonical . includes ( "fr.st-dupont.com" ) %} < meta name = "description…" at bounding box center [476, 546] width 329 height 341
type textarea "<meta name="description" content="Complimentary personalisation until 08/09/25.…"
click at [625, 529] on div "{% if canonical . includes ( "fr.st-dupont.com" ) %} < meta name = "description…" at bounding box center [476, 546] width 329 height 341
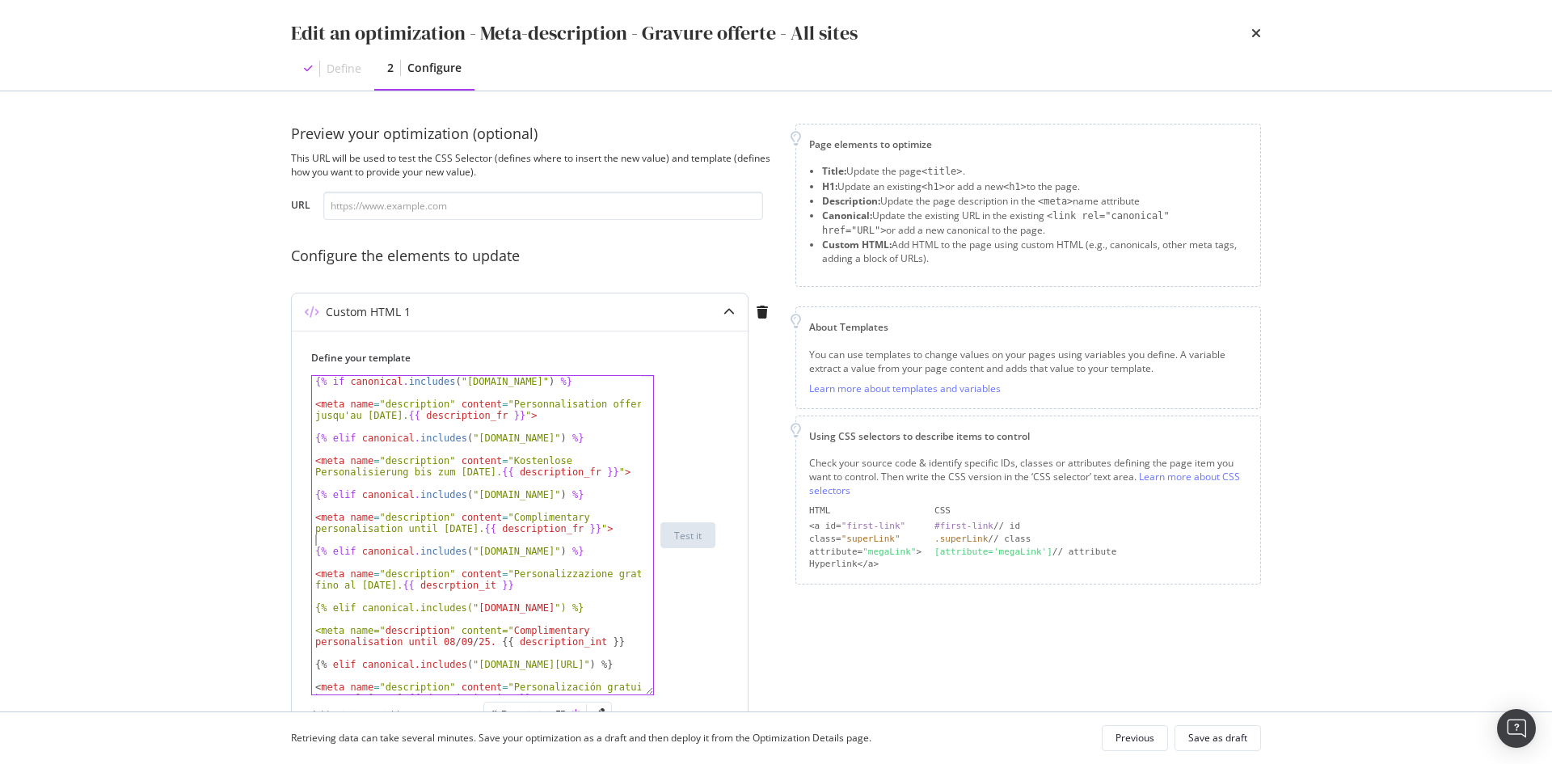
scroll to position [0, 0]
drag, startPoint x: 518, startPoint y: 590, endPoint x: 406, endPoint y: 591, distance: 112.3
click at [406, 591] on div "{% if canonical . includes ( "fr.st-dupont.com" ) %} < meta name = "description…" at bounding box center [476, 546] width 329 height 341
paste textarea "{{ description_fr }}">"
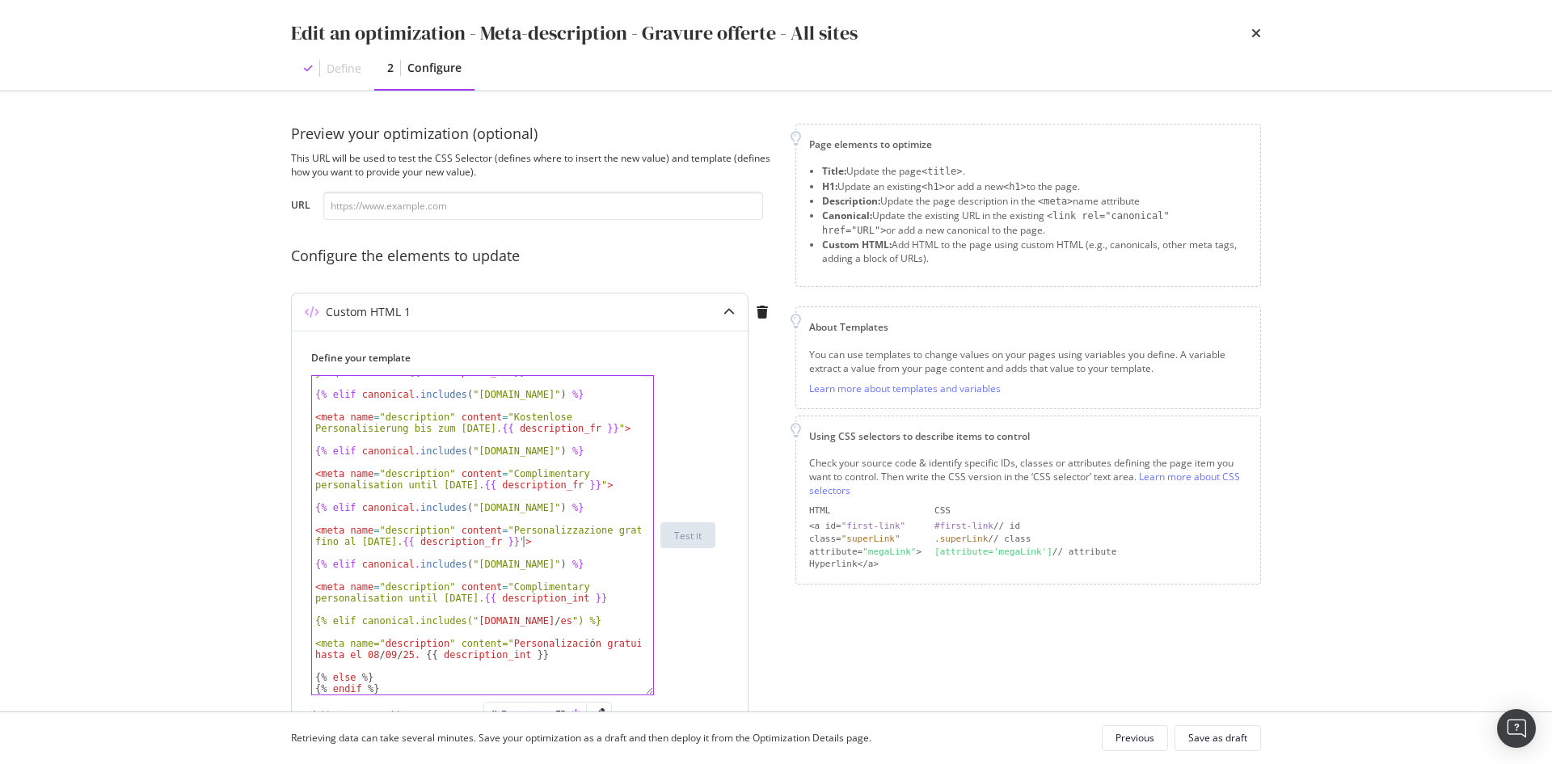
scroll to position [44, 0]
drag, startPoint x: 487, startPoint y: 596, endPoint x: 613, endPoint y: 601, distance: 126.2
click at [613, 601] on div "< meta name = "description" content = "Personnalisation offerte jusqu'au 08/09/…" at bounding box center [476, 531] width 329 height 352
paste textarea "fr }}">"
drag, startPoint x: 416, startPoint y: 656, endPoint x: 592, endPoint y: 659, distance: 176.2
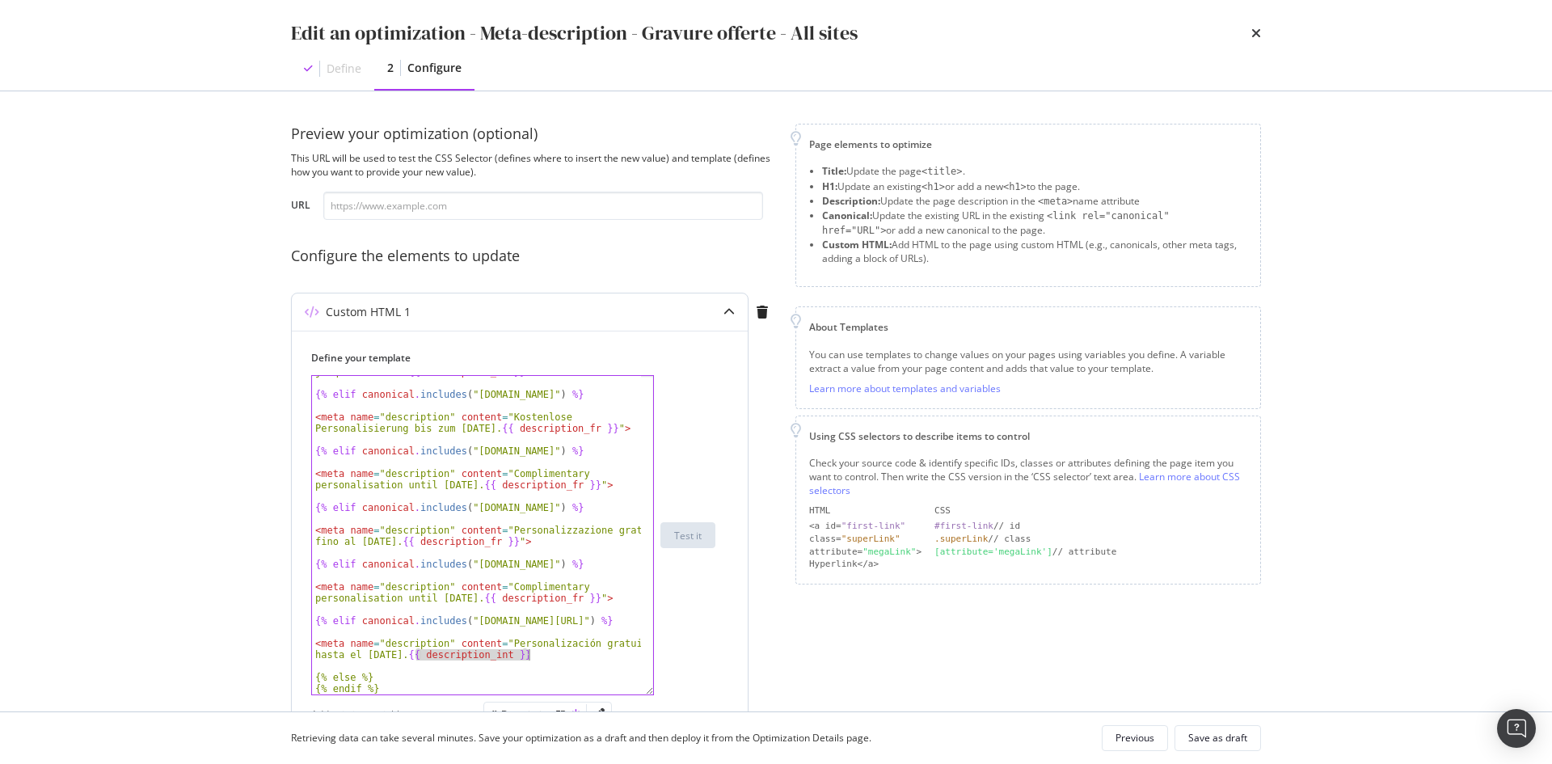
click at [592, 659] on div "< meta name = "description" content = "Personnalisation offerte jusqu'au 08/09/…" at bounding box center [476, 531] width 329 height 352
paste textarea "fr }}">"
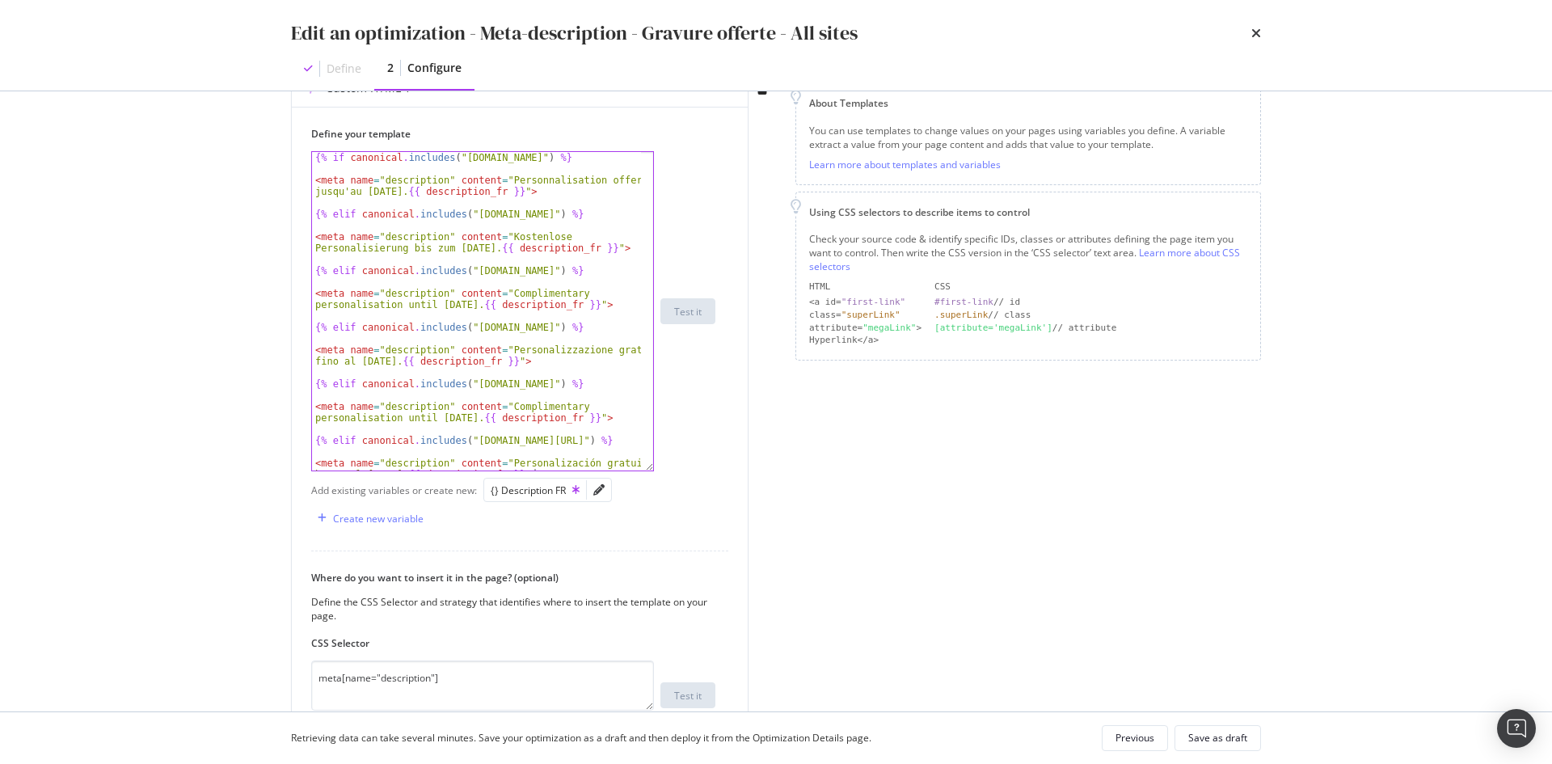
scroll to position [391, 0]
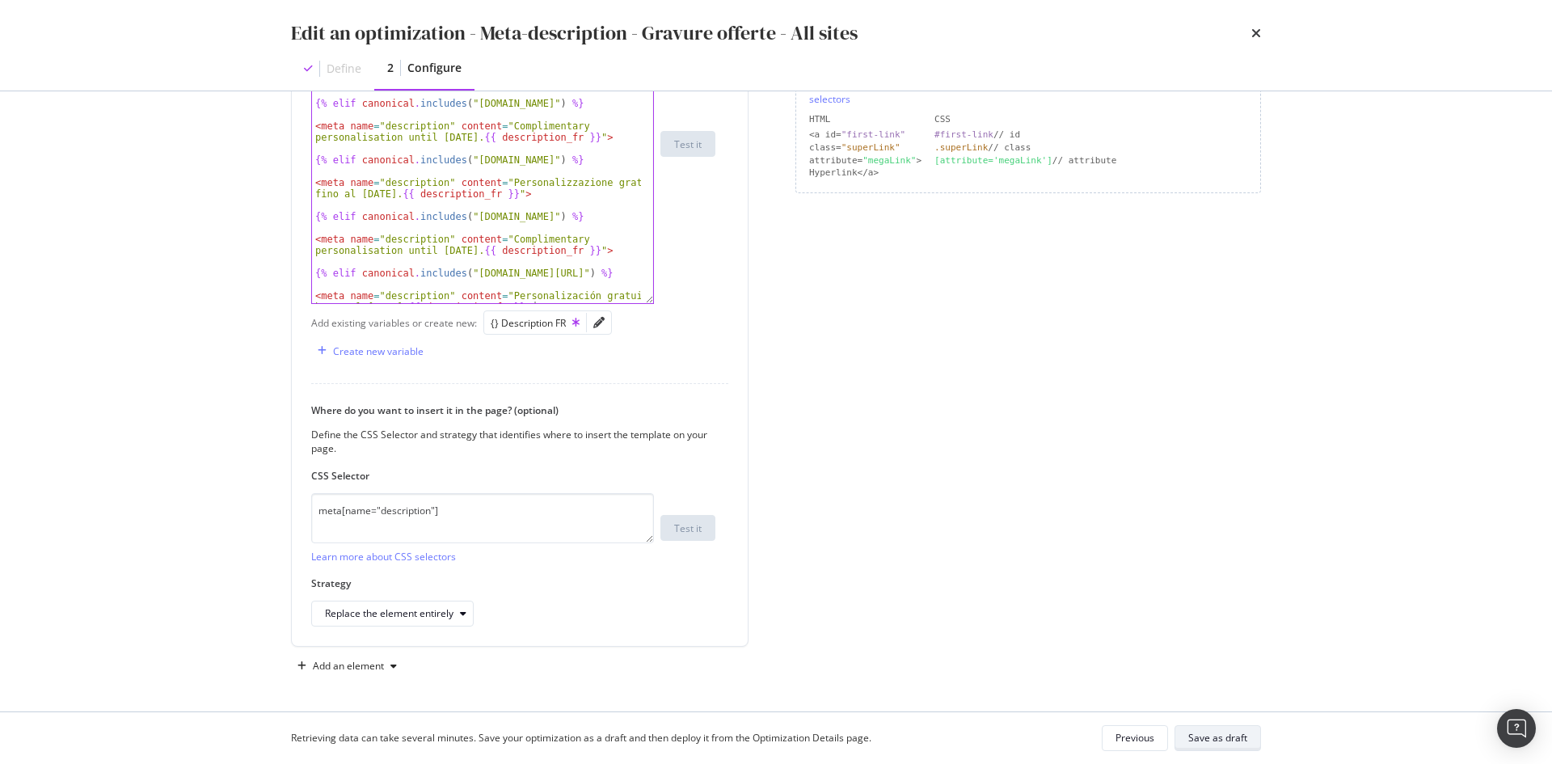
type textarea "<meta name="description" content="Personalización gratuita hasta el 08/09/25. {…"
click at [1226, 735] on div "Save as draft" at bounding box center [1217, 738] width 59 height 14
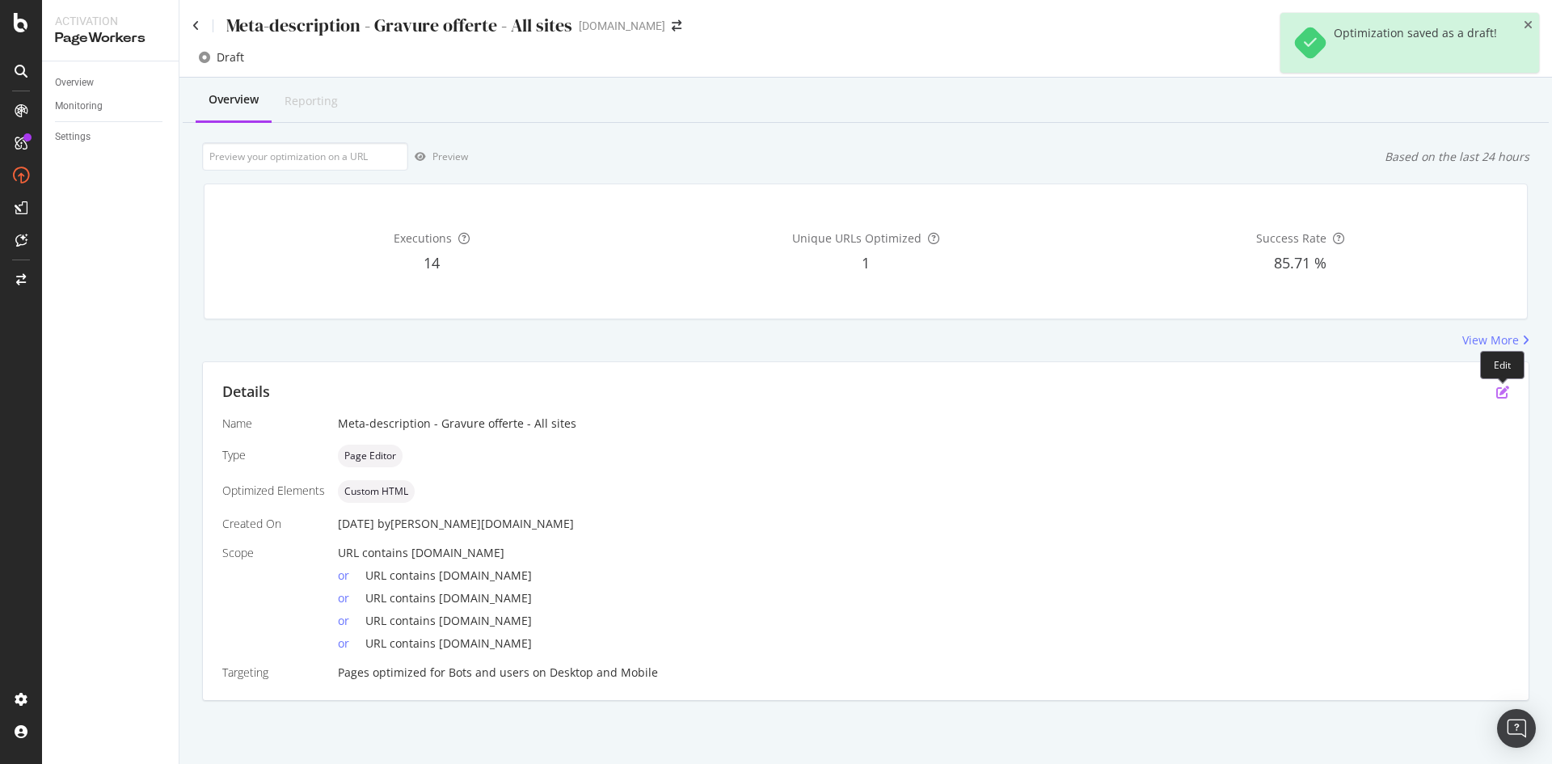
click at [1502, 392] on icon "pen-to-square" at bounding box center [1502, 391] width 13 height 13
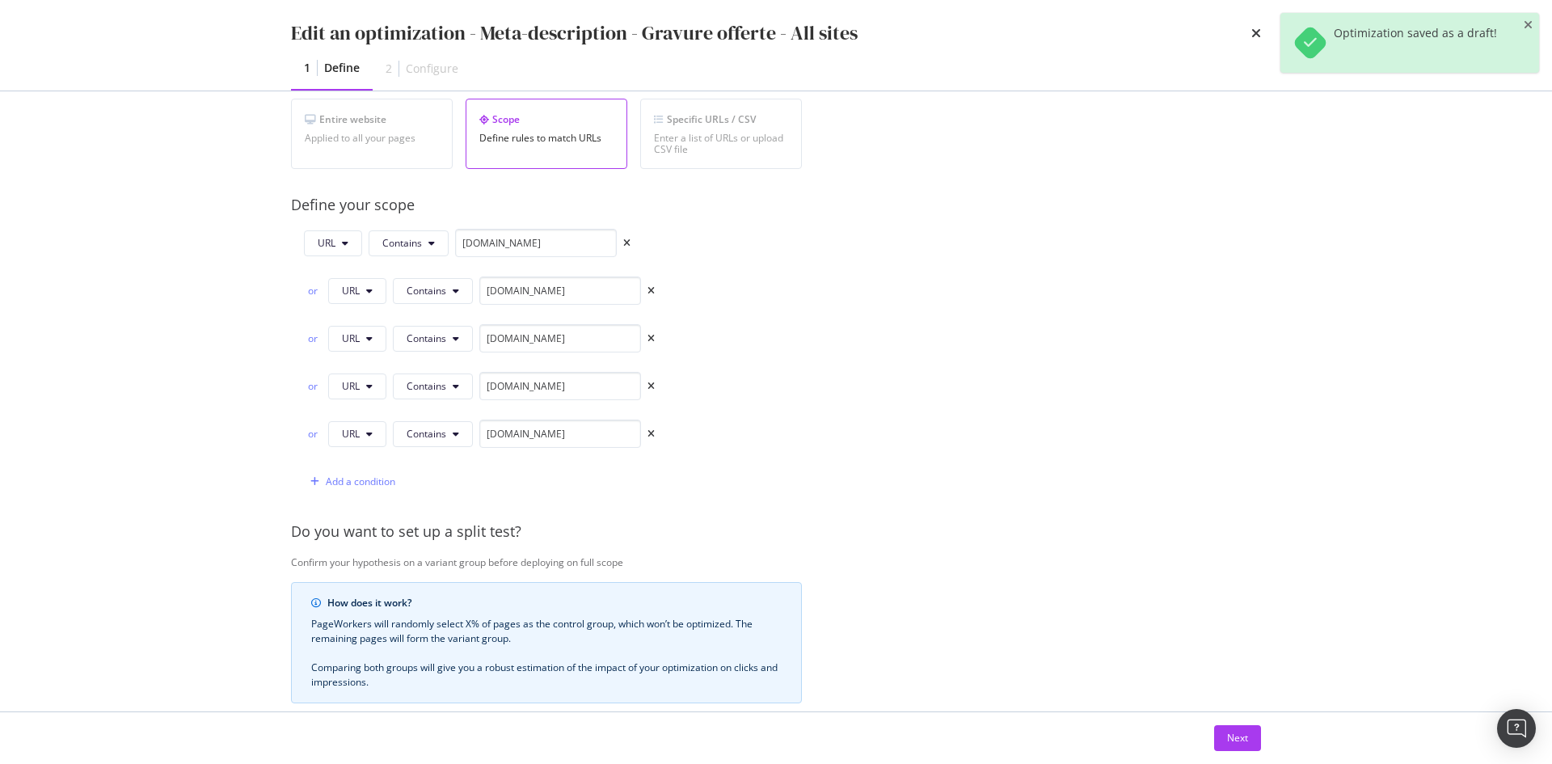
scroll to position [323, 0]
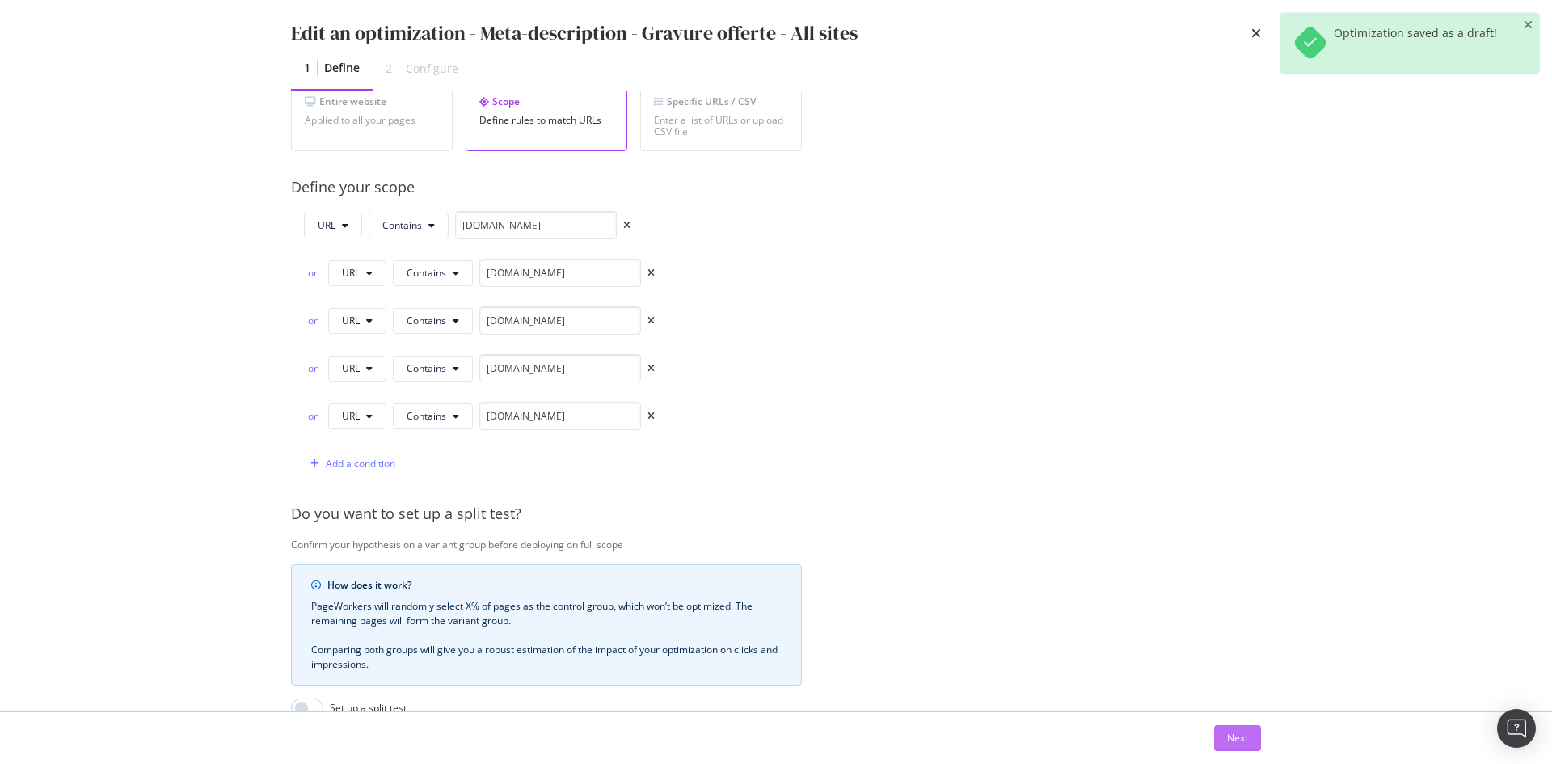
click at [1230, 738] on div "Next" at bounding box center [1237, 738] width 21 height 14
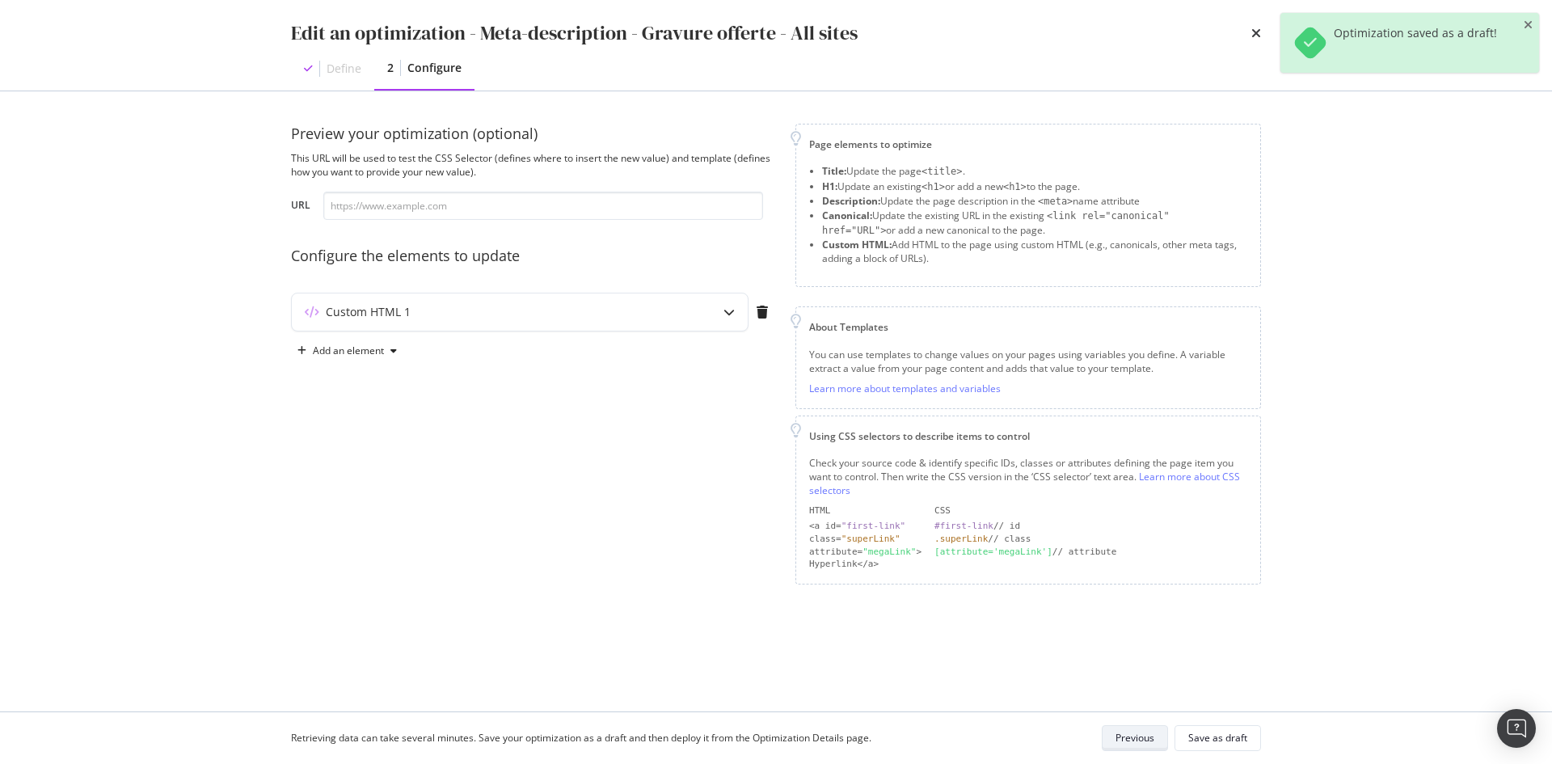
scroll to position [0, 0]
click at [645, 317] on div "Custom HTML 1" at bounding box center [488, 312] width 392 height 16
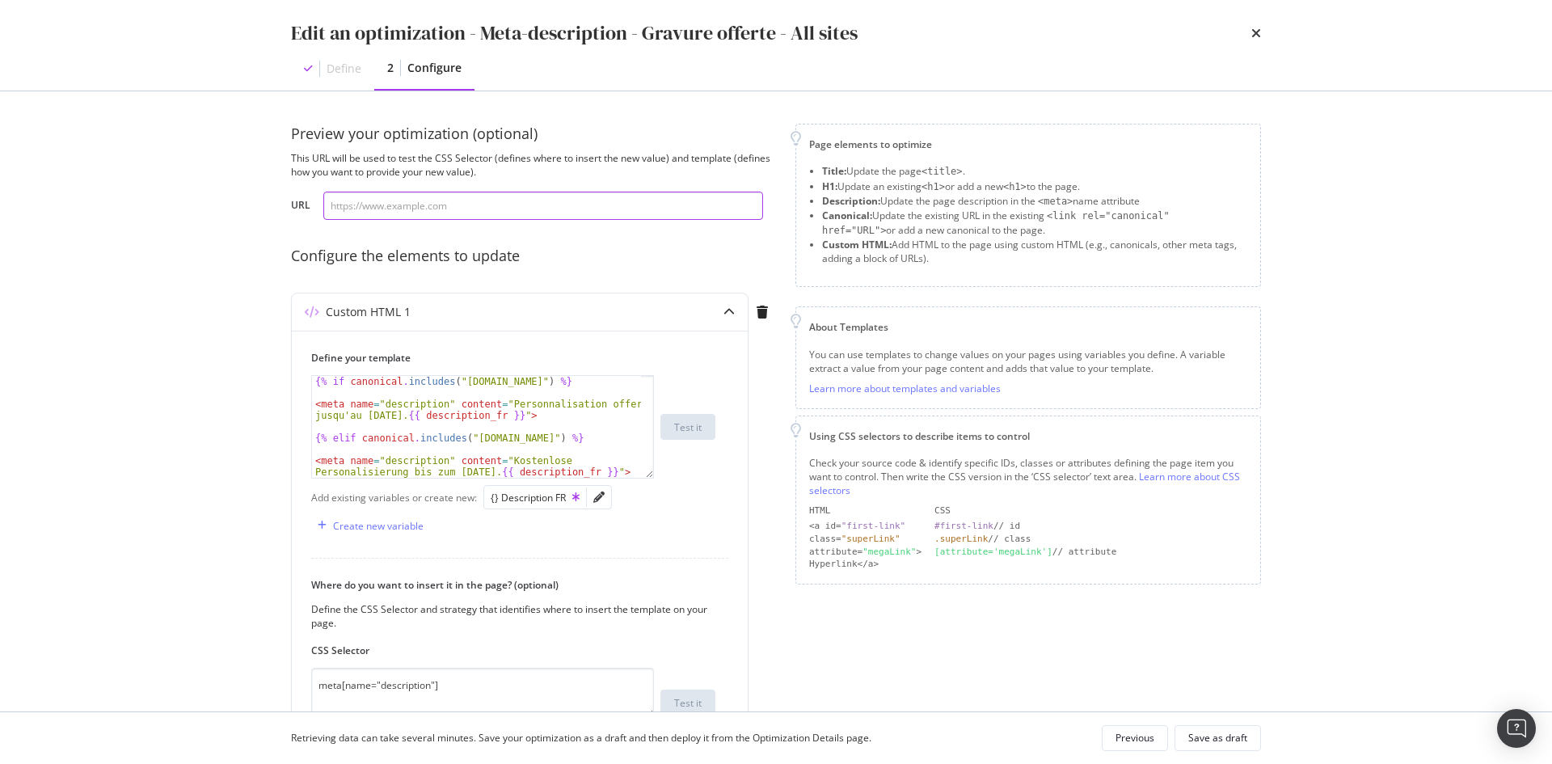
click at [423, 202] on input "modal" at bounding box center [543, 206] width 440 height 28
paste input "https://fr.st-dupont.com/products/ligne-2-laque-bleu-fender-c16026cl"
type input "https://fr.st-dupont.com/products/ligne-2-laque-bleu-fender-c16026cl"
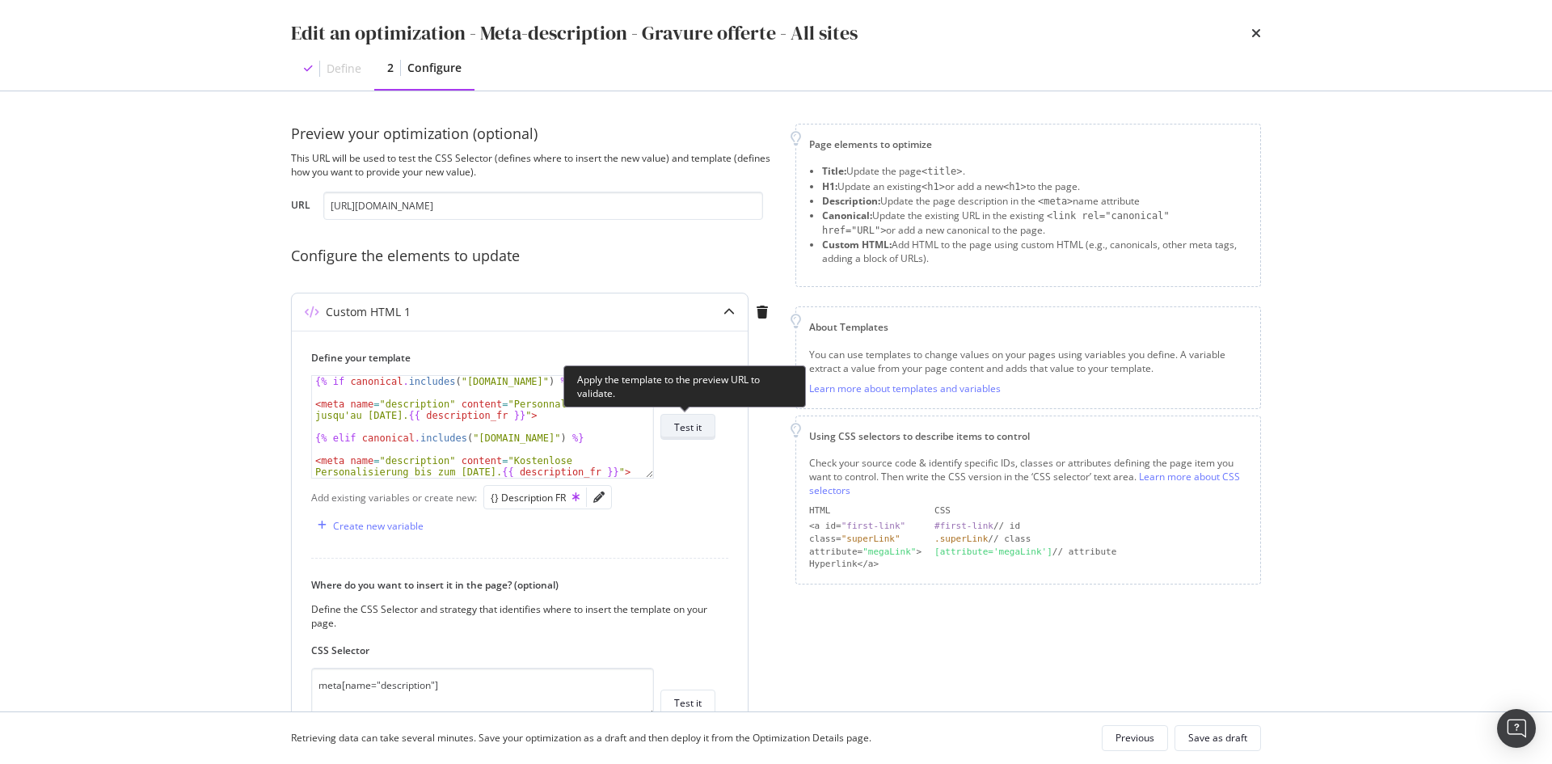
click at [691, 428] on div "Test it" at bounding box center [687, 427] width 27 height 14
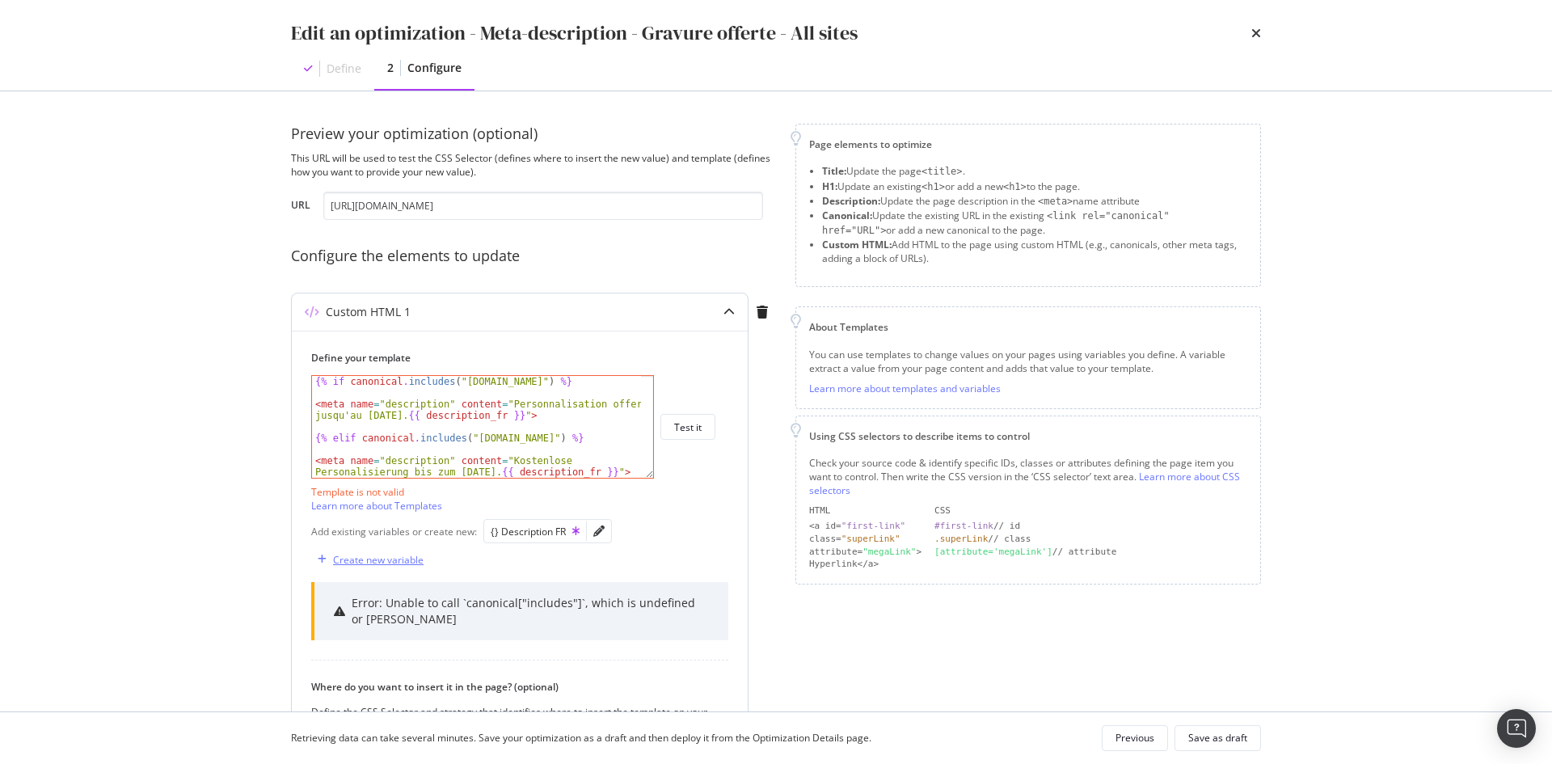
click at [369, 564] on div "Create new variable" at bounding box center [378, 560] width 91 height 14
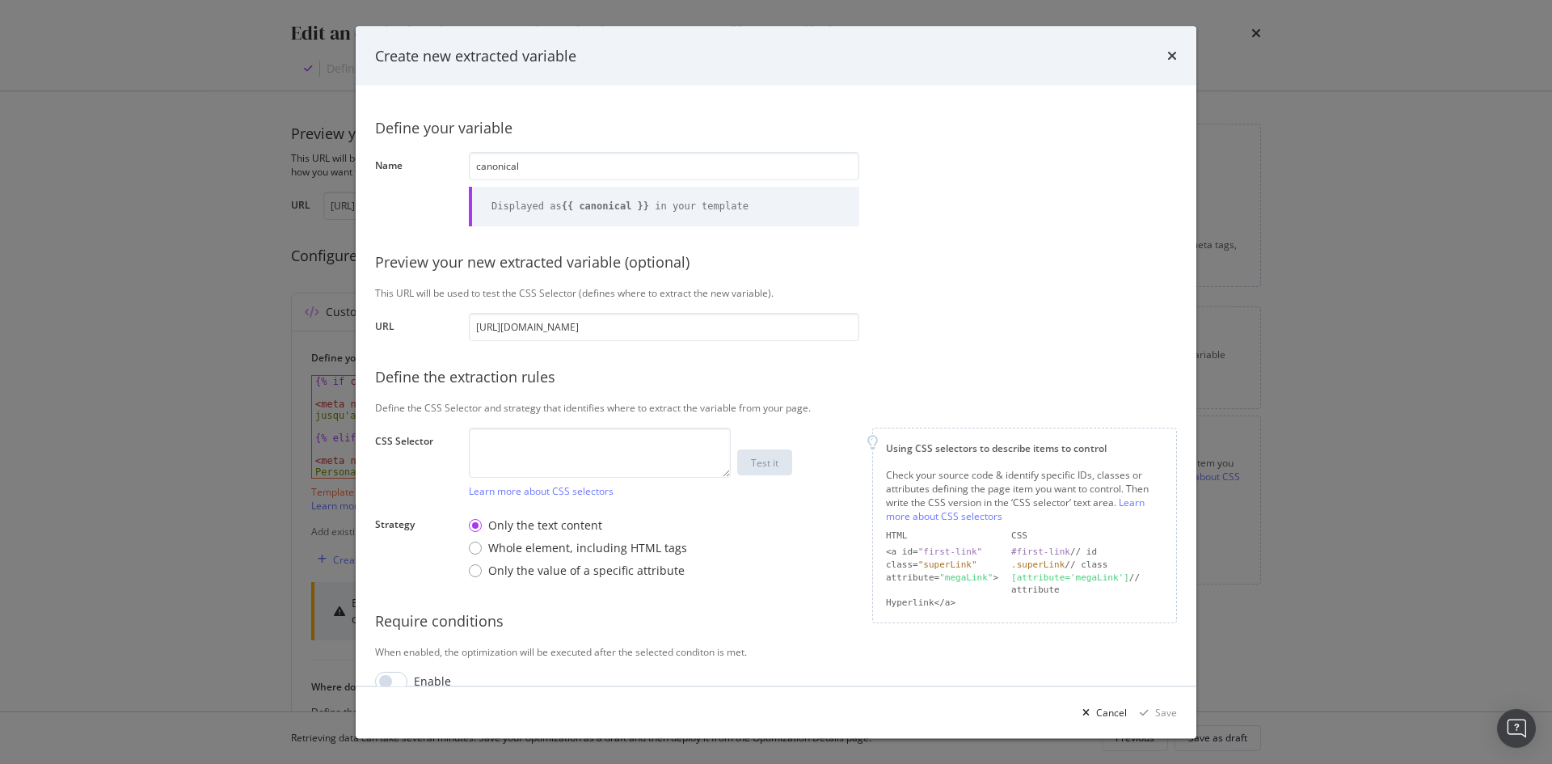
type input "canonical"
click at [575, 439] on textarea "modal" at bounding box center [600, 452] width 262 height 50
paste textarea "link[rel="canonical"]"
type textarea "link[rel="canonical"]"
click at [579, 564] on div "Only the value of a specific attribute" at bounding box center [586, 570] width 196 height 16
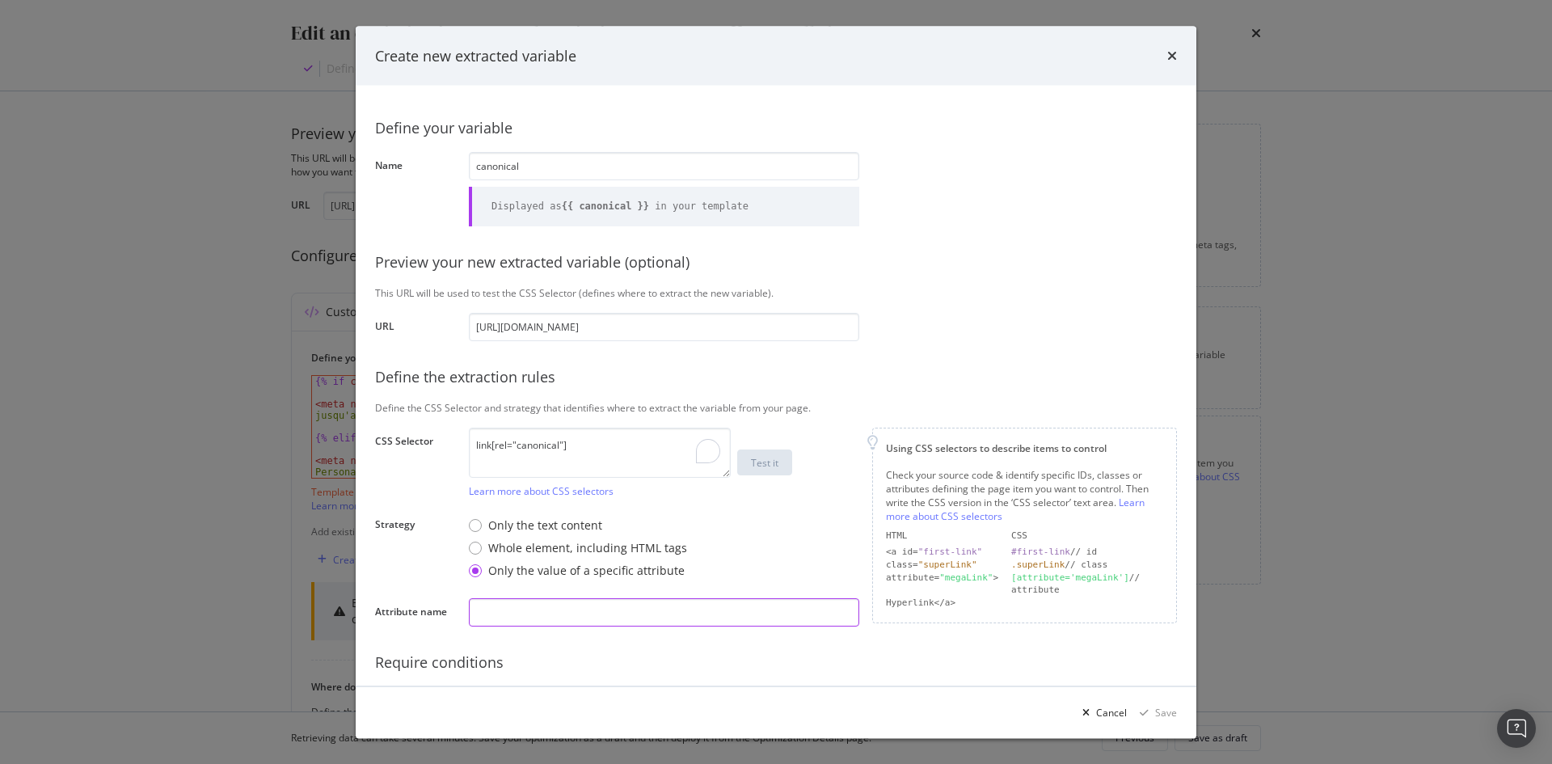
click at [660, 617] on input "modal" at bounding box center [664, 611] width 390 height 28
paste input "href"
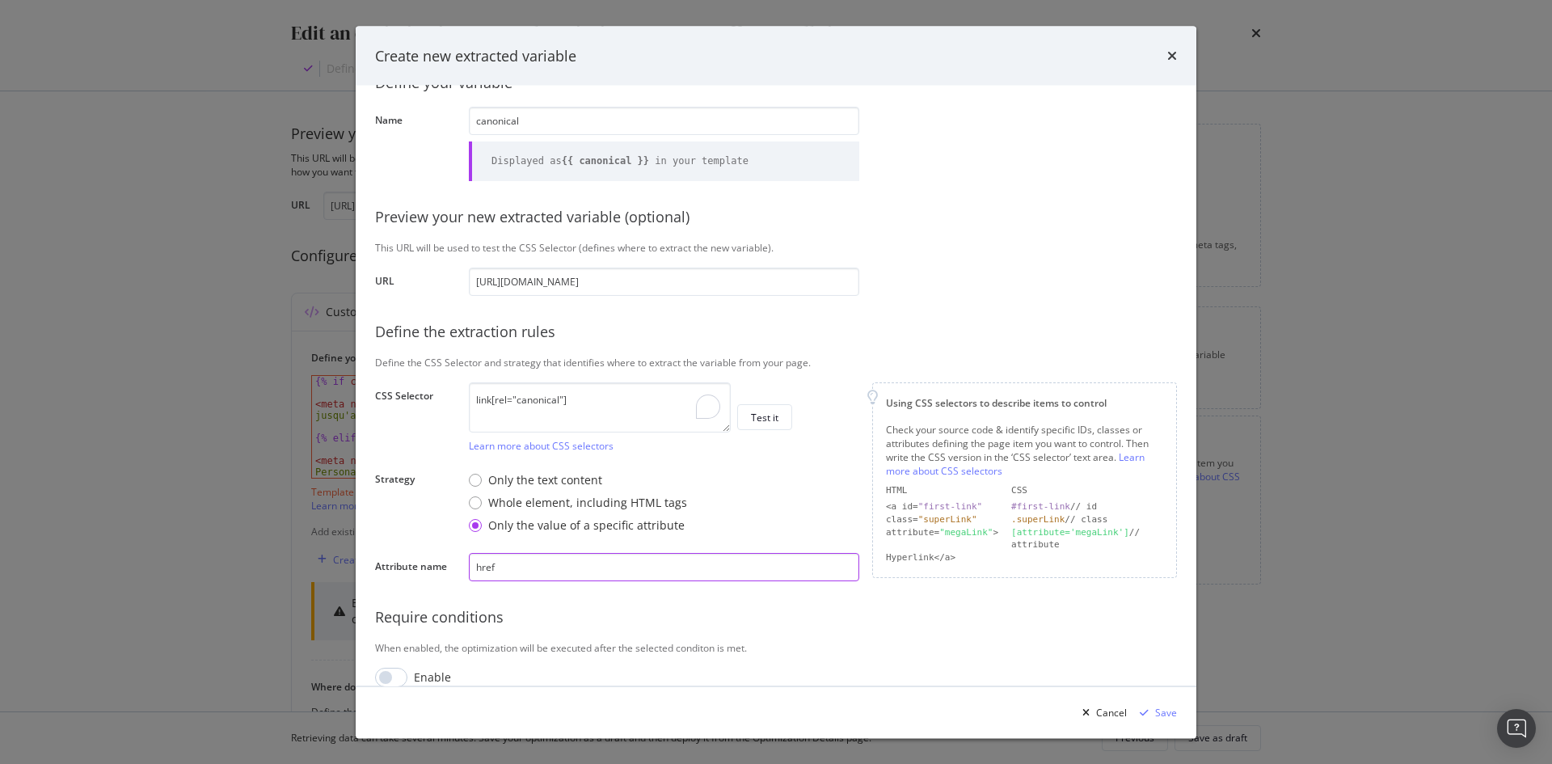
scroll to position [65, 0]
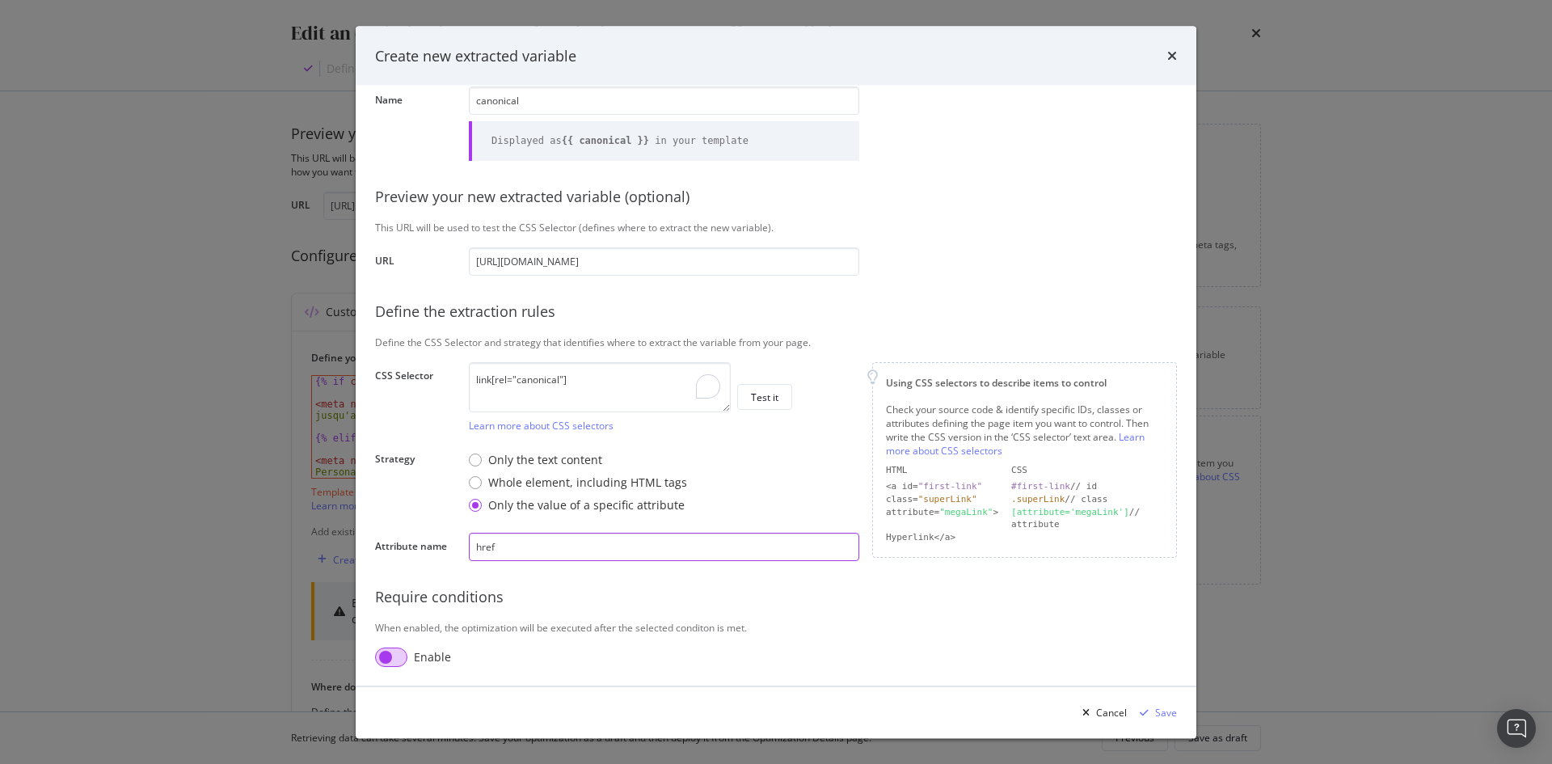
type input "href"
click at [396, 653] on input "modal" at bounding box center [391, 656] width 32 height 19
checkbox input "true"
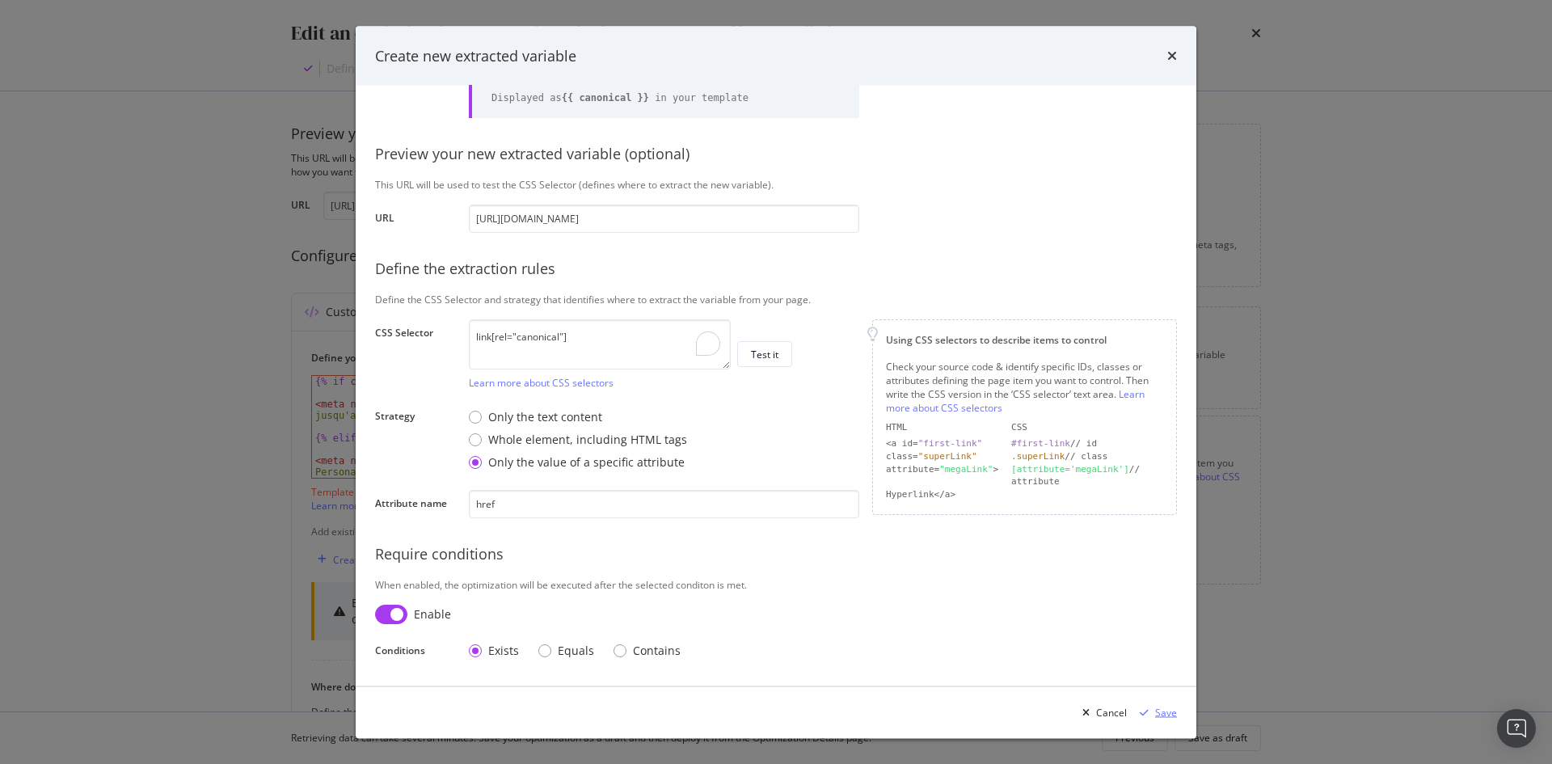
click at [1168, 708] on div "Save" at bounding box center [1166, 712] width 22 height 14
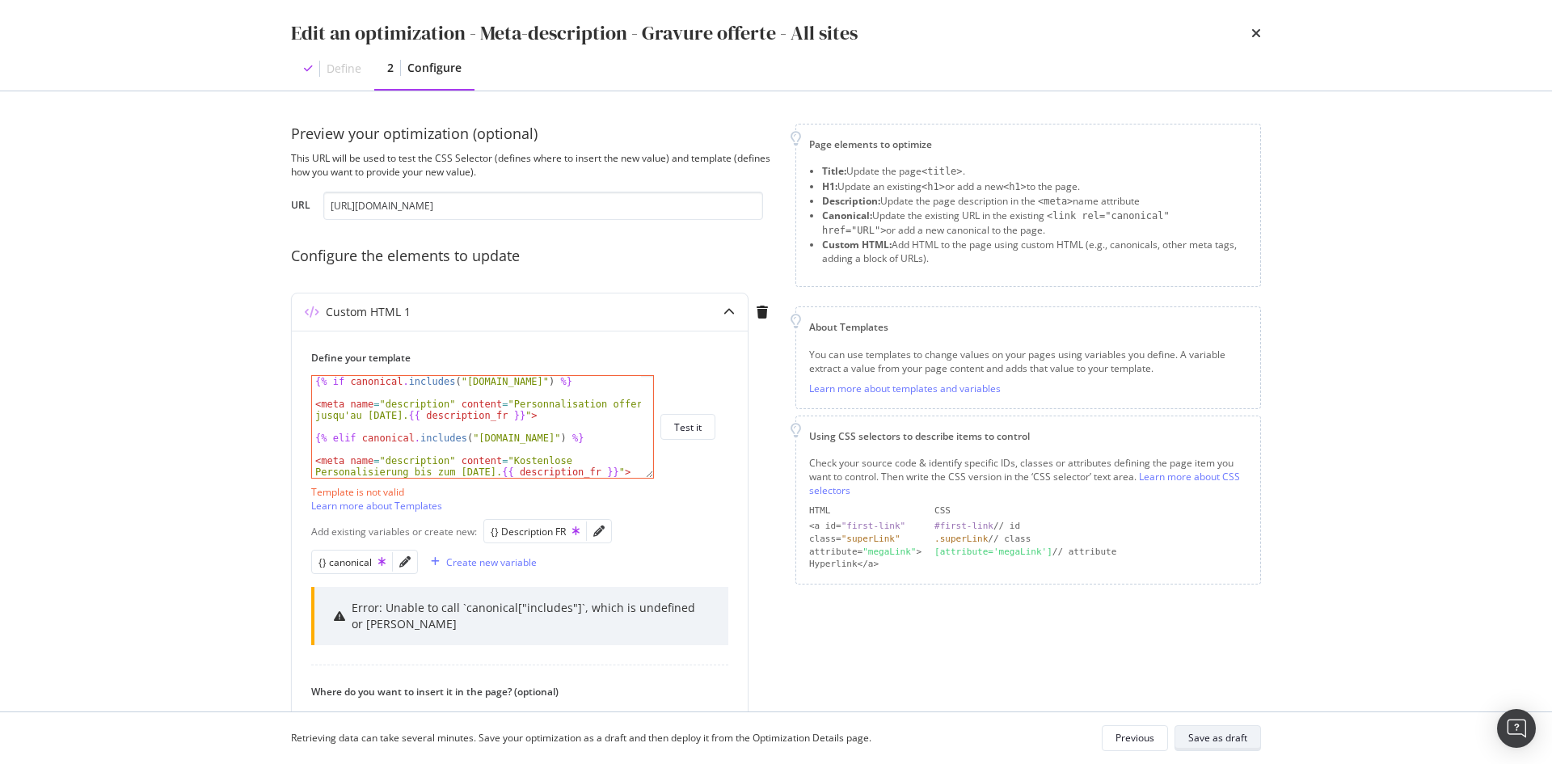
click at [1211, 731] on div "Save as draft" at bounding box center [1217, 738] width 59 height 14
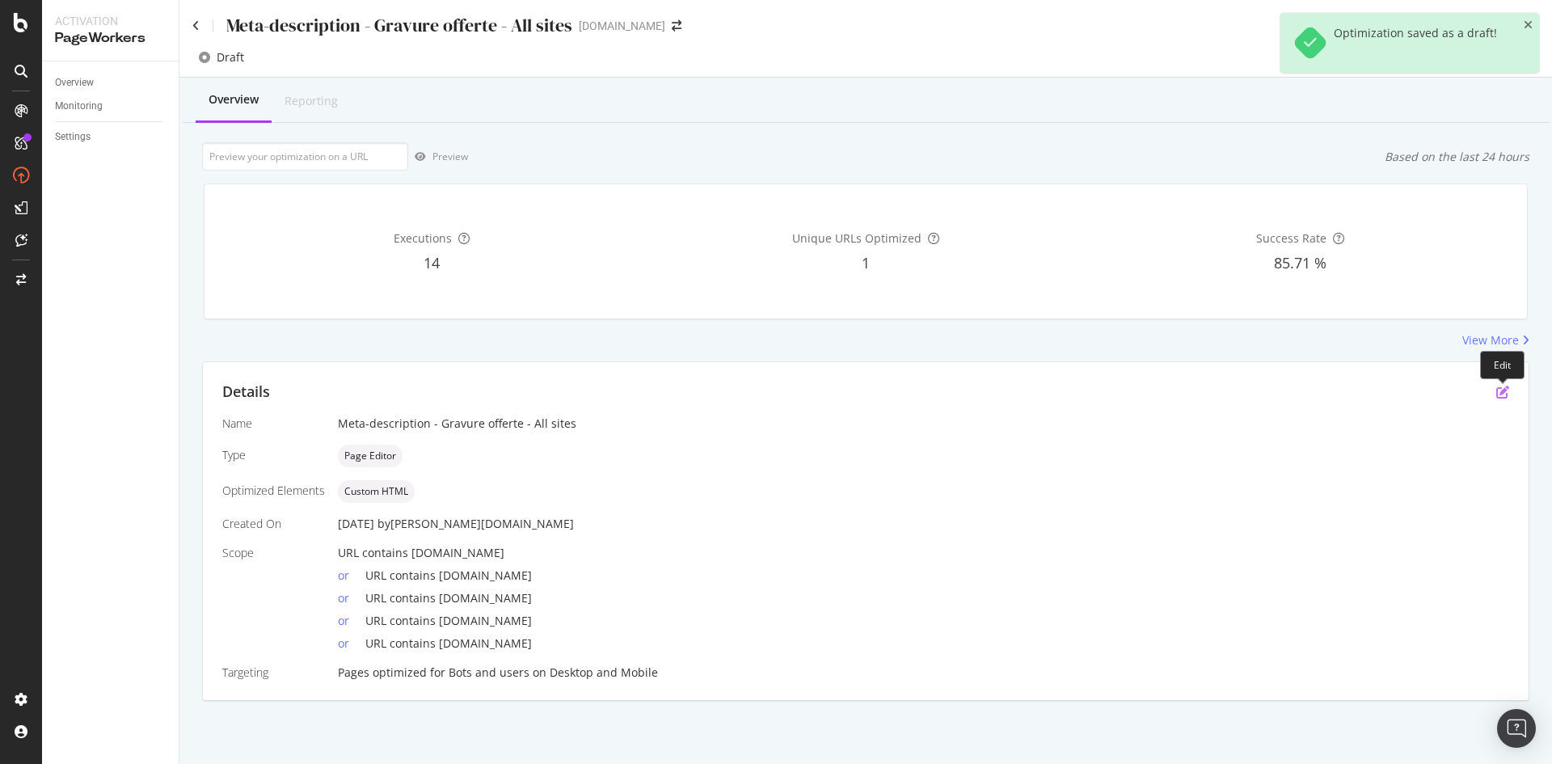
click at [1504, 394] on icon "pen-to-square" at bounding box center [1502, 391] width 13 height 13
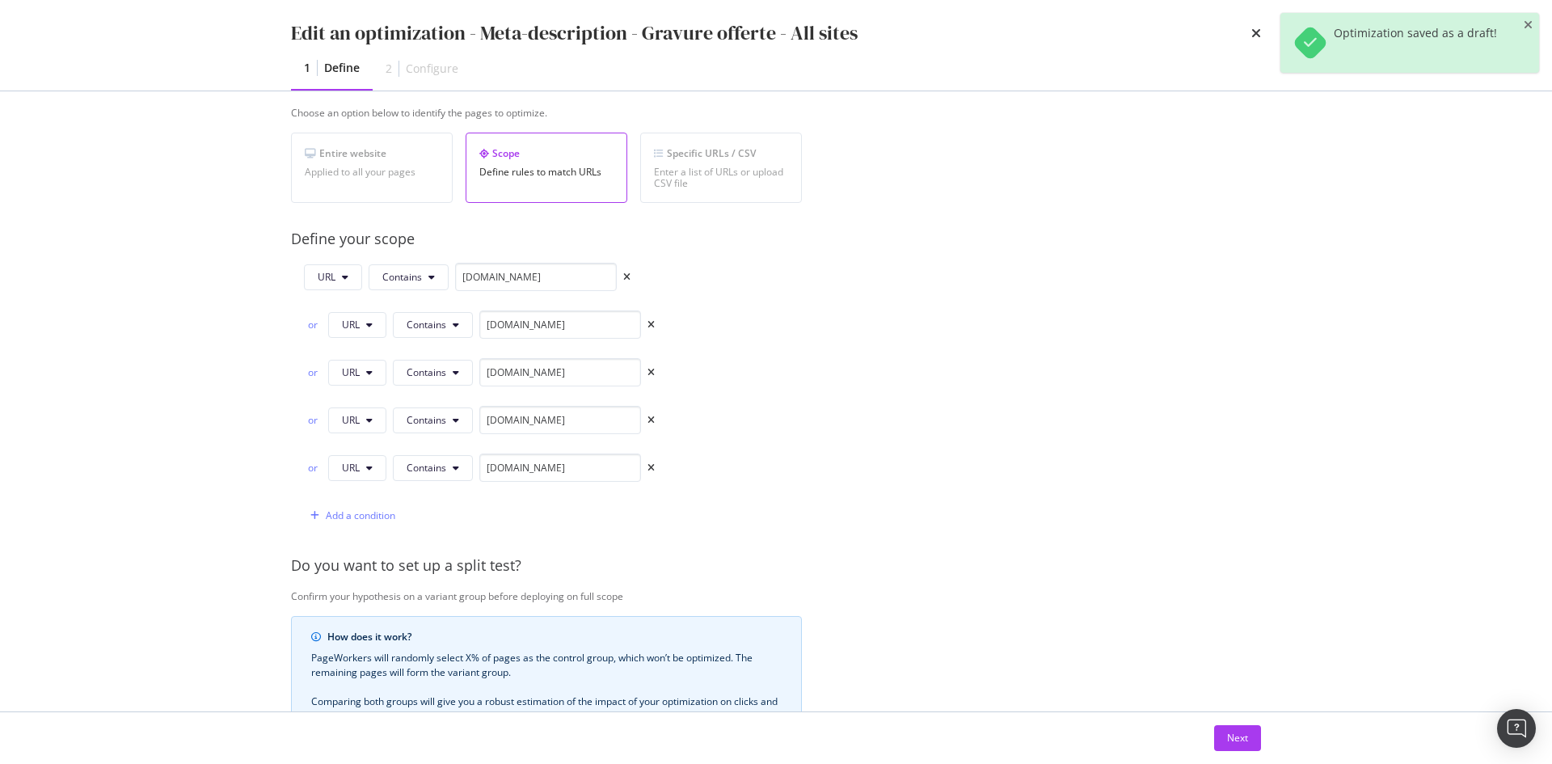
scroll to position [485, 0]
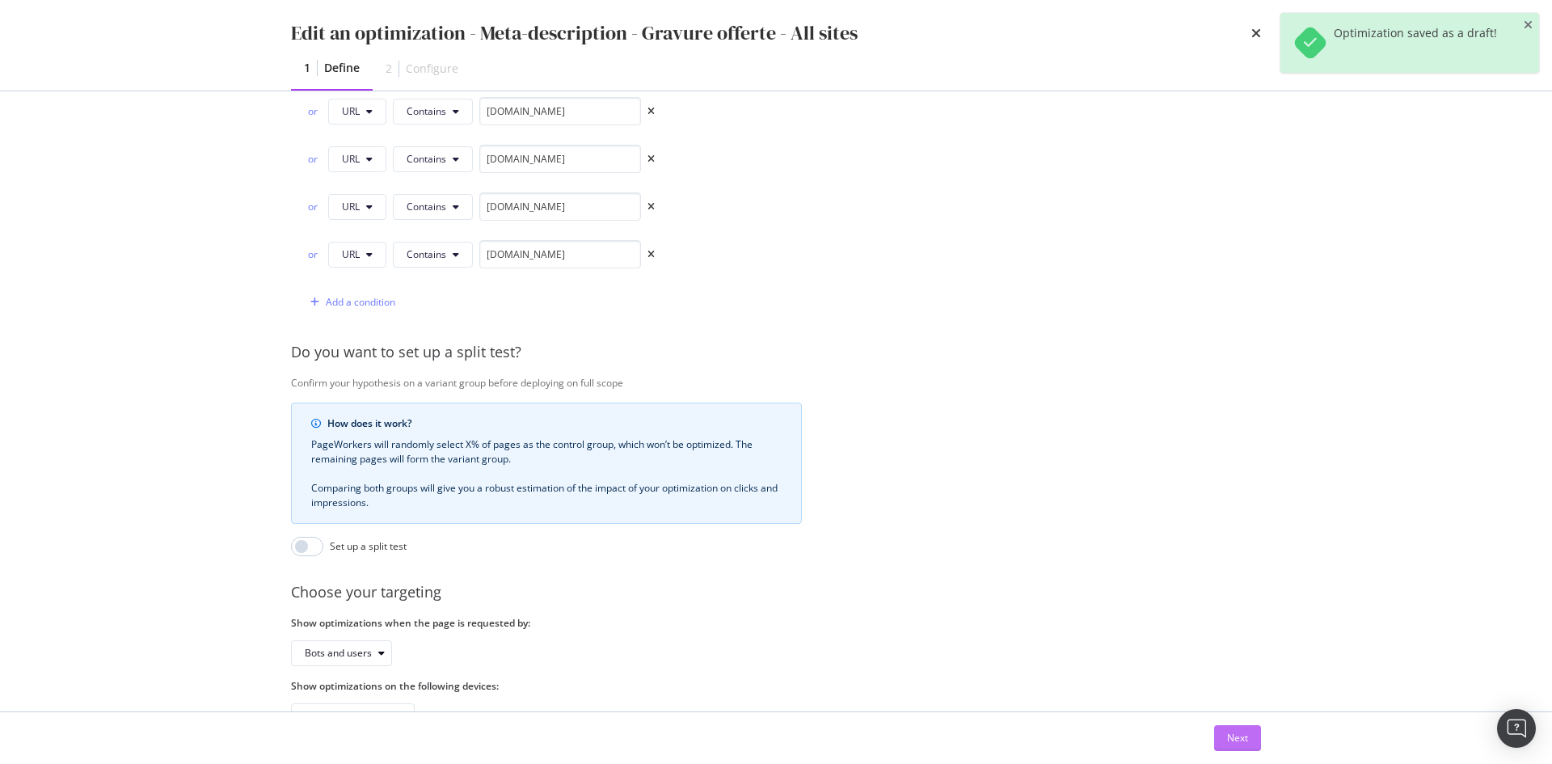
click at [1238, 746] on div "Next" at bounding box center [1237, 738] width 21 height 24
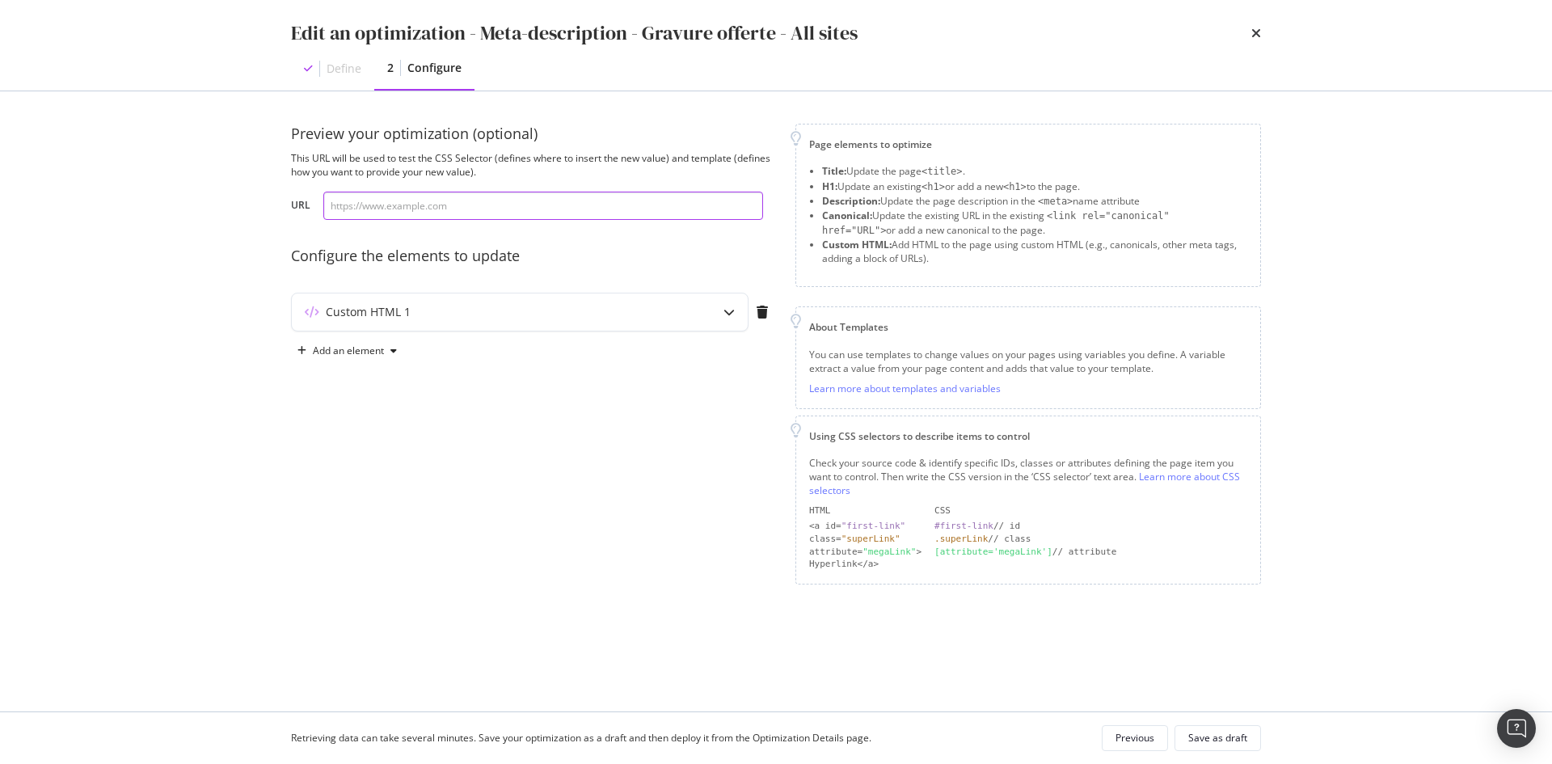
click at [569, 197] on input "modal" at bounding box center [543, 206] width 440 height 28
paste input "https://fr.st-dupont.com/products/ligne-2-laque-bleu-fender-c16026cl"
type input "https://fr.st-dupont.com/products/ligne-2-laque-bleu-fender-c16026cl"
click at [719, 329] on div "modal" at bounding box center [728, 311] width 37 height 37
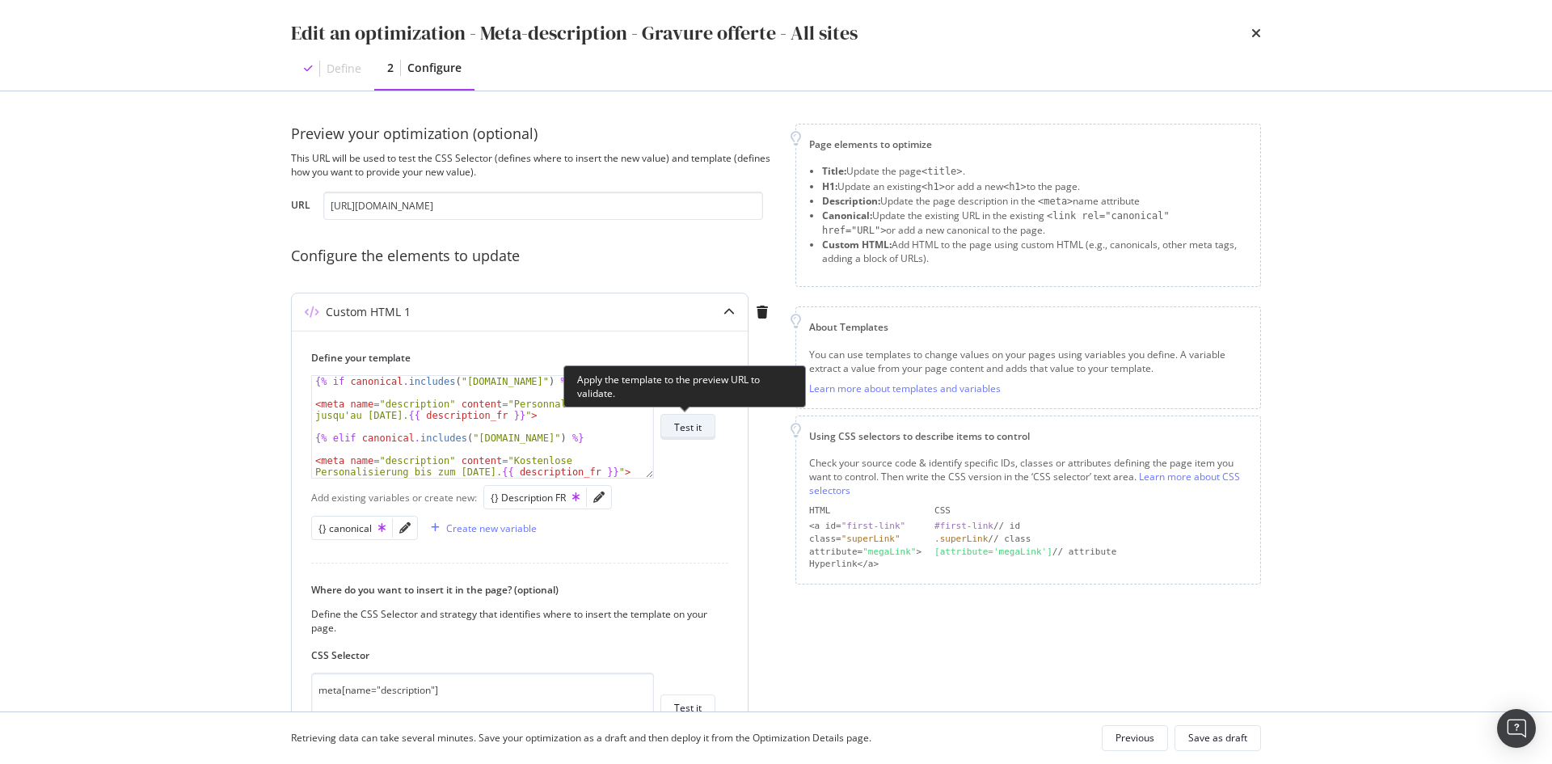
click at [705, 434] on button "Test it" at bounding box center [687, 427] width 55 height 26
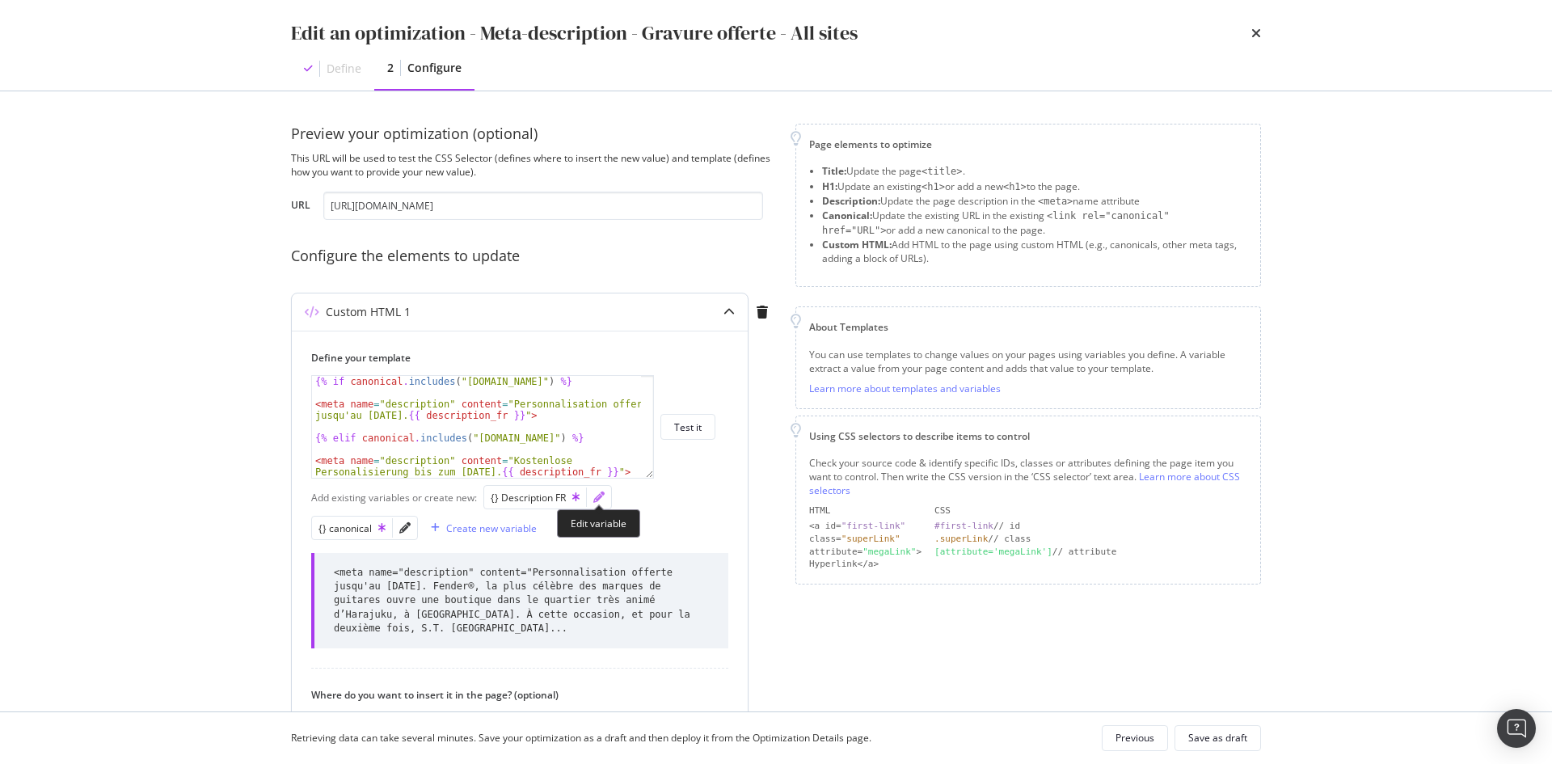
click at [598, 495] on icon "pencil" at bounding box center [598, 496] width 11 height 11
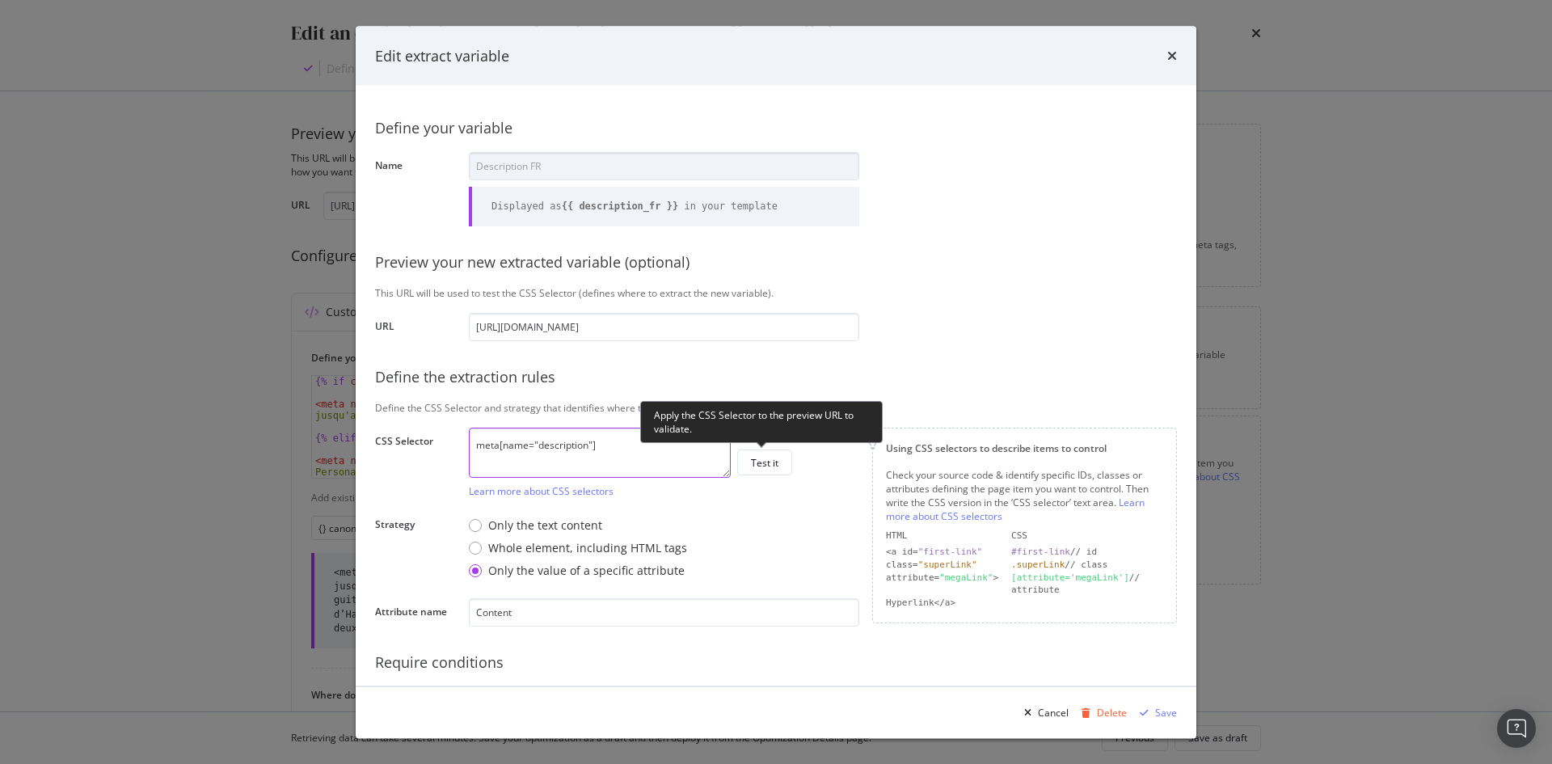
click at [645, 445] on textarea "meta[name="description"]" at bounding box center [600, 452] width 262 height 50
click at [610, 451] on textarea "meta[name="description"]" at bounding box center [600, 452] width 262 height 50
paste textarea ":not([data-btfy-pw-id])"
type textarea "meta[name="description"]:not([data-btfy-pw-id])"
click at [768, 464] on div "Test it" at bounding box center [764, 462] width 27 height 14
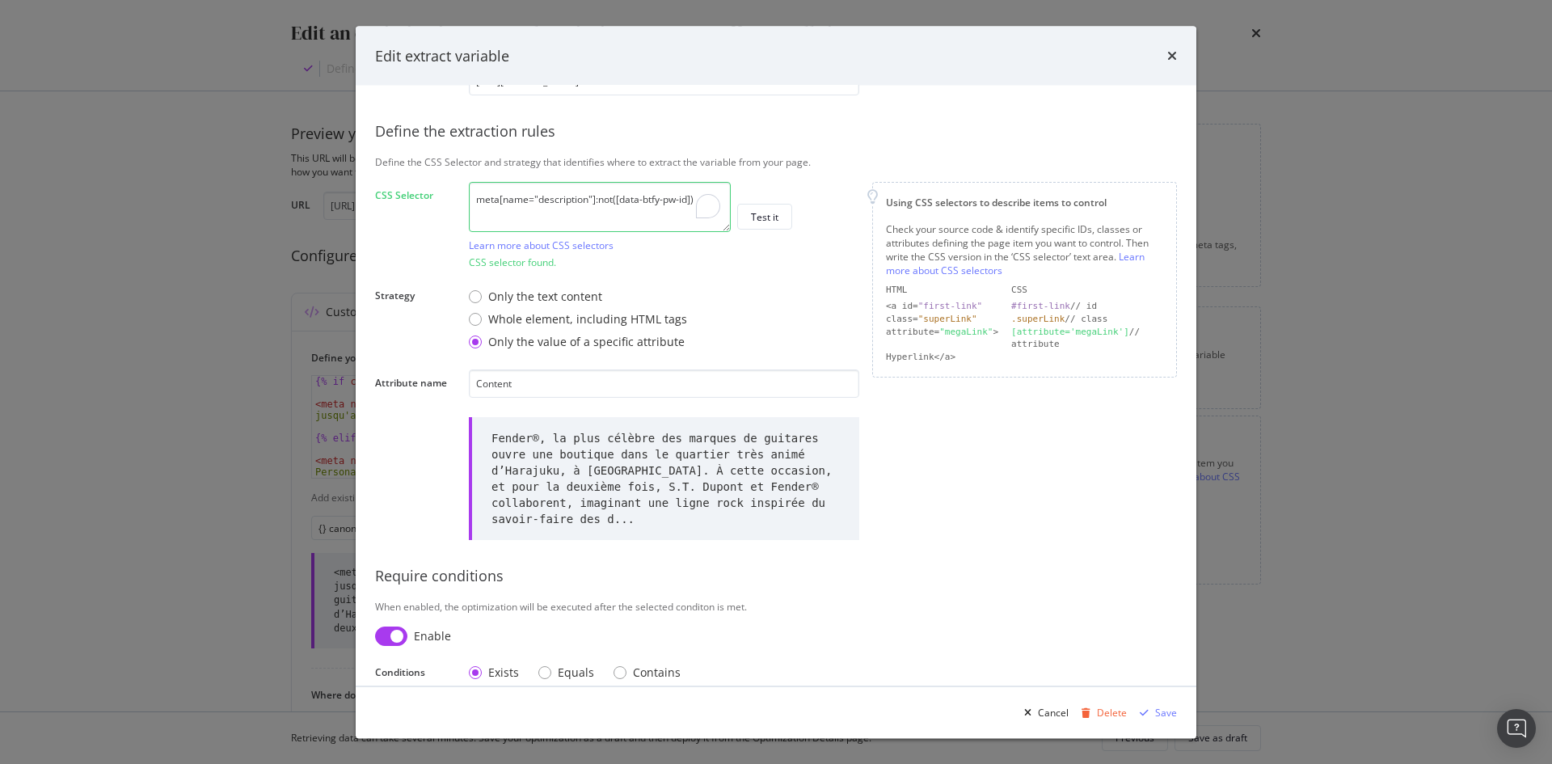
scroll to position [250, 0]
click at [1169, 709] on div "Save" at bounding box center [1166, 712] width 22 height 14
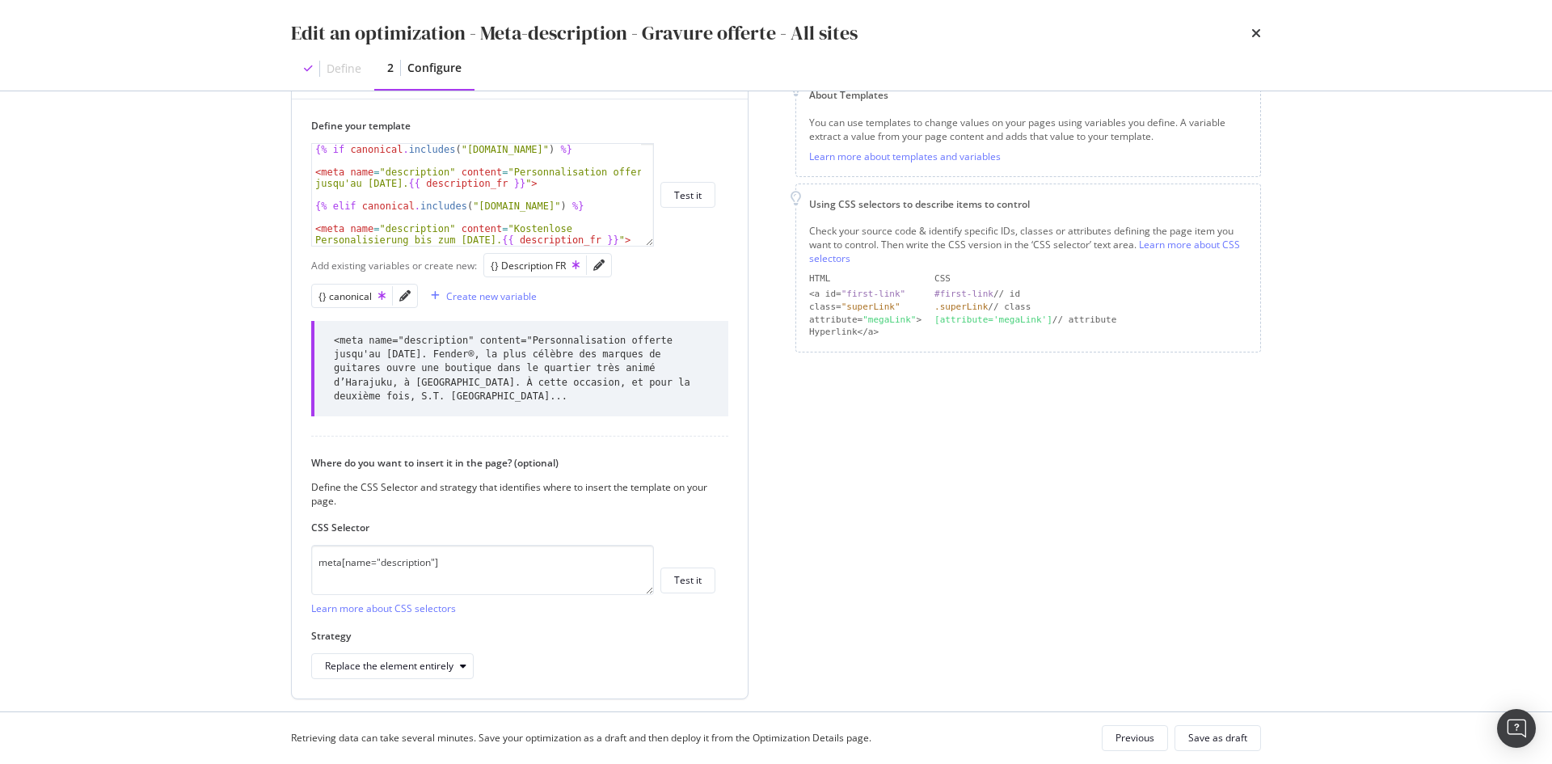
scroll to position [270, 0]
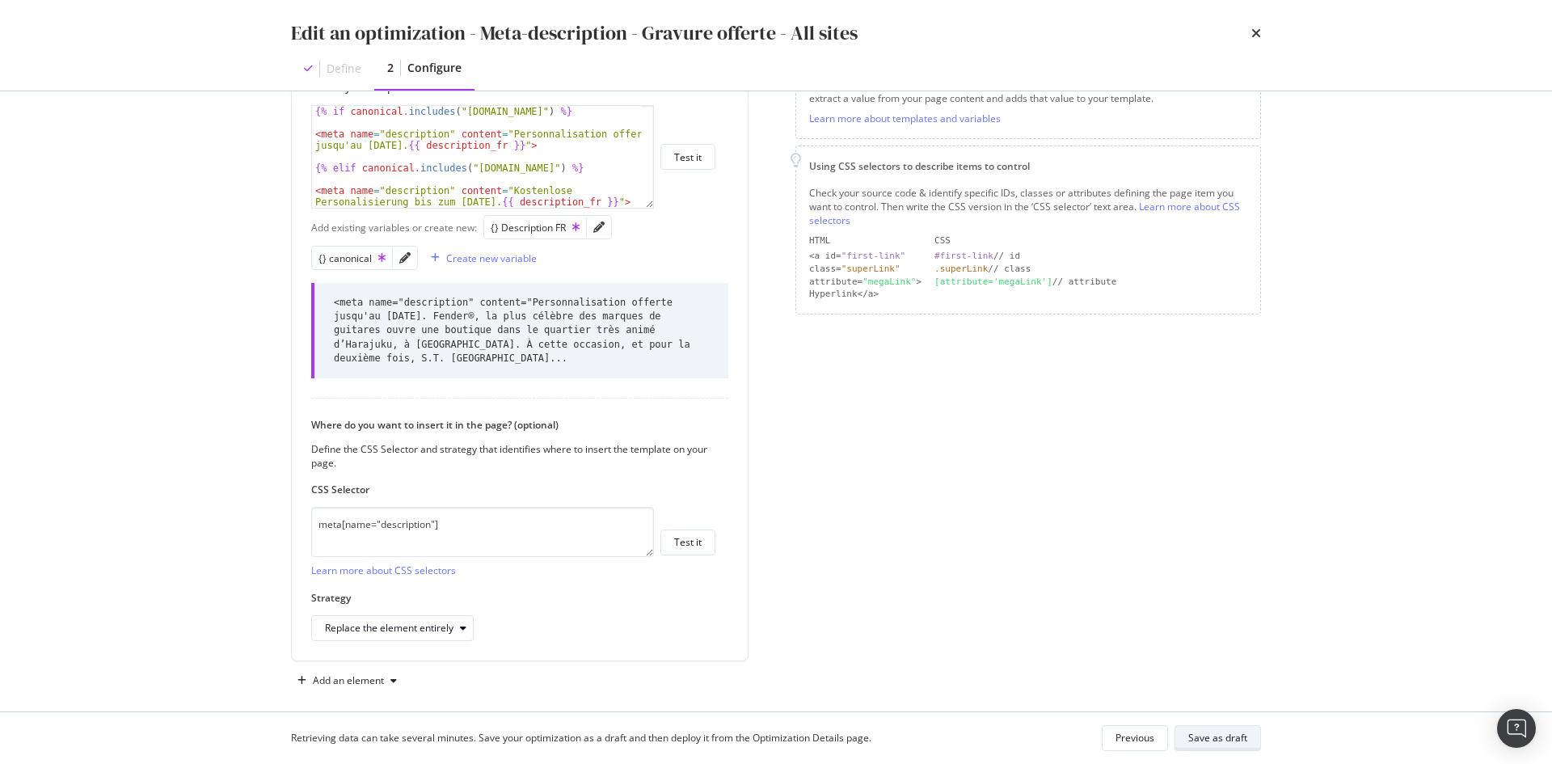
click at [1247, 739] on button "Save as draft" at bounding box center [1217, 738] width 86 height 26
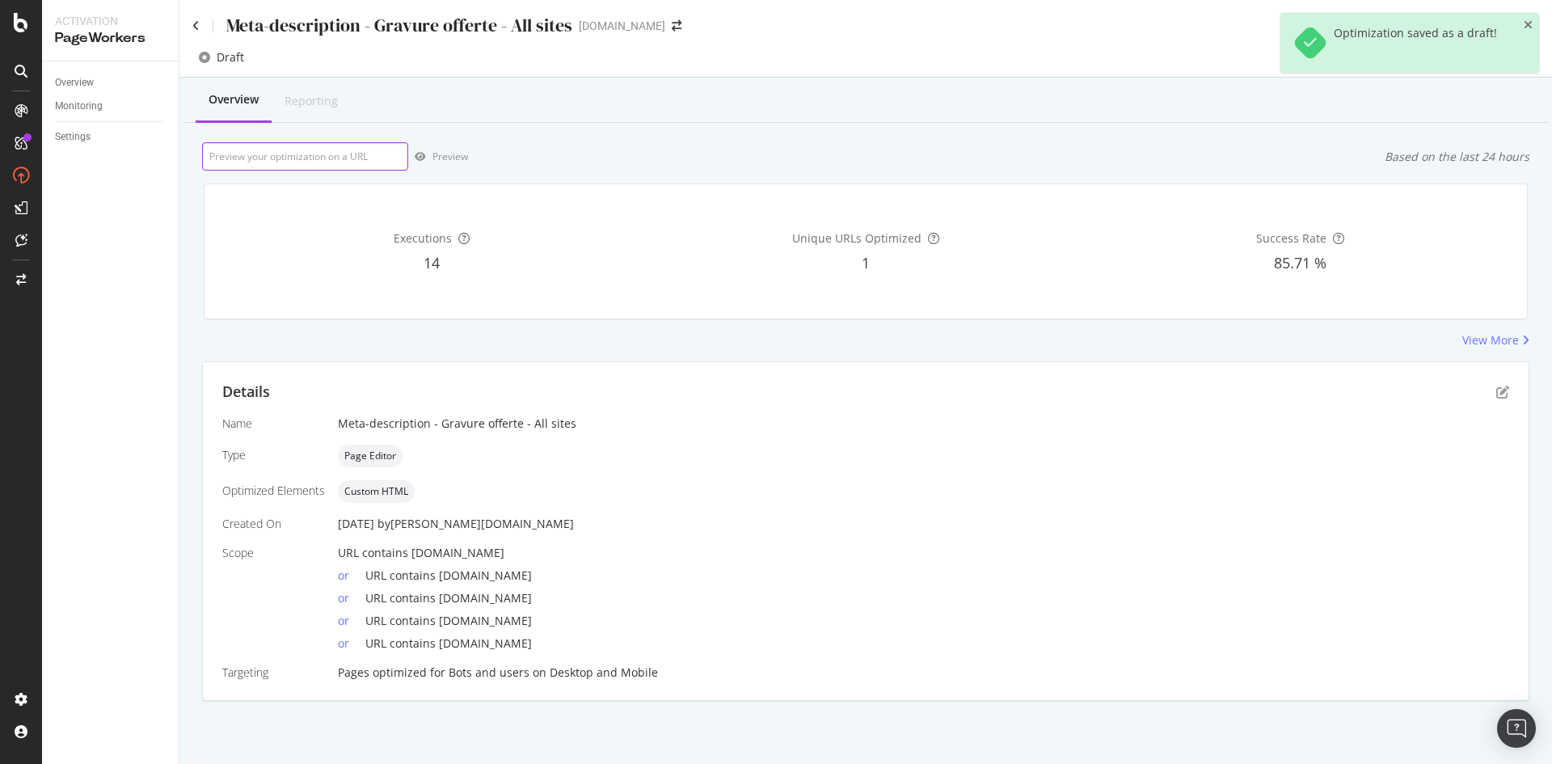
click at [343, 149] on input "url" at bounding box center [305, 156] width 206 height 28
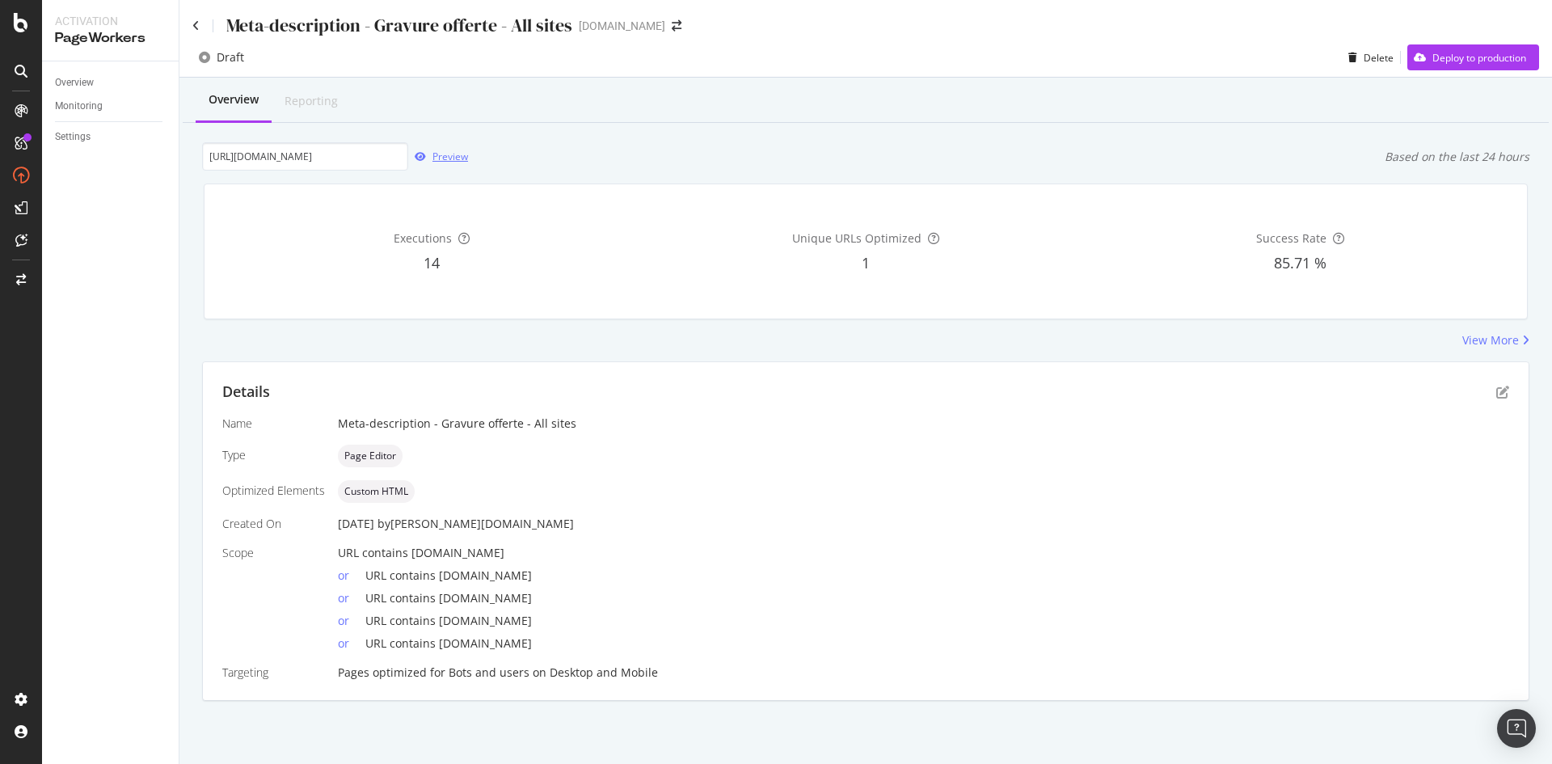
click at [449, 159] on div "Preview" at bounding box center [450, 157] width 36 height 14
click at [250, 159] on input "https://fr.st-dupont.com" at bounding box center [305, 156] width 206 height 28
click at [432, 153] on div "Preview" at bounding box center [450, 157] width 36 height 14
click at [251, 158] on input "https://de.st-dupont.com" at bounding box center [305, 156] width 206 height 28
click at [451, 151] on div "Preview" at bounding box center [450, 157] width 36 height 14
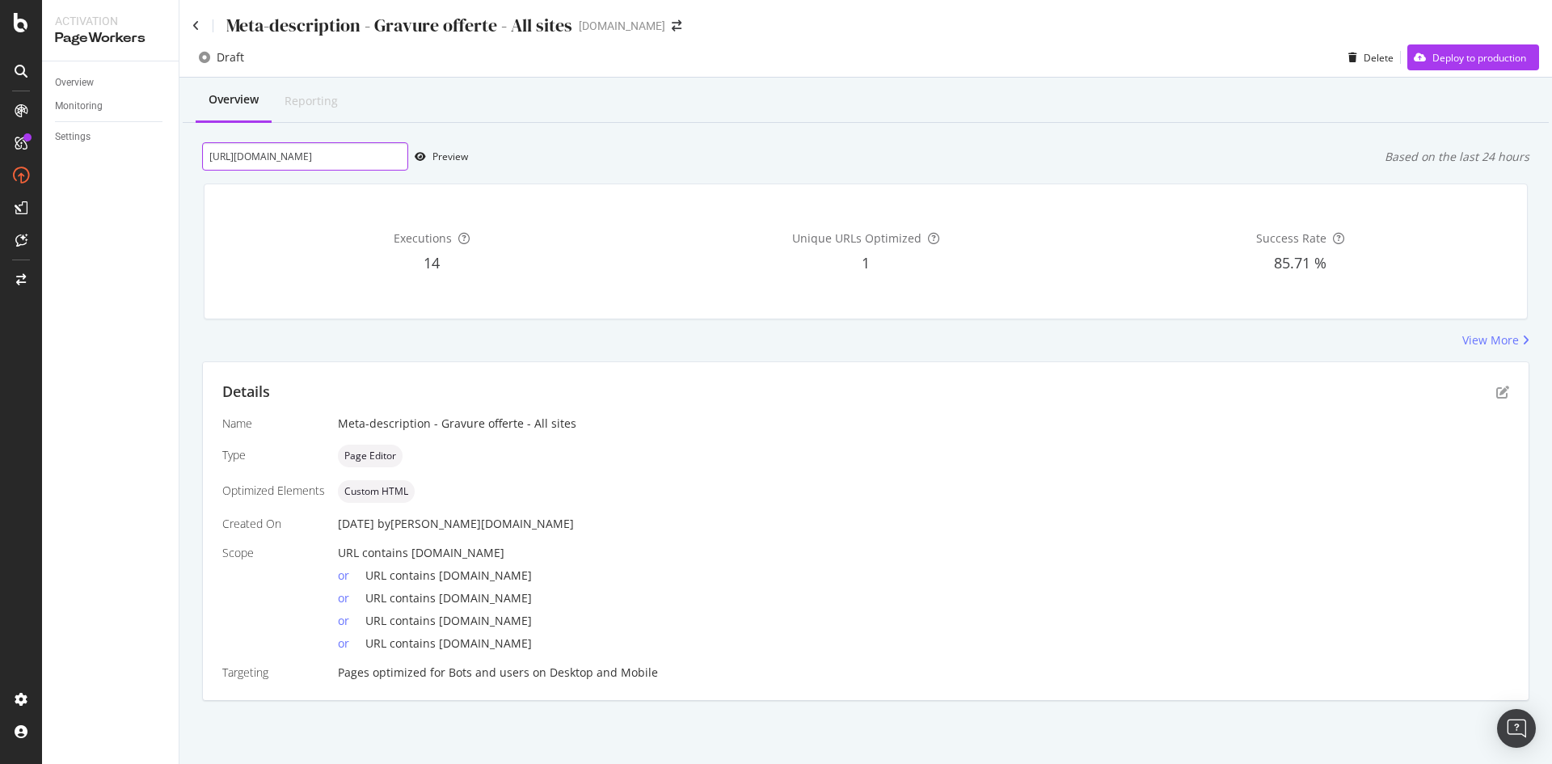
click at [248, 158] on input "https://it.st-dupont.com" at bounding box center [305, 156] width 206 height 28
click at [452, 157] on div "Preview" at bounding box center [450, 157] width 36 height 14
drag, startPoint x: 245, startPoint y: 155, endPoint x: 253, endPoint y: 161, distance: 9.9
click at [253, 161] on input "https://uk.st-dupont.com" at bounding box center [305, 156] width 206 height 28
click at [423, 154] on icon "button" at bounding box center [420, 157] width 11 height 10
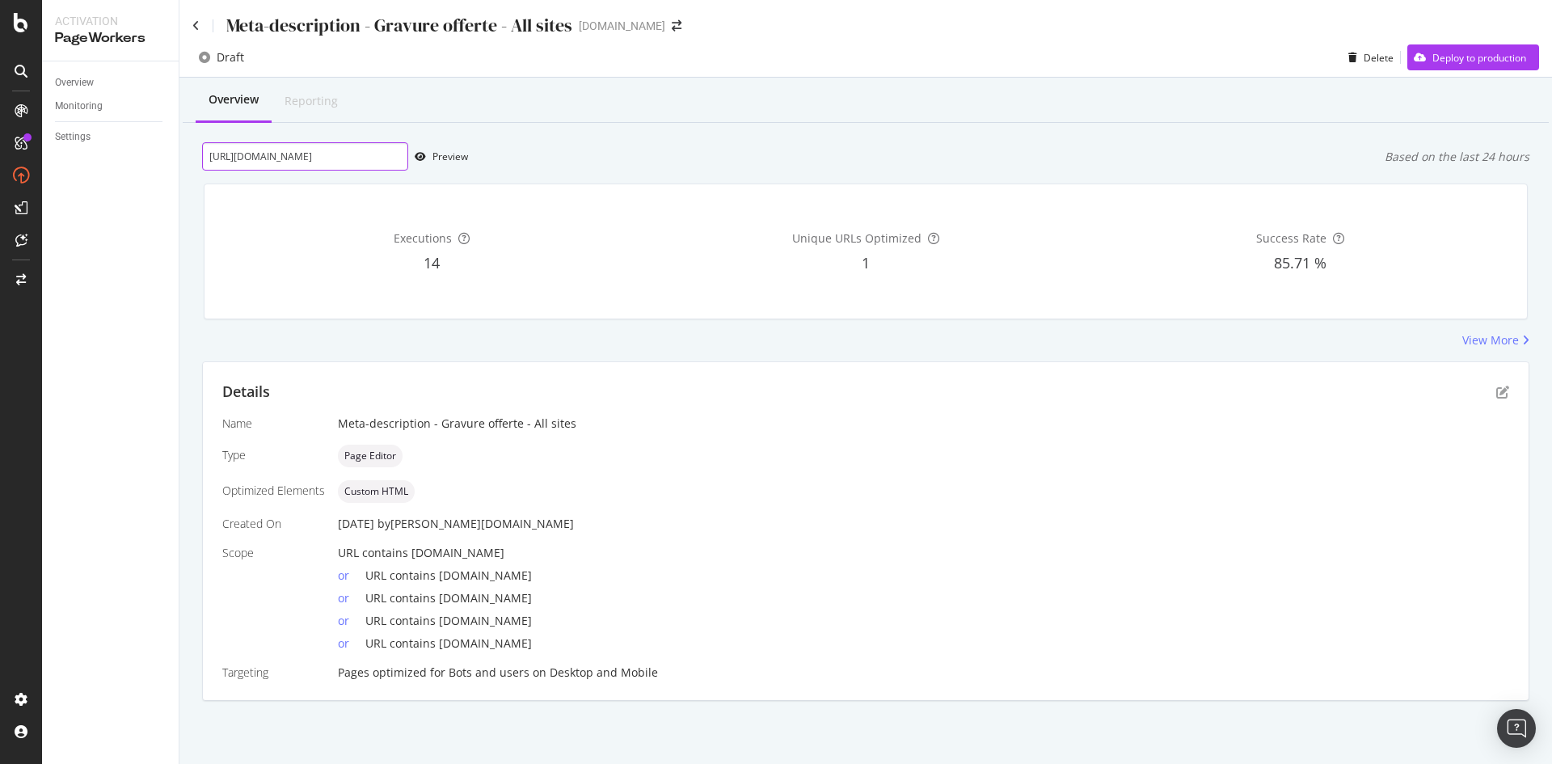
drag, startPoint x: 242, startPoint y: 155, endPoint x: 253, endPoint y: 154, distance: 11.3
click at [253, 154] on input "https://int.st-dupont.com" at bounding box center [305, 156] width 206 height 28
click at [446, 165] on div "Preview" at bounding box center [438, 157] width 60 height 24
click at [366, 158] on input "https://www.st-dupont.com" at bounding box center [305, 156] width 206 height 28
type input "https://www.st-dupont.com/es"
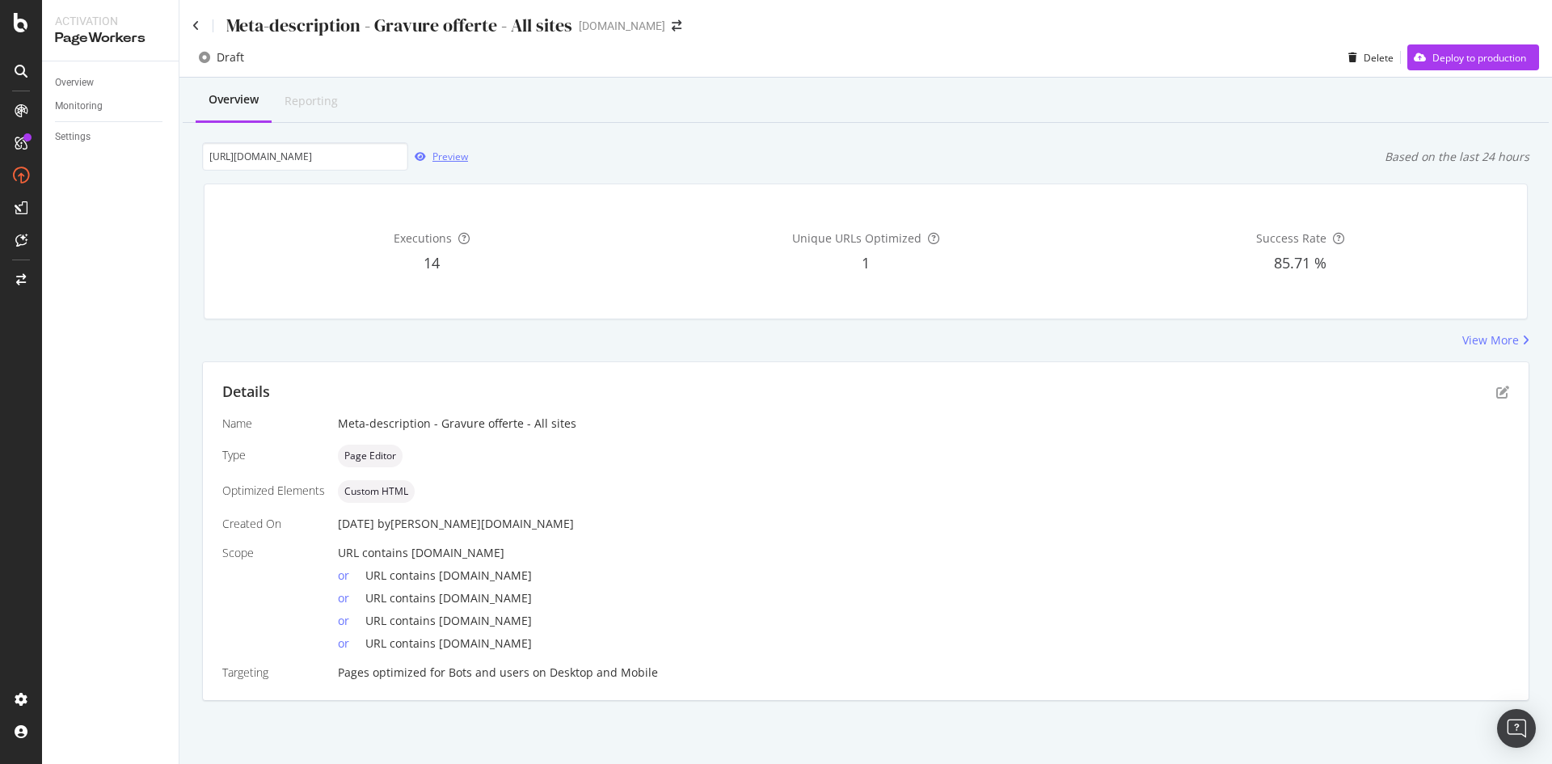
click at [436, 155] on div "Preview" at bounding box center [450, 157] width 36 height 14
click at [1506, 390] on icon "pen-to-square" at bounding box center [1502, 391] width 13 height 13
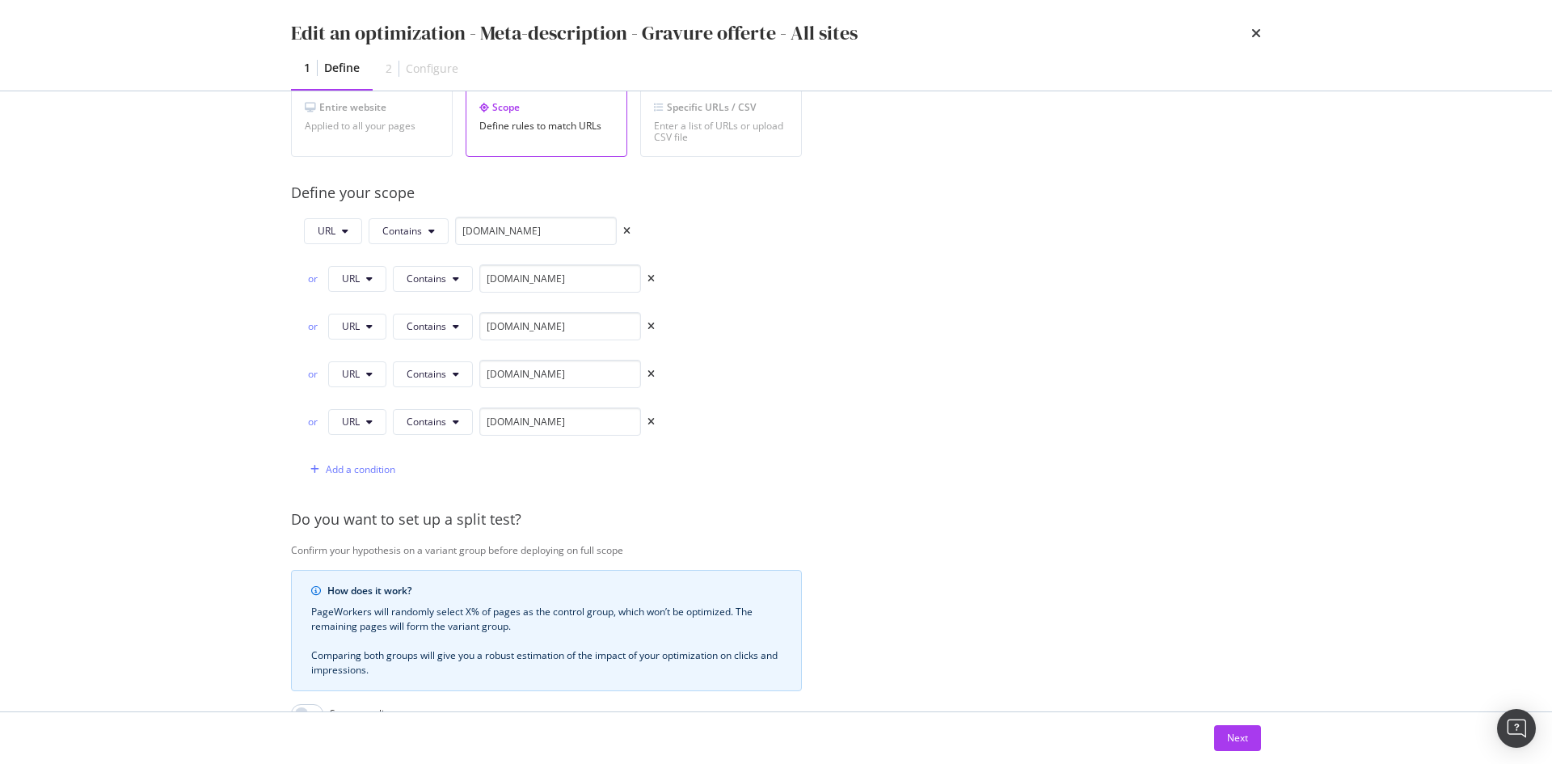
scroll to position [323, 0]
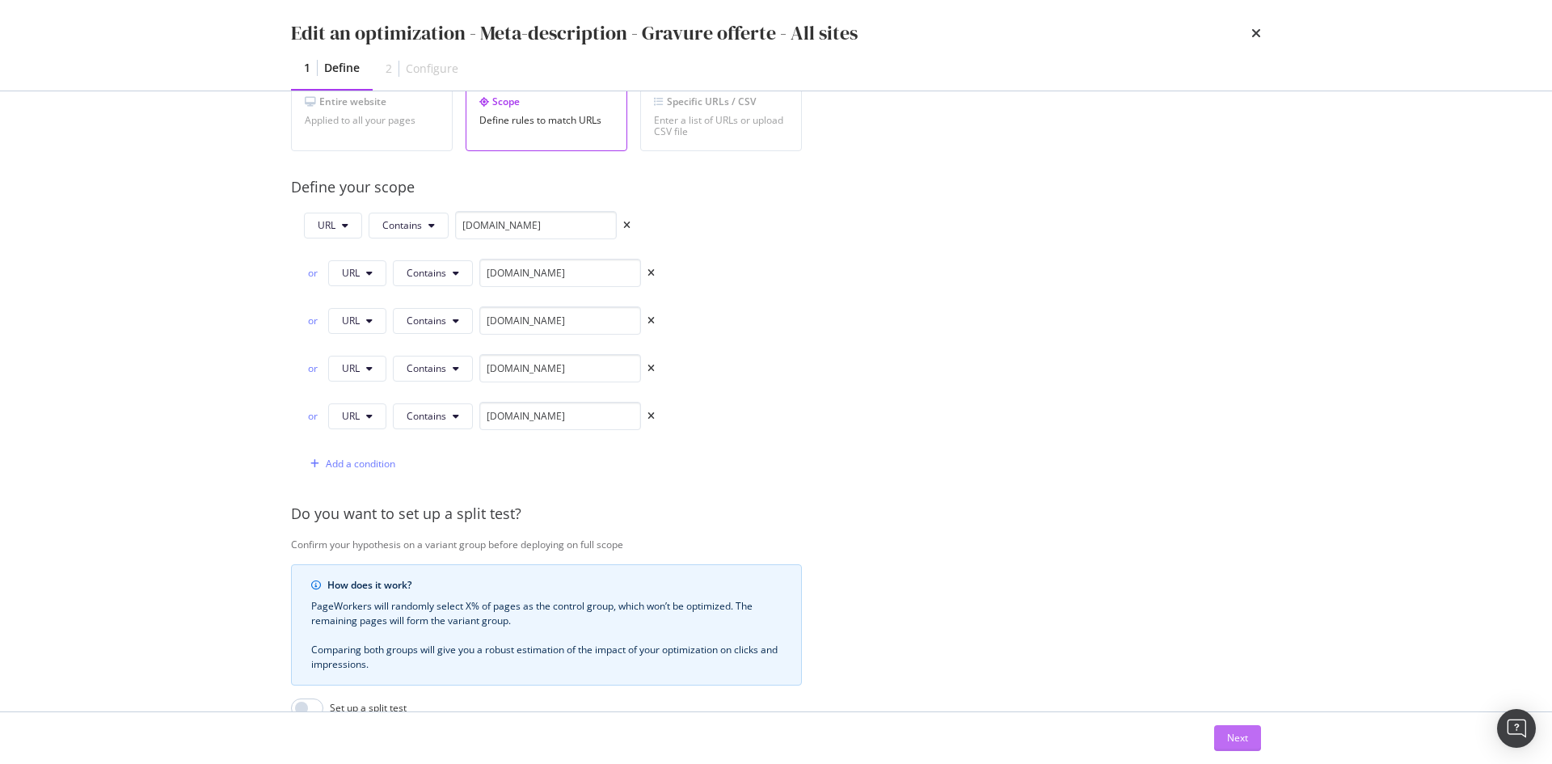
click at [1245, 739] on div "Next" at bounding box center [1237, 738] width 21 height 14
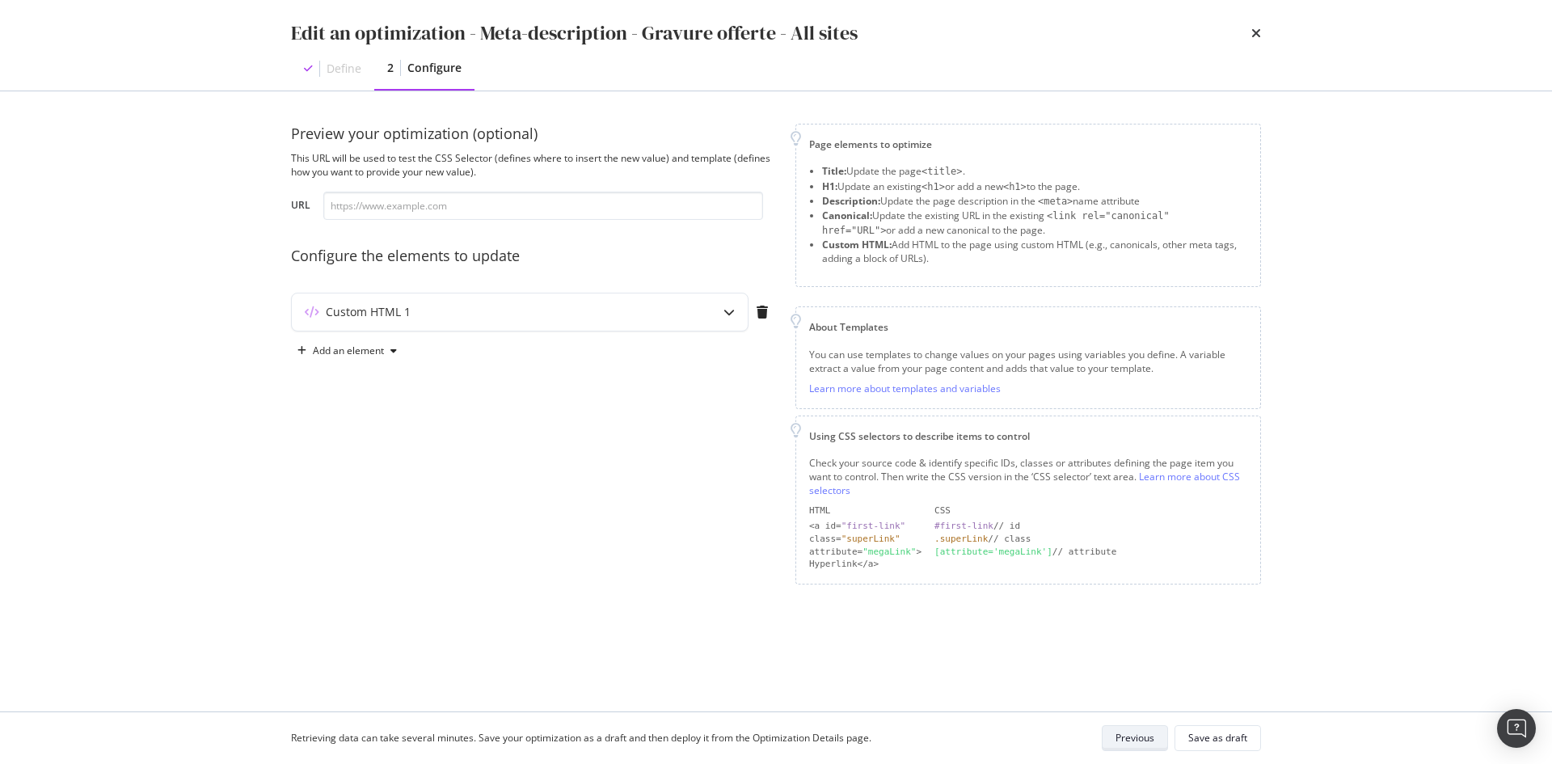
scroll to position [0, 0]
click at [597, 312] on div "Custom HTML 1" at bounding box center [488, 312] width 392 height 16
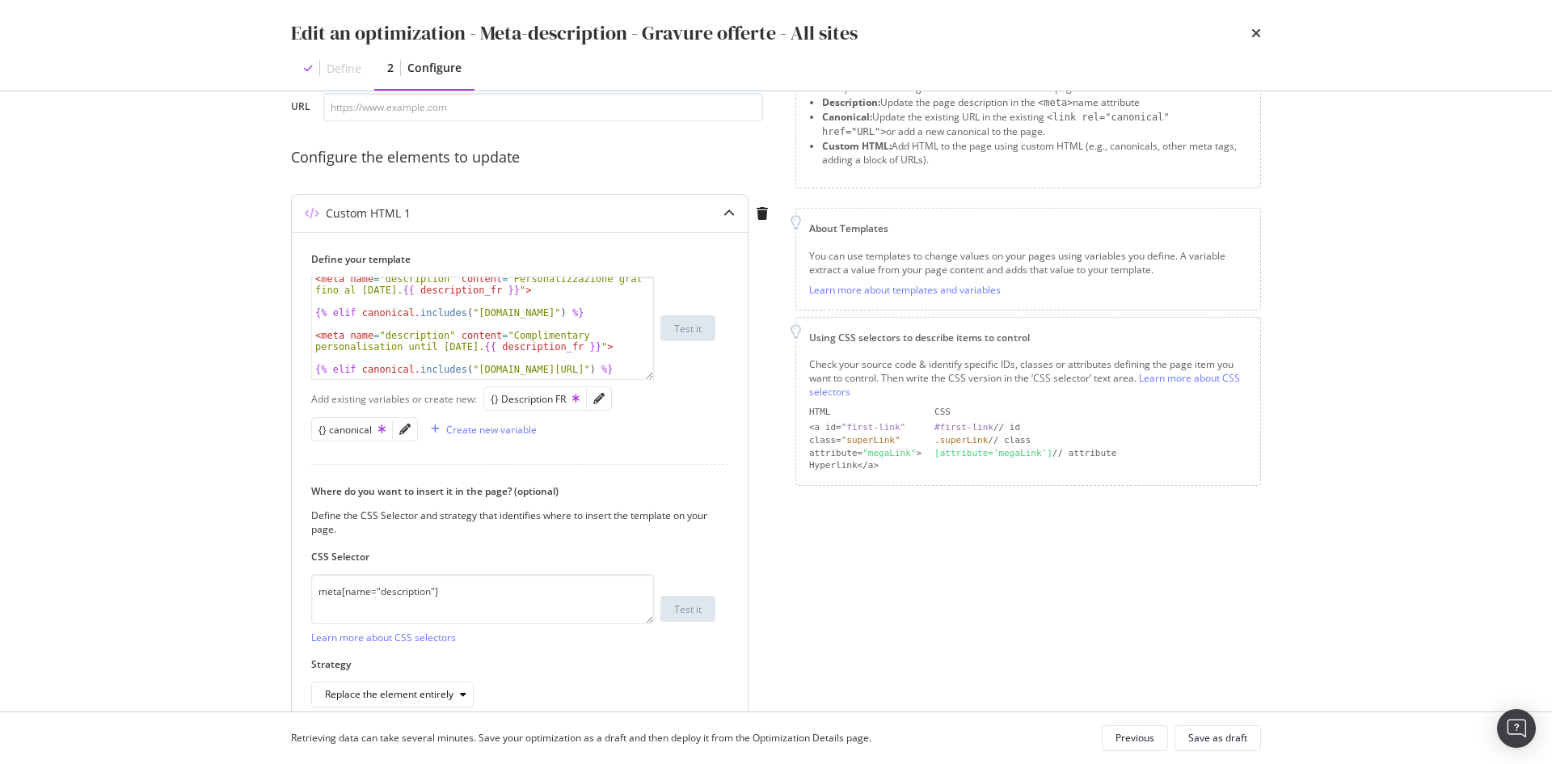
scroll to position [192, 0]
drag, startPoint x: 591, startPoint y: 319, endPoint x: 318, endPoint y: 313, distance: 273.2
click at [318, 313] on div "< meta name = "description" content = "Personalizzazione gratuita fino al 08/09…" at bounding box center [476, 345] width 329 height 136
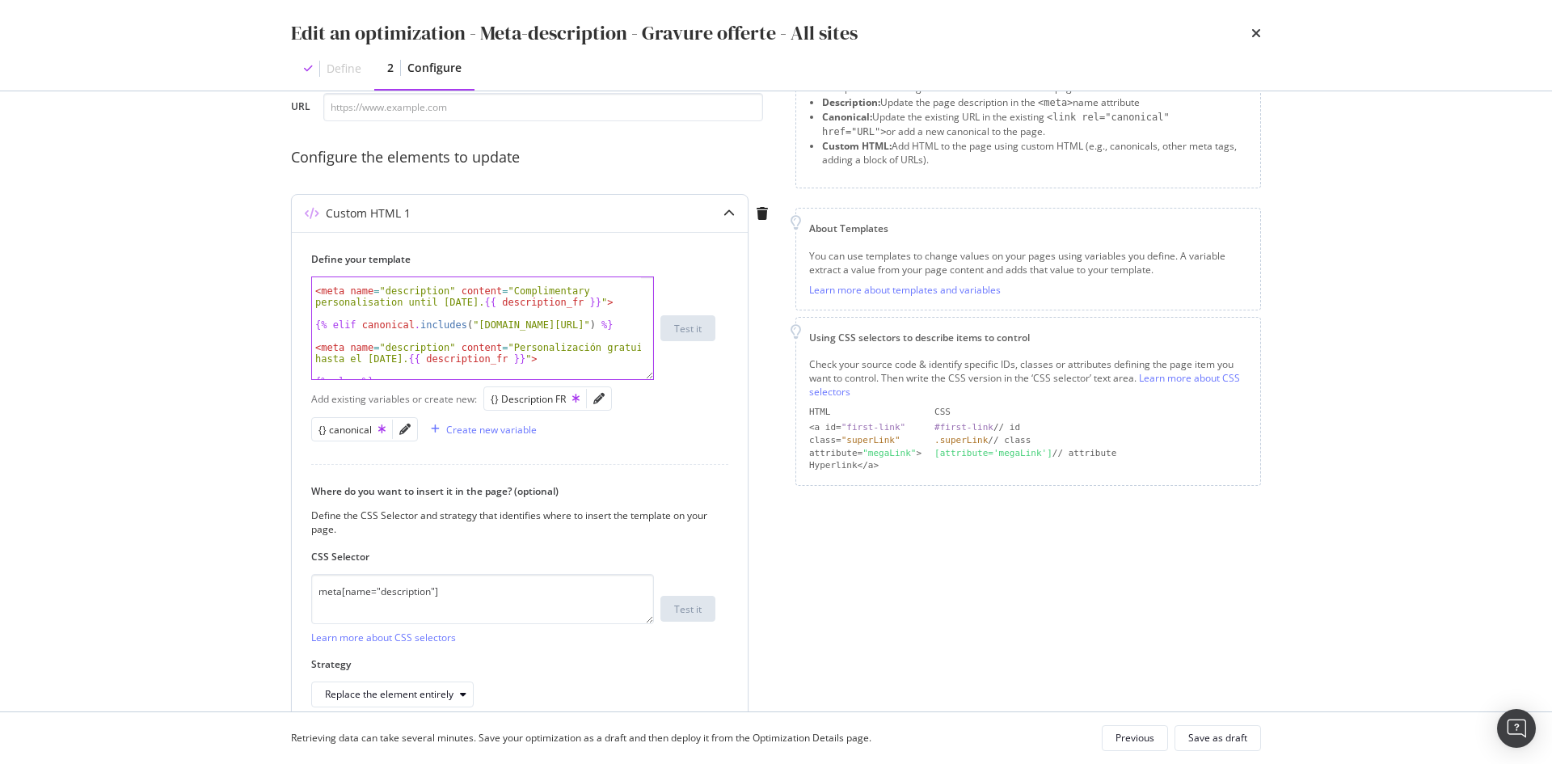
scroll to position [241, 0]
drag, startPoint x: 603, startPoint y: 327, endPoint x: 322, endPoint y: 323, distance: 280.5
click at [322, 323] on div "< meta name = "description" content = "Complimentary personalisation until 08/0…" at bounding box center [476, 336] width 329 height 124
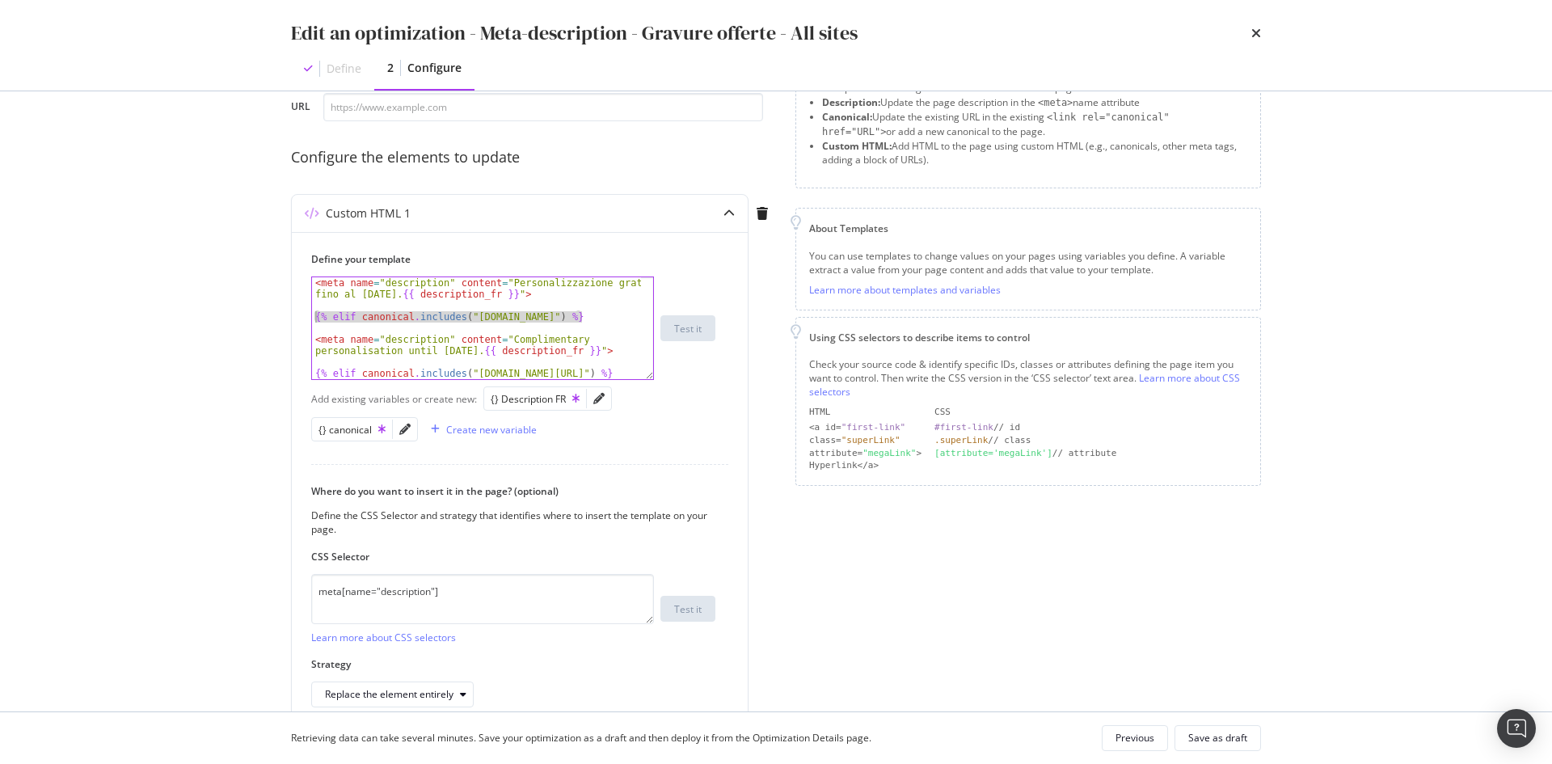
drag, startPoint x: 613, startPoint y: 320, endPoint x: 263, endPoint y: 318, distance: 350.8
click at [263, 318] on div "Preview your optimization (optional) This URL will be used to test the CSS Sele…" at bounding box center [776, 401] width 1034 height 620
paste textarea "and not canonical.includes("/es")"
type textarea "{% elif canonical.includes("www.st-dupont.com") and not canonical.includes("/es…"
click at [1226, 742] on div "Save as draft" at bounding box center [1217, 738] width 59 height 14
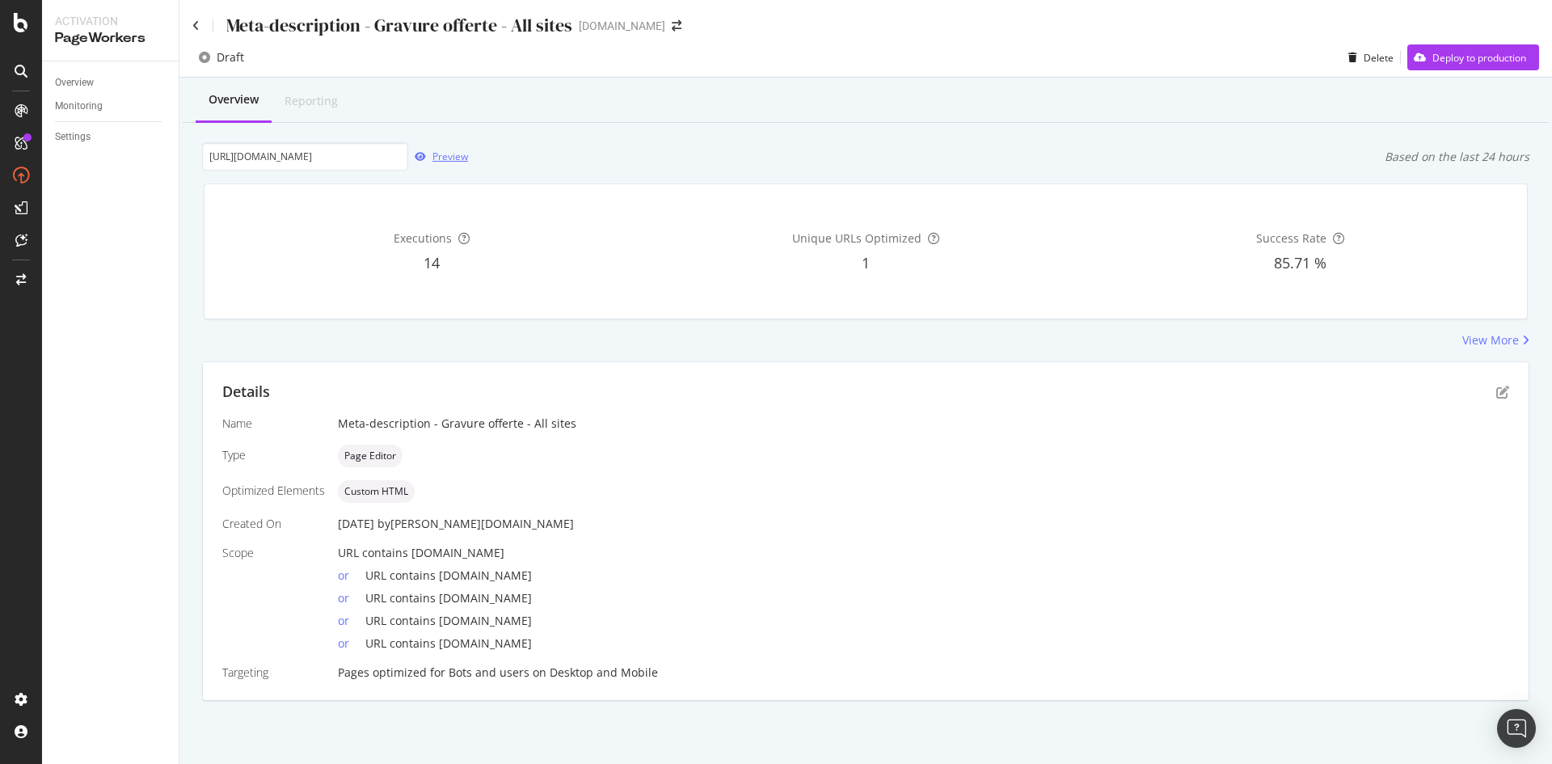
click at [447, 160] on div "Preview" at bounding box center [450, 157] width 36 height 14
drag, startPoint x: 339, startPoint y: 158, endPoint x: 352, endPoint y: 158, distance: 12.1
click at [352, 158] on input "https://www.st-dupont.com/es" at bounding box center [305, 156] width 206 height 28
type input "https://www.st-dupont.com/"
click at [434, 161] on div "Preview" at bounding box center [450, 157] width 36 height 14
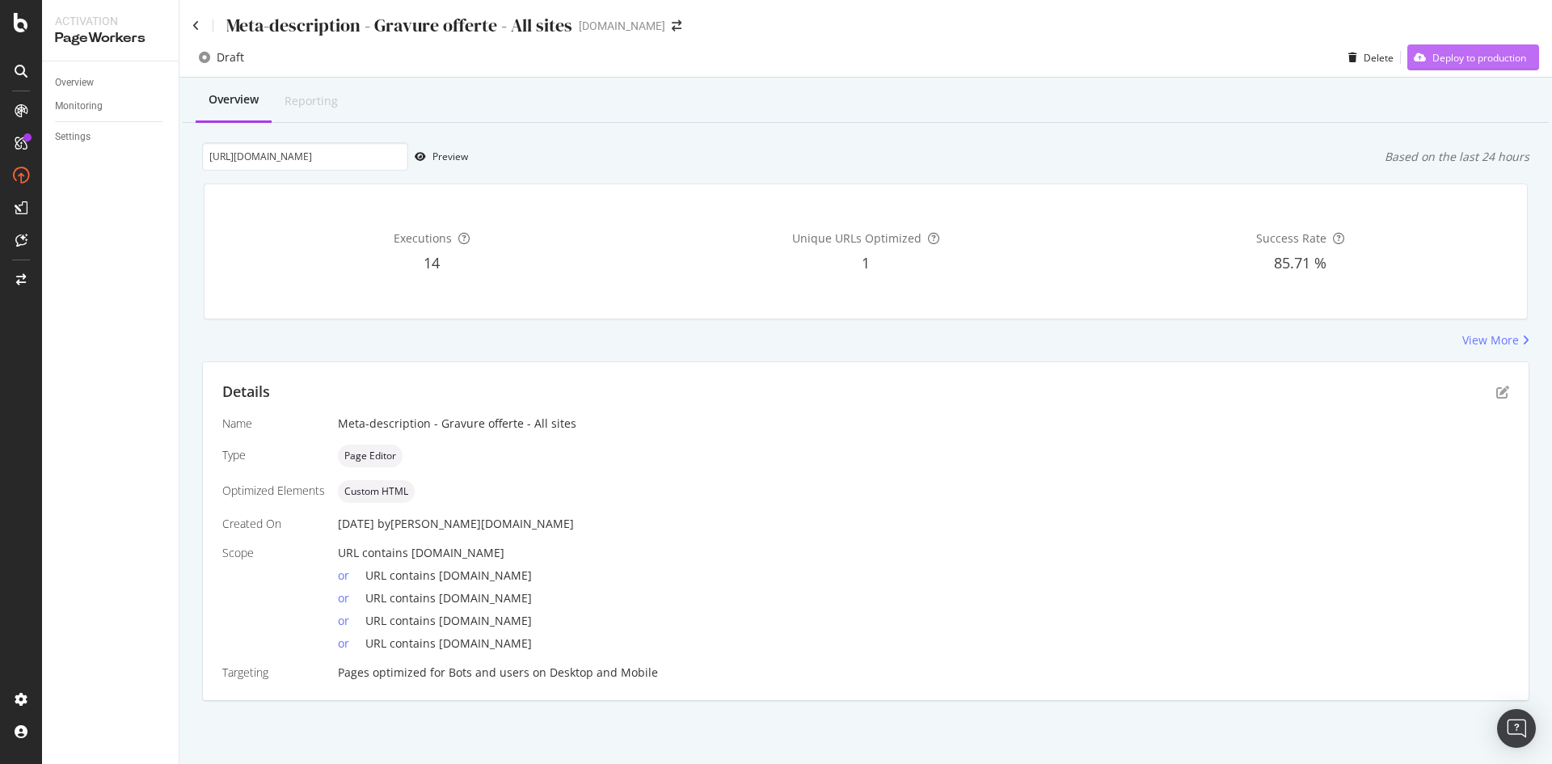
click at [1485, 53] on div "Deploy to production" at bounding box center [1479, 58] width 94 height 14
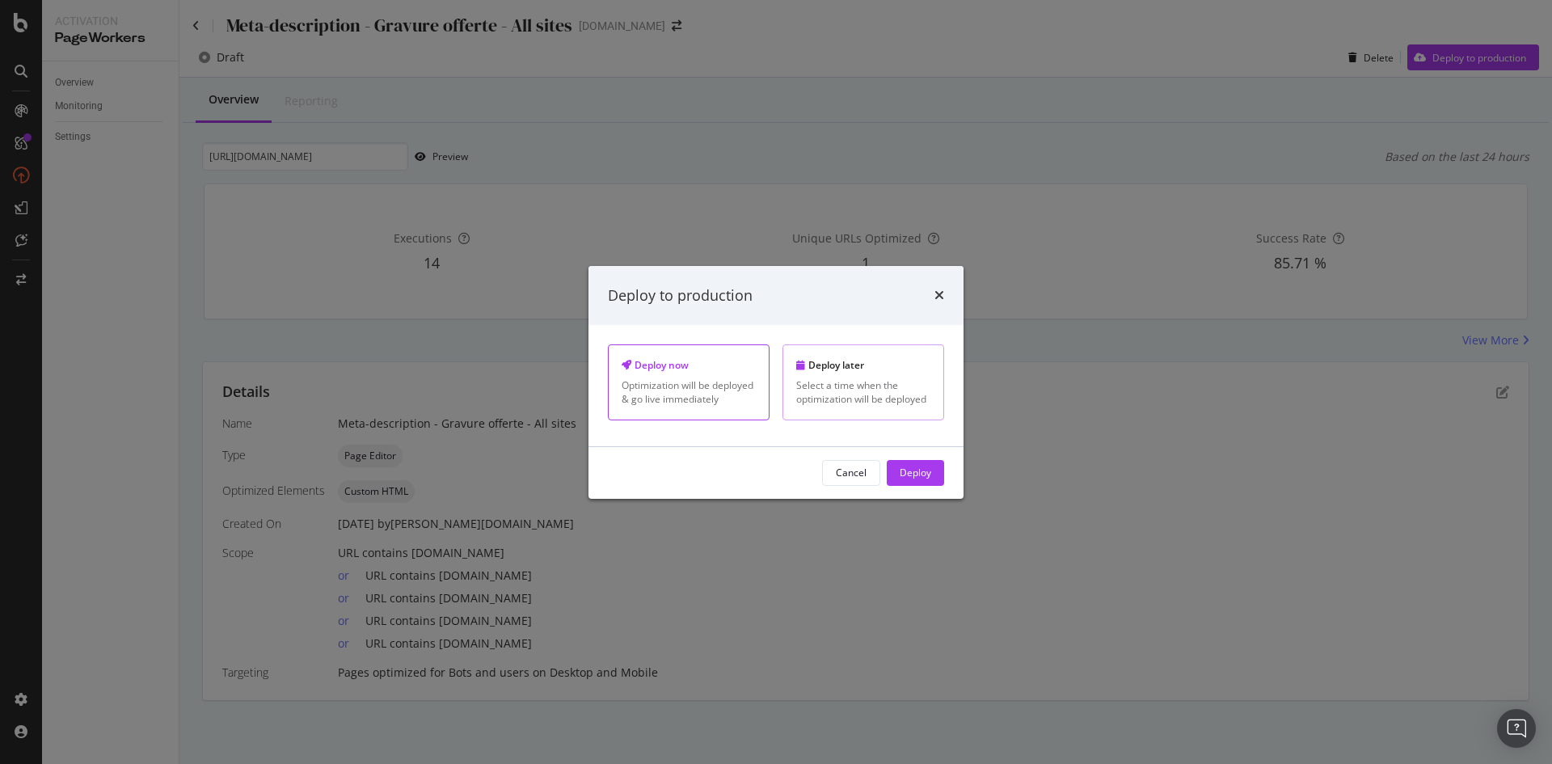
click at [891, 380] on div "Select a time when the optimization will be deployed" at bounding box center [863, 391] width 134 height 27
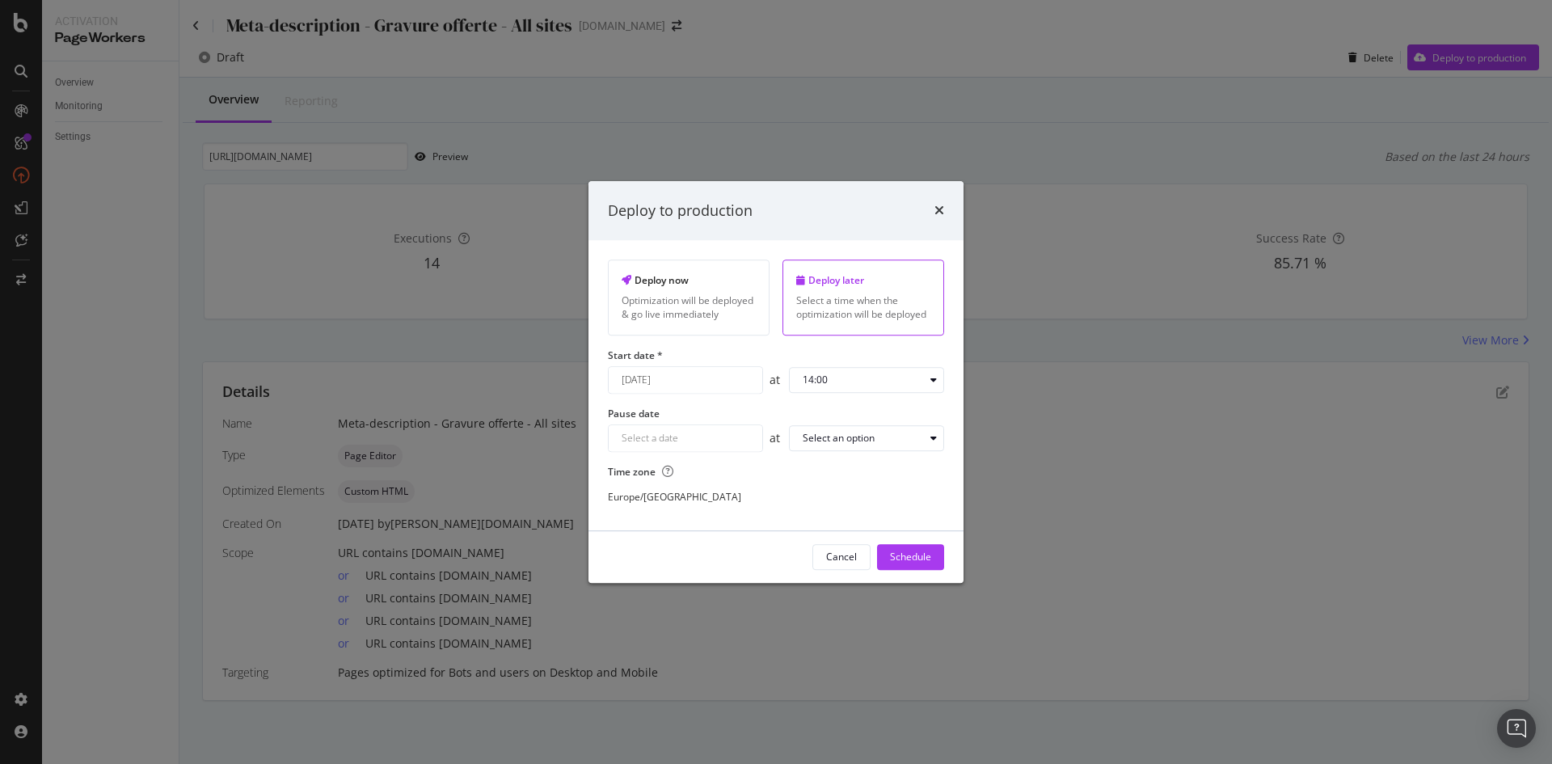
click at [687, 442] on div "Navigate forward to interact with the calendar and select a date. Press the que…" at bounding box center [685, 437] width 155 height 27
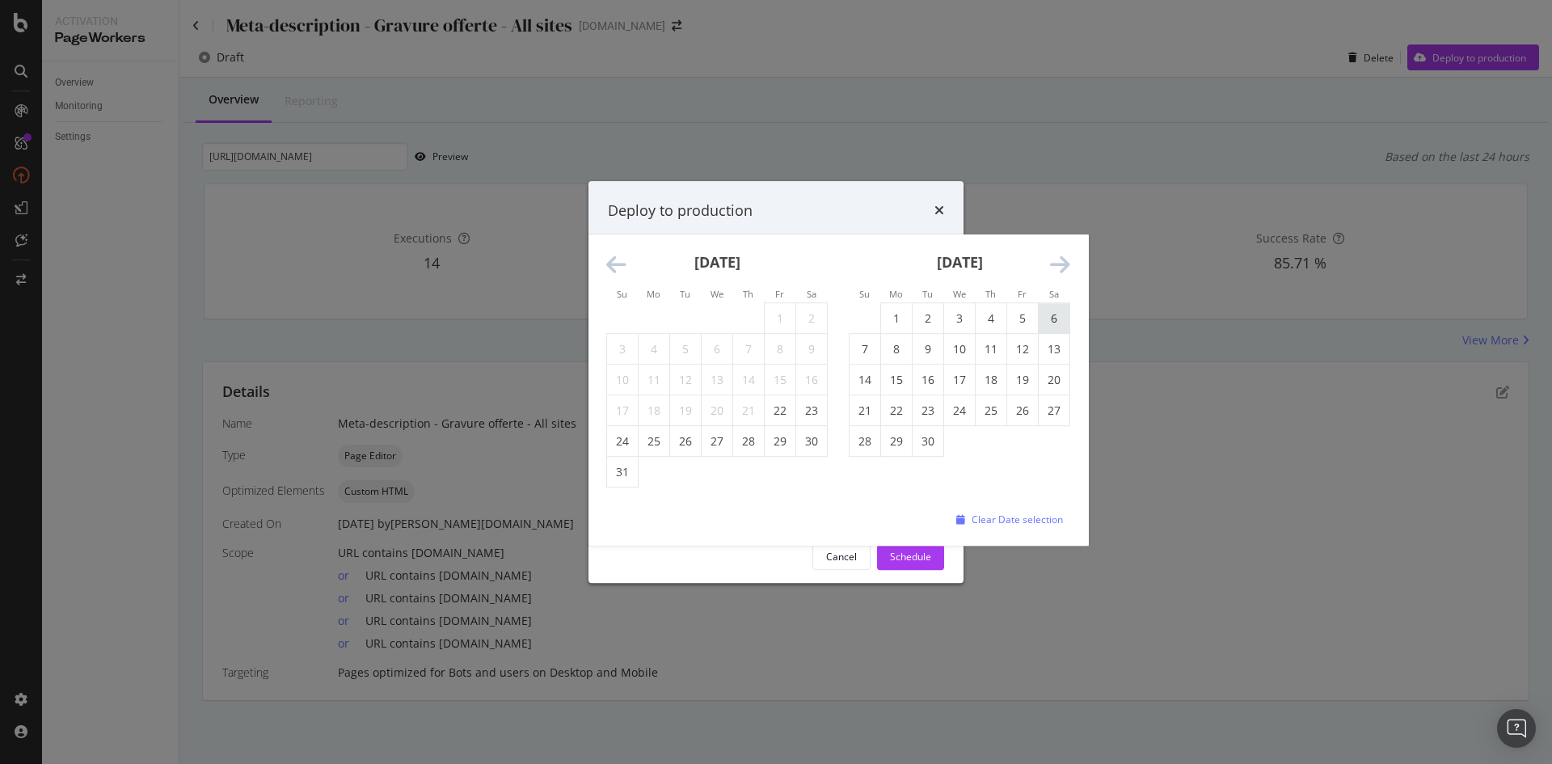
click at [1054, 317] on td "6" at bounding box center [1054, 318] width 32 height 31
type input "September 6th 2025"
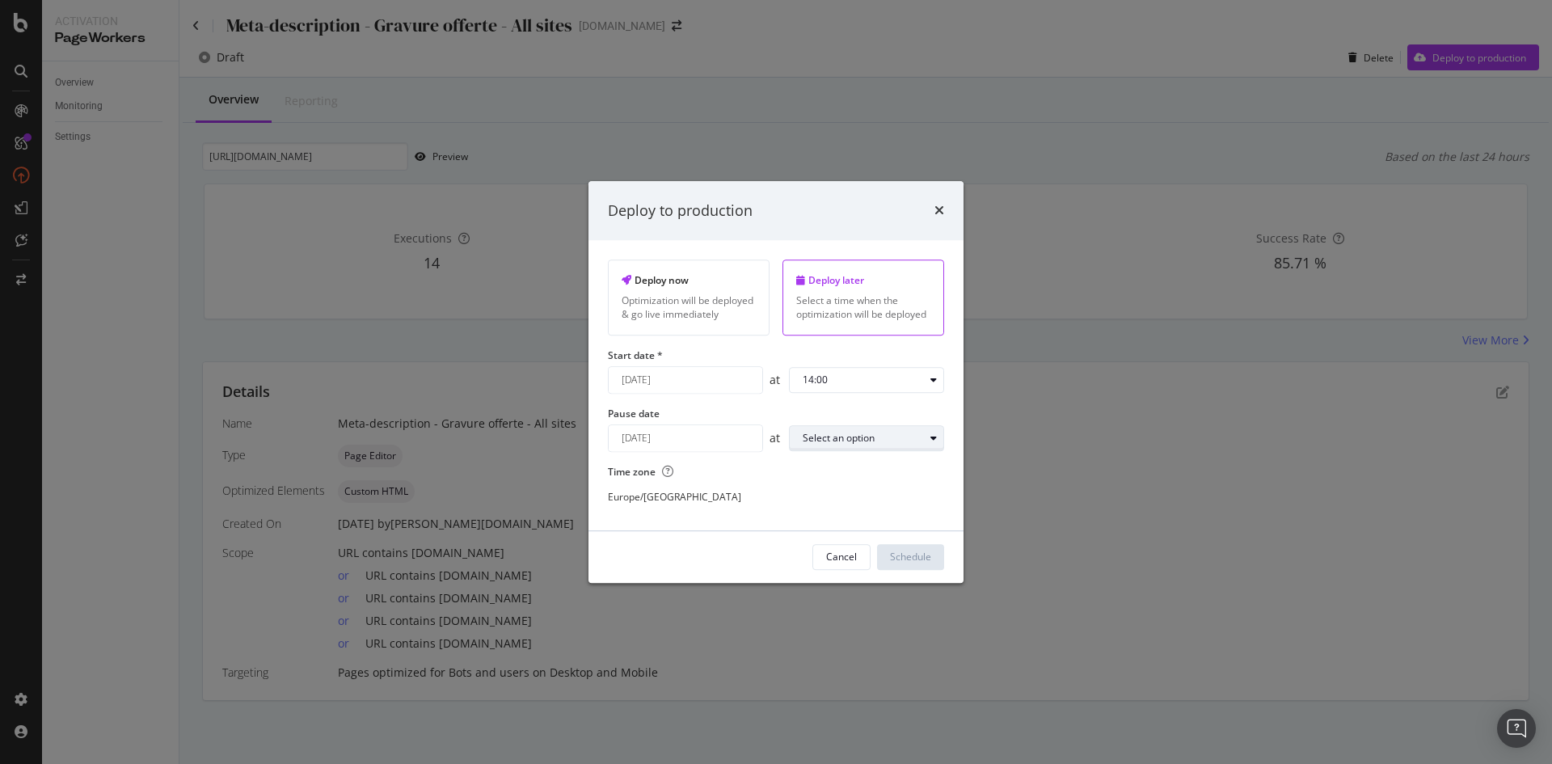
click at [810, 442] on div "Select an option" at bounding box center [839, 438] width 72 height 10
click at [828, 644] on div "23:00" at bounding box center [821, 652] width 51 height 20
click at [921, 552] on div "Schedule" at bounding box center [910, 557] width 41 height 14
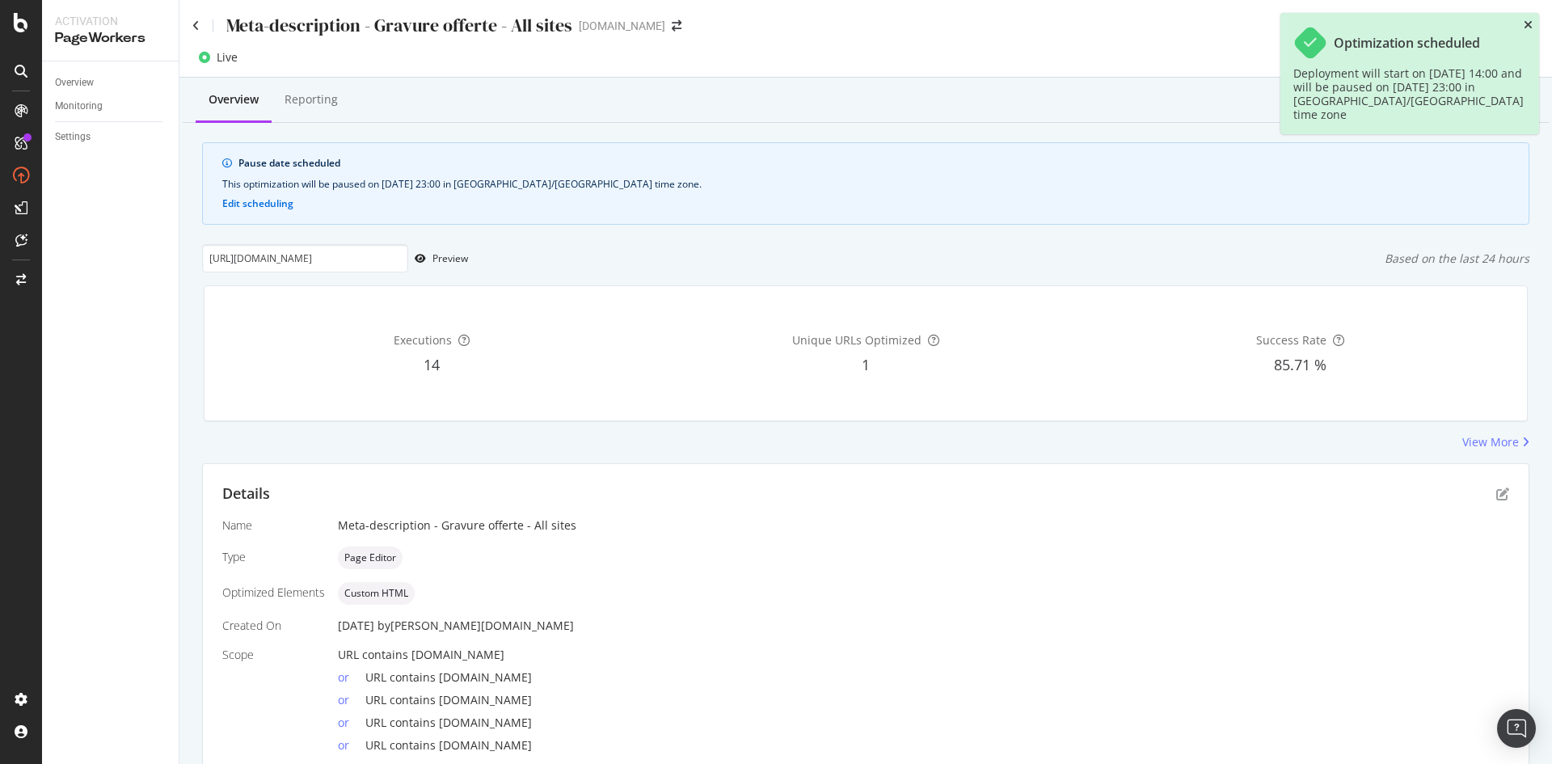
click at [1527, 23] on icon "close toast" at bounding box center [1527, 24] width 9 height 11
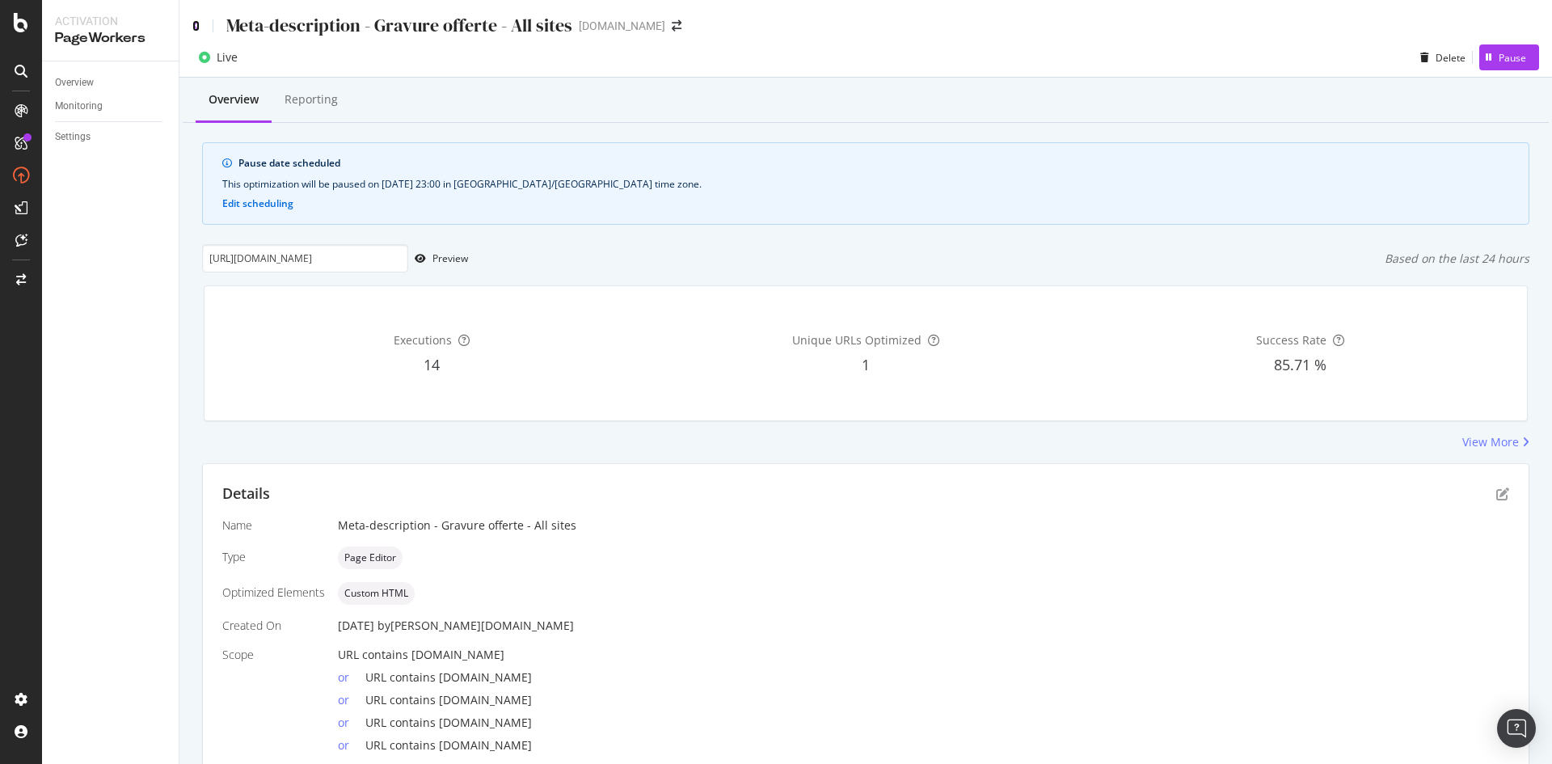
click at [196, 25] on icon at bounding box center [195, 25] width 7 height 11
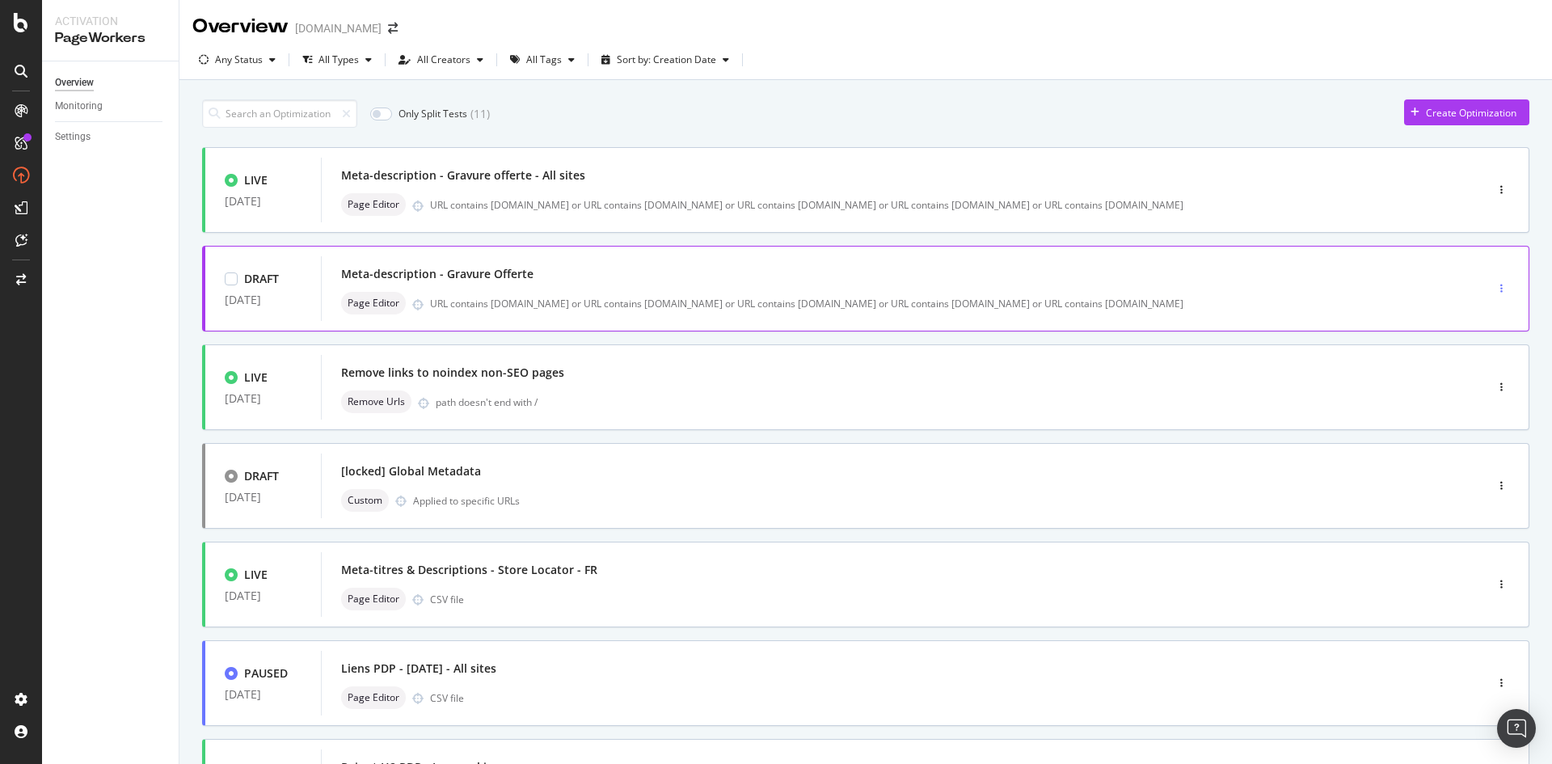
click at [1500, 284] on icon "button" at bounding box center [1501, 289] width 2 height 10
click at [1466, 374] on div "Delete" at bounding box center [1471, 372] width 30 height 14
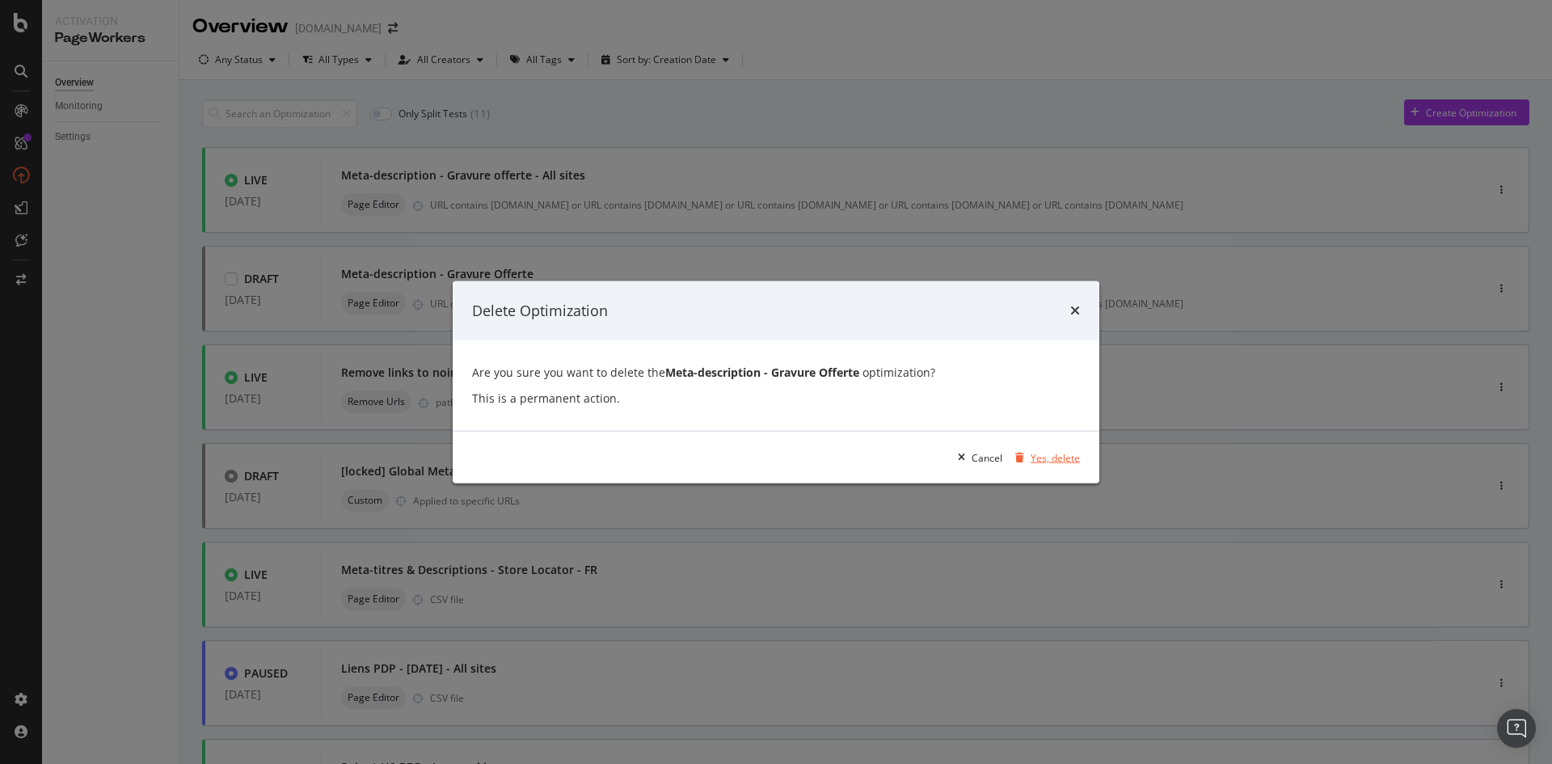
click at [1041, 457] on div "Yes, delete" at bounding box center [1054, 457] width 49 height 14
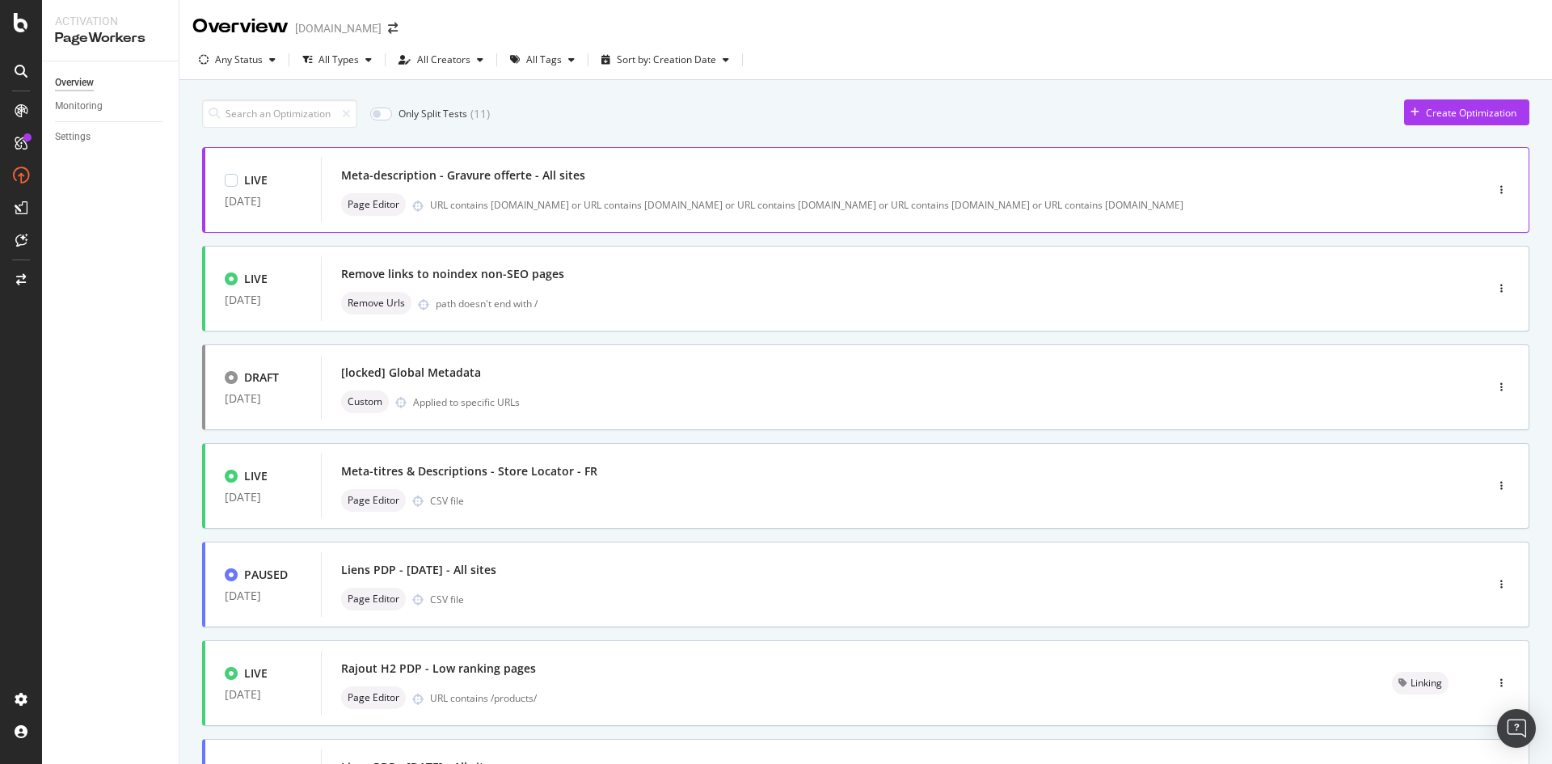
click at [671, 212] on div "Page Editor URL contains fr.st-dupont.com or URL contains it.st-dupont.com or U…" at bounding box center [878, 204] width 1075 height 23
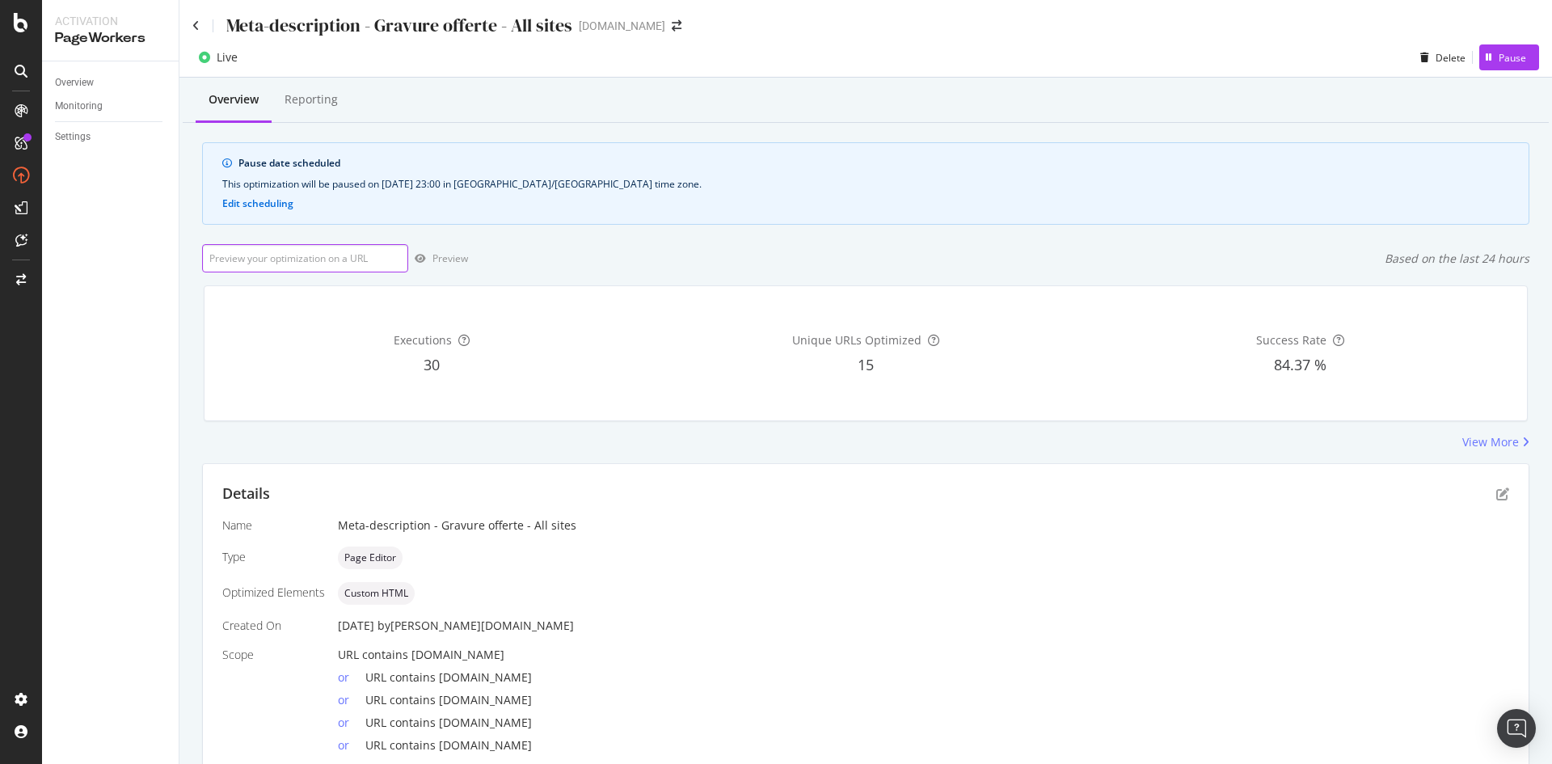
click at [363, 254] on input "url" at bounding box center [305, 258] width 206 height 28
paste input "https://fr.st-dupont.com/collections/briquets"
type input "https://fr.st-dupont.com/collections/briquets"
click at [419, 263] on icon "button" at bounding box center [420, 259] width 11 height 10
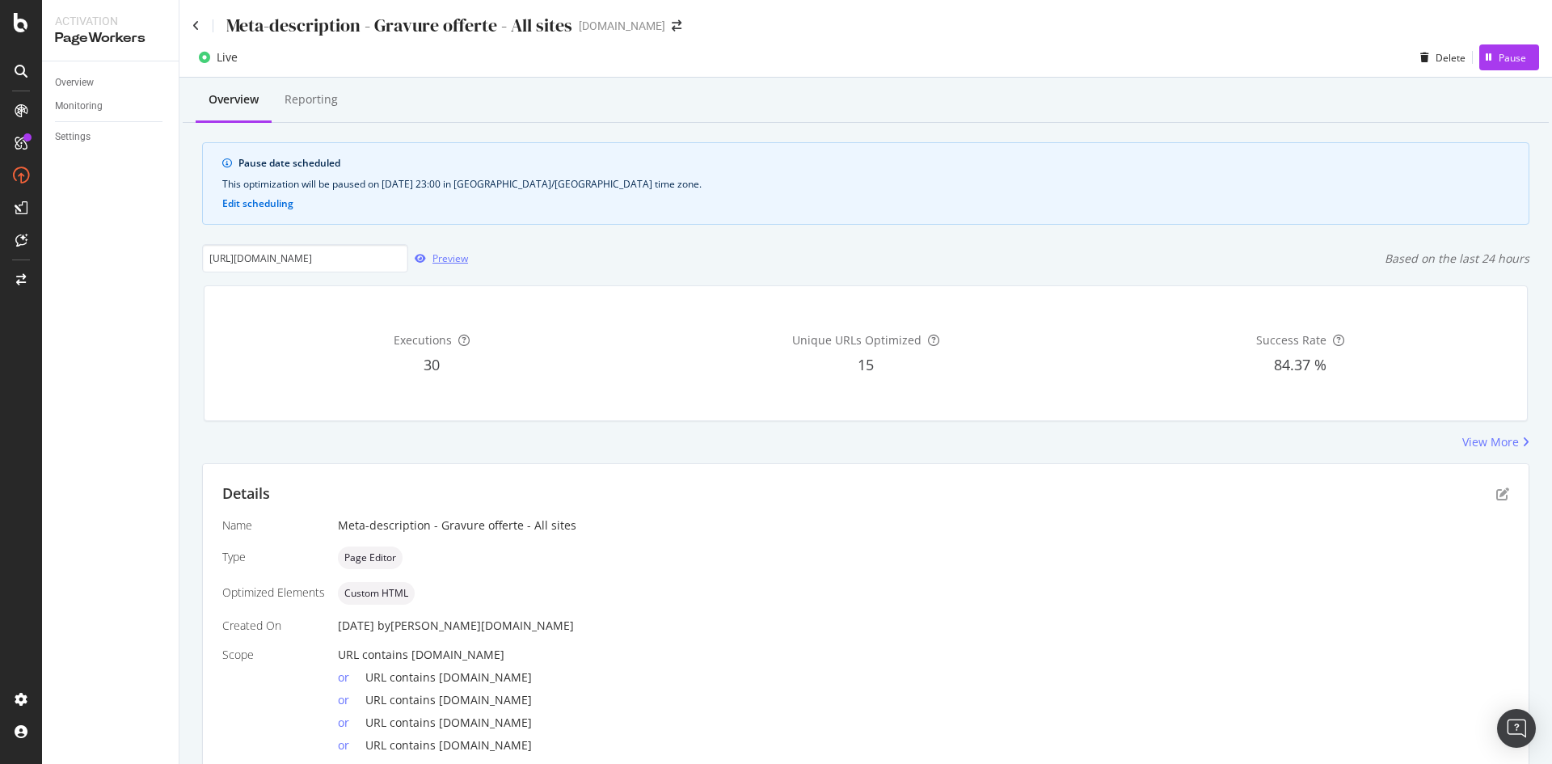
scroll to position [0, 0]
click at [1496, 498] on icon "pen-to-square" at bounding box center [1502, 493] width 13 height 13
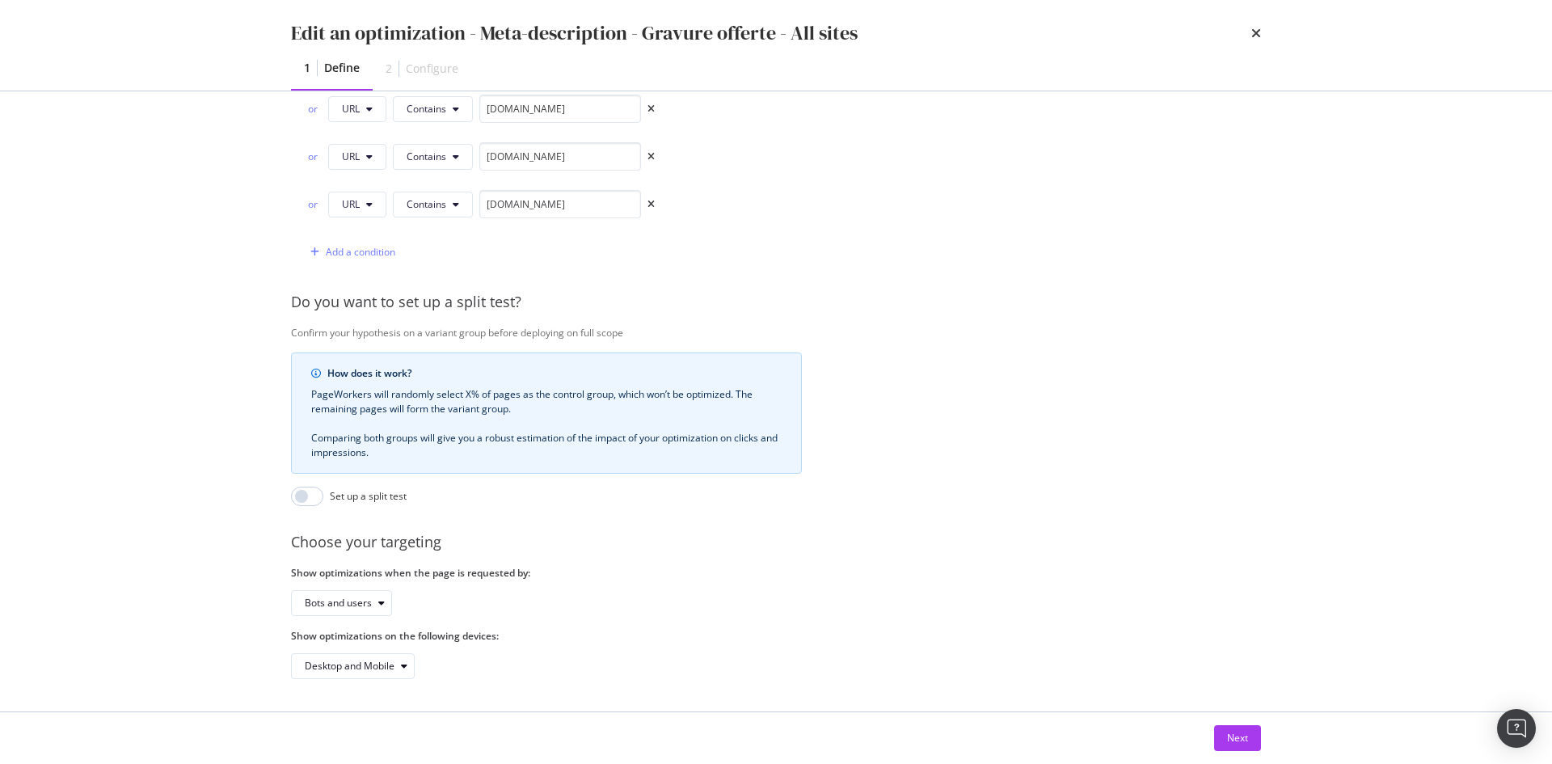
scroll to position [547, 0]
click at [1229, 743] on div "Next" at bounding box center [1237, 738] width 21 height 14
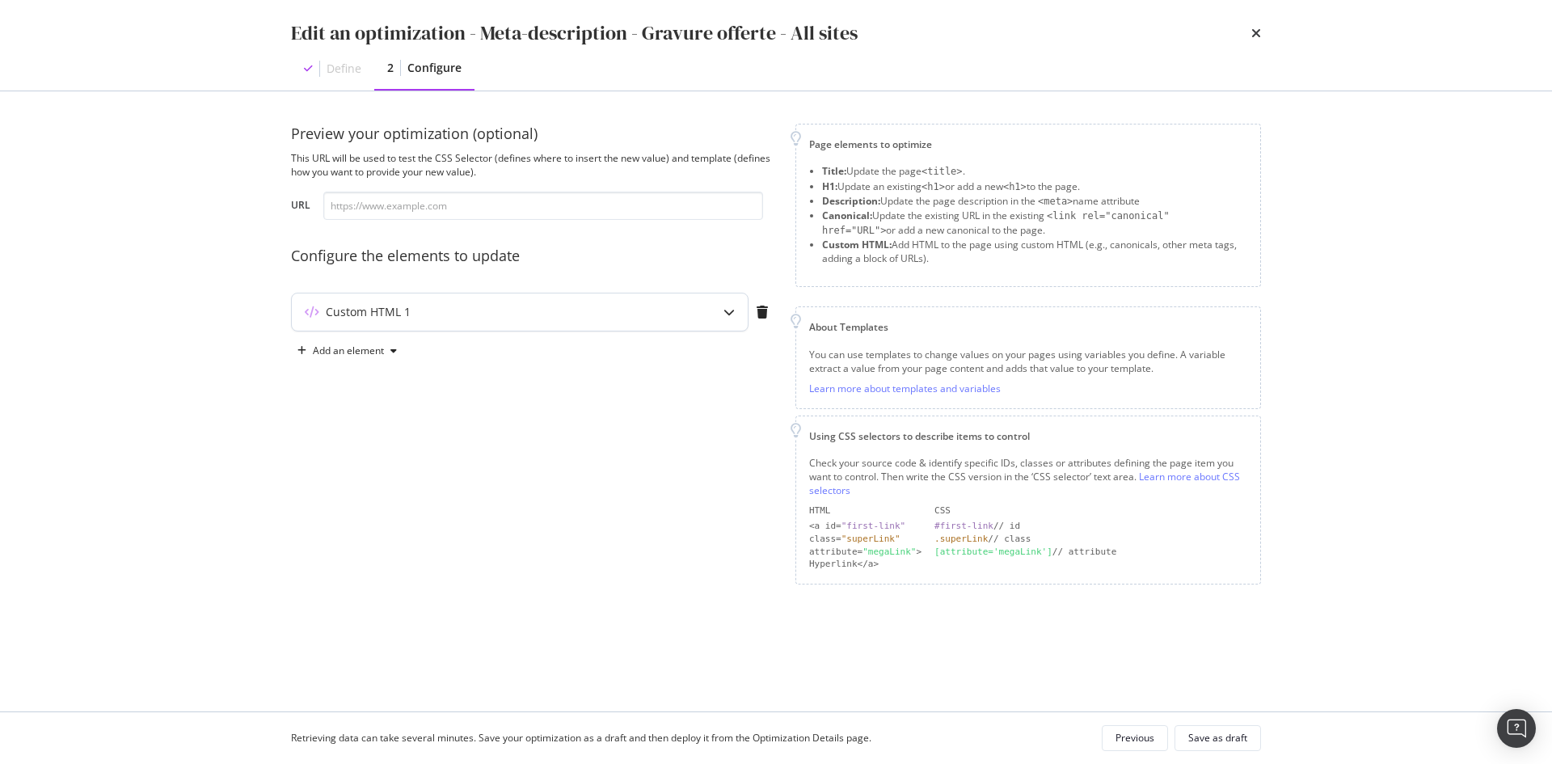
click at [647, 306] on div "Custom HTML 1" at bounding box center [488, 312] width 392 height 16
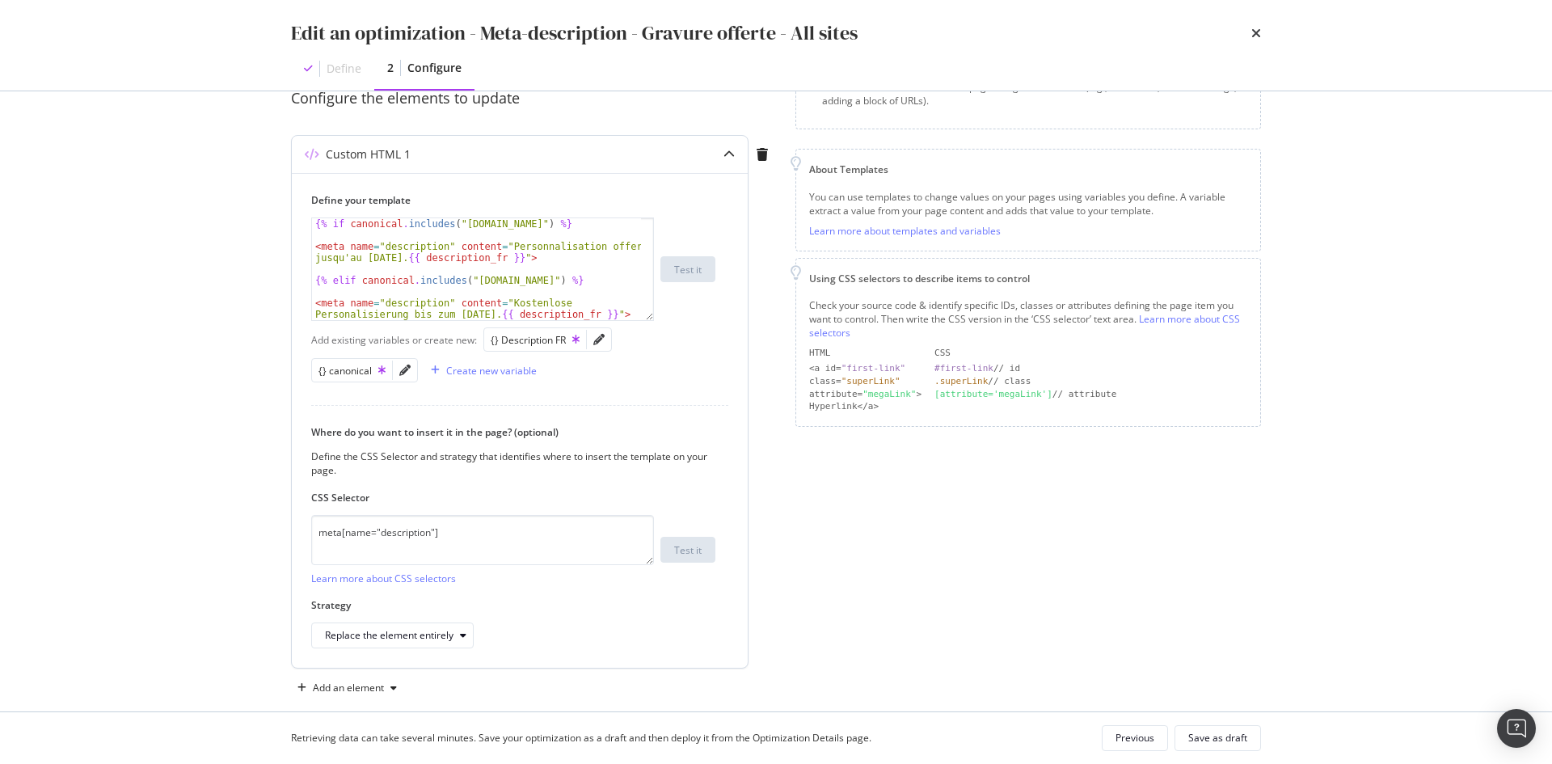
scroll to position [162, 0]
click at [593, 338] on icon "pencil" at bounding box center [598, 335] width 11 height 11
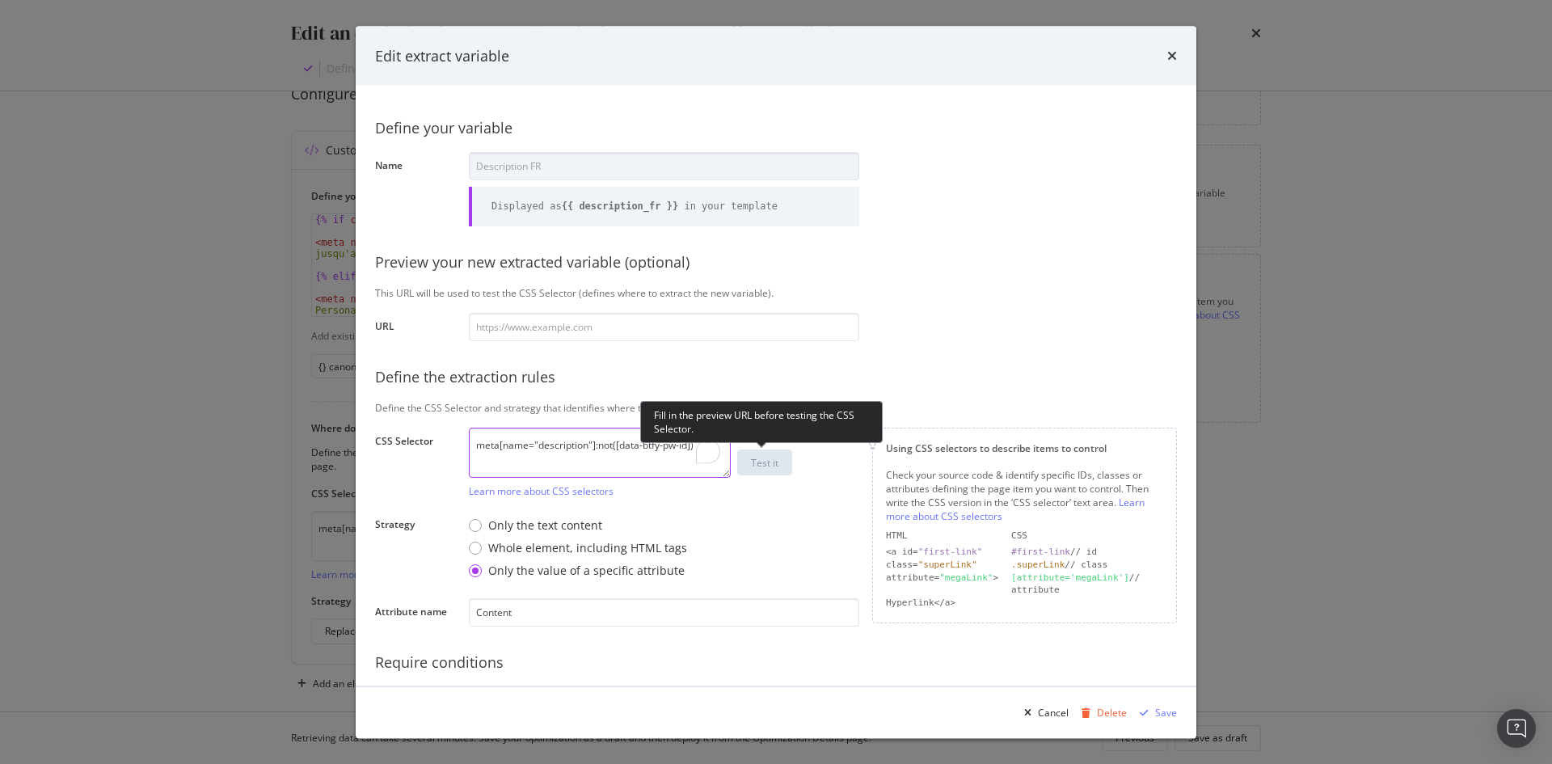
click at [785, 453] on div "meta[name="description"]:not([data-btfy-pw-id]) Learn more about CSS selectors …" at bounding box center [664, 462] width 390 height 70
type textarea "meta[name="description"]"
click at [821, 546] on div "Only the text content Whole element, including HTML tags Only the value of a sp…" at bounding box center [664, 547] width 390 height 74
click at [1168, 709] on div "Save" at bounding box center [1166, 712] width 22 height 14
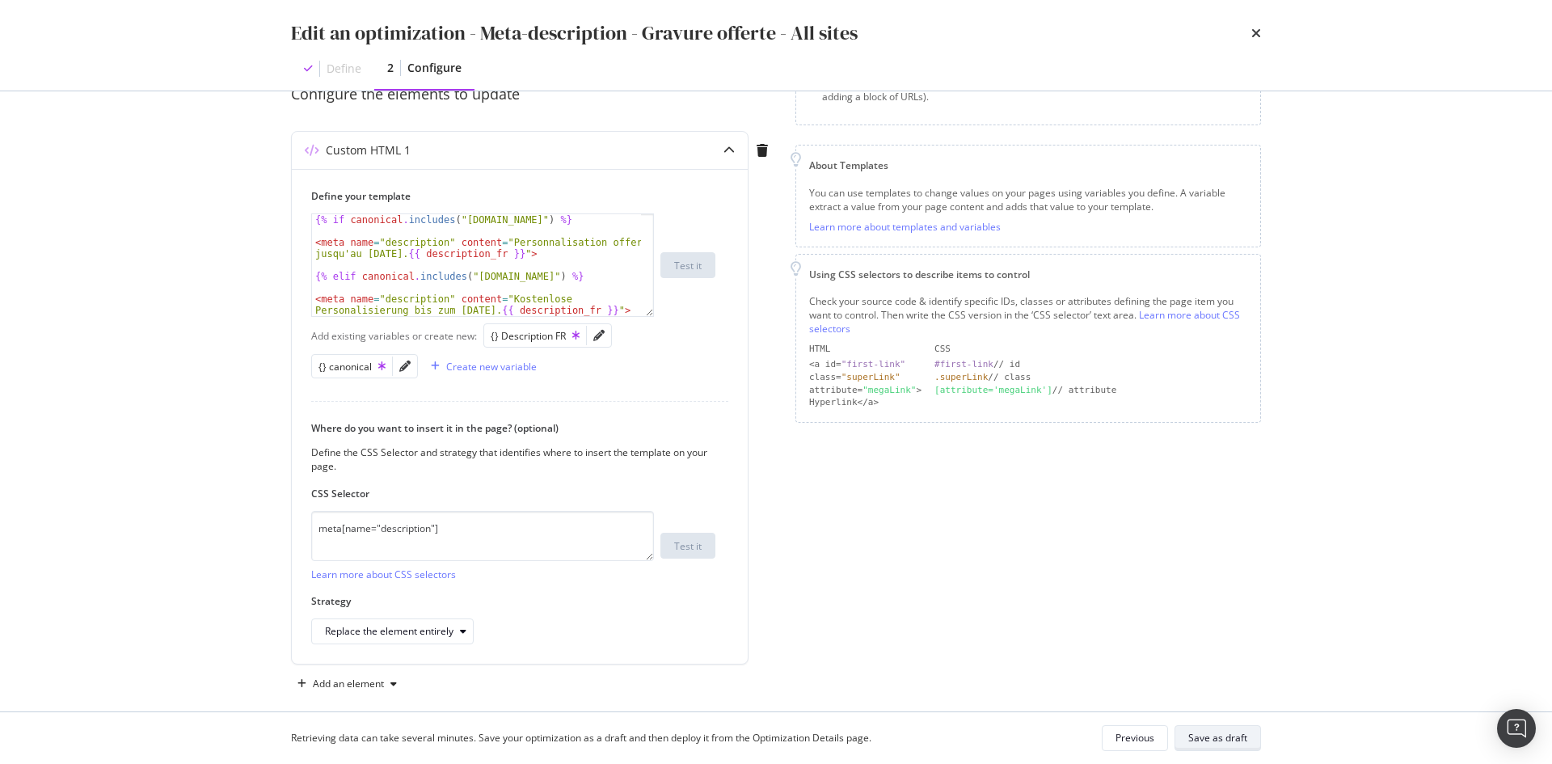
click at [1215, 735] on div "Save as draft" at bounding box center [1217, 738] width 59 height 14
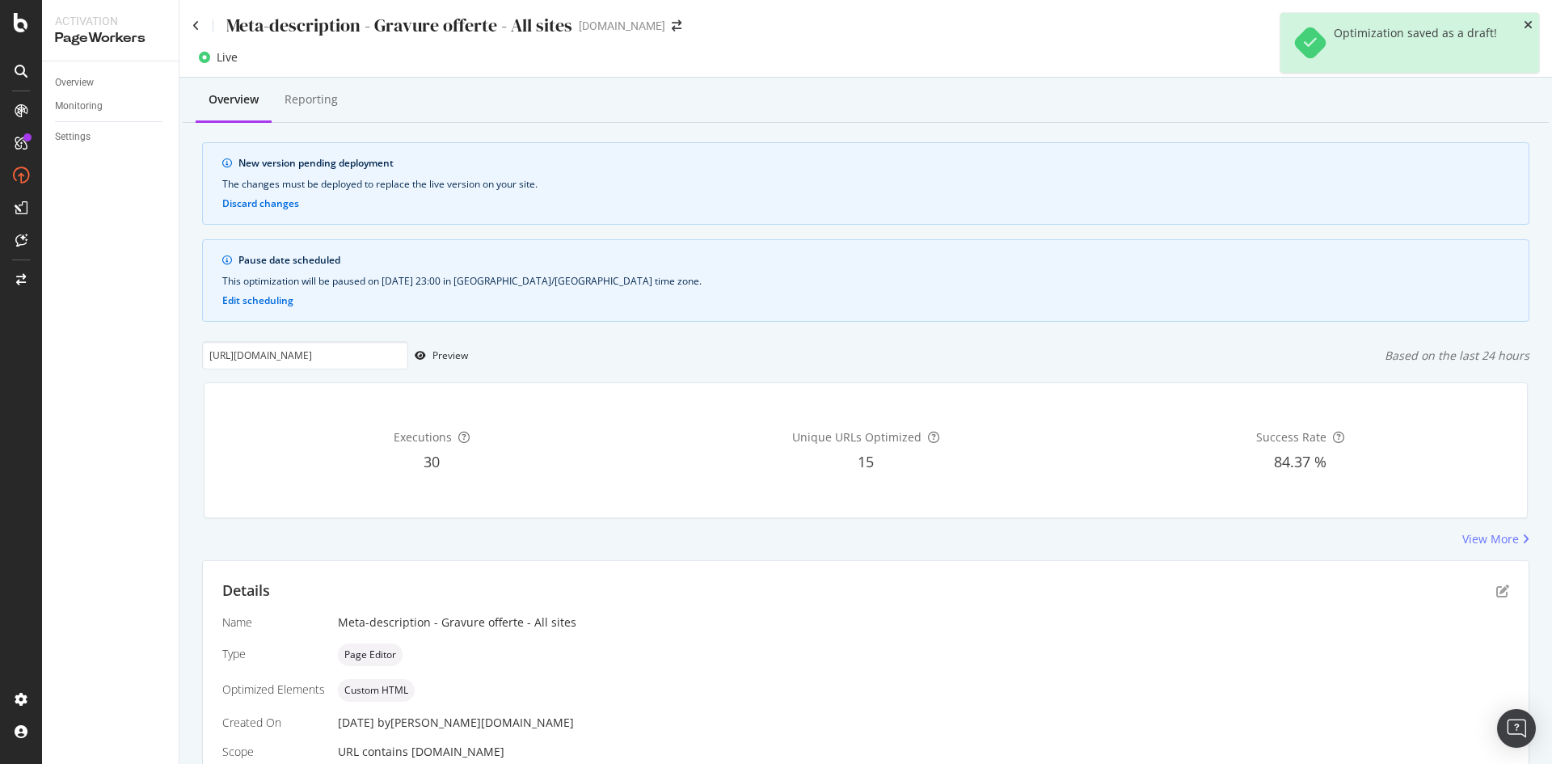
click at [1527, 22] on icon "close toast" at bounding box center [1527, 24] width 9 height 11
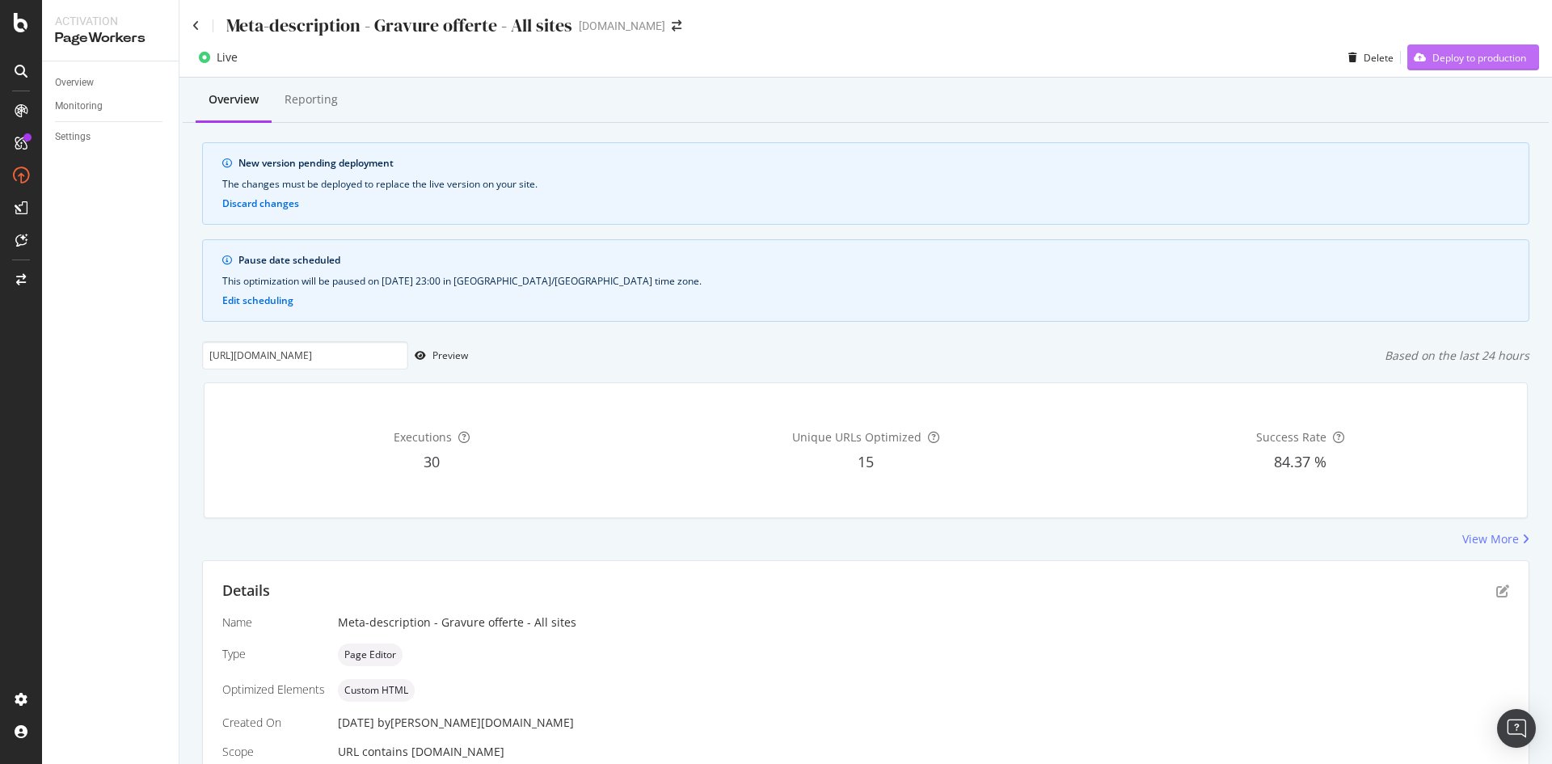
click at [1508, 59] on div "Deploy to production" at bounding box center [1479, 58] width 94 height 14
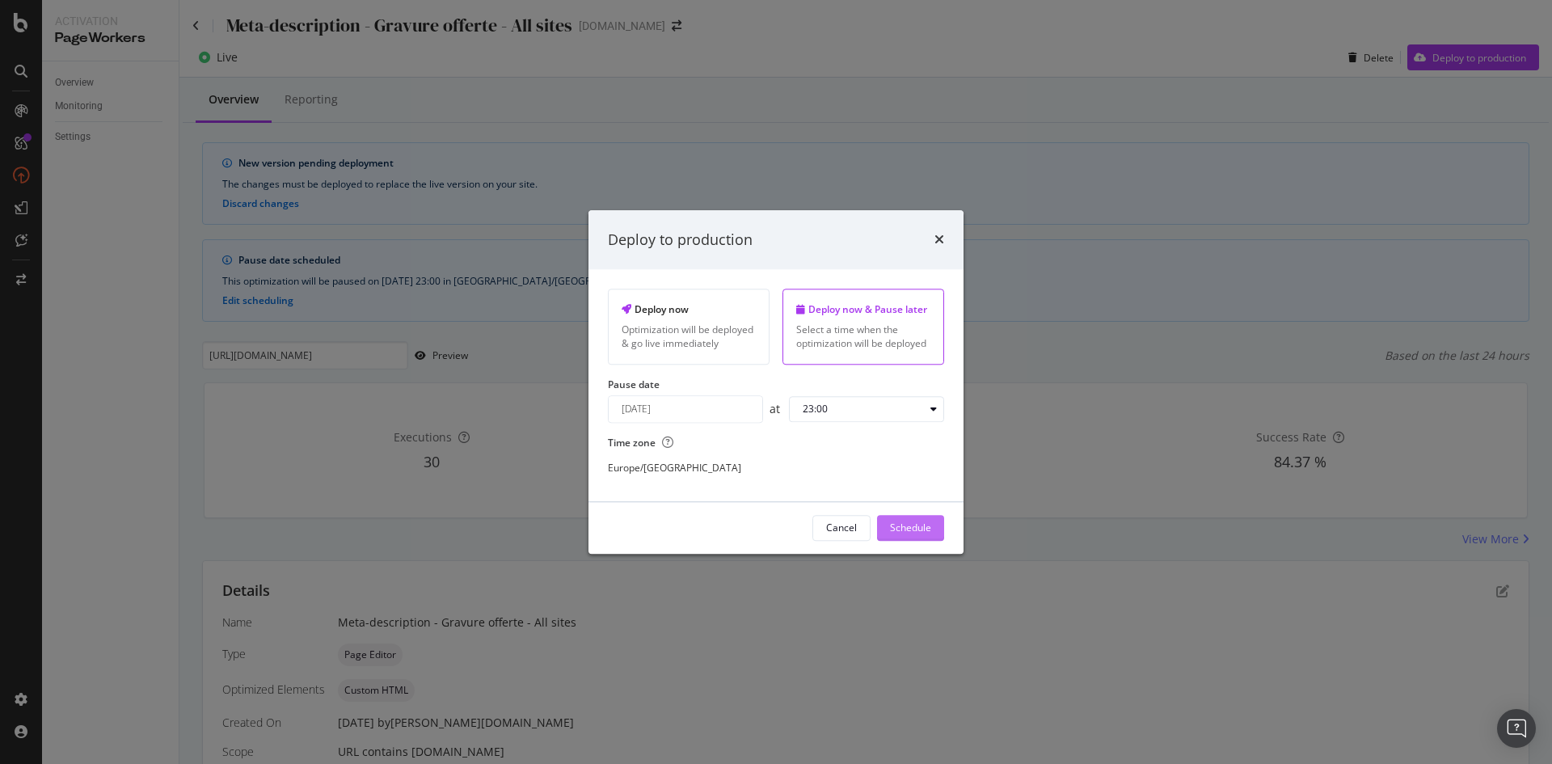
click at [891, 528] on div "Schedule" at bounding box center [910, 528] width 41 height 14
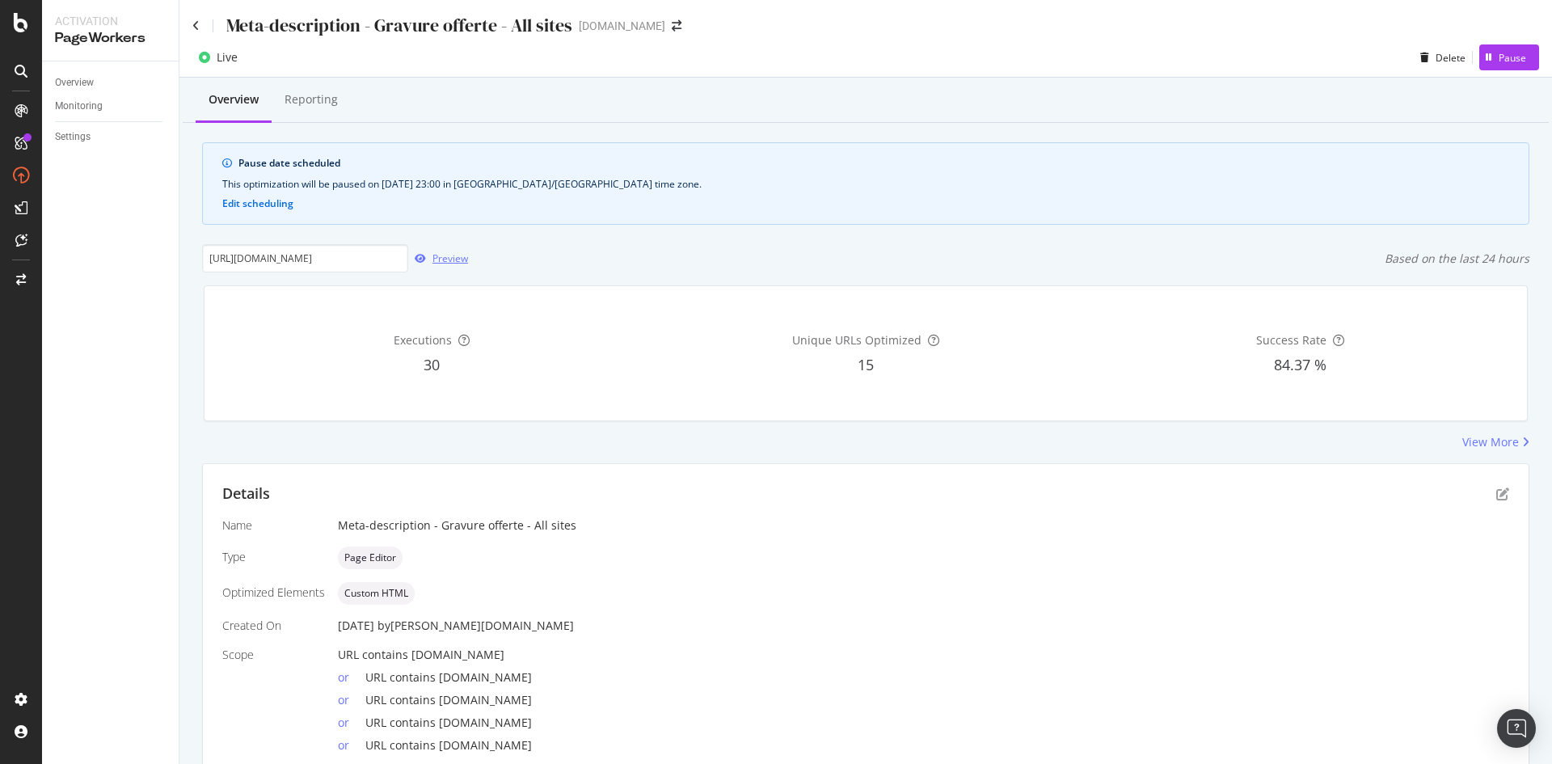
click at [432, 255] on div "Preview" at bounding box center [450, 258] width 36 height 14
click at [196, 24] on icon at bounding box center [195, 25] width 7 height 11
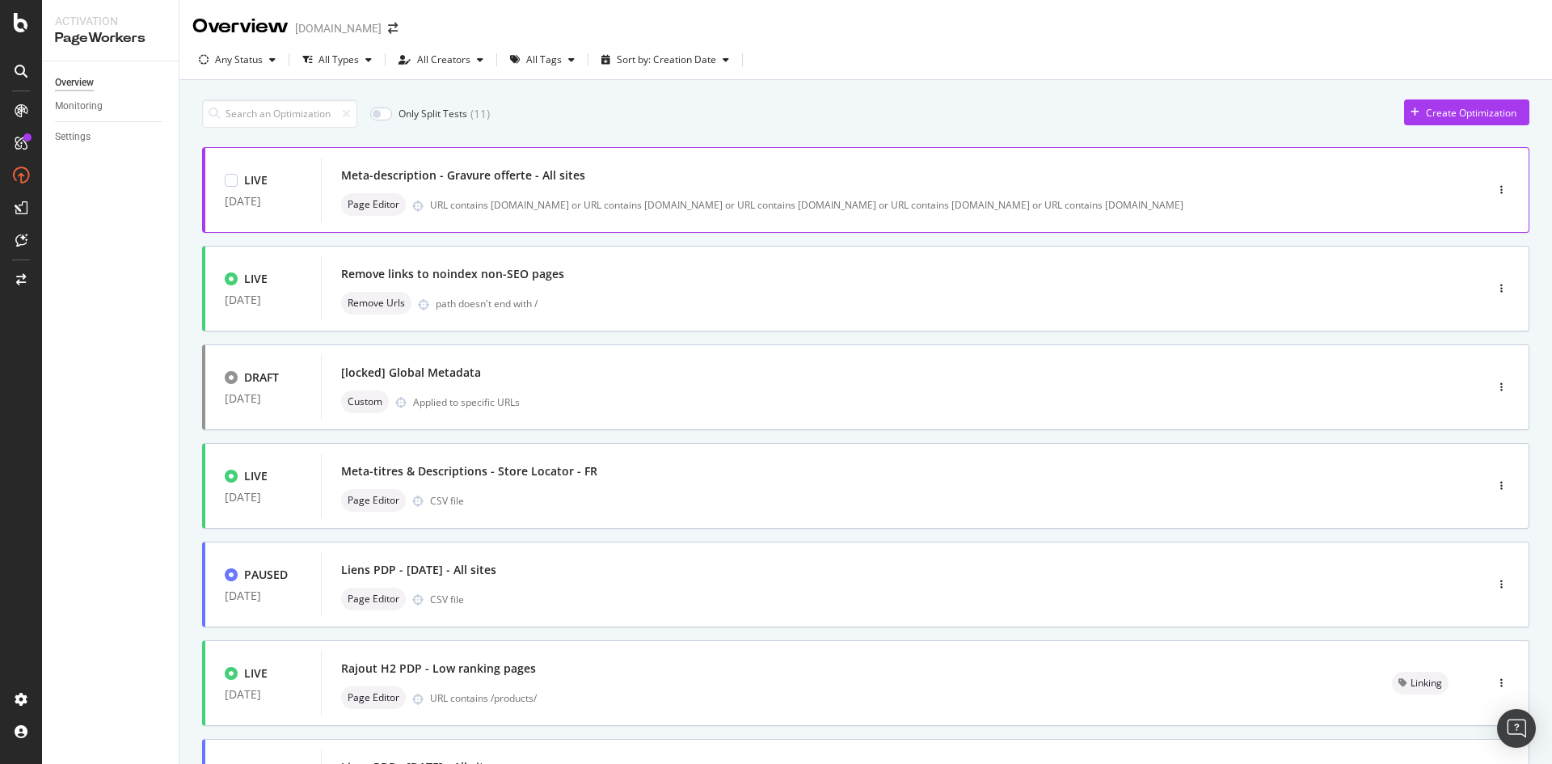
click at [772, 192] on div "Meta-description - Gravure offerte - All sites Page Editor URL contains [DOMAIN…" at bounding box center [878, 190] width 1075 height 52
